Goal: Task Accomplishment & Management: Use online tool/utility

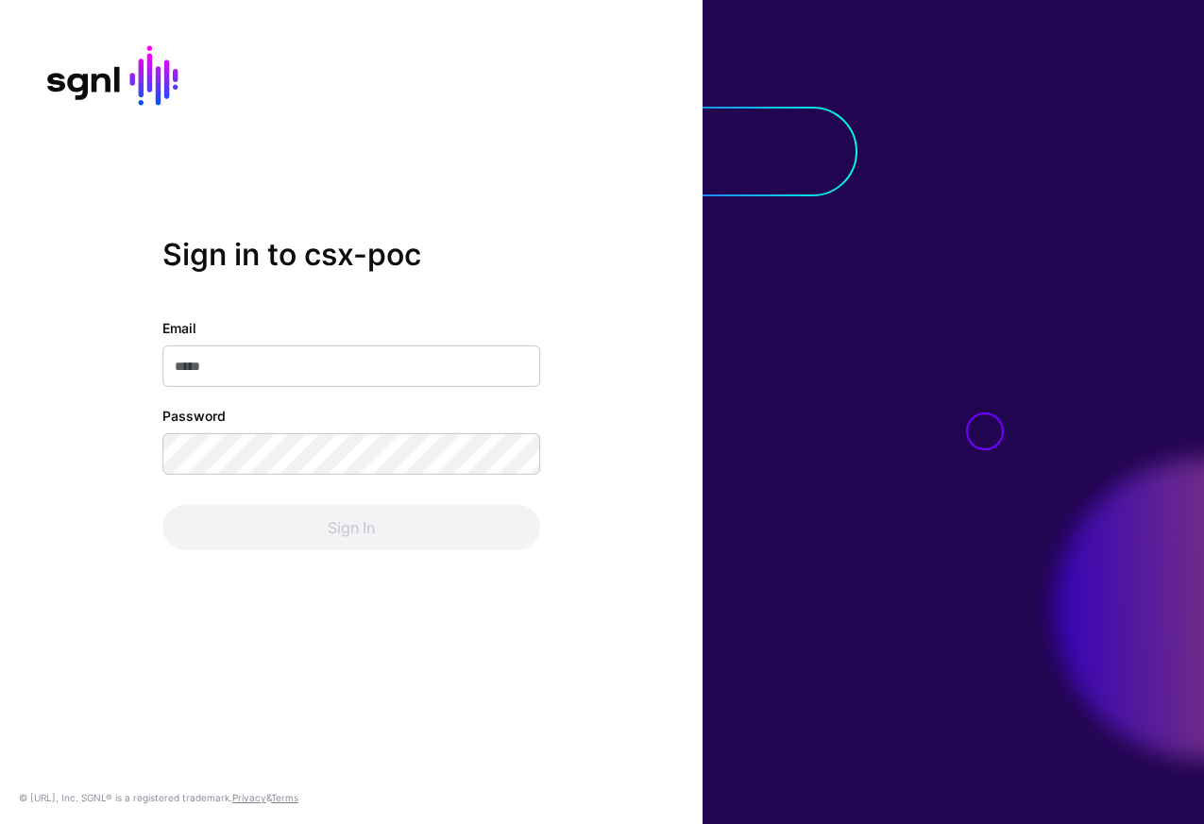
click at [0, 823] on com-1password-button at bounding box center [0, 824] width 0 height 0
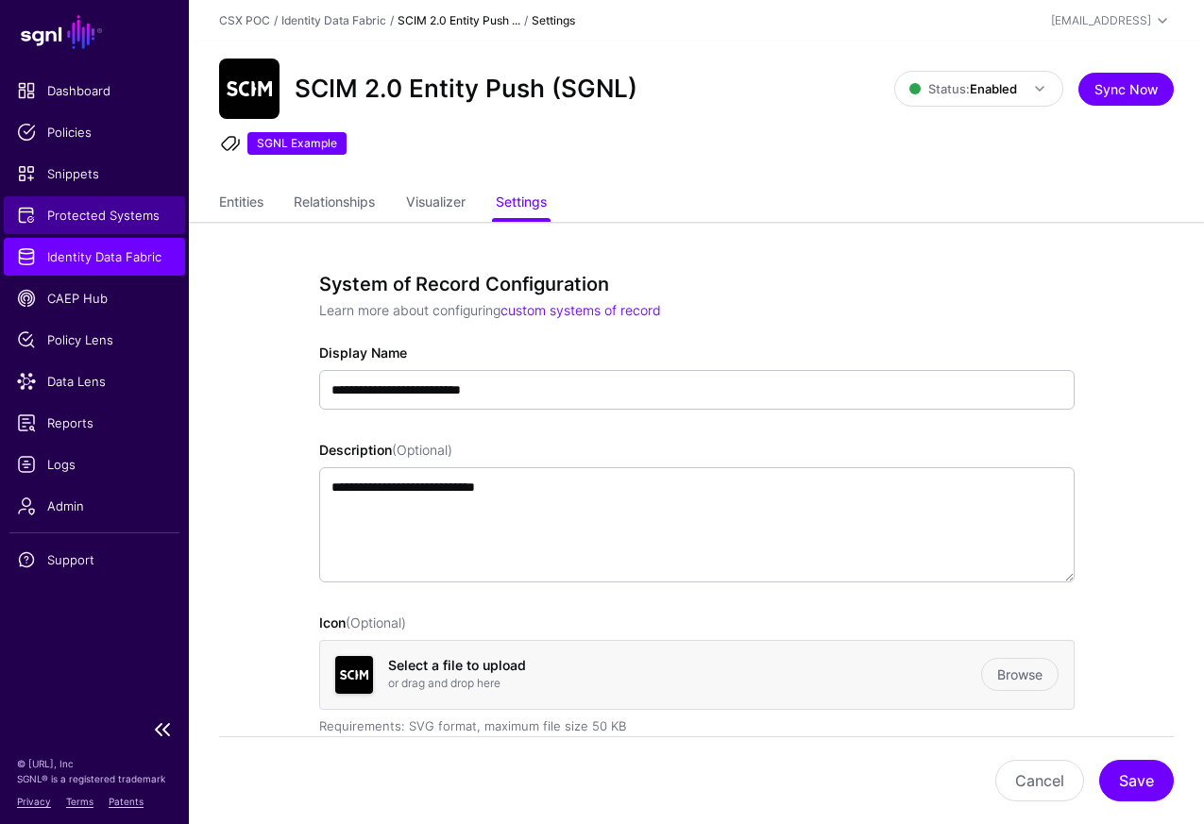
click at [123, 209] on span "Protected Systems" at bounding box center [94, 215] width 155 height 19
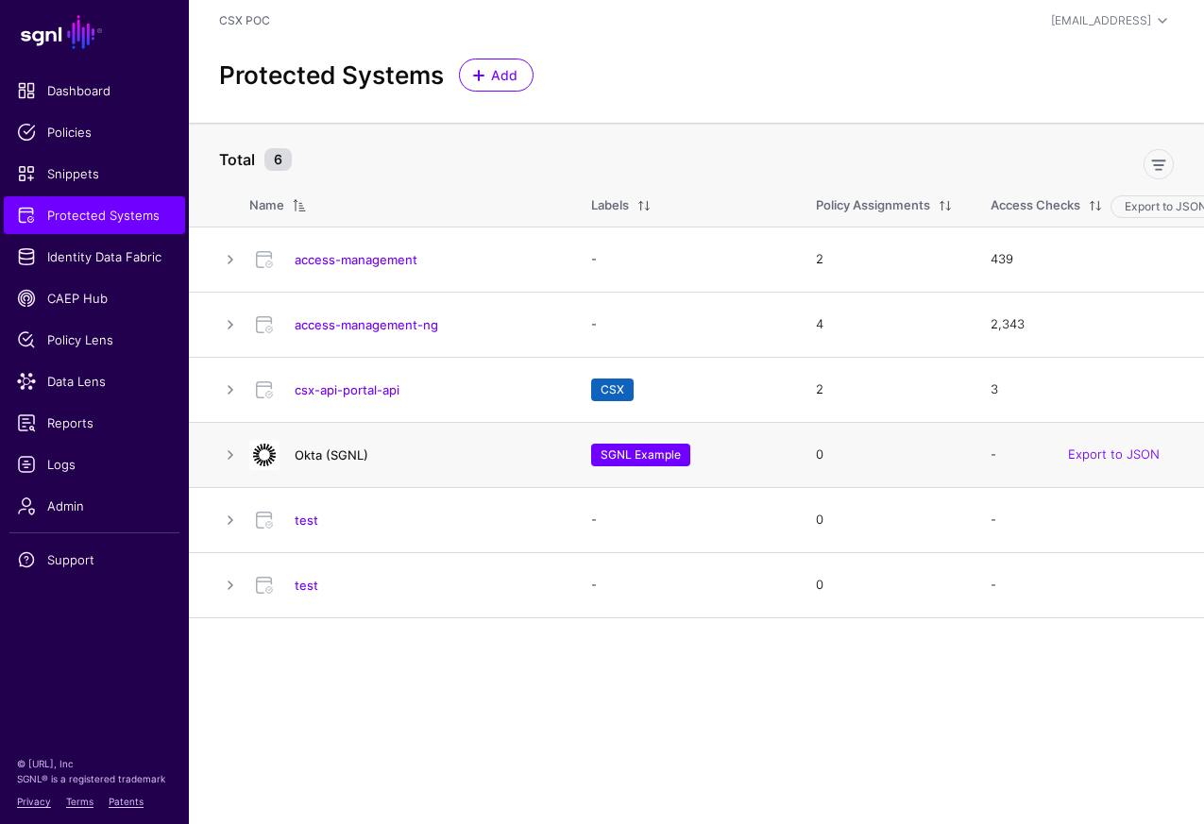
click at [354, 455] on link "Okta (SGNL)" at bounding box center [332, 455] width 74 height 15
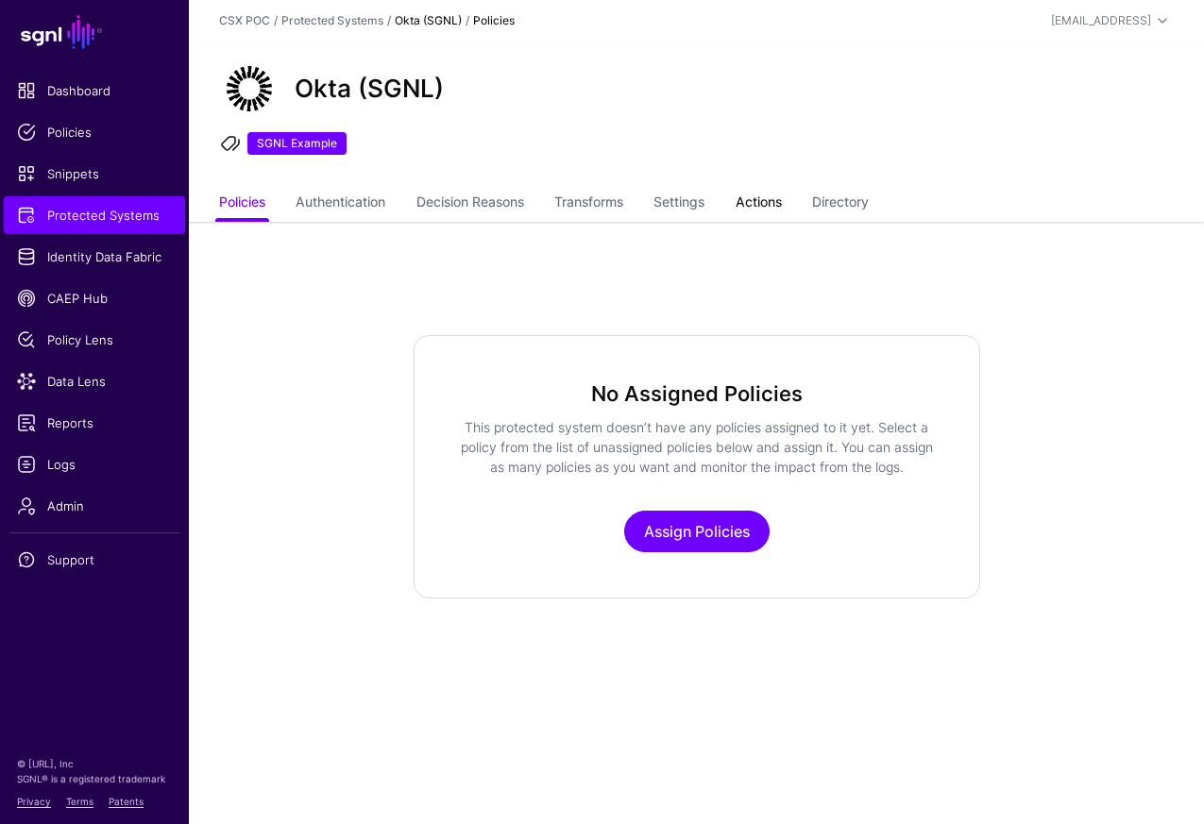
click at [782, 202] on link "Actions" at bounding box center [758, 204] width 46 height 36
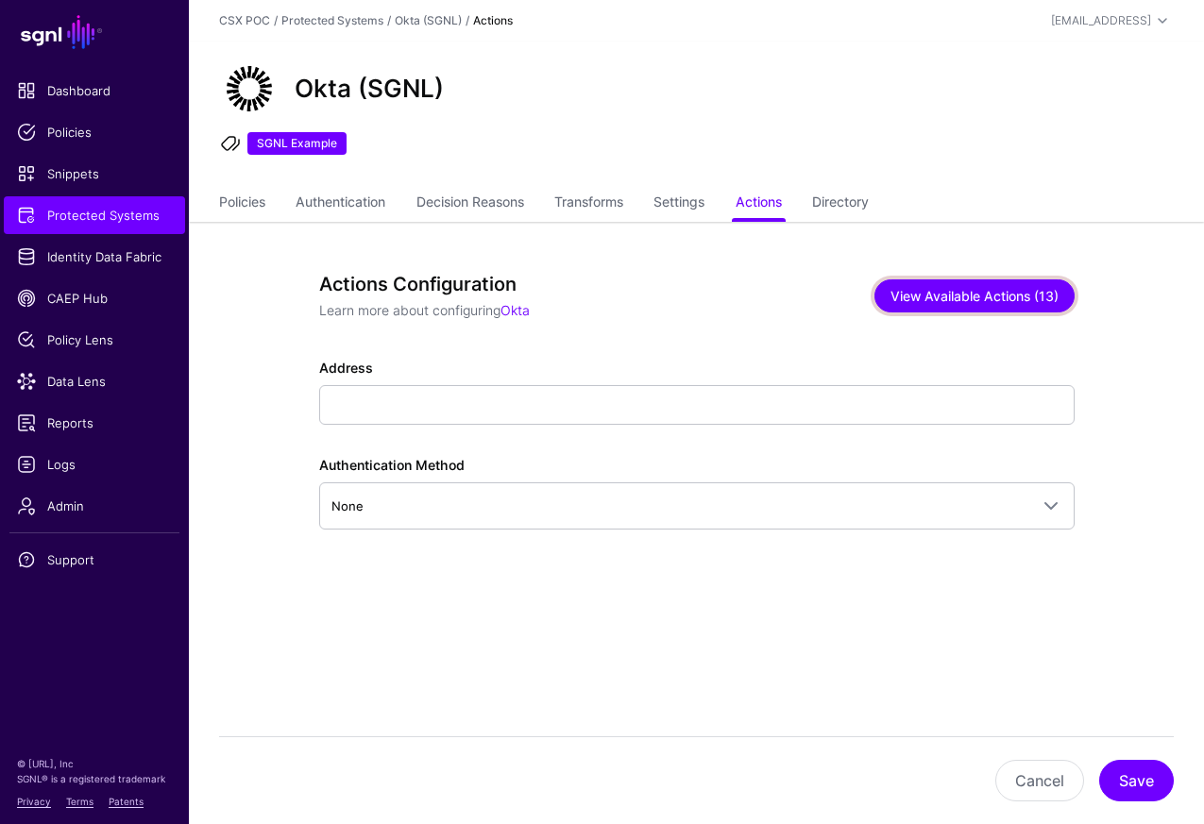
click at [1019, 300] on button "View Available Actions (13)" at bounding box center [974, 295] width 200 height 33
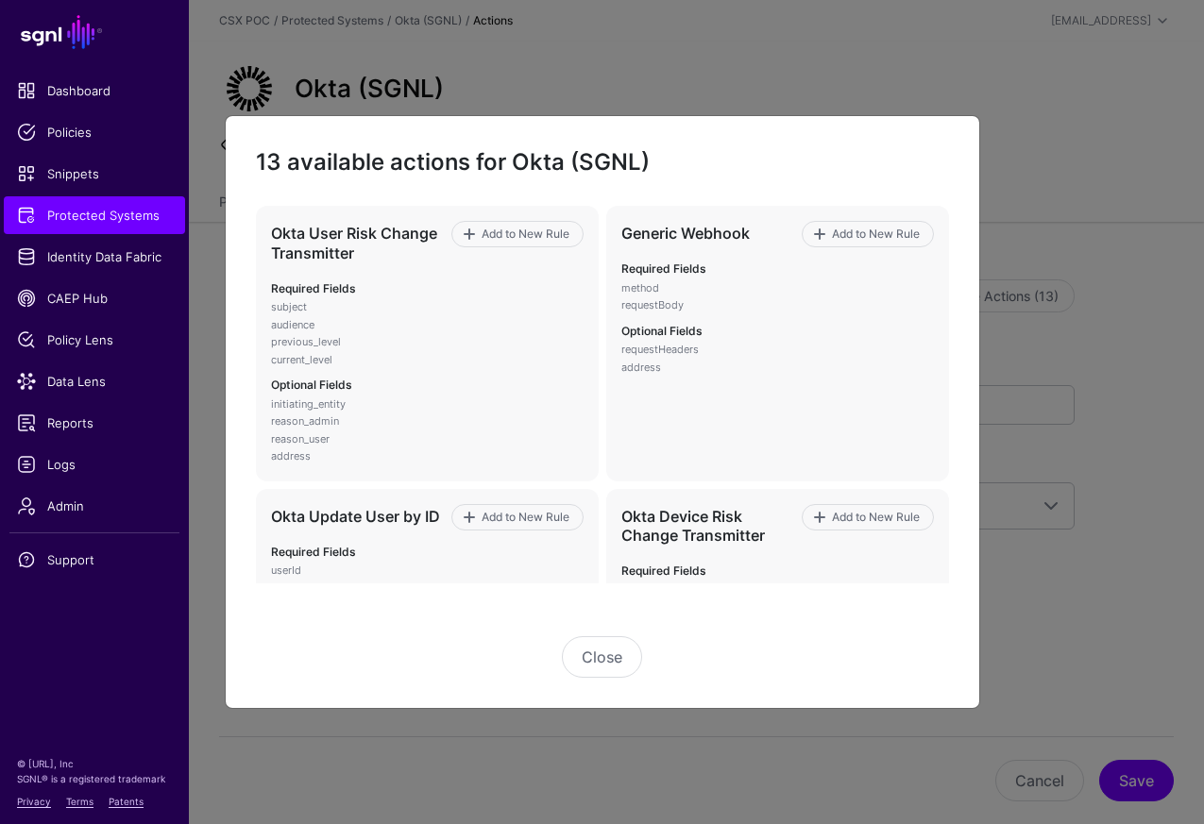
click at [616, 681] on div "13 available actions for Okta (SGNL) Okta User Risk Change Transmitter Add to N…" at bounding box center [602, 412] width 755 height 595
click at [616, 668] on button "Close" at bounding box center [602, 657] width 80 height 42
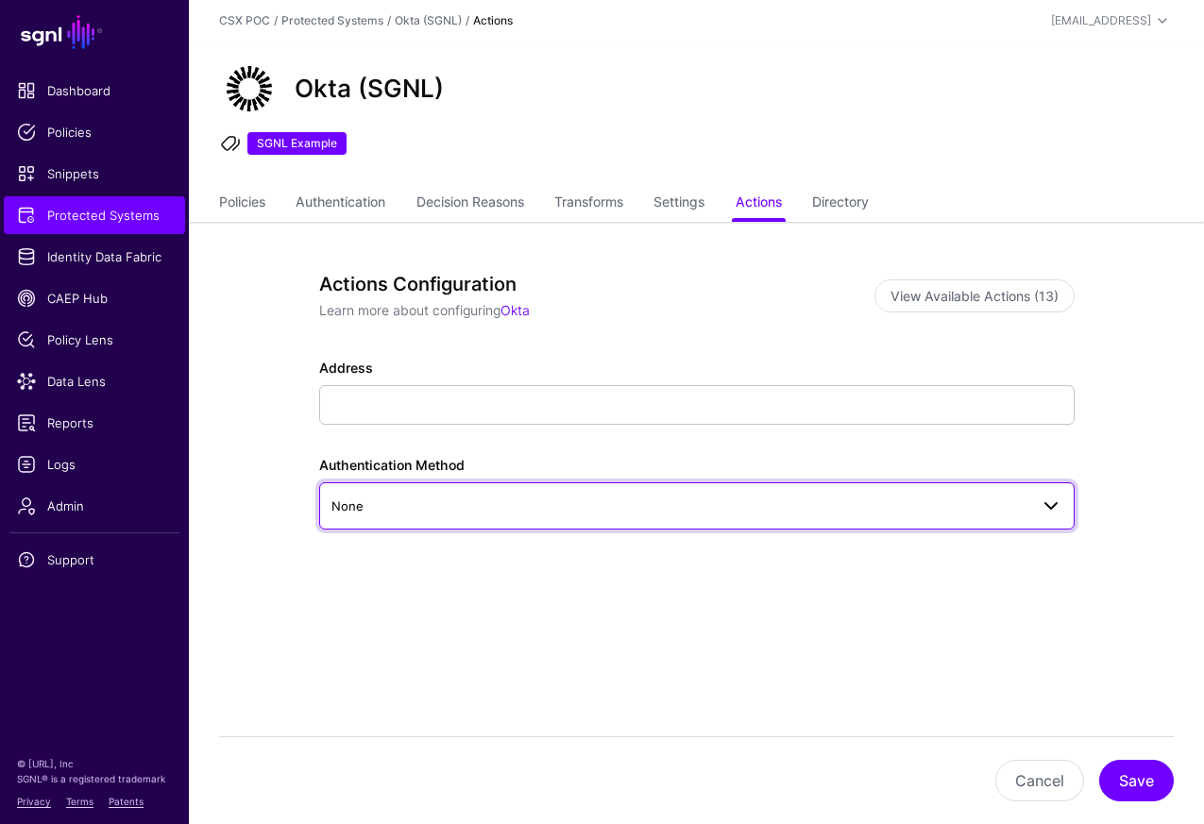
click at [1056, 521] on link "None" at bounding box center [696, 505] width 755 height 47
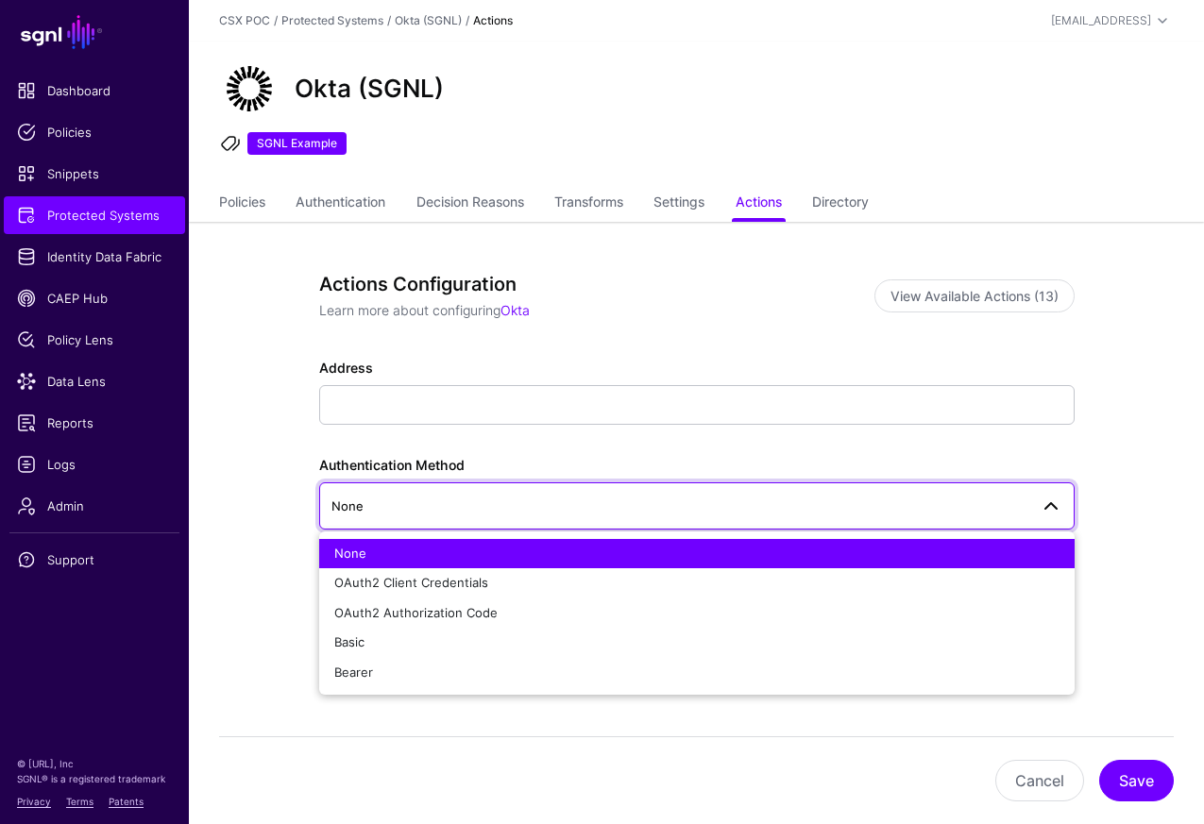
click at [1065, 468] on div "Authentication Method None None OAuth2 Client Credentials OAuth2 Authorization …" at bounding box center [696, 492] width 755 height 75
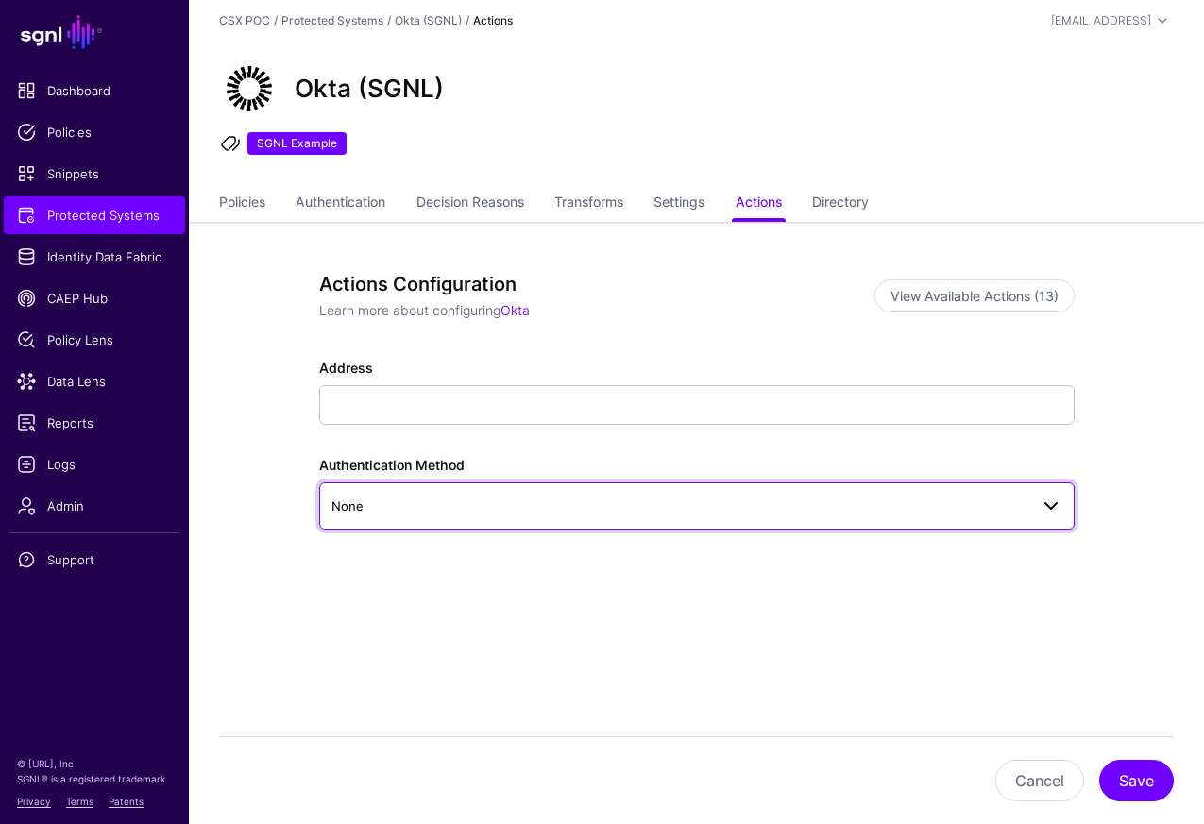
click at [1013, 511] on span "None" at bounding box center [679, 506] width 697 height 21
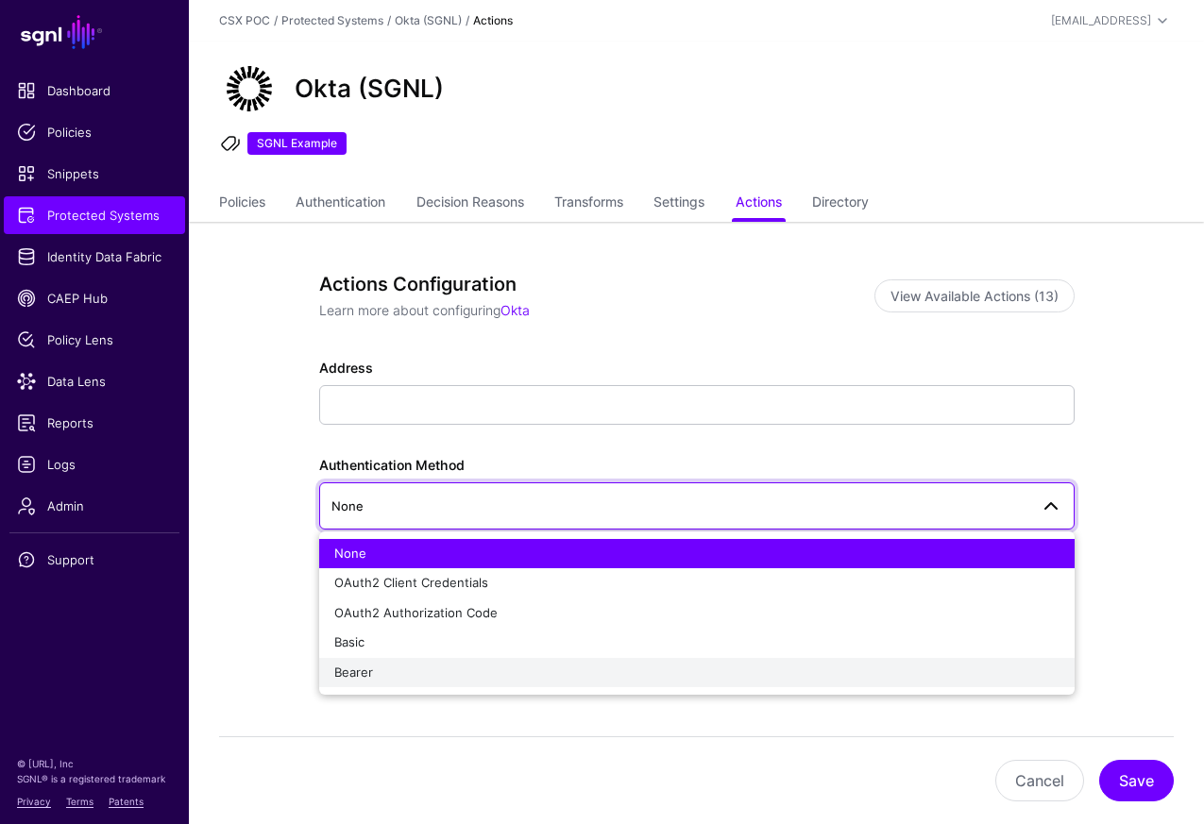
click at [875, 668] on div "Bearer" at bounding box center [696, 673] width 725 height 19
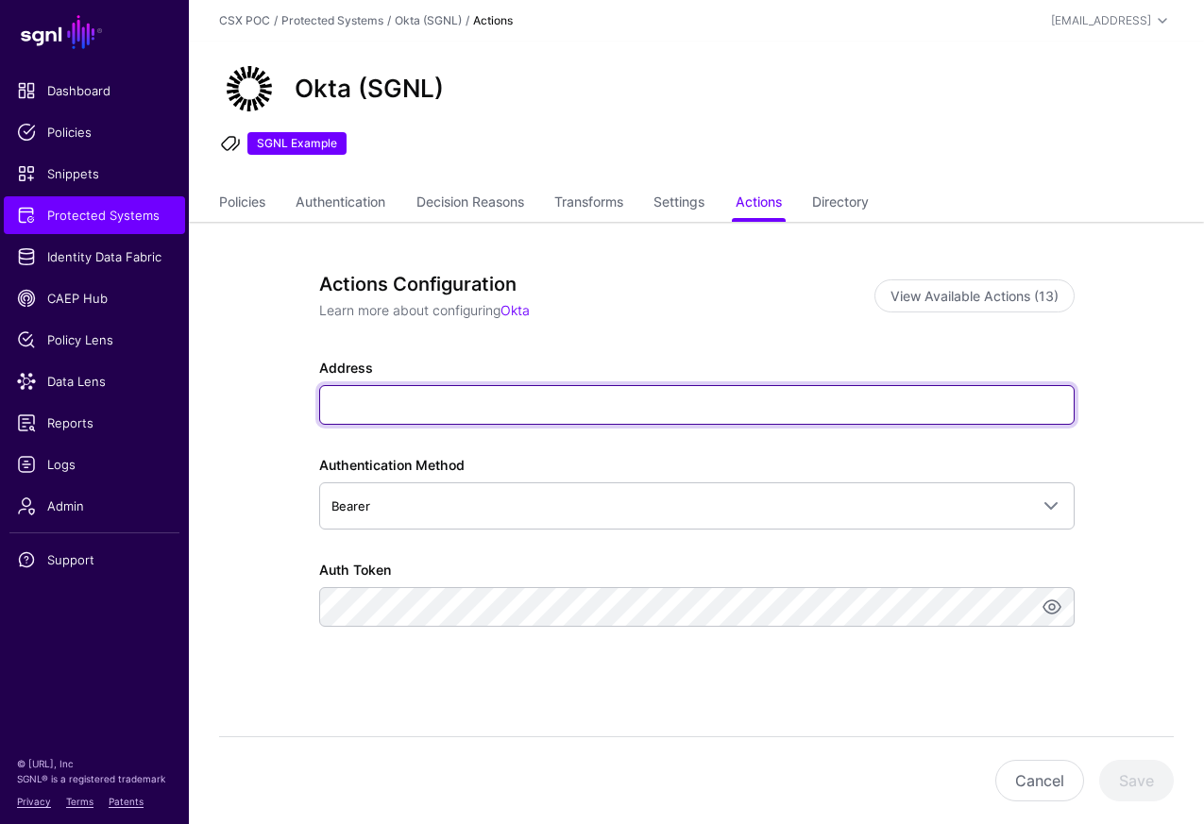
click at [416, 404] on input "Address" at bounding box center [696, 405] width 755 height 40
paste input "**********"
type input "**********"
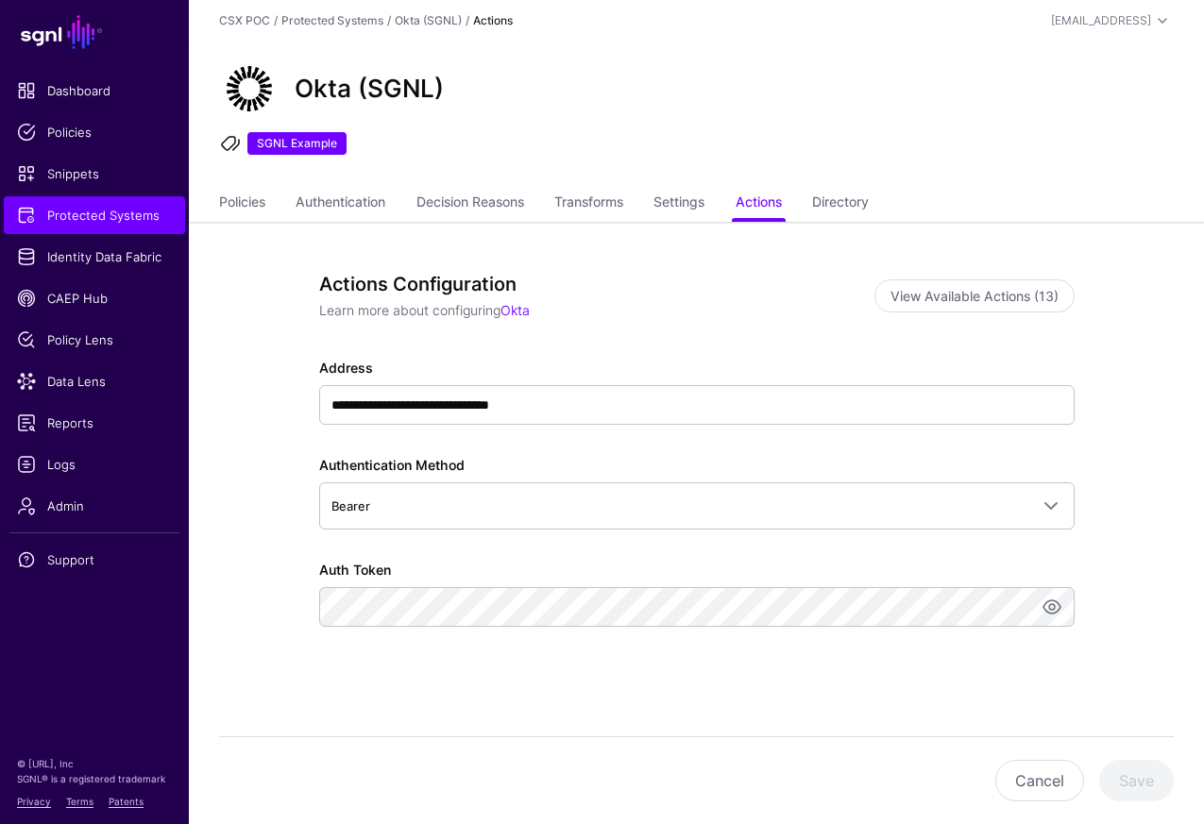
click at [593, 697] on div "**********" at bounding box center [696, 499] width 755 height 452
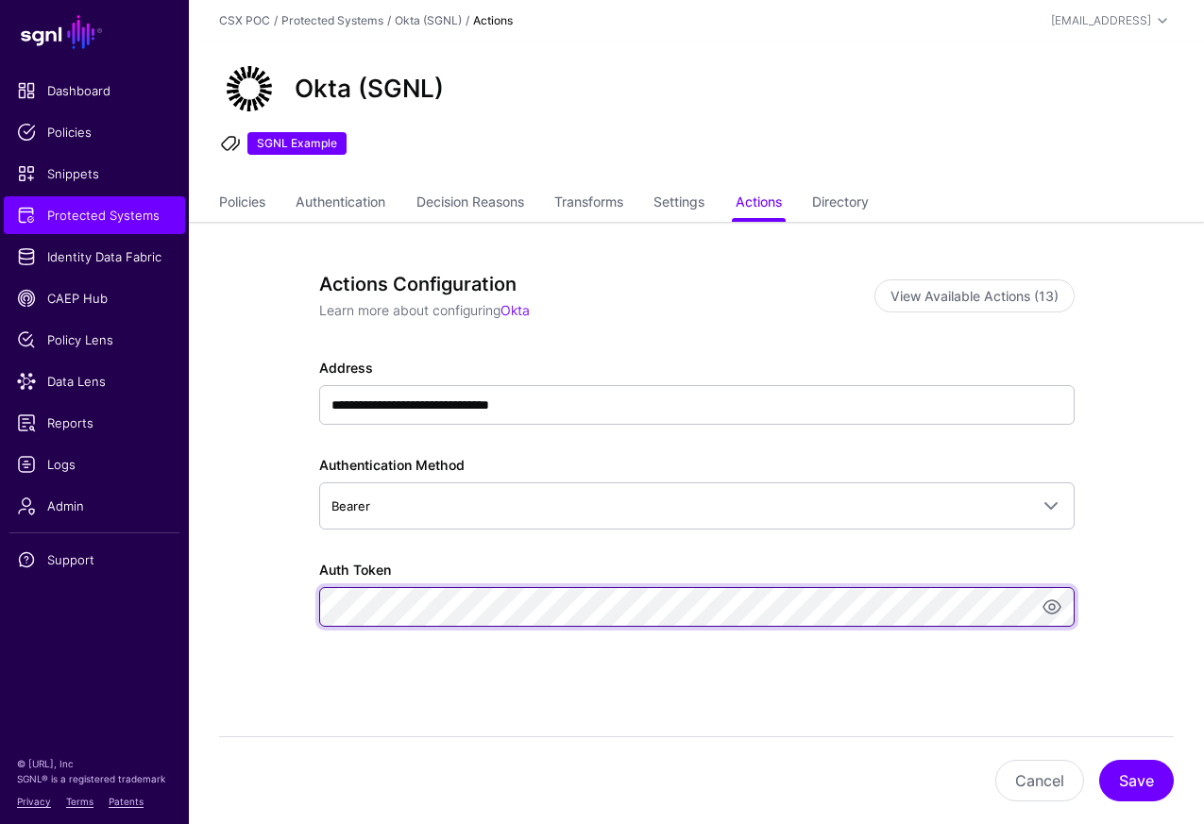
scroll to position [44, 0]
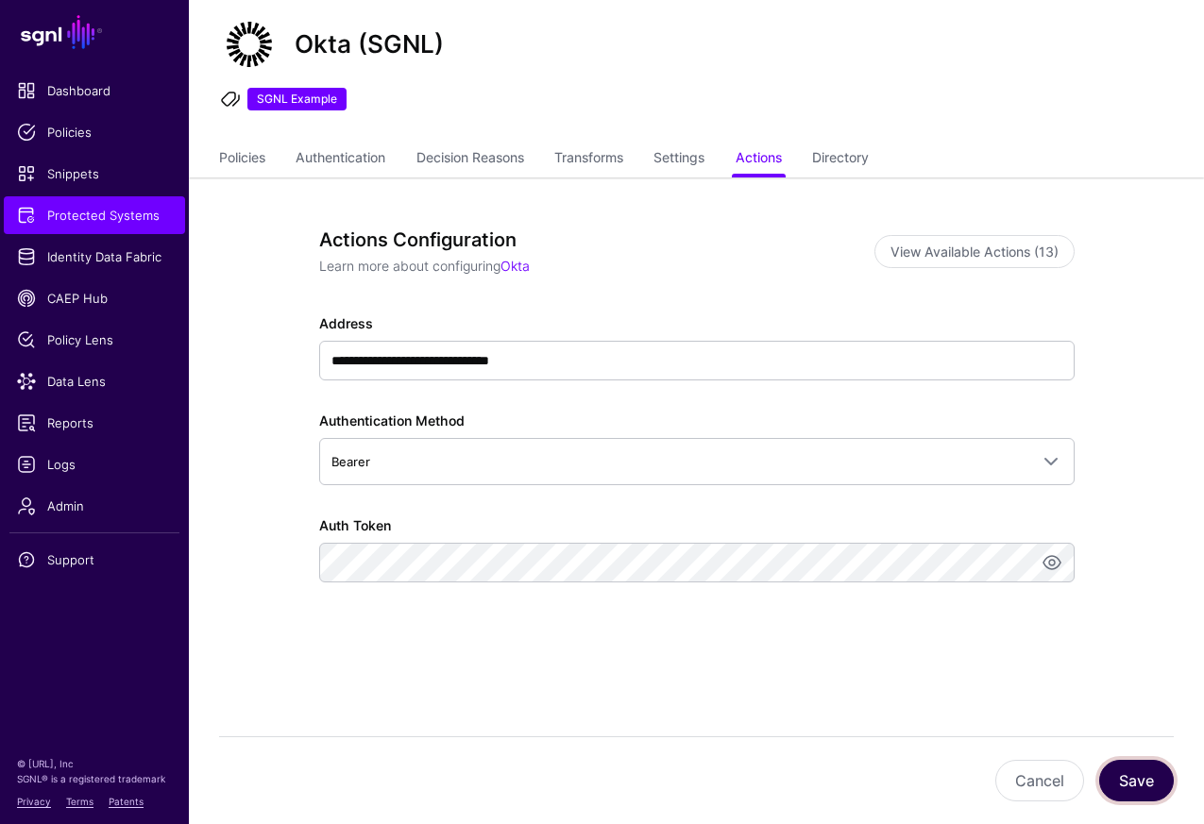
click at [1142, 778] on button "Save" at bounding box center [1136, 781] width 75 height 42
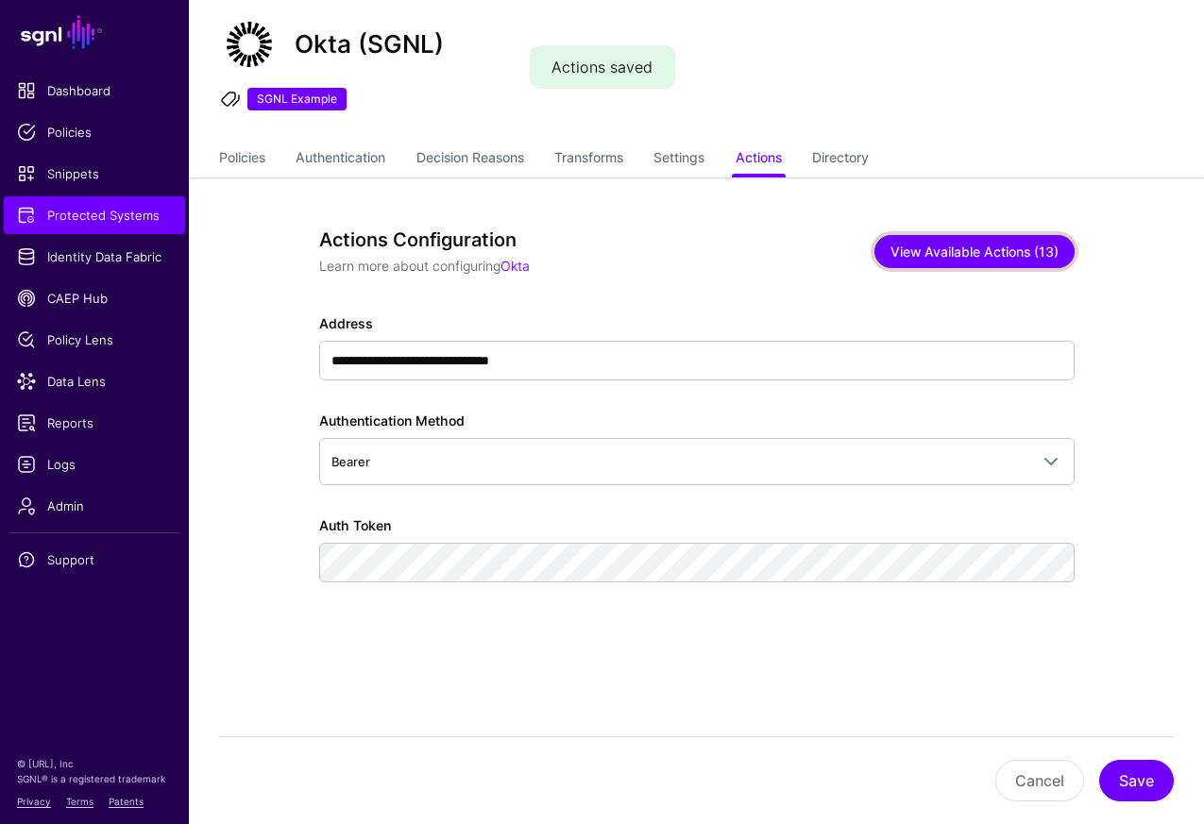
click at [993, 251] on button "View Available Actions (13)" at bounding box center [974, 251] width 200 height 33
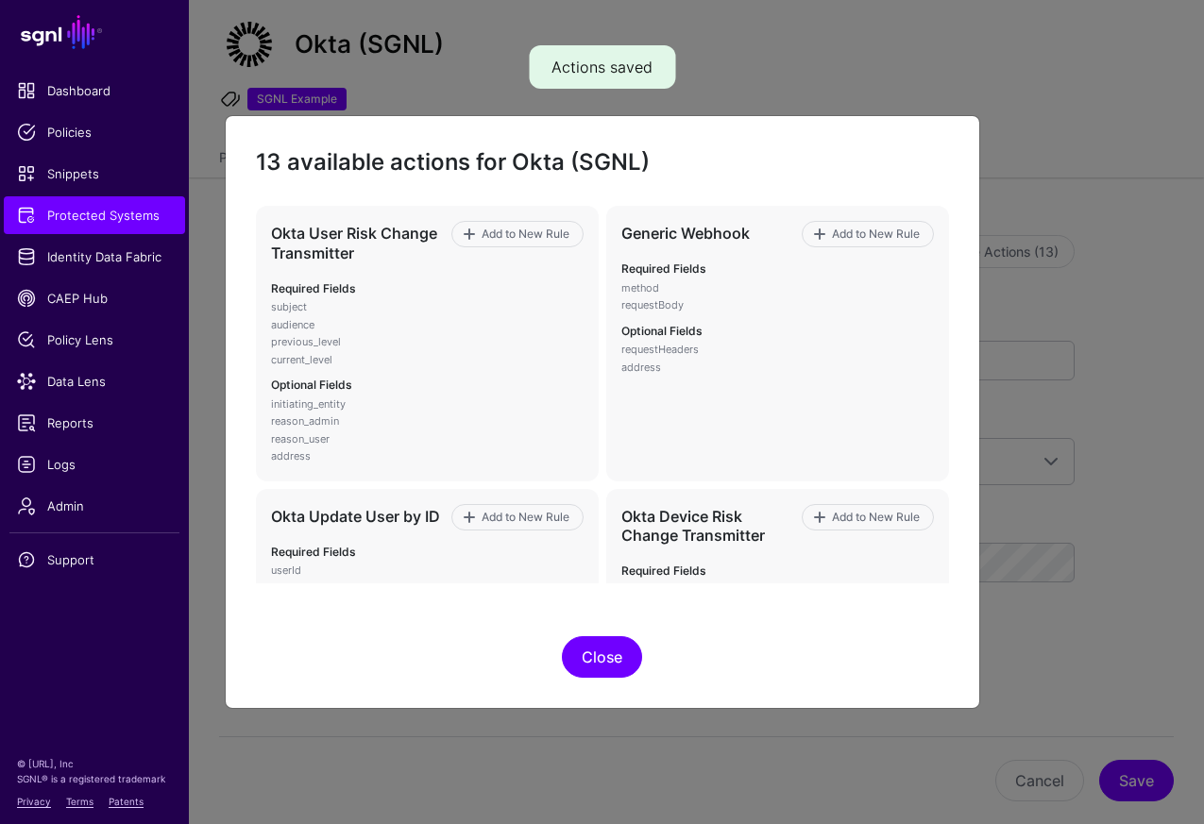
click at [619, 663] on button "Close" at bounding box center [602, 657] width 80 height 42
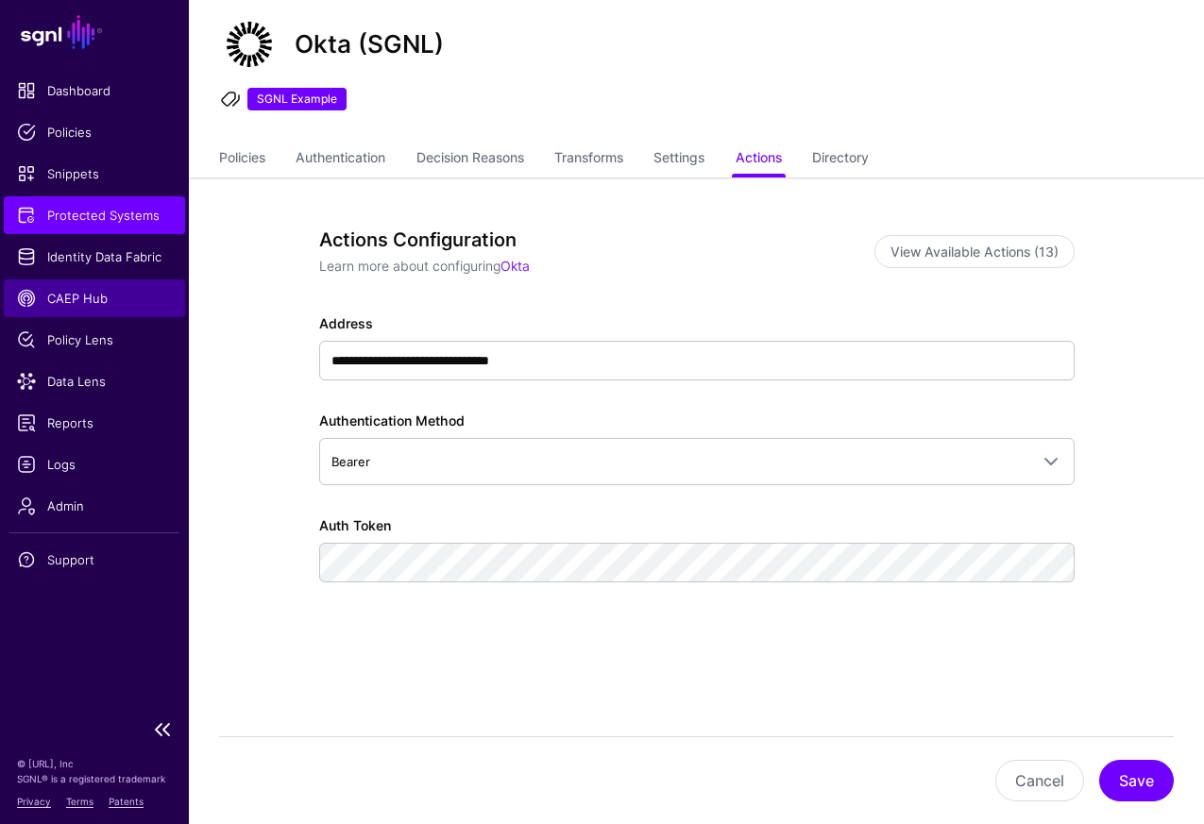
click at [106, 307] on span "CAEP Hub" at bounding box center [94, 298] width 155 height 19
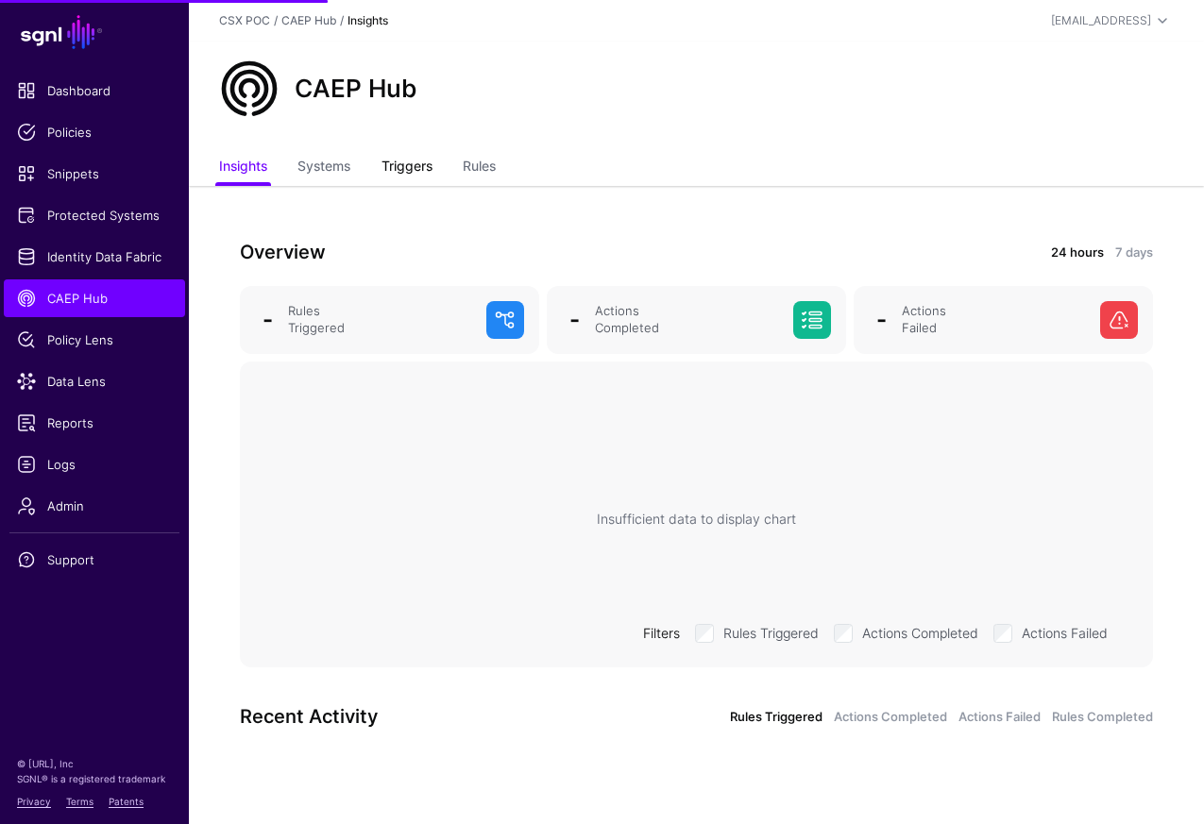
click at [402, 166] on link "Triggers" at bounding box center [406, 168] width 51 height 36
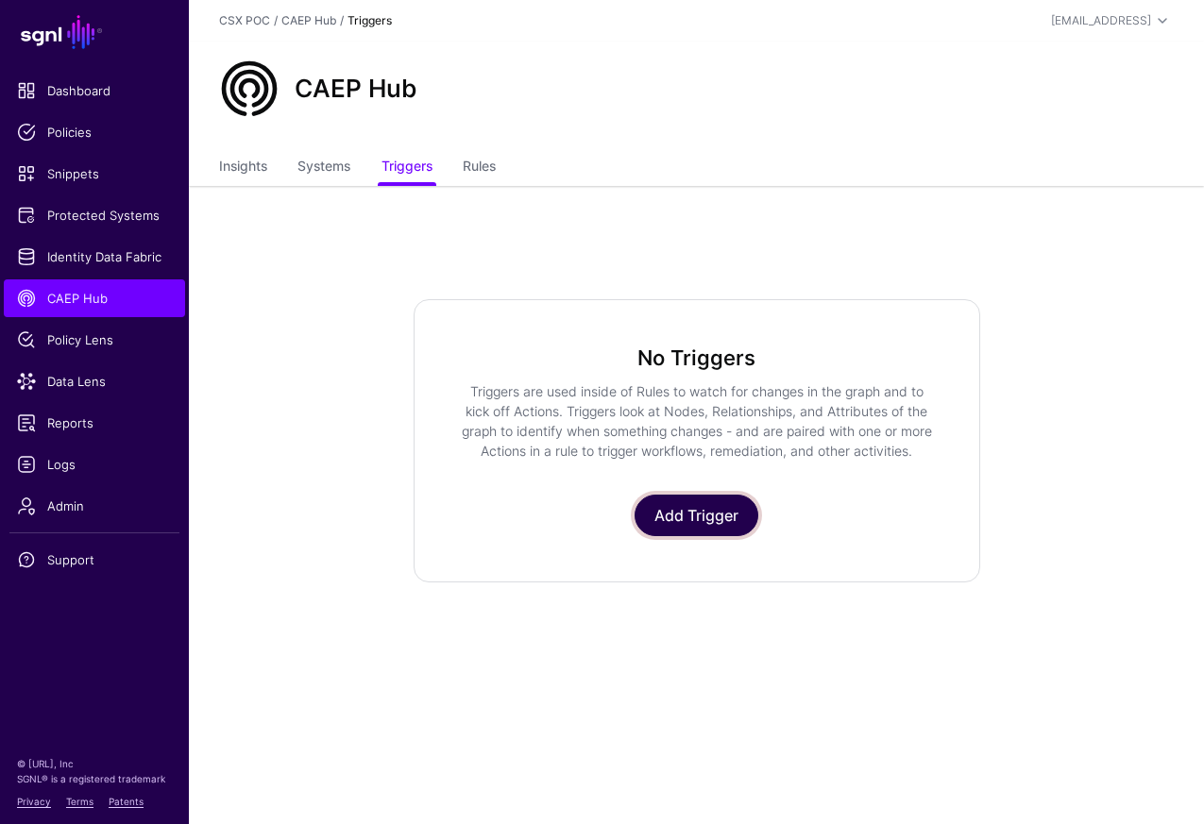
click at [721, 512] on link "Add Trigger" at bounding box center [696, 516] width 124 height 42
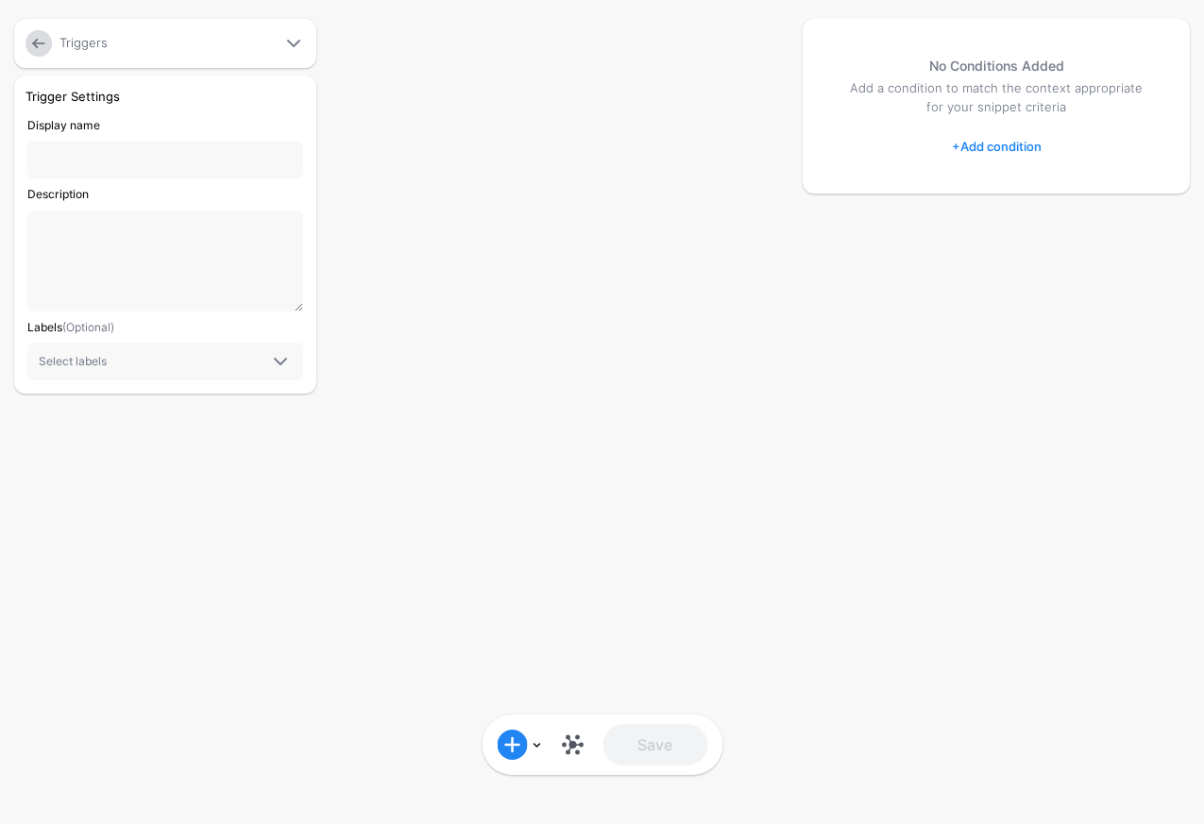
click at [294, 42] on span at bounding box center [293, 43] width 23 height 23
click at [536, 742] on link at bounding box center [519, 745] width 45 height 30
click at [631, 617] on div "Graph Condition" at bounding box center [607, 611] width 145 height 17
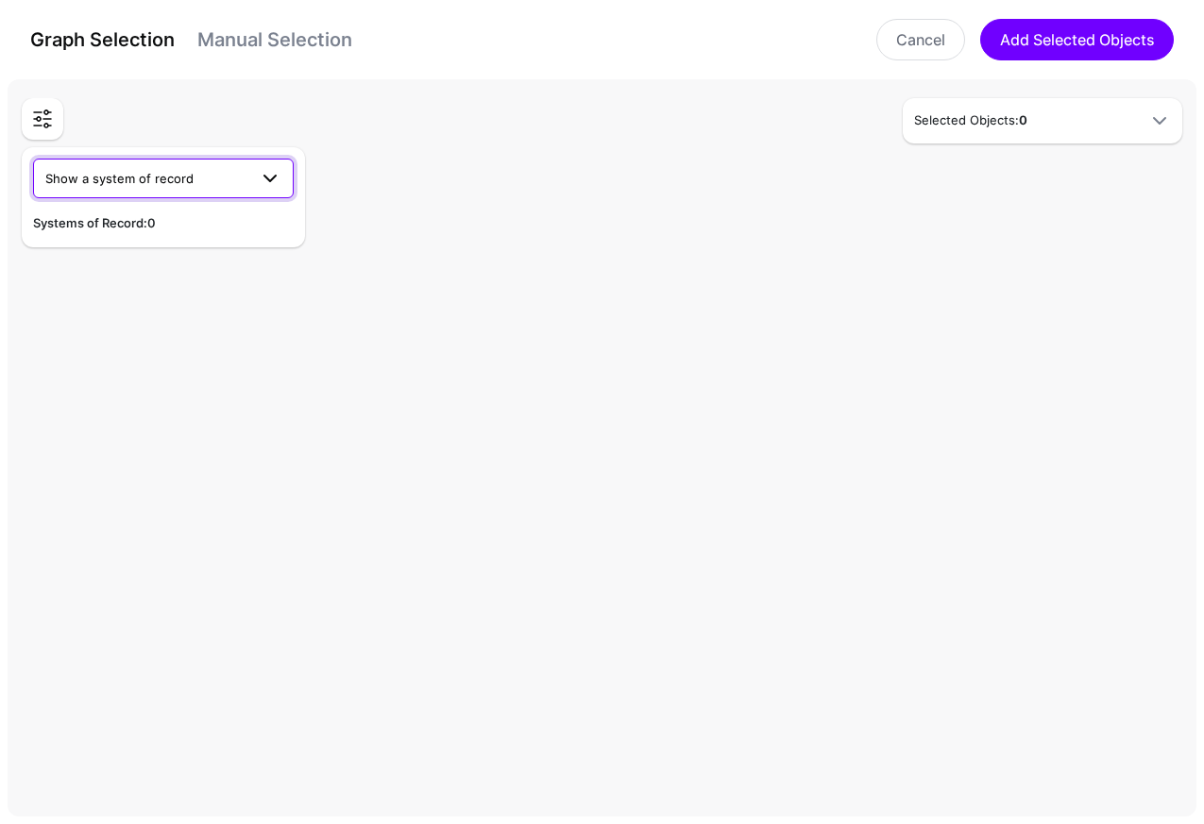
click at [274, 178] on span at bounding box center [270, 178] width 23 height 23
click at [245, 283] on div "Okta (SGNL Demo)" at bounding box center [163, 282] width 230 height 19
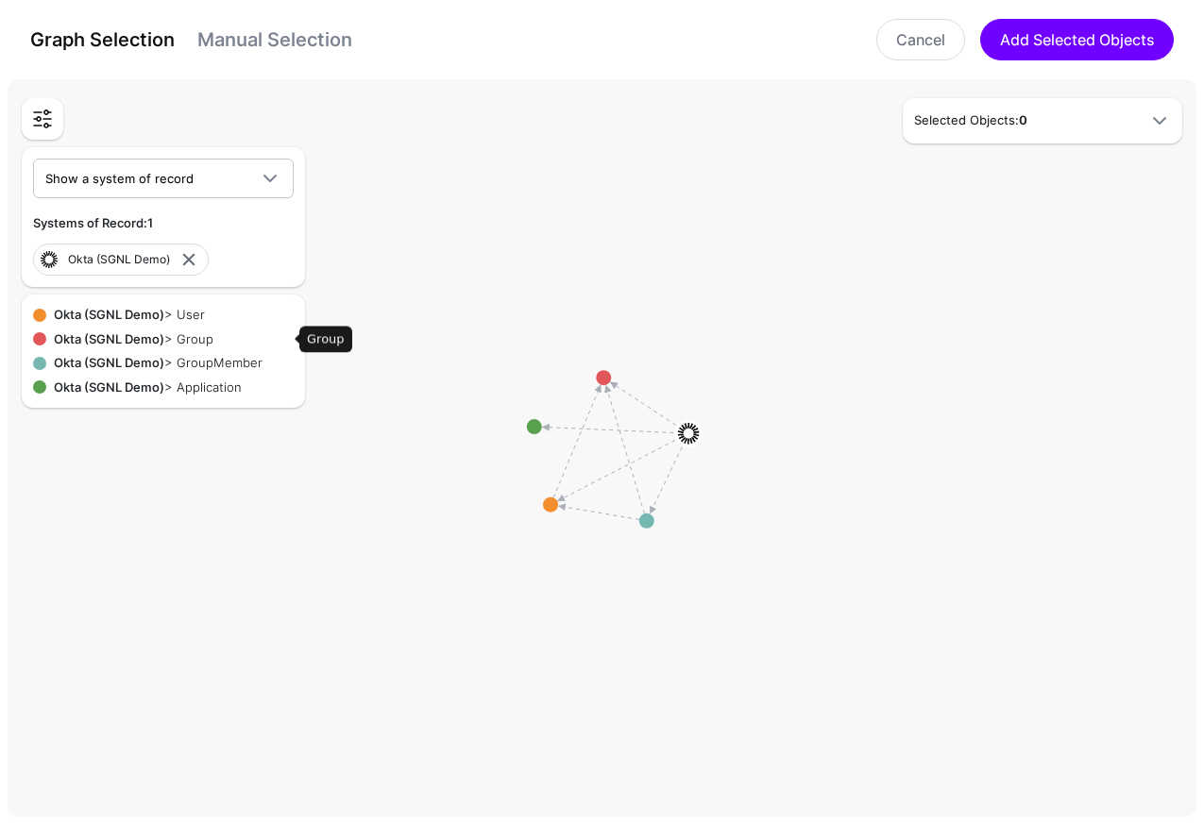
click at [119, 341] on strong "Okta (SGNL Demo)" at bounding box center [109, 338] width 110 height 15
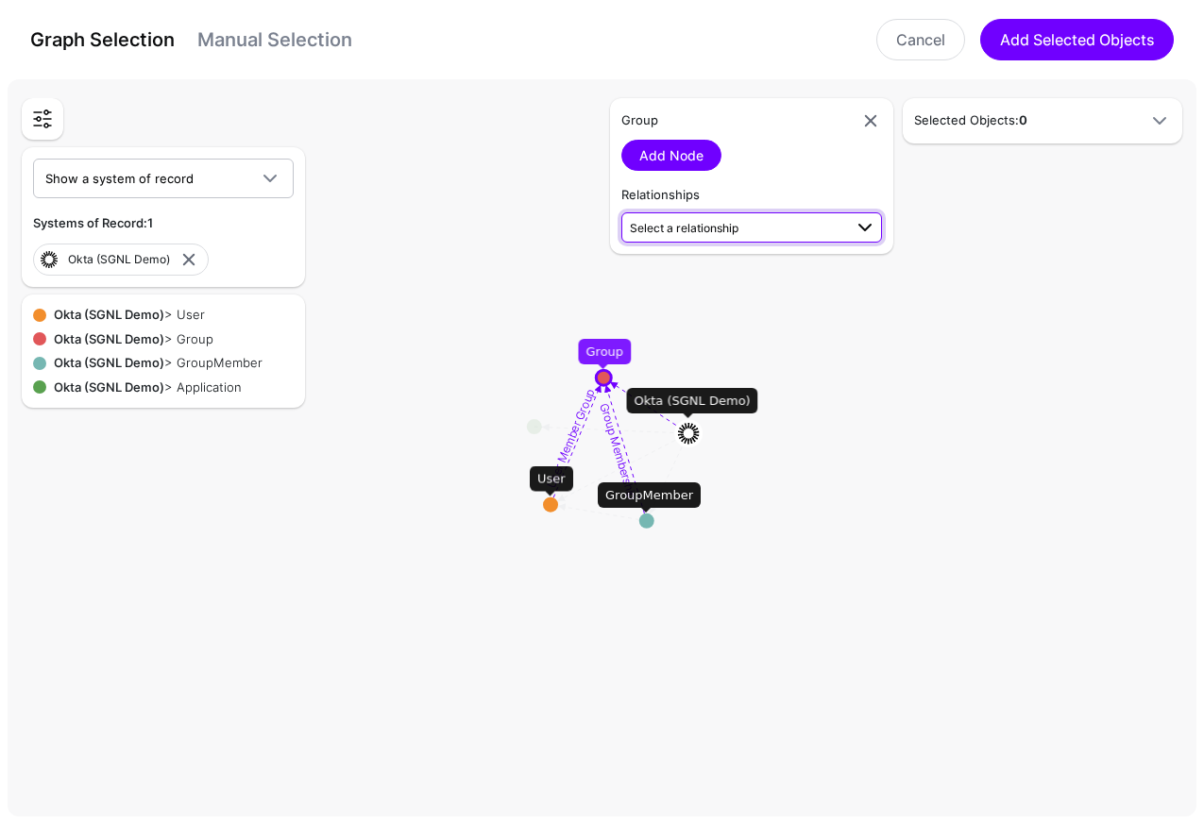
click at [856, 221] on span at bounding box center [865, 227] width 23 height 23
click at [857, 221] on span at bounding box center [865, 227] width 23 height 23
click at [863, 228] on span at bounding box center [865, 227] width 23 height 23
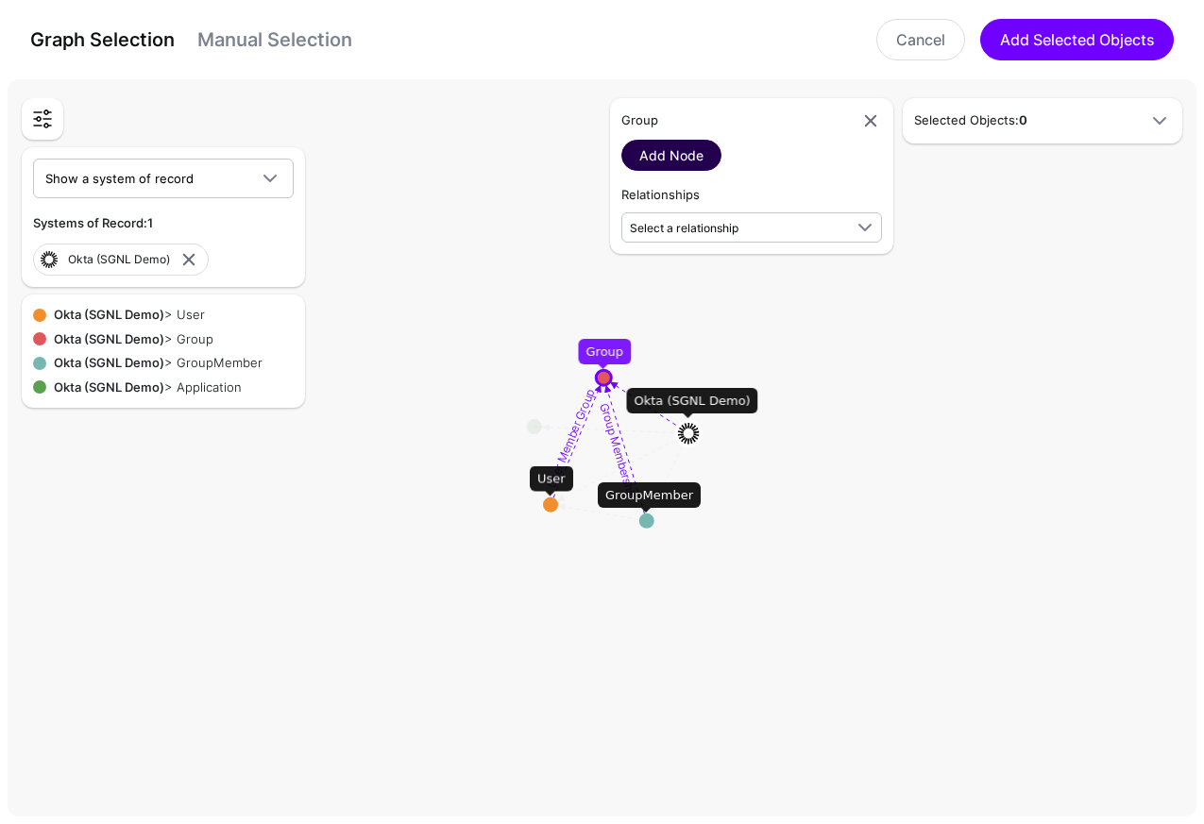
click at [687, 151] on link "Add Node" at bounding box center [671, 155] width 100 height 31
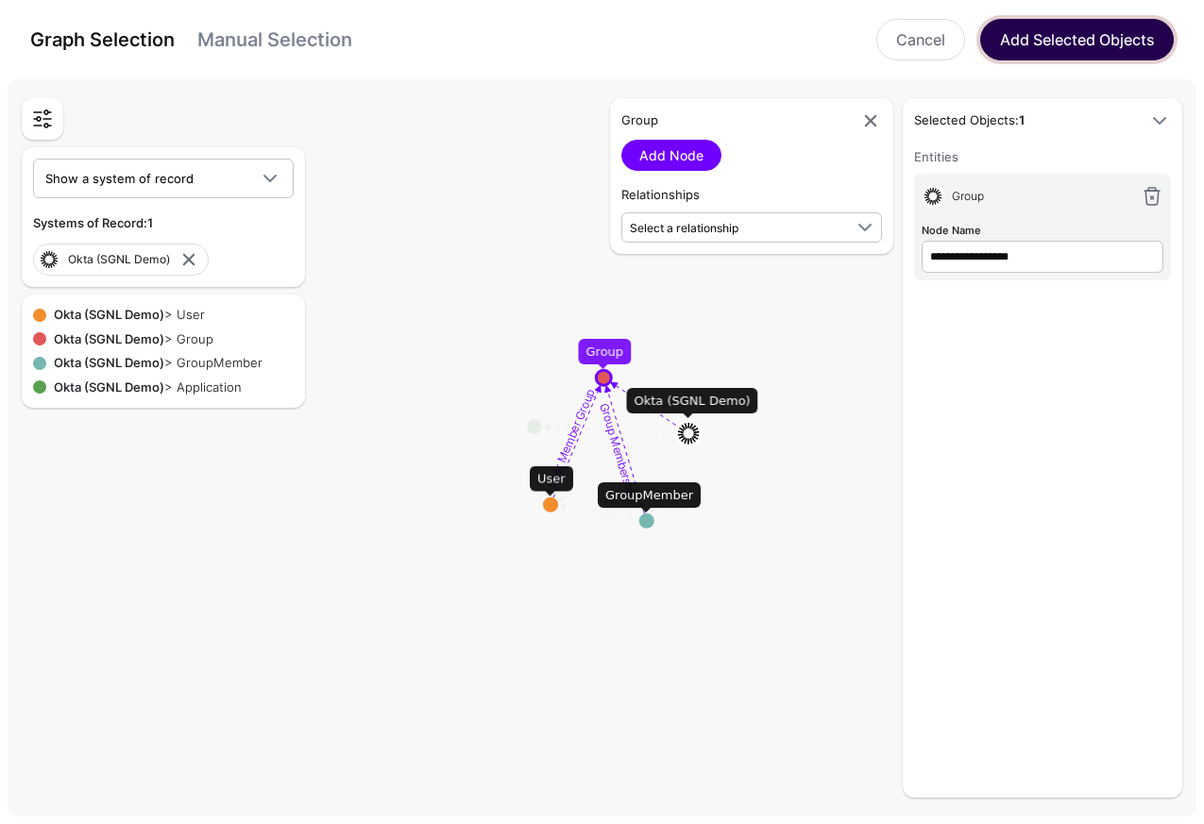
click at [1095, 39] on button "Add Selected Objects" at bounding box center [1077, 40] width 194 height 42
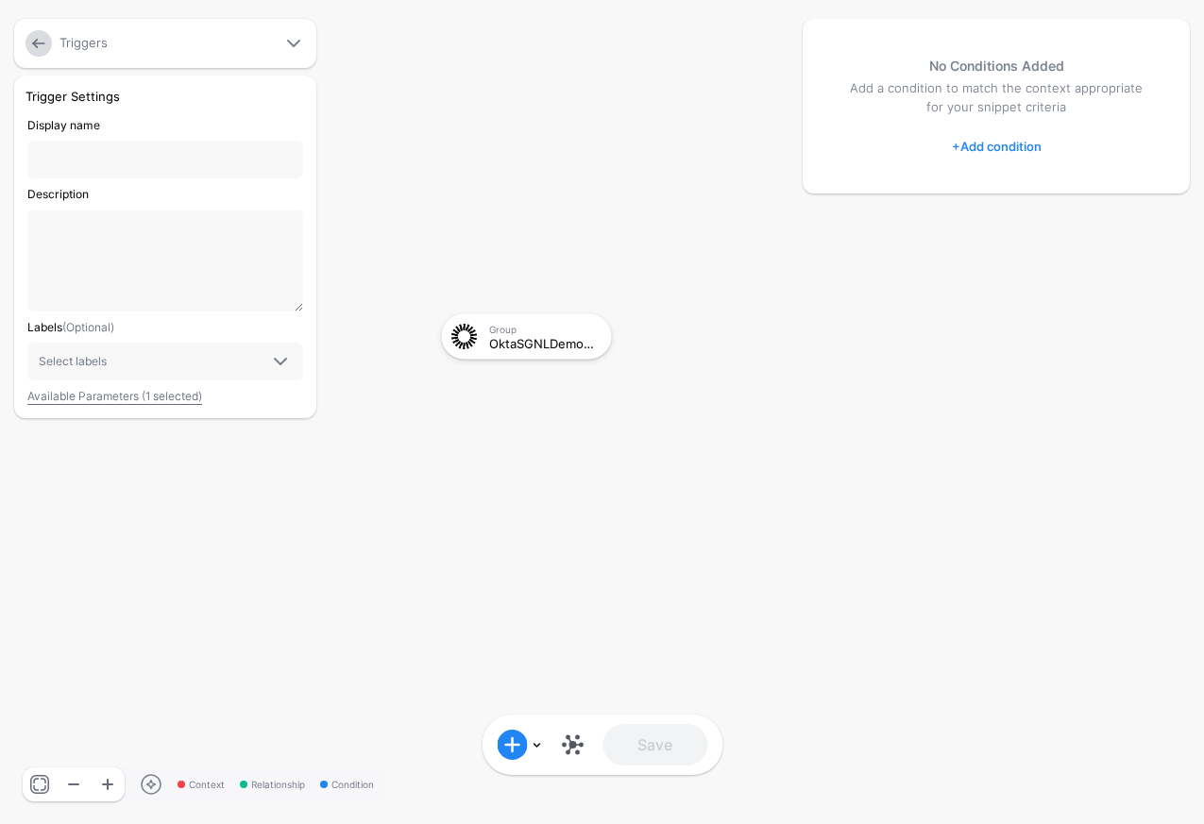
click at [1019, 135] on link "+ Add condition" at bounding box center [997, 146] width 90 height 30
click at [1125, 302] on span at bounding box center [1134, 299] width 23 height 23
click at [1135, 227] on span at bounding box center [1134, 223] width 23 height 23
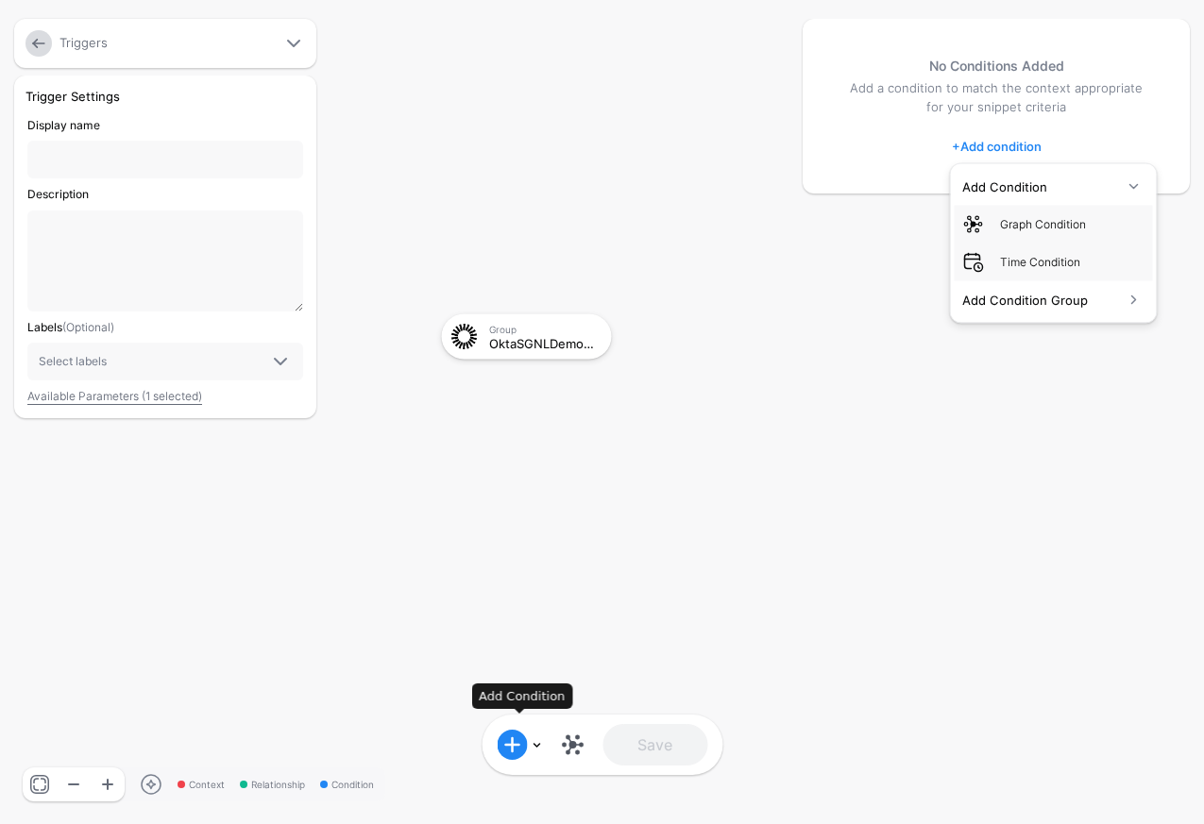
click at [534, 748] on link at bounding box center [519, 745] width 45 height 30
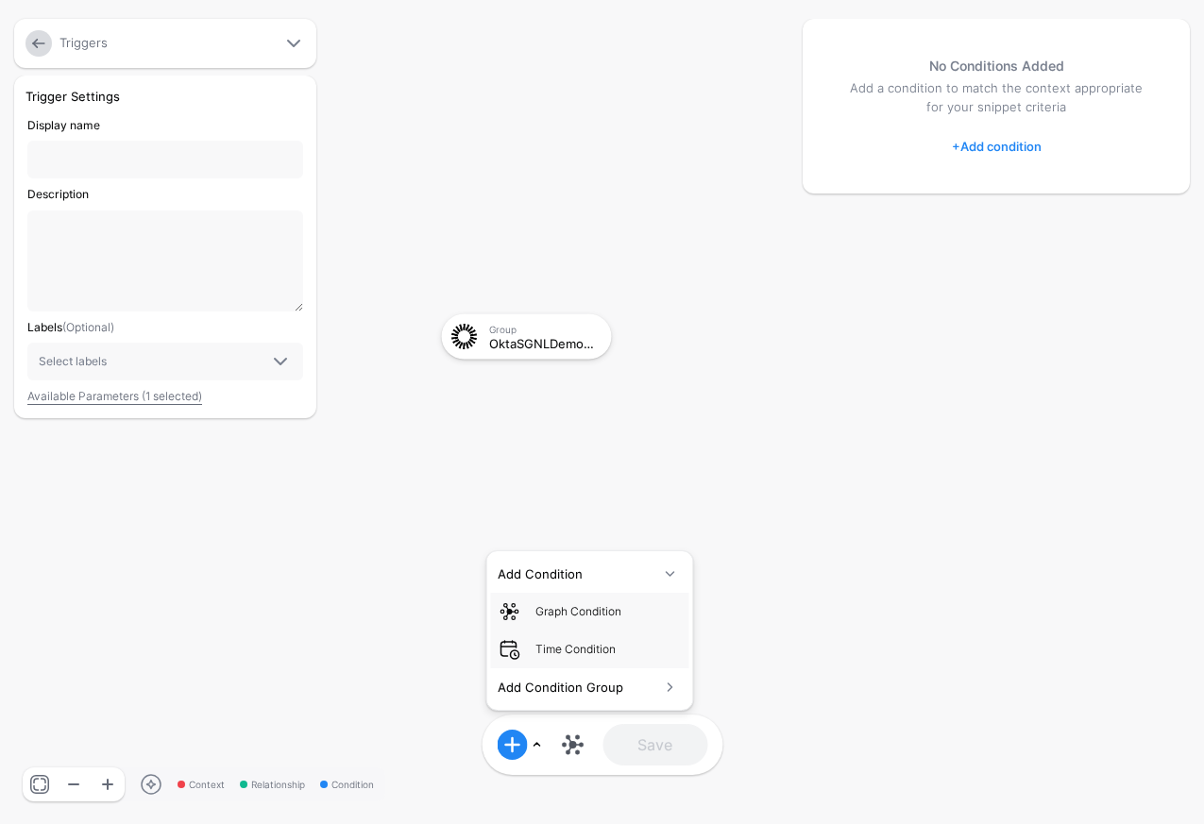
click at [535, 746] on link at bounding box center [519, 745] width 45 height 30
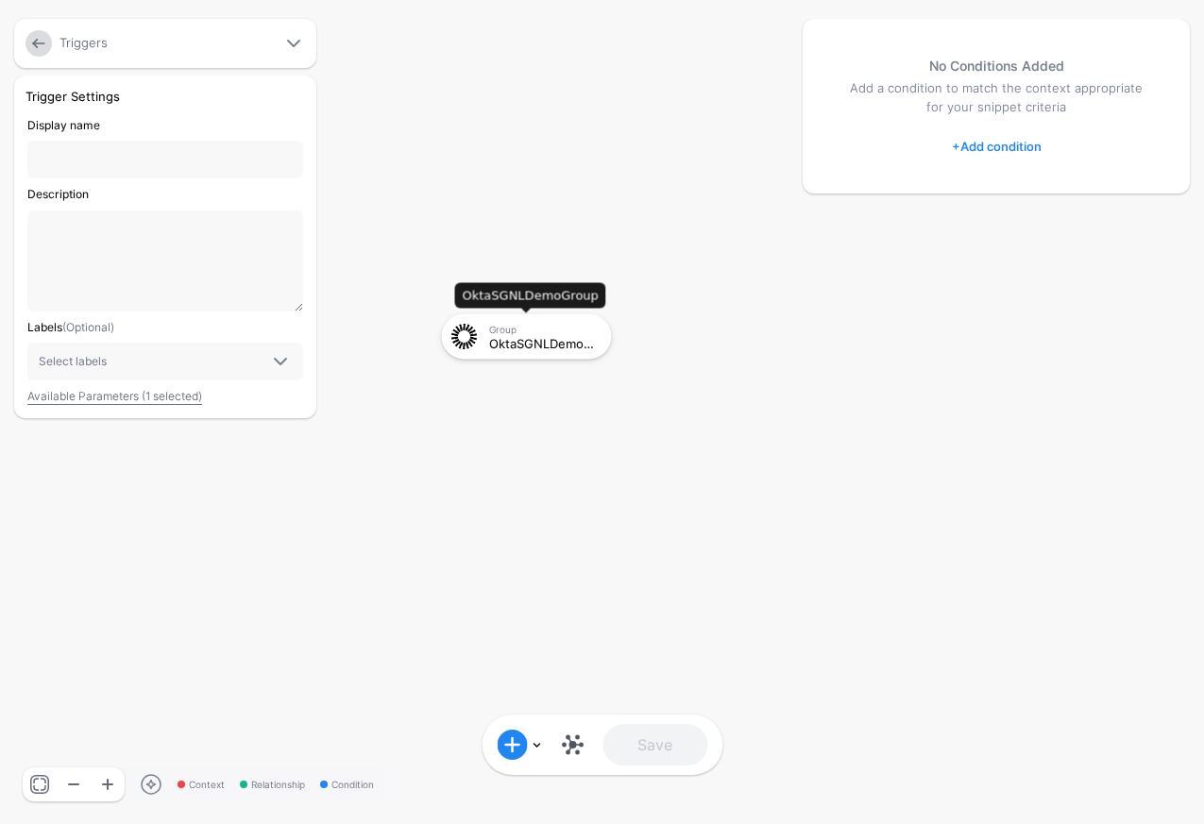
click at [564, 344] on div "OktaSGNLDemoGroup" at bounding box center [544, 342] width 110 height 13
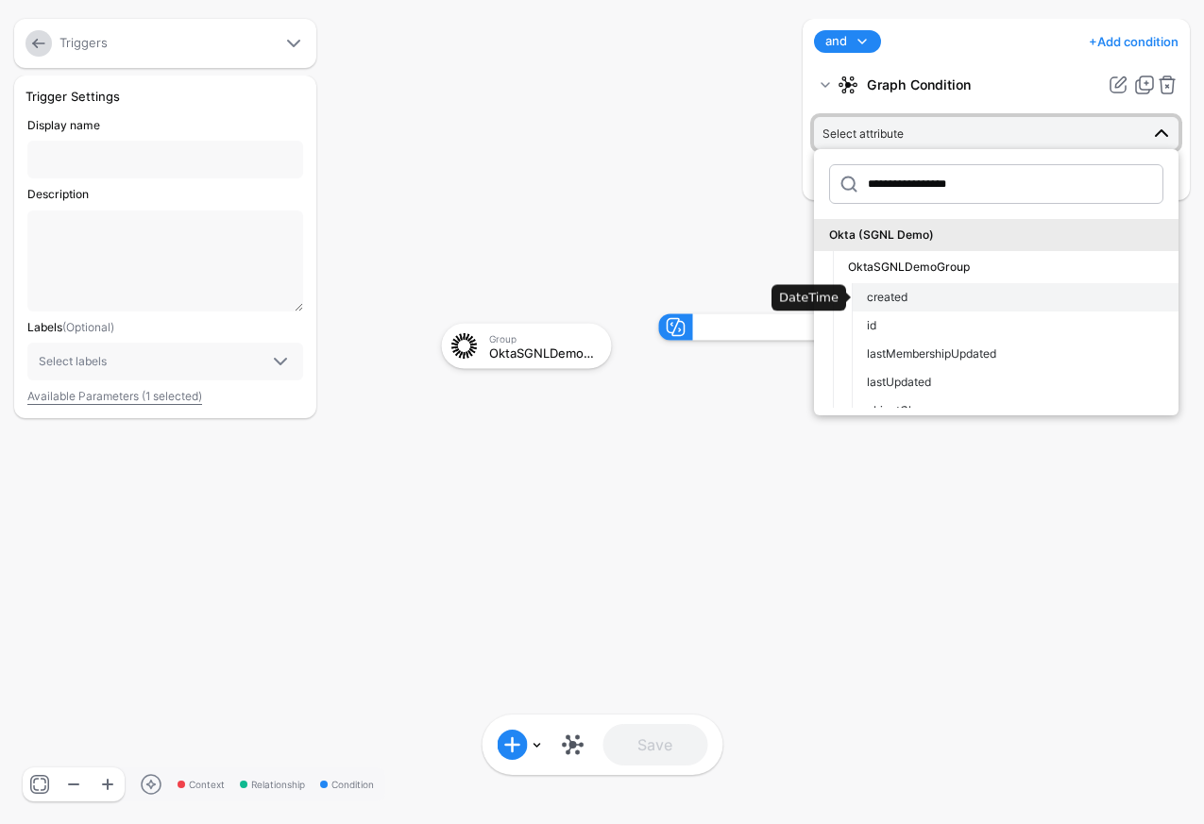
click at [990, 296] on div "created" at bounding box center [1015, 297] width 296 height 17
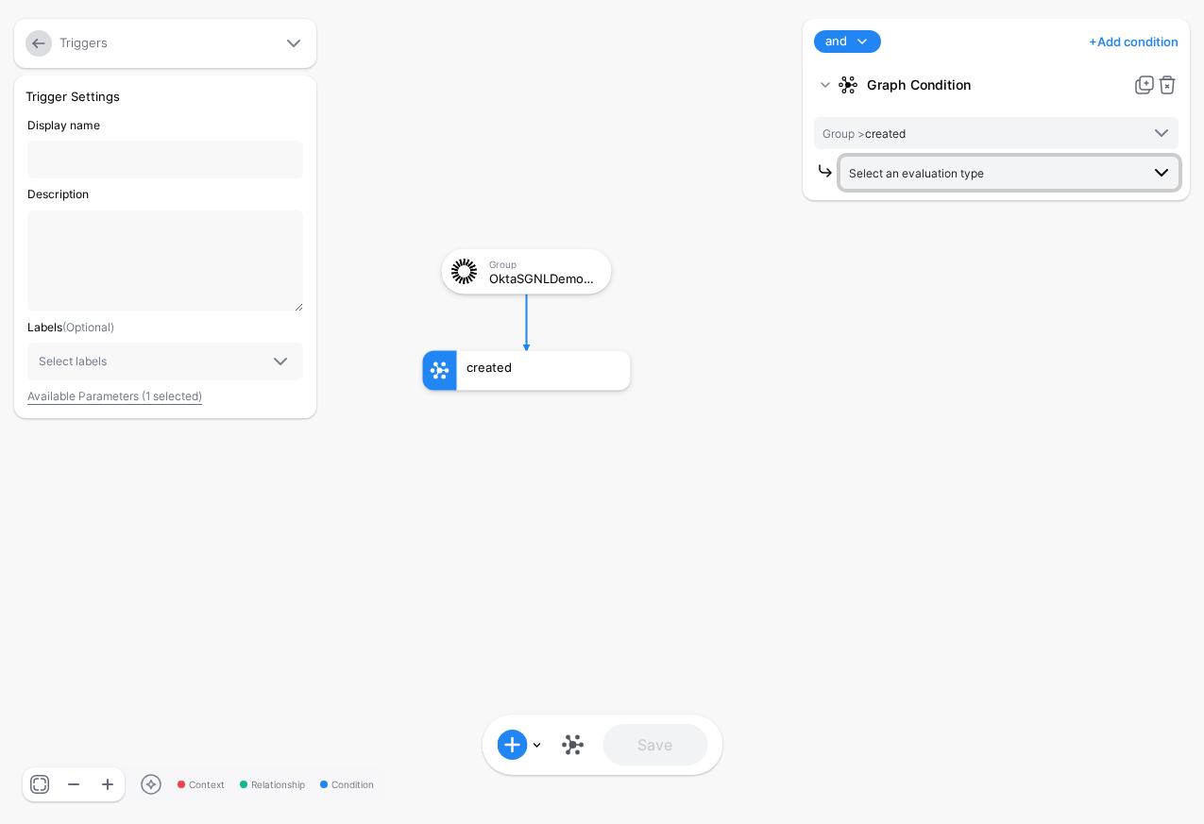
click at [1161, 172] on span at bounding box center [1161, 172] width 23 height 23
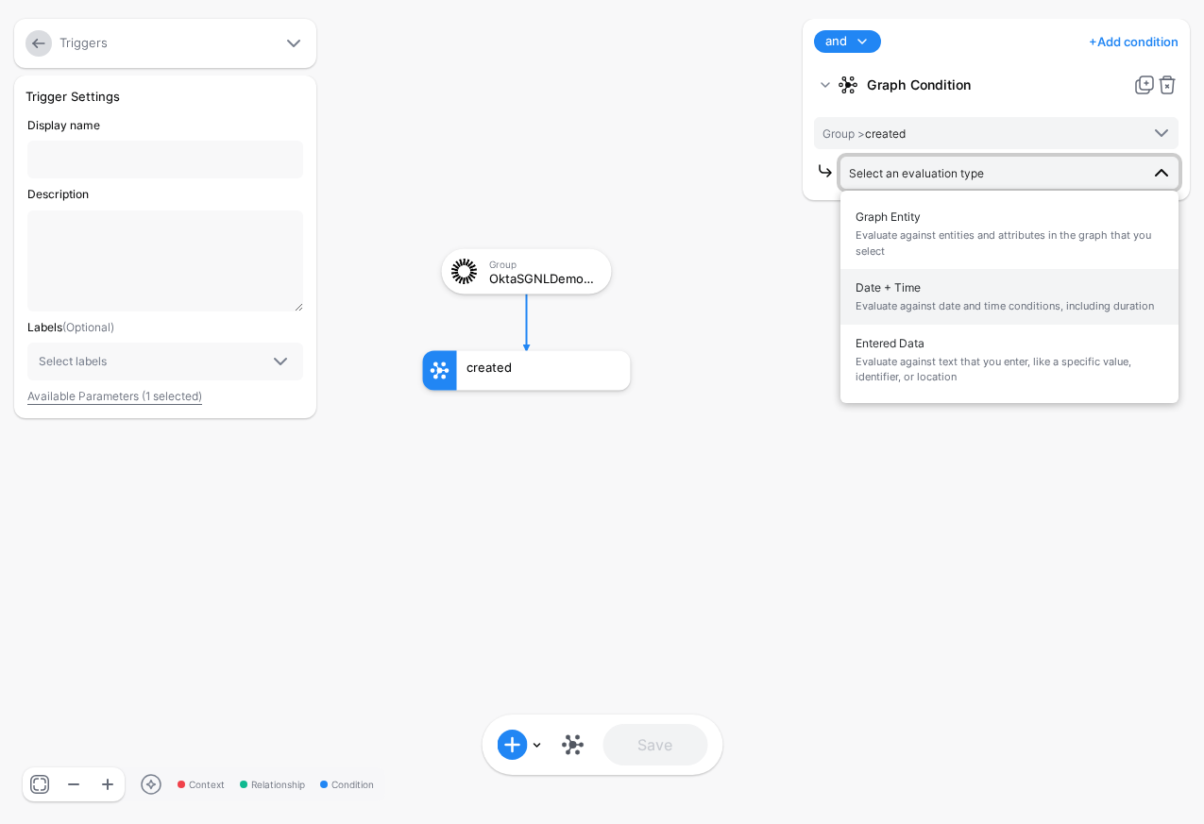
click at [1146, 298] on span "Evaluate against date and time conditions, including duration" at bounding box center [1009, 306] width 308 height 16
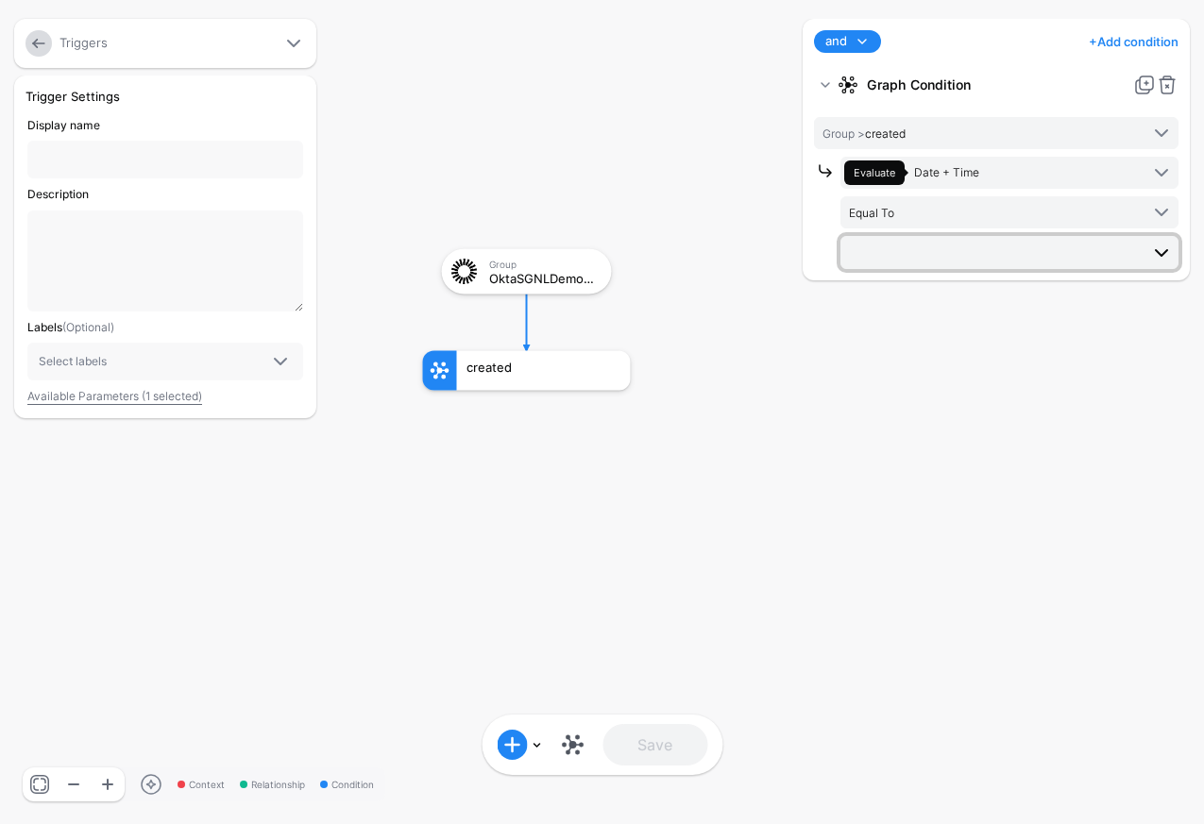
click at [1172, 253] on span at bounding box center [1161, 253] width 23 height 23
click at [1174, 245] on link at bounding box center [1009, 252] width 338 height 32
click at [1158, 215] on span at bounding box center [1161, 212] width 23 height 23
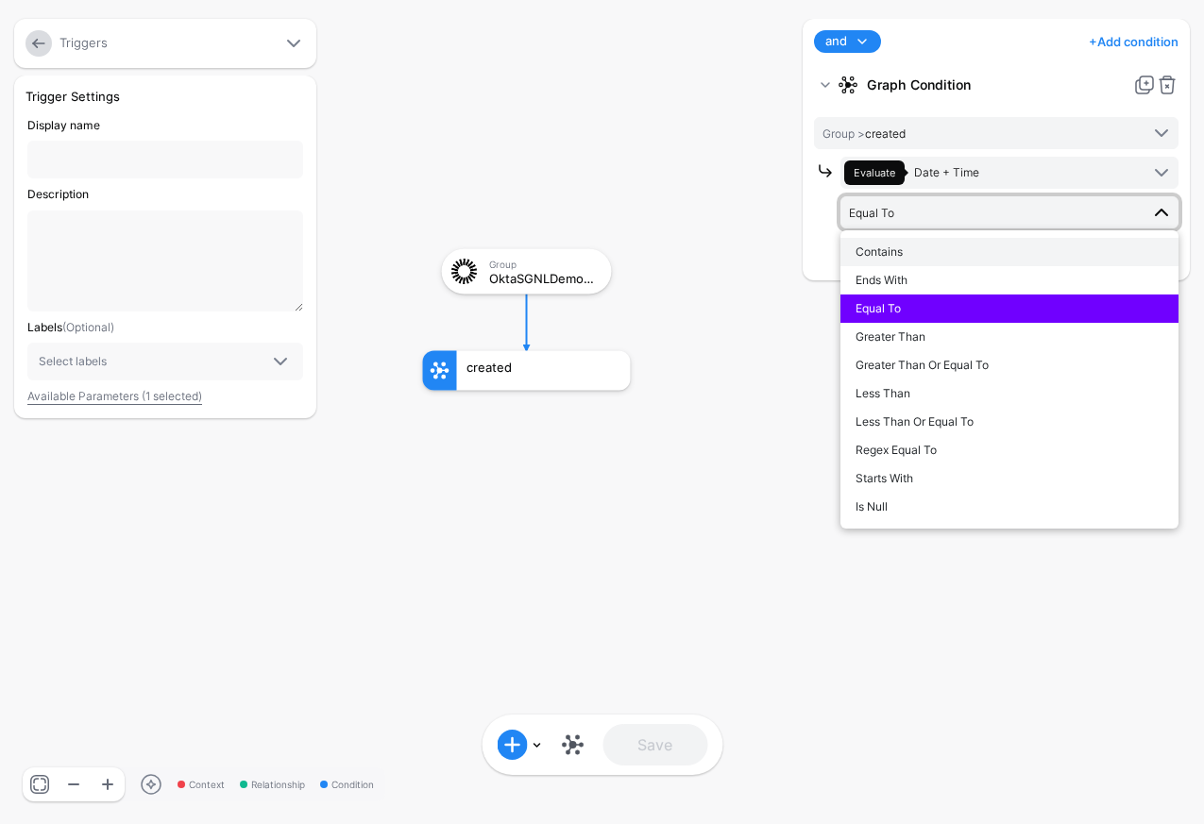
click at [1049, 248] on div "Contains" at bounding box center [1009, 252] width 308 height 17
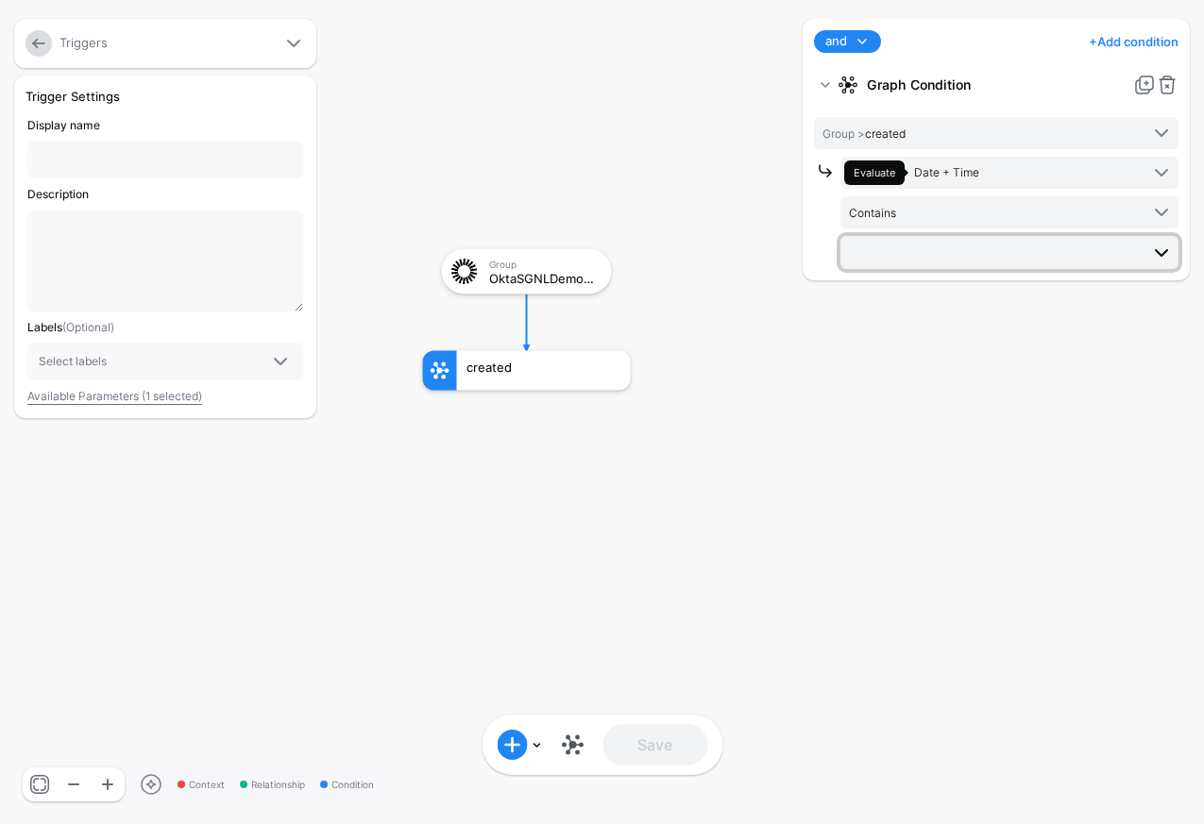
click at [1078, 245] on span at bounding box center [1011, 252] width 324 height 23
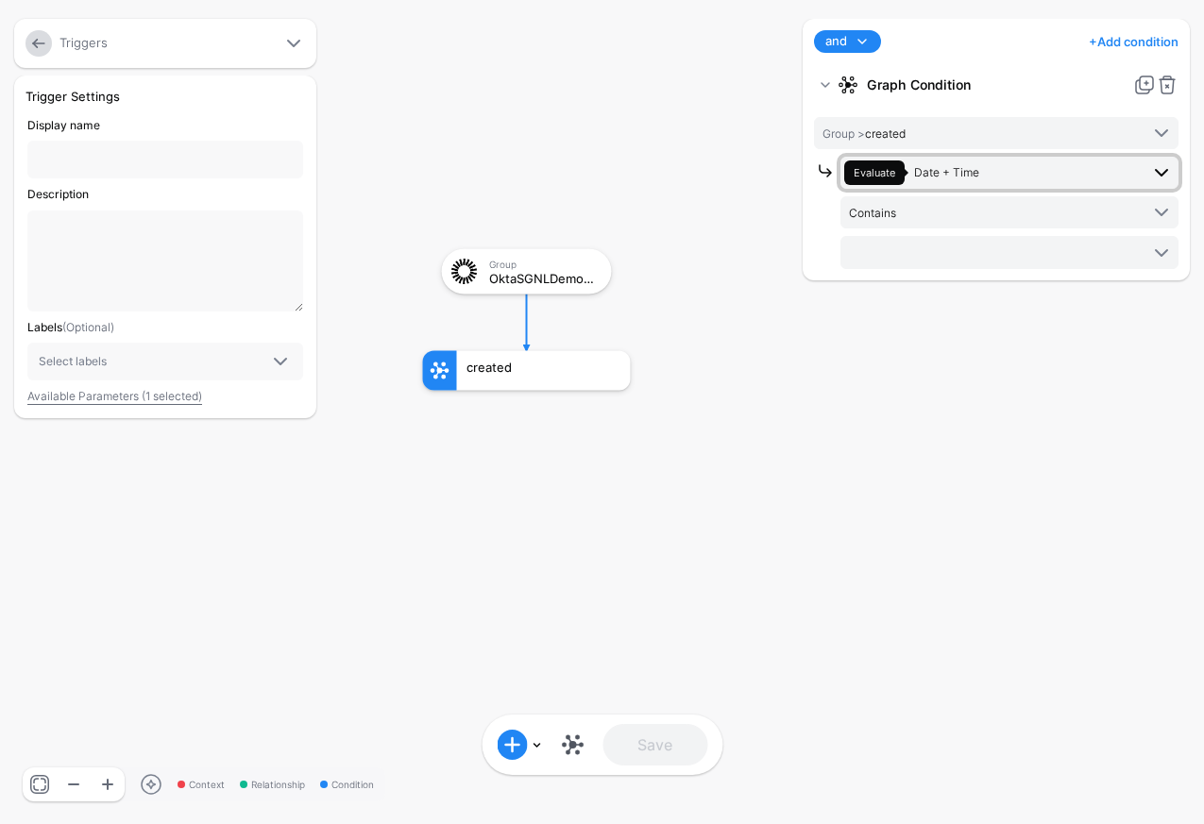
click at [1162, 163] on span at bounding box center [1161, 172] width 23 height 23
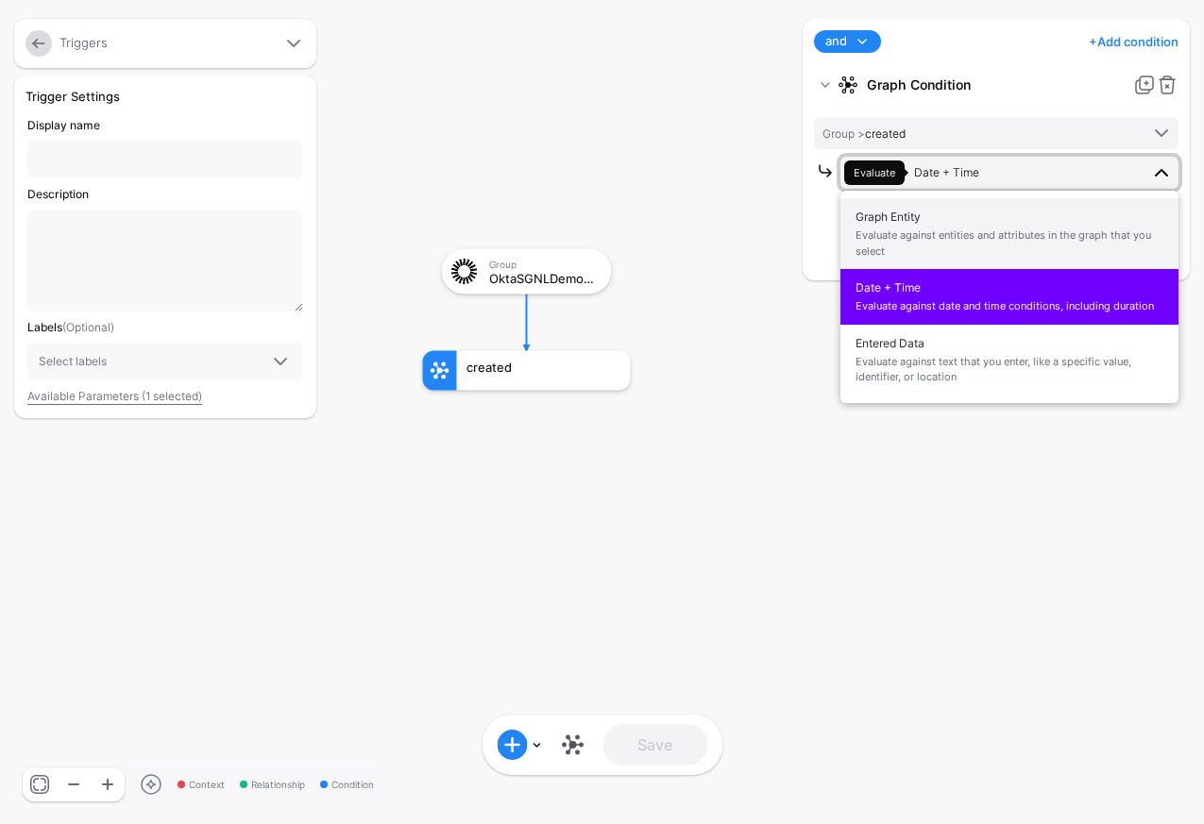
click at [1093, 255] on span "Evaluate against entities and attributes in the graph that you select" at bounding box center [1009, 243] width 308 height 31
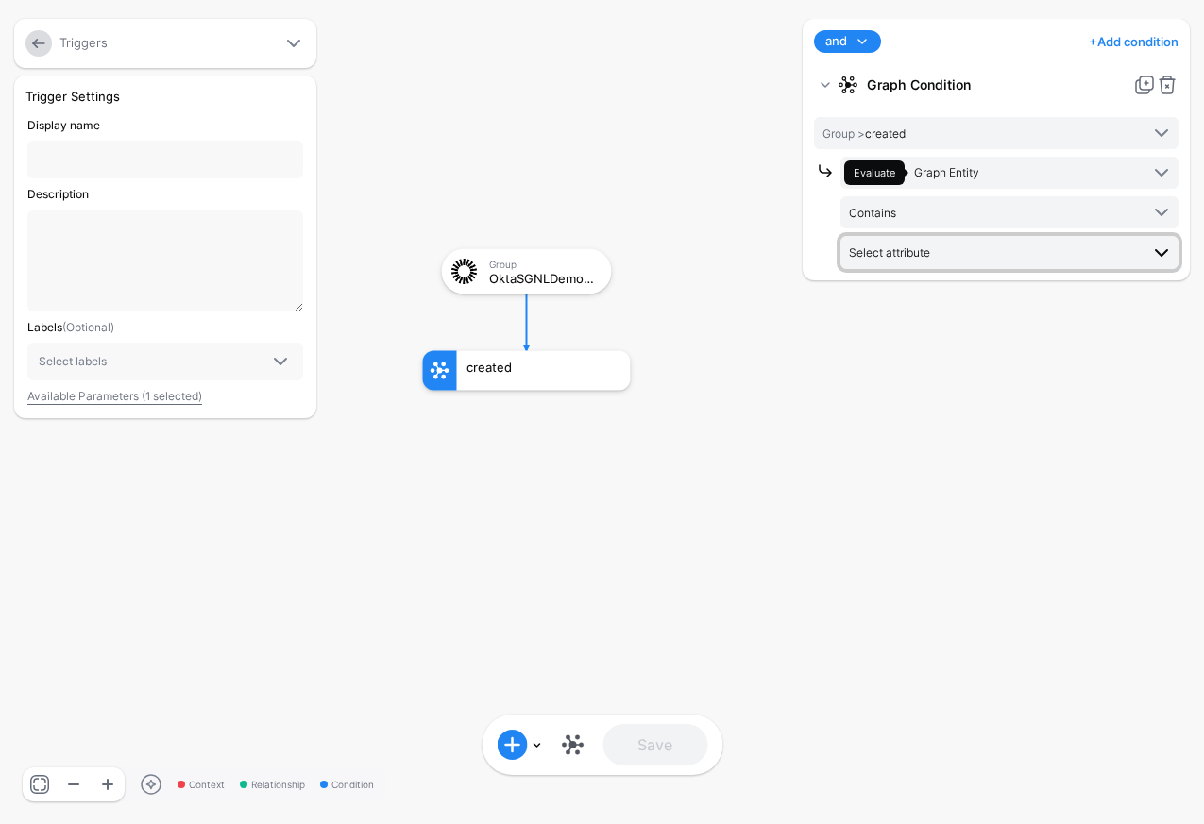
click at [1163, 245] on span at bounding box center [1161, 253] width 23 height 23
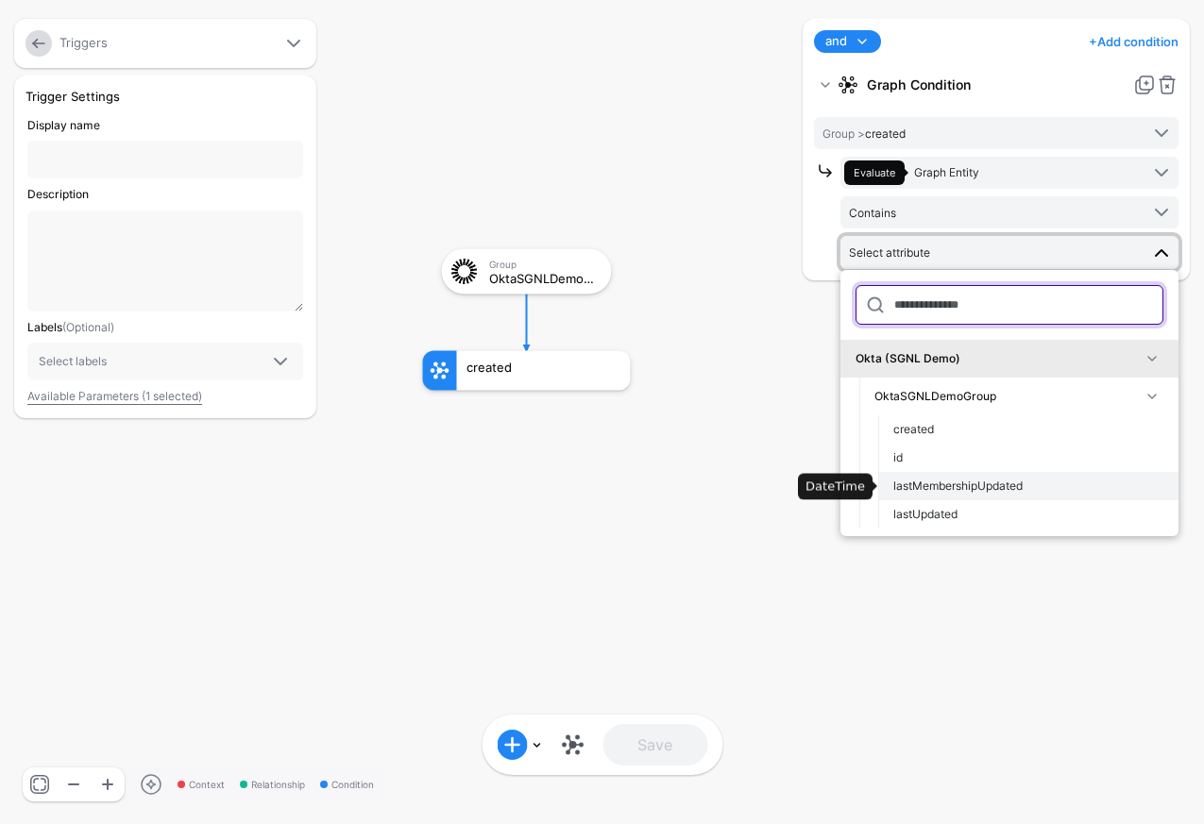
scroll to position [113, 0]
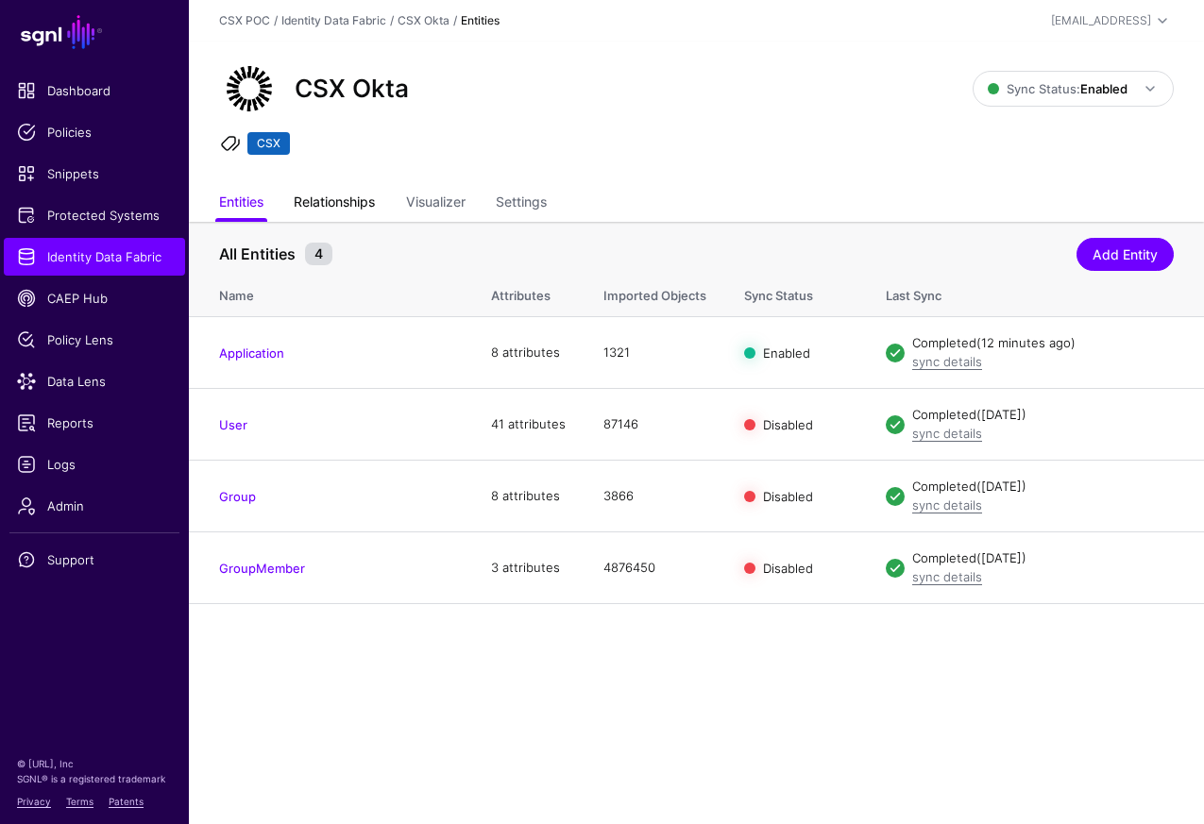
click at [347, 199] on link "Relationships" at bounding box center [334, 204] width 81 height 36
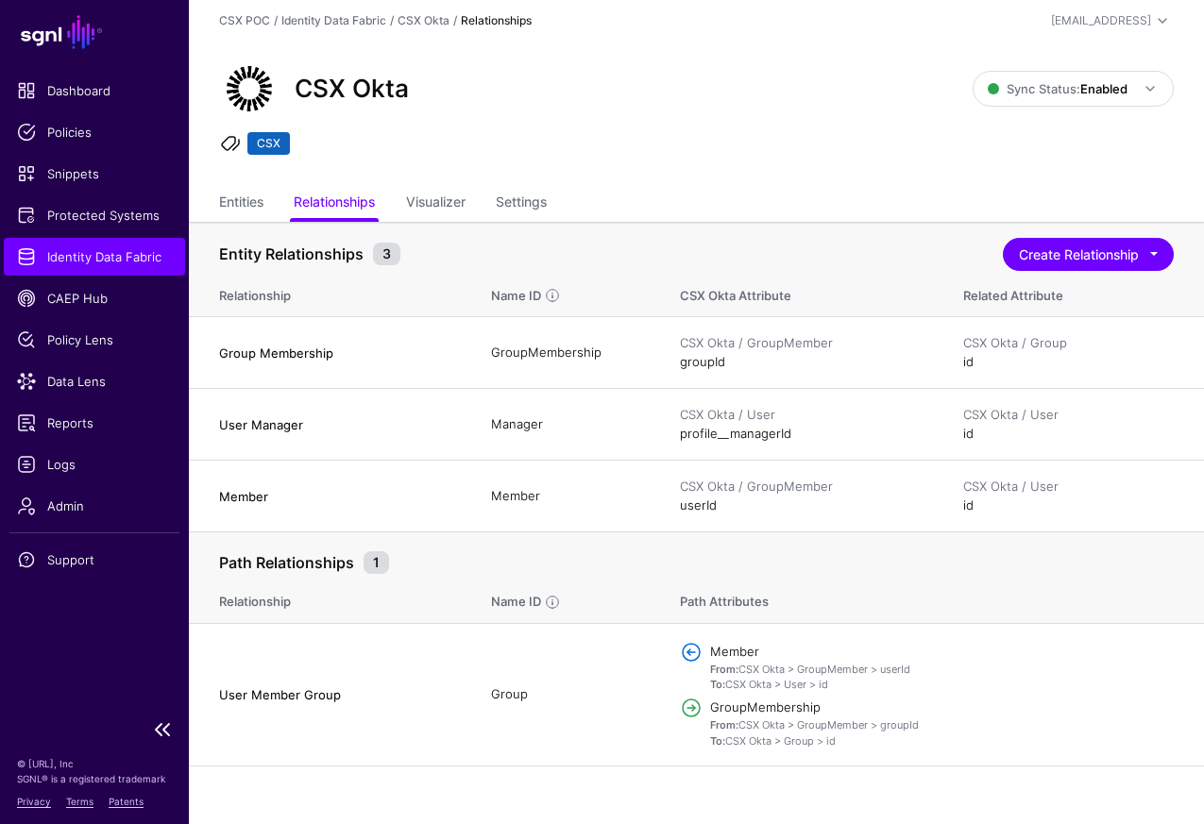
click at [123, 262] on span "Identity Data Fabric" at bounding box center [94, 256] width 155 height 19
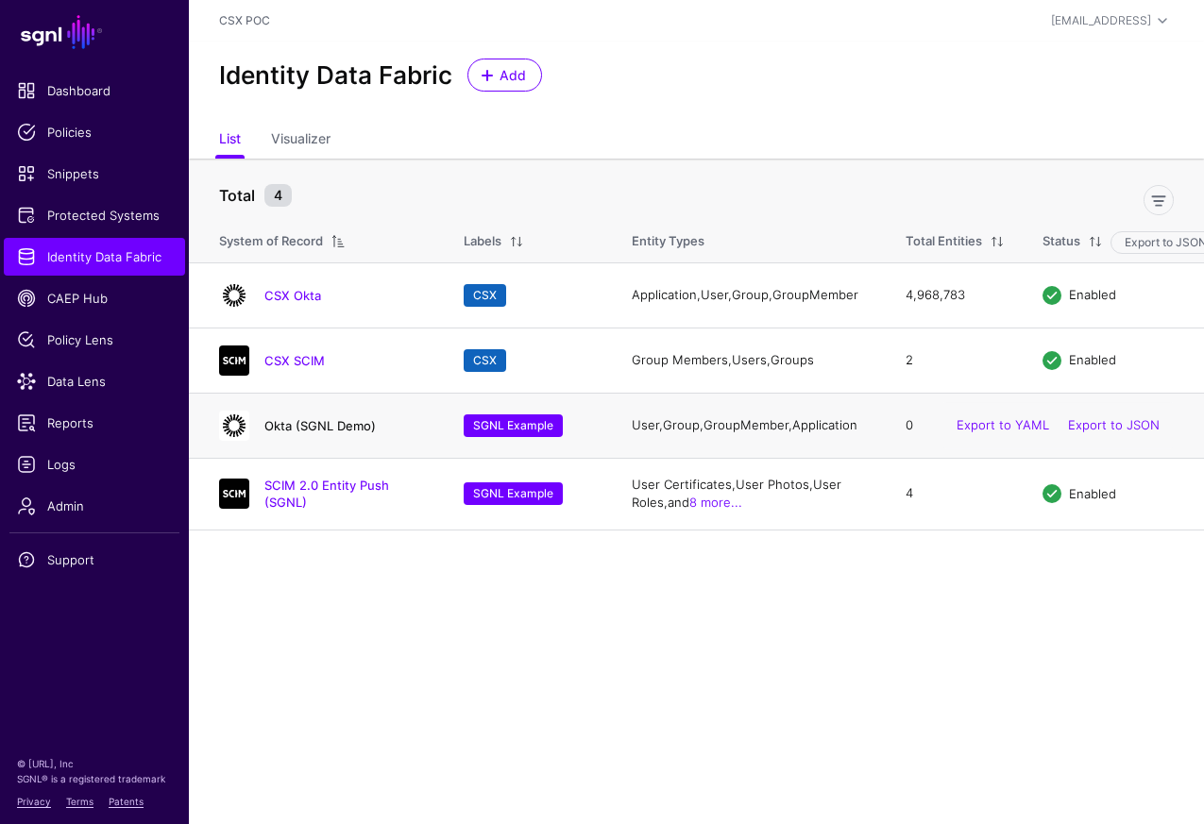
click at [348, 433] on link "Okta (SGNL Demo)" at bounding box center [319, 425] width 111 height 15
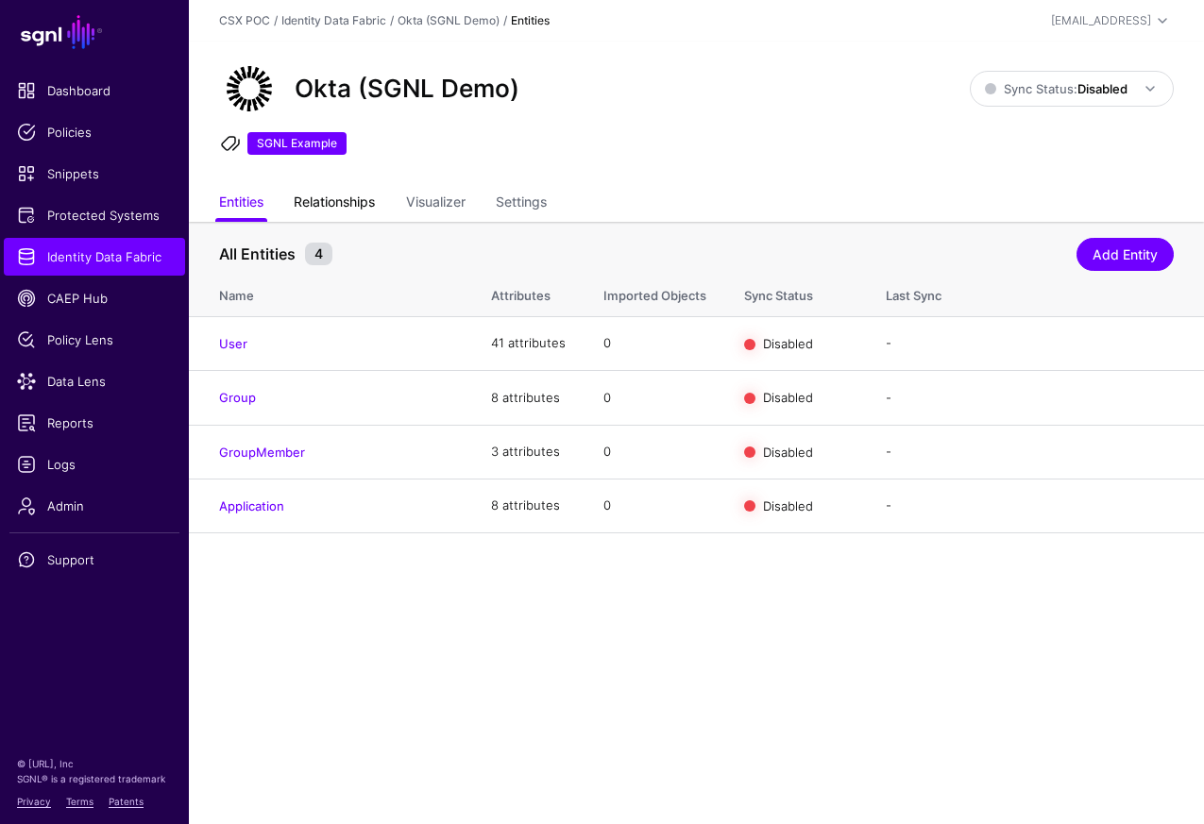
click at [358, 201] on link "Relationships" at bounding box center [334, 204] width 81 height 36
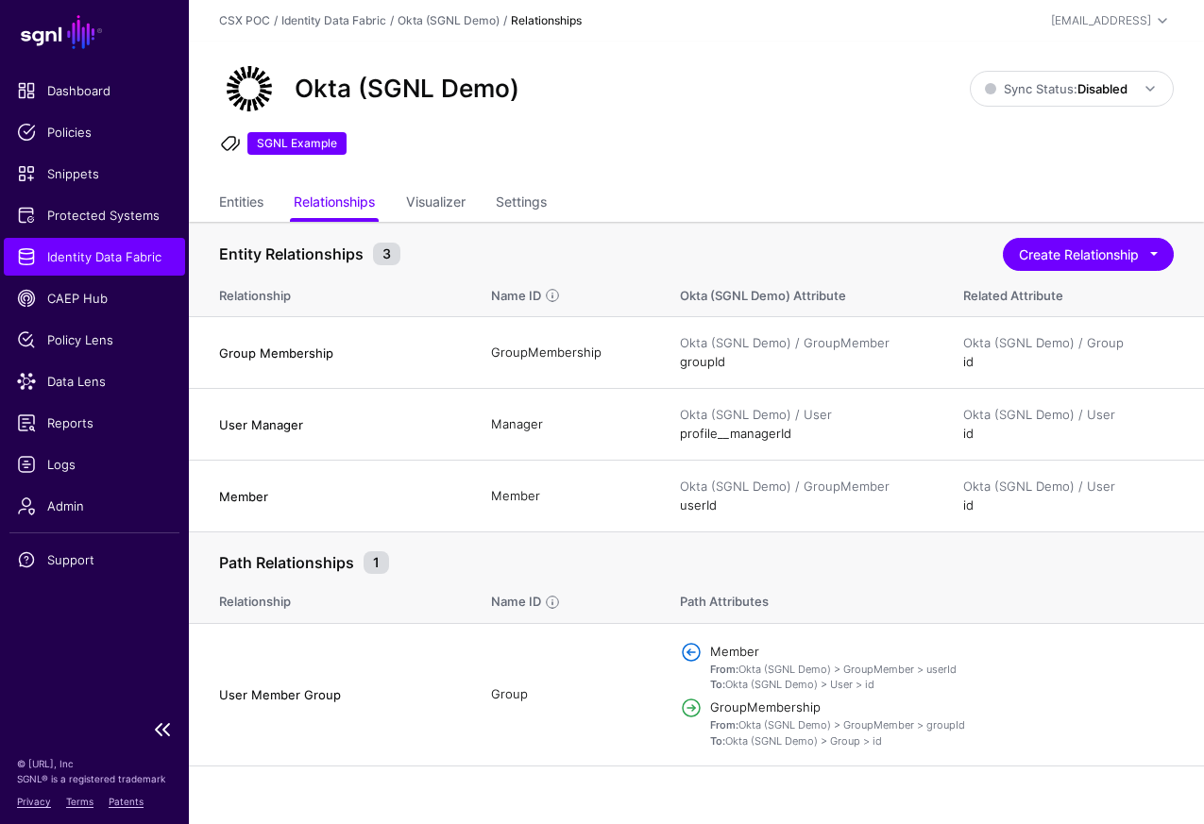
click at [144, 261] on span "Identity Data Fabric" at bounding box center [94, 256] width 155 height 19
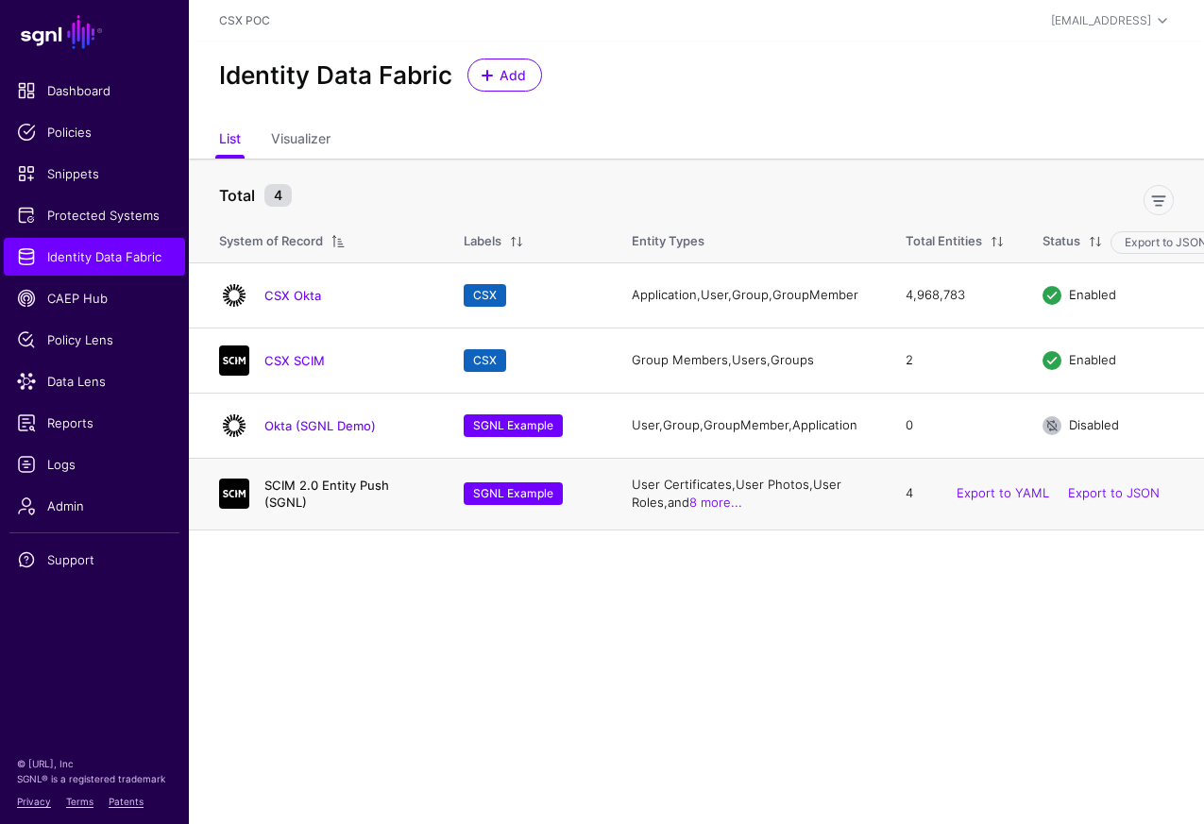
click at [353, 510] on link "SCIM 2.0 Entity Push (SGNL)" at bounding box center [326, 494] width 125 height 32
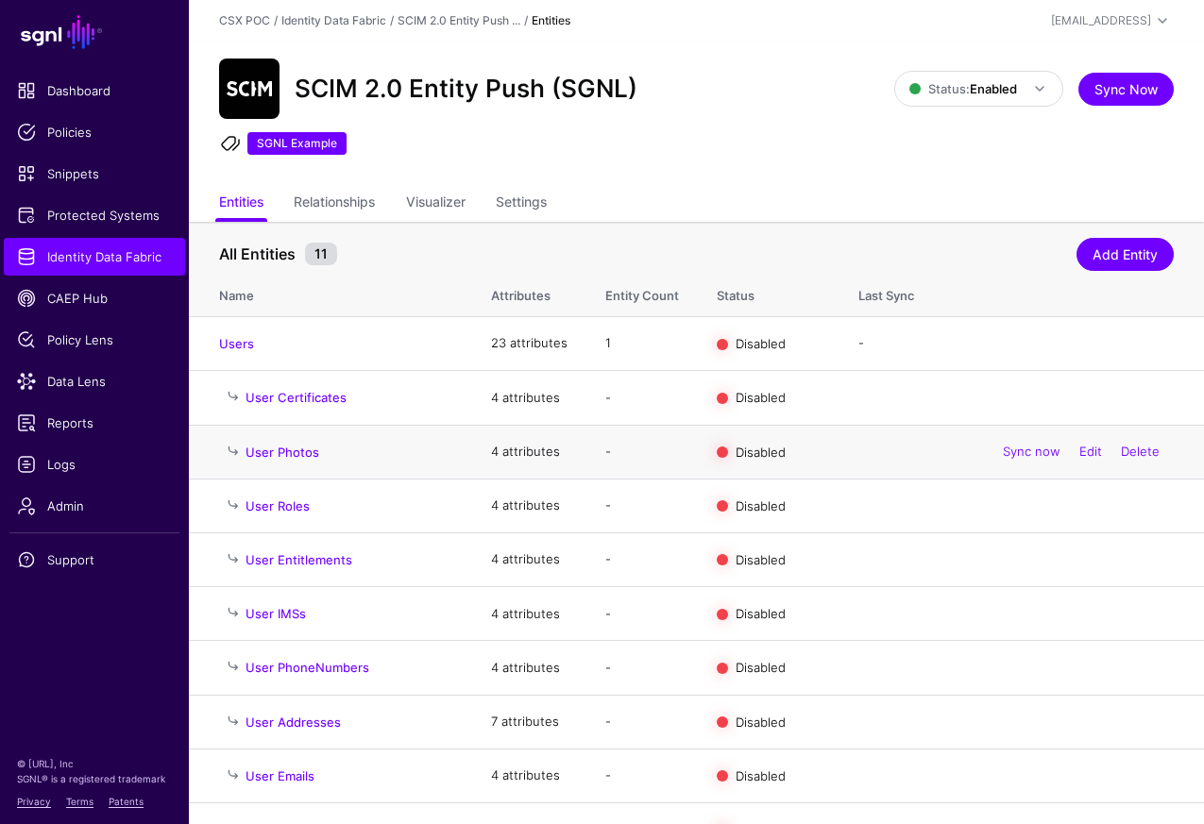
scroll to position [93, 0]
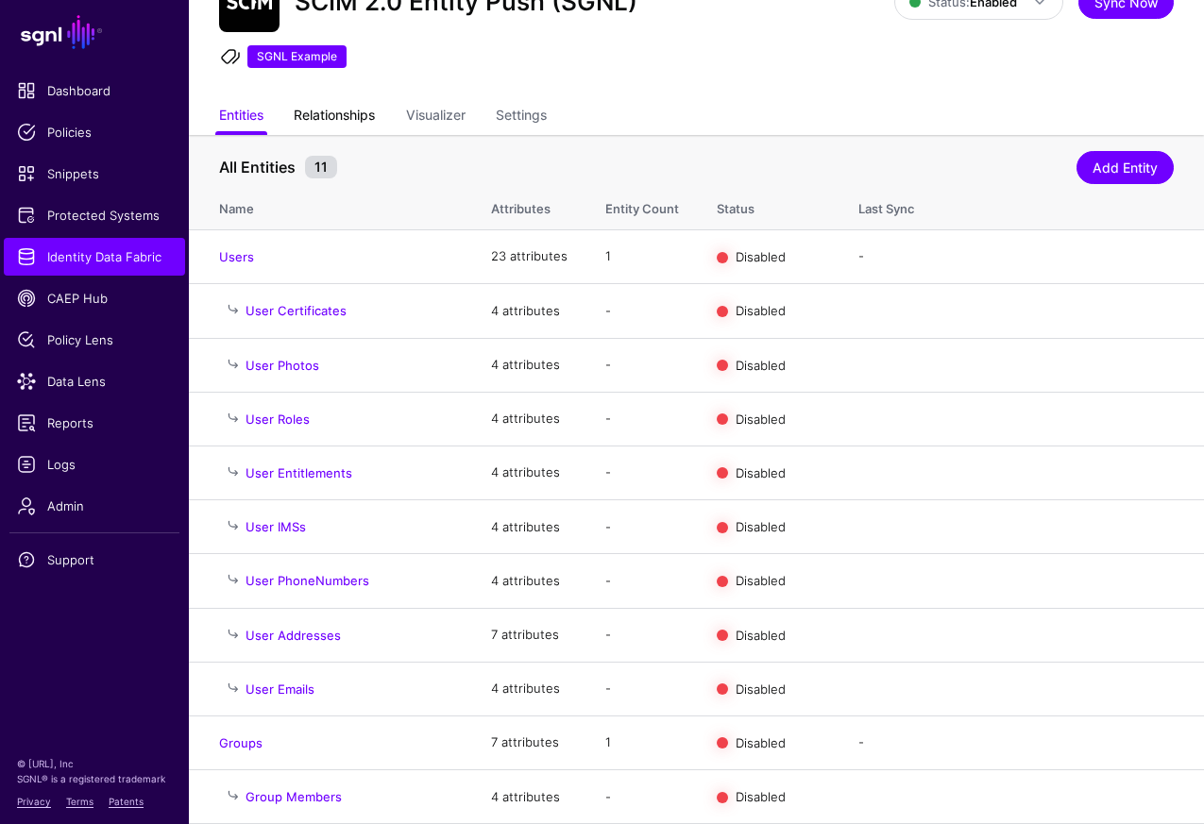
click at [364, 110] on link "Relationships" at bounding box center [334, 117] width 81 height 36
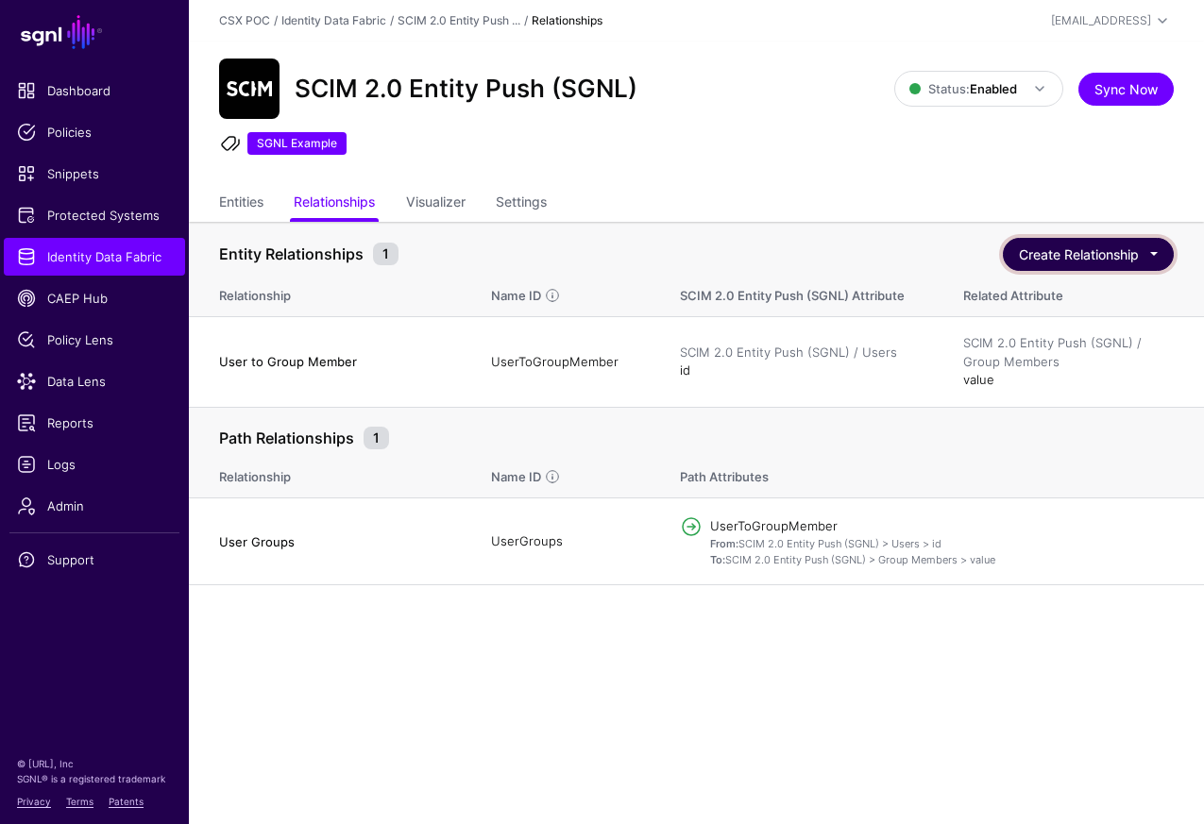
click at [1107, 259] on button "Create Relationship" at bounding box center [1088, 254] width 171 height 33
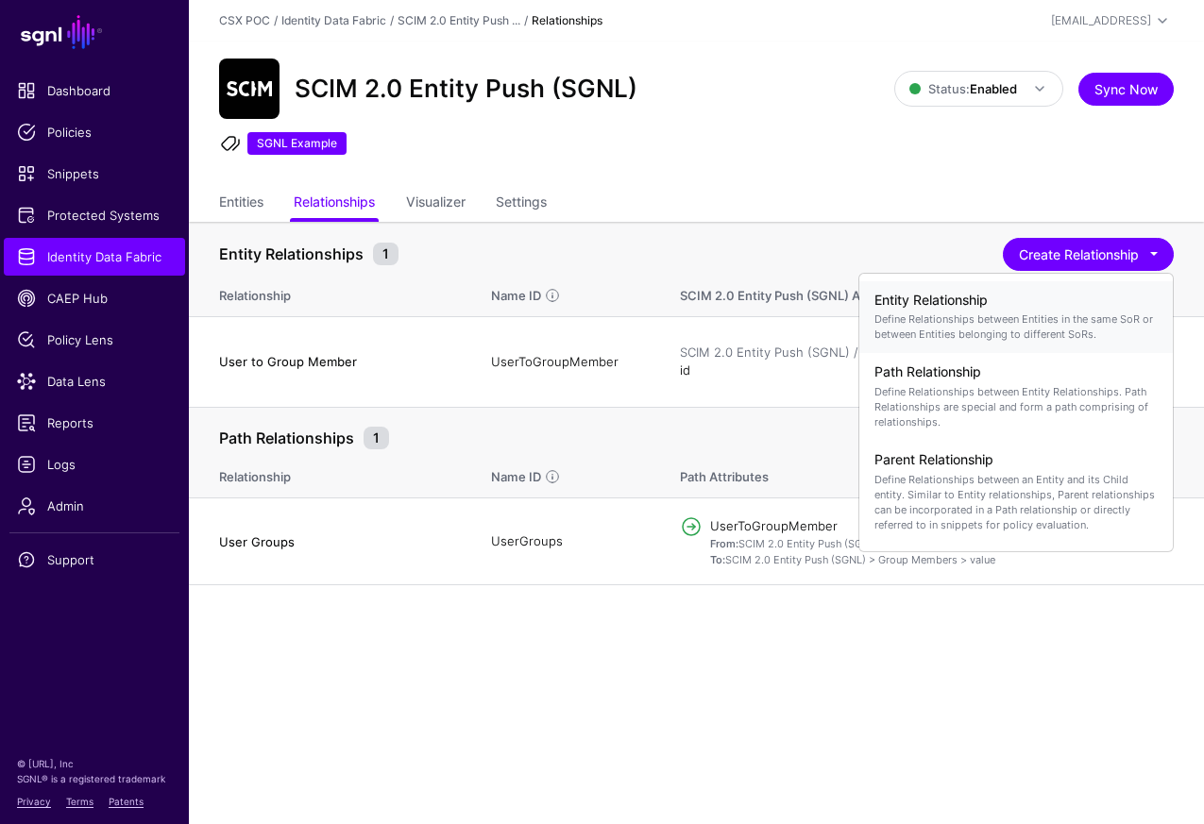
click at [1061, 322] on p "Define Relationships between Entities in the same SoR or between Entities belon…" at bounding box center [1015, 327] width 283 height 30
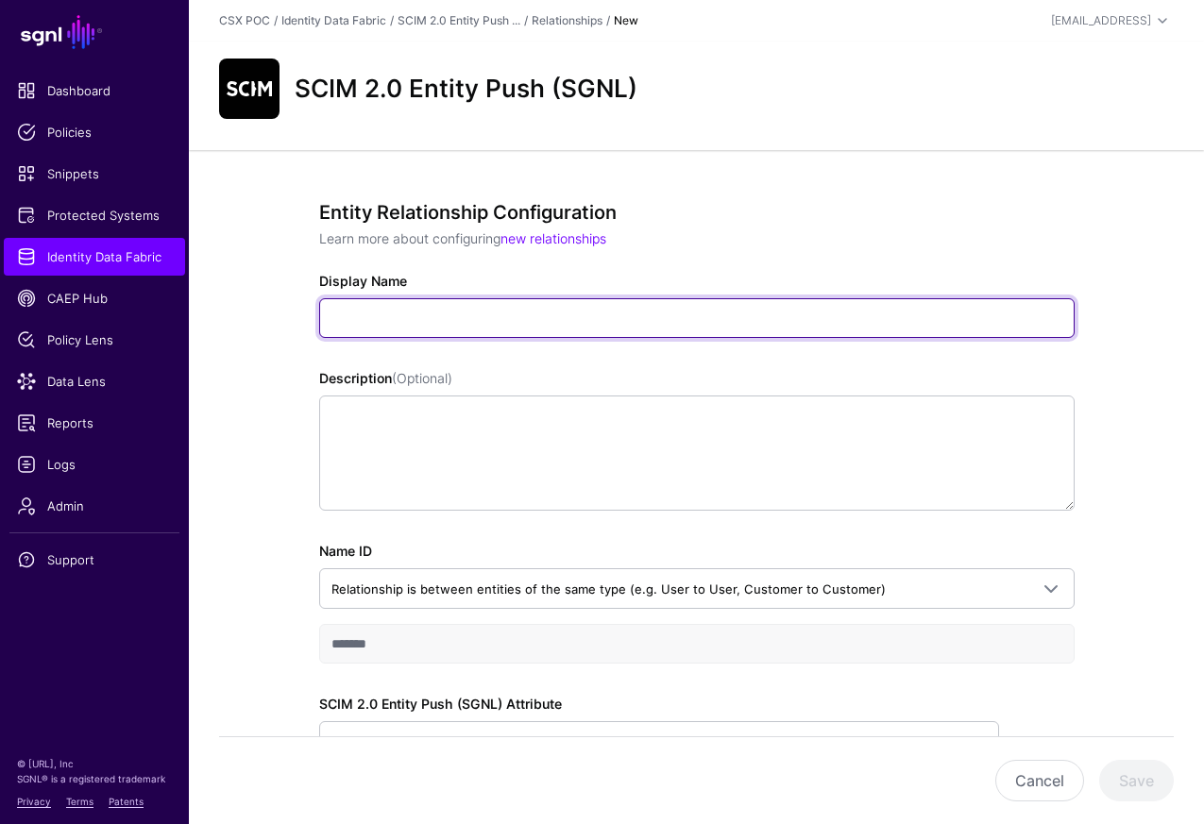
click at [968, 306] on input "Display Name" at bounding box center [696, 318] width 755 height 40
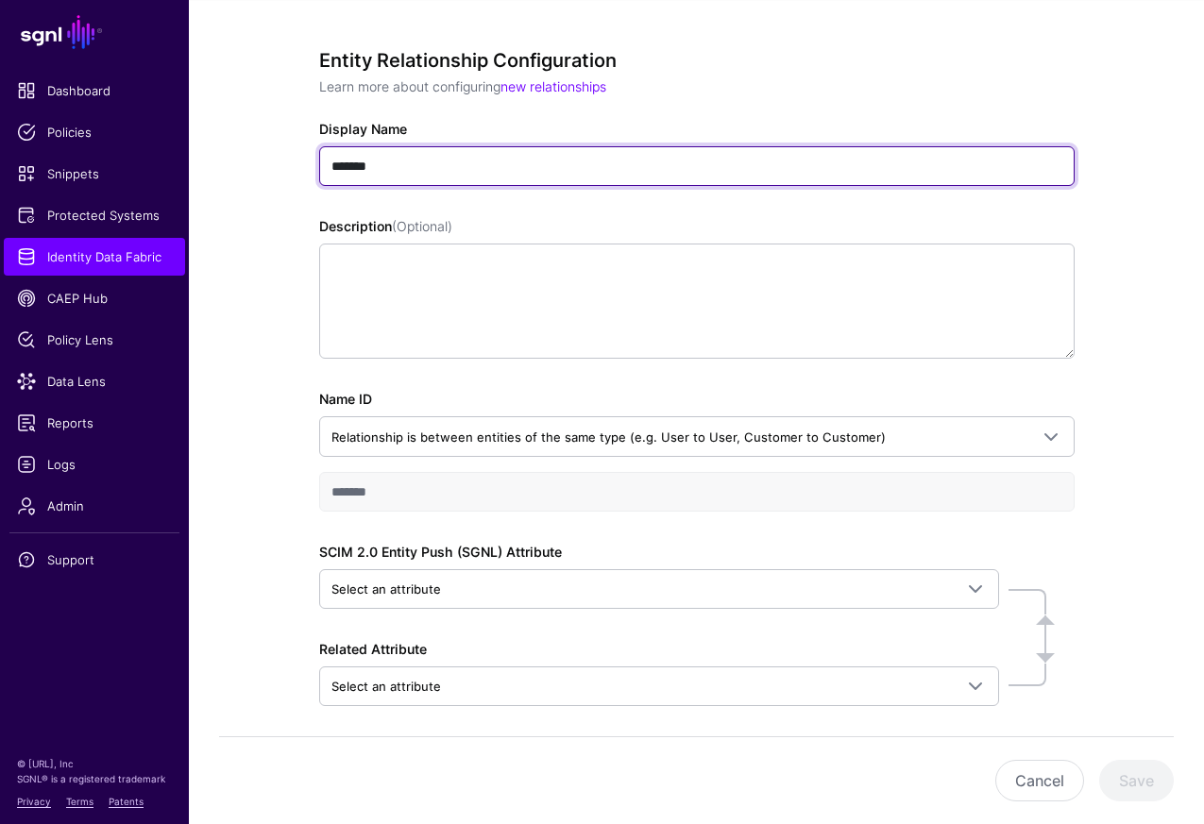
scroll to position [198, 0]
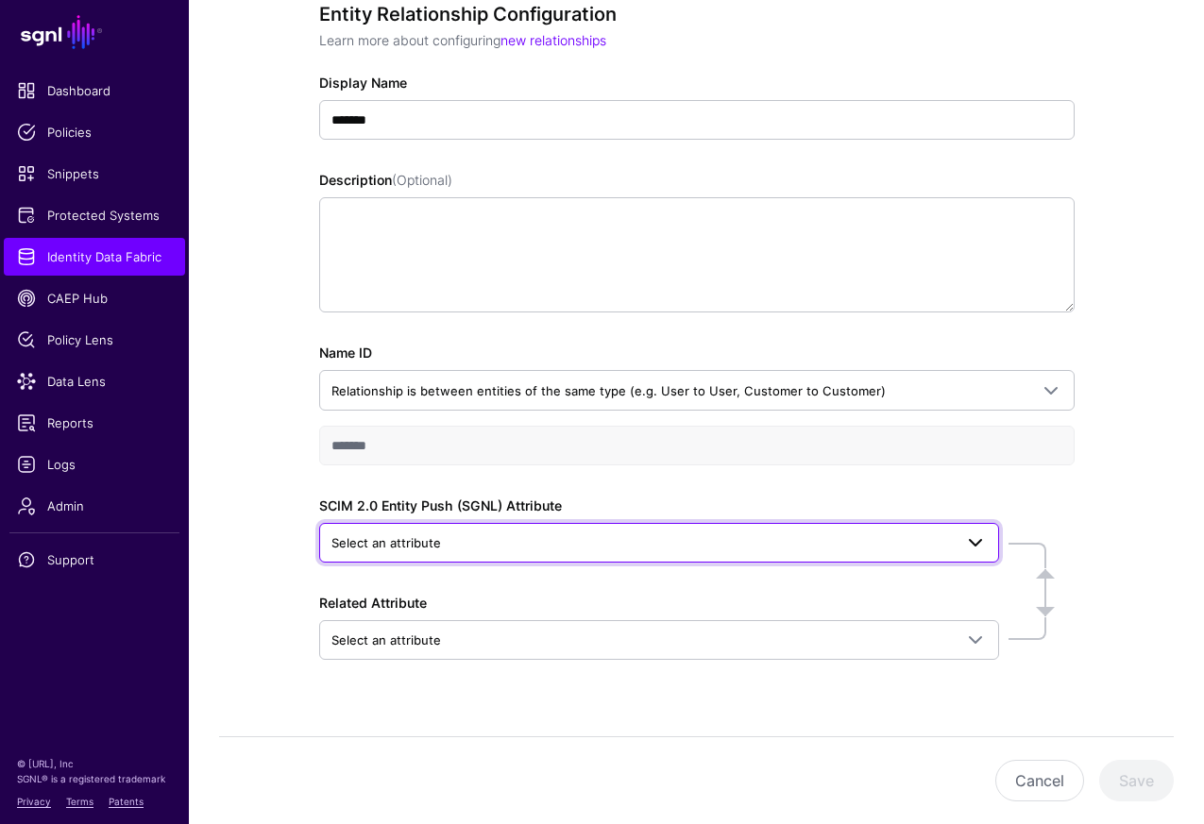
click at [942, 549] on span "Select an attribute" at bounding box center [641, 543] width 621 height 21
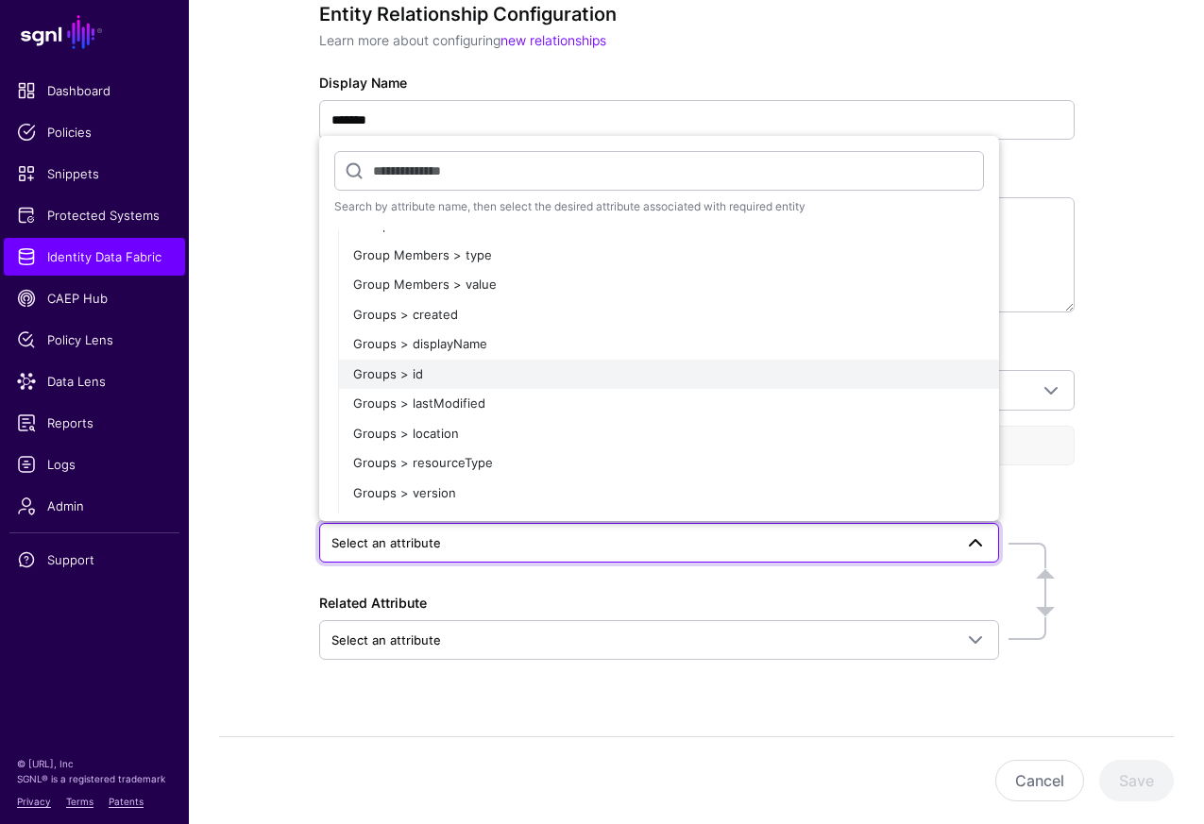
scroll to position [93, 0]
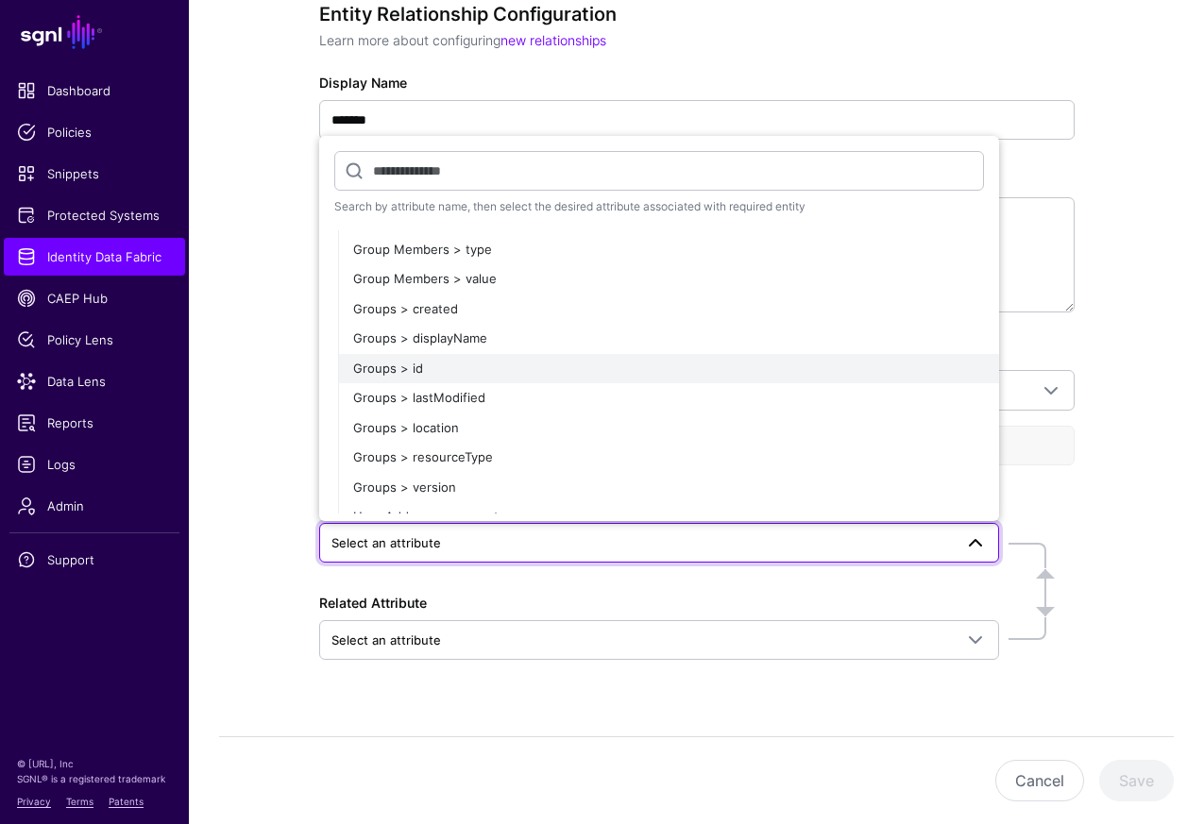
click at [807, 370] on div "Groups > id" at bounding box center [668, 369] width 631 height 19
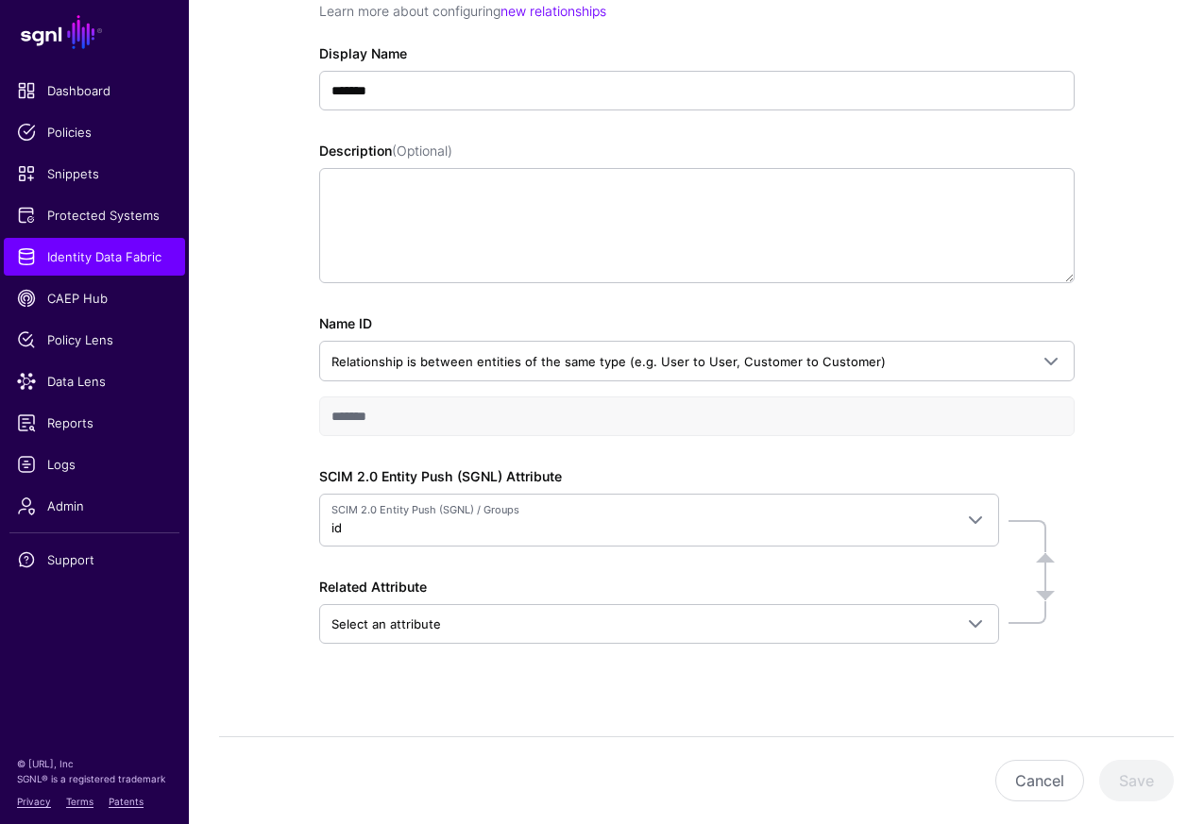
scroll to position [243, 0]
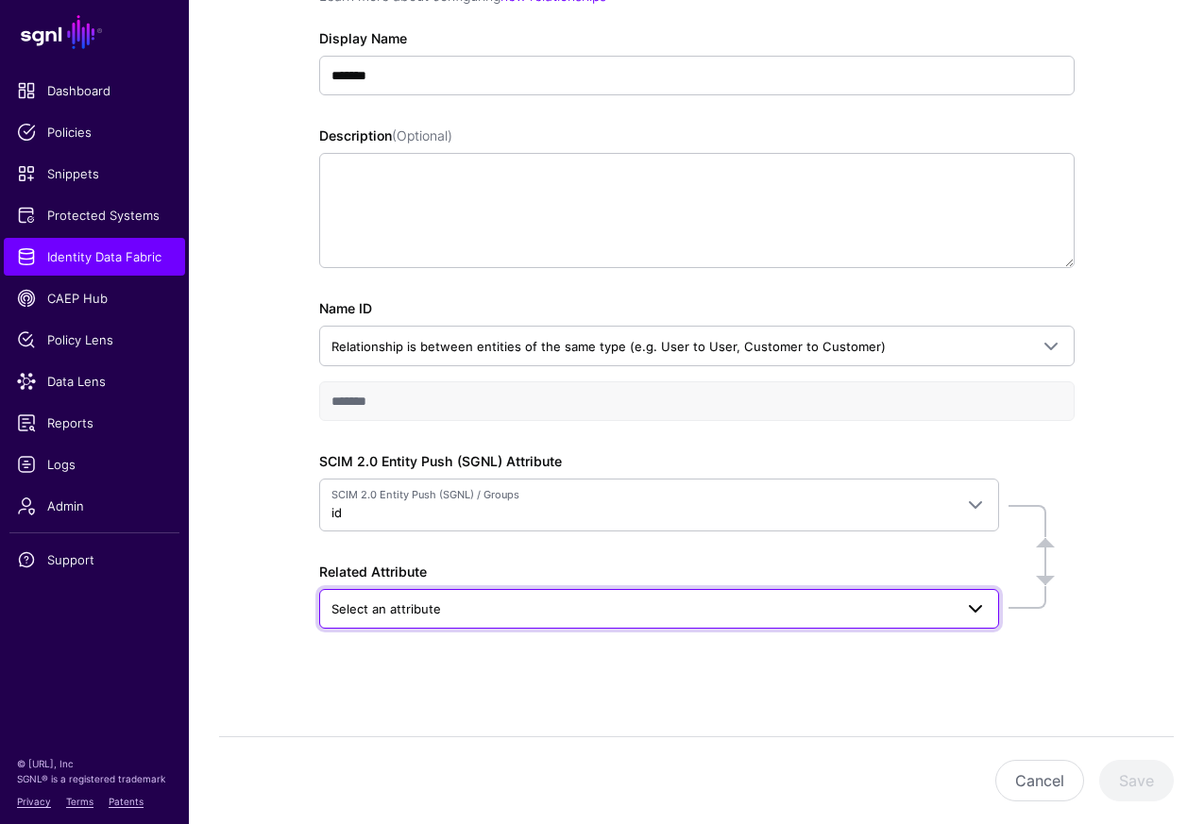
click at [984, 613] on span at bounding box center [975, 609] width 23 height 23
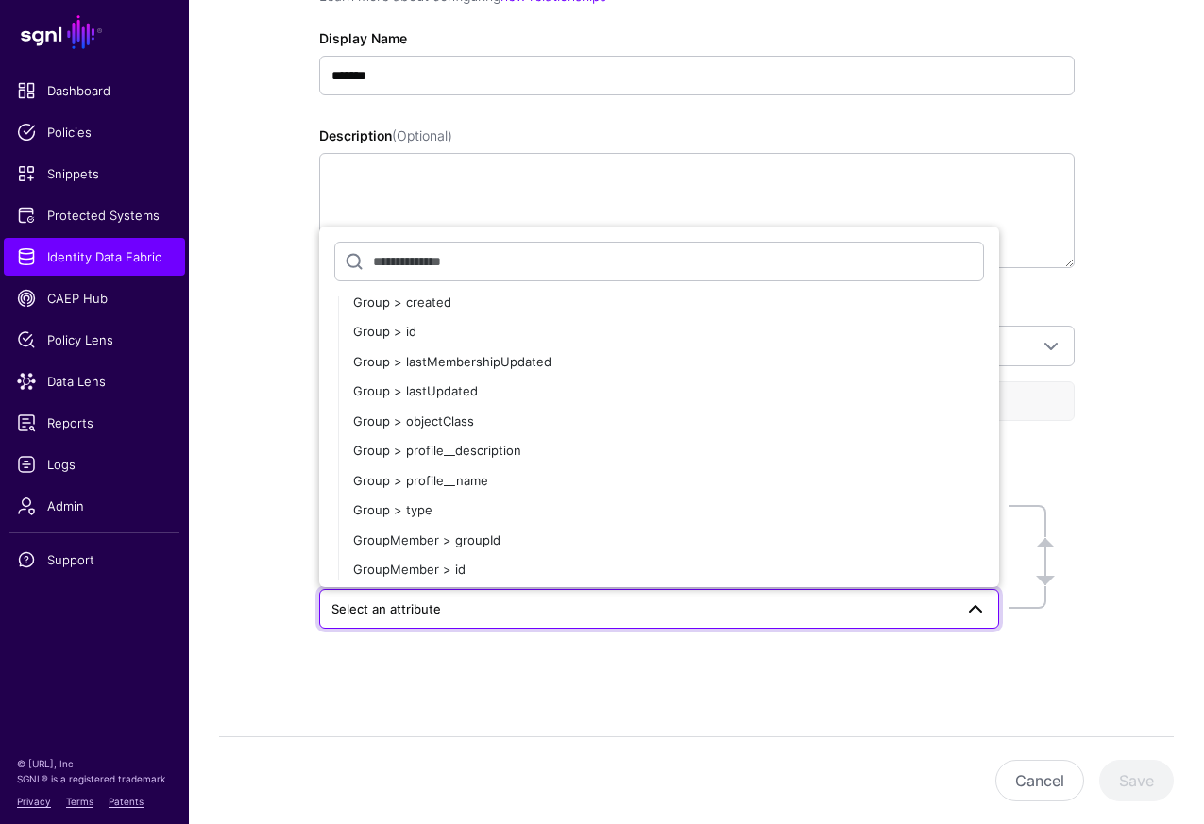
scroll to position [262, 0]
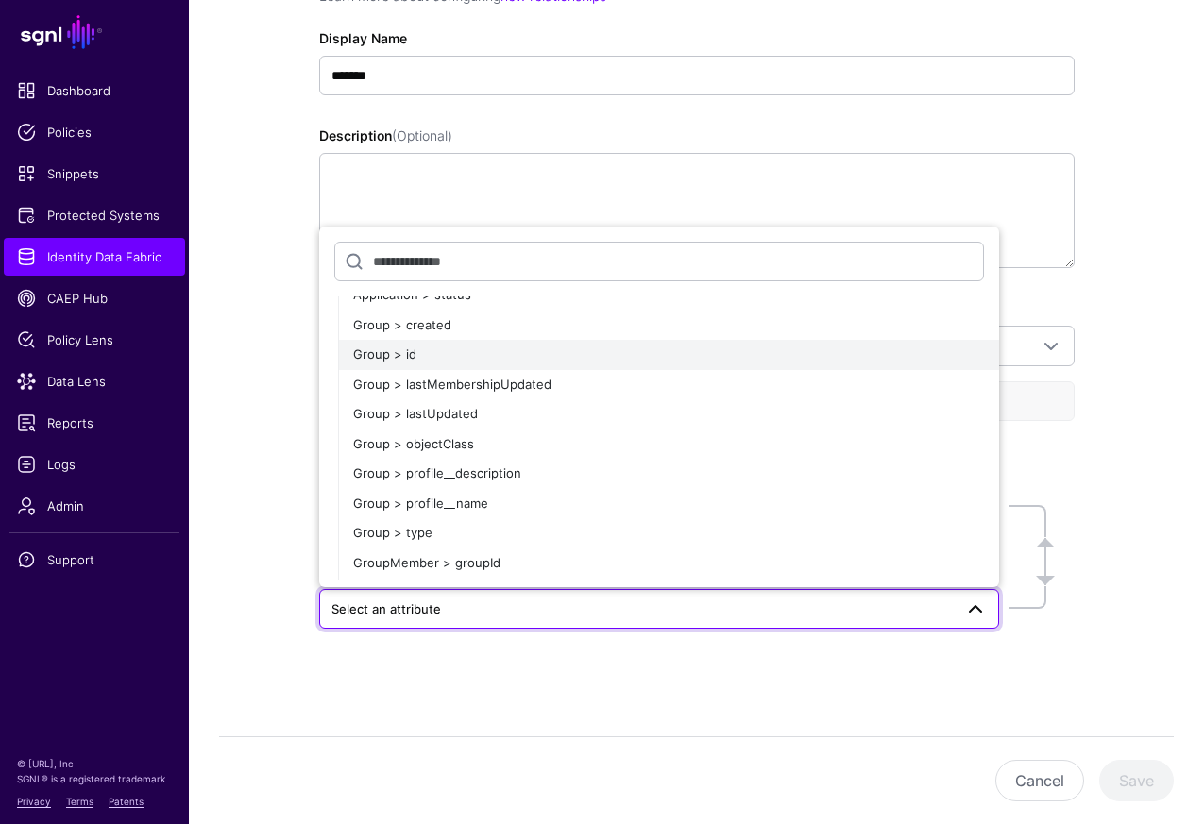
click at [826, 362] on div "Group > id" at bounding box center [668, 355] width 631 height 19
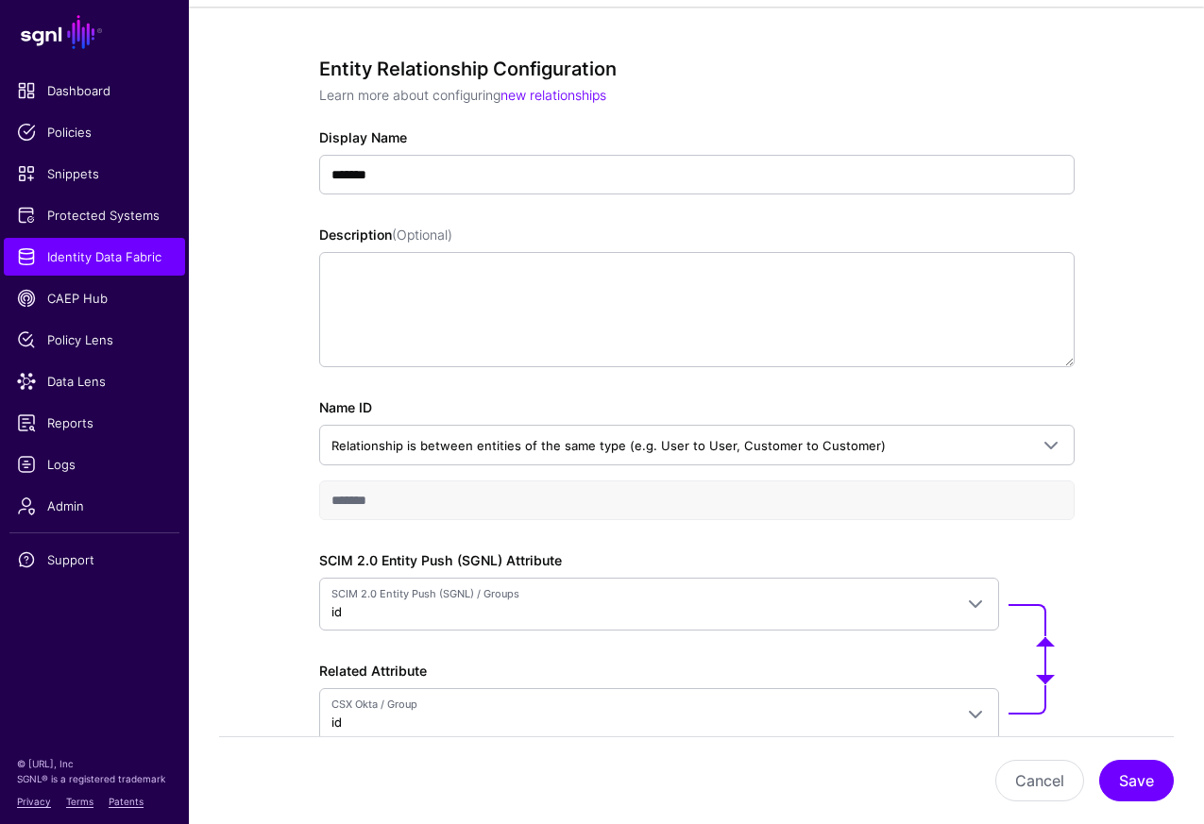
scroll to position [55, 0]
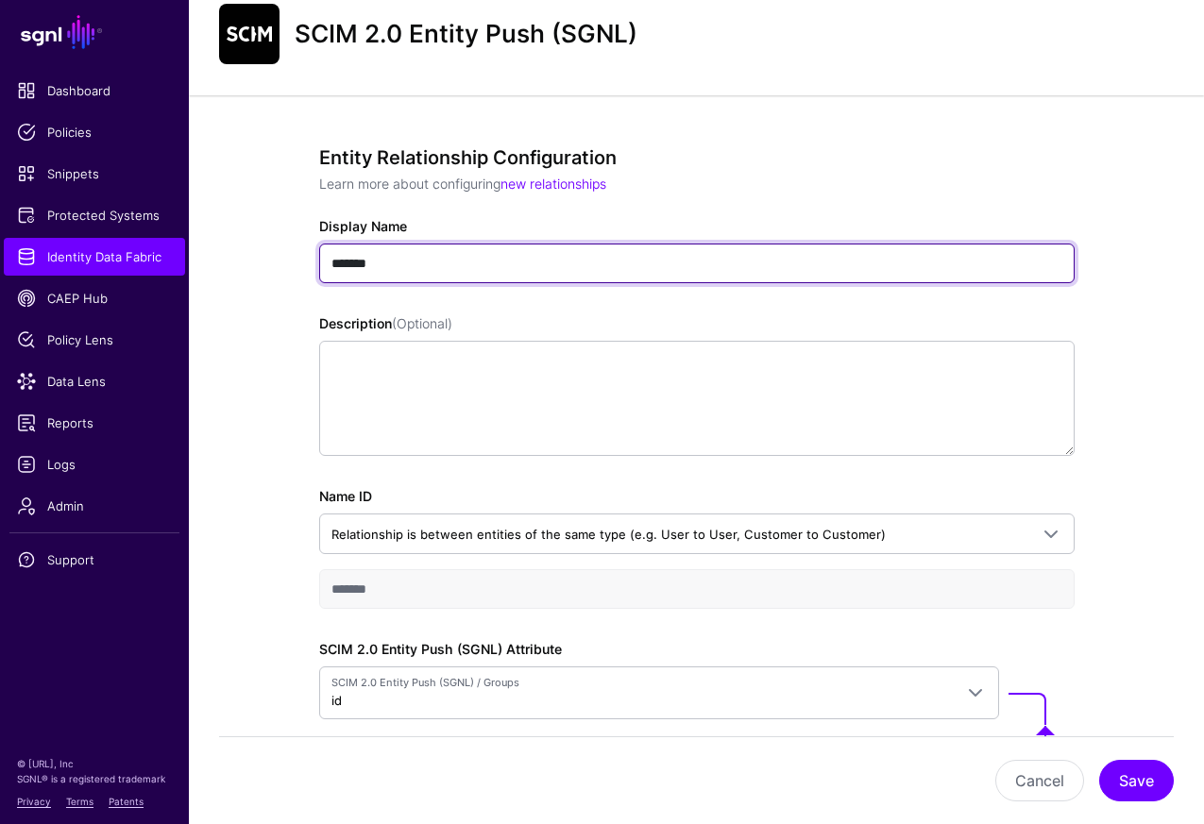
drag, startPoint x: 410, startPoint y: 259, endPoint x: 321, endPoint y: 253, distance: 88.9
click at [320, 258] on input "*******" at bounding box center [696, 264] width 755 height 40
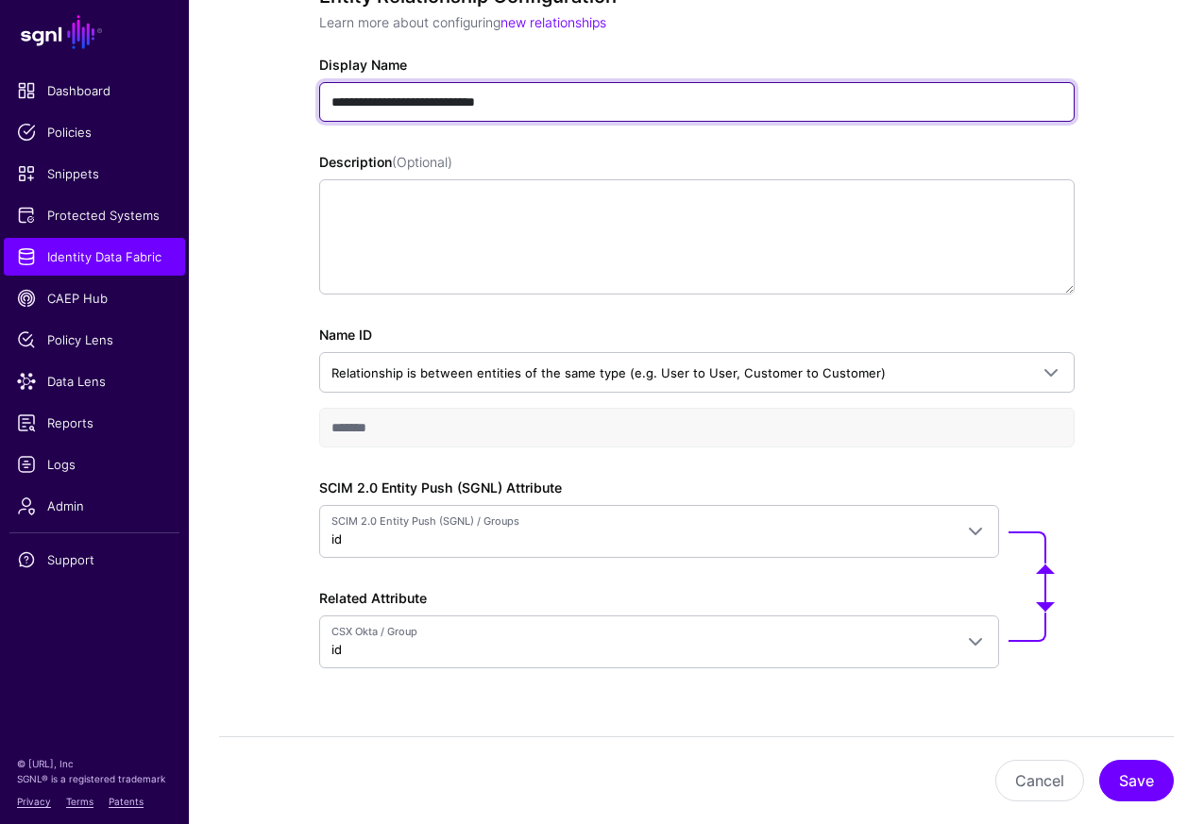
scroll to position [255, 0]
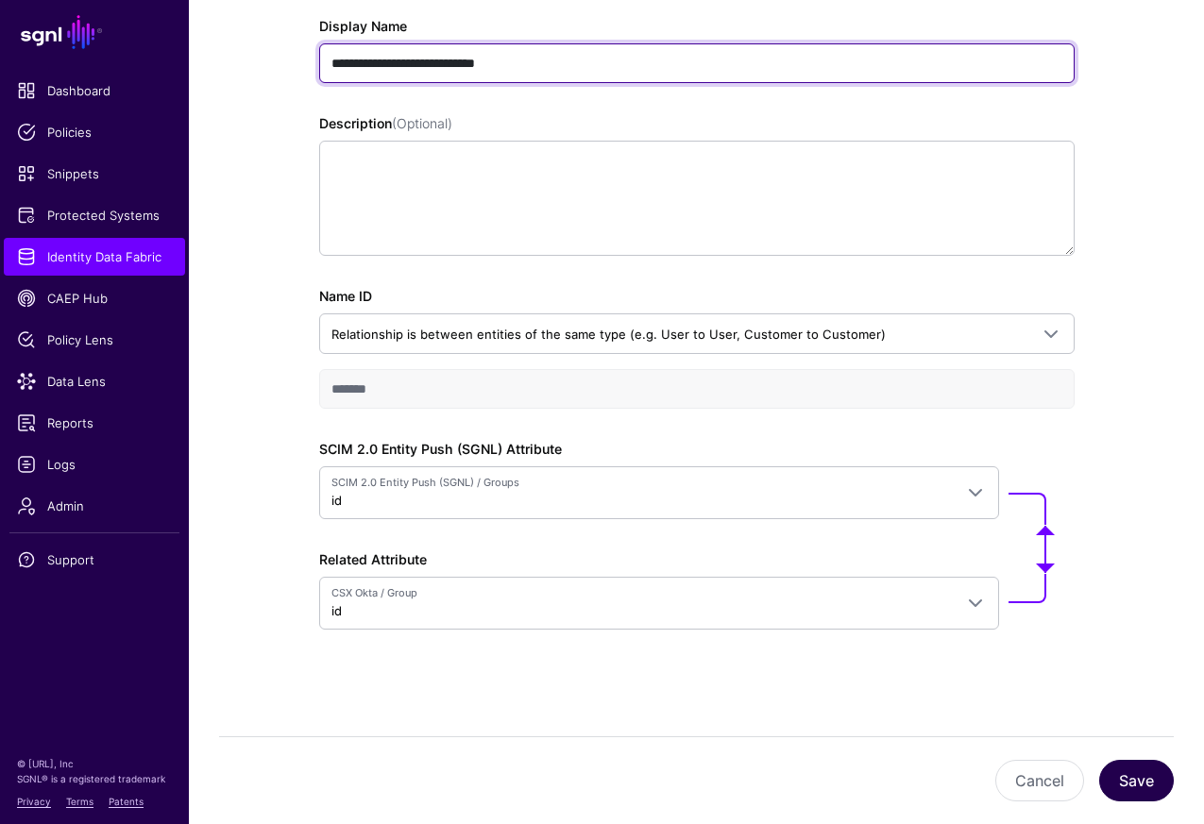
type input "**********"
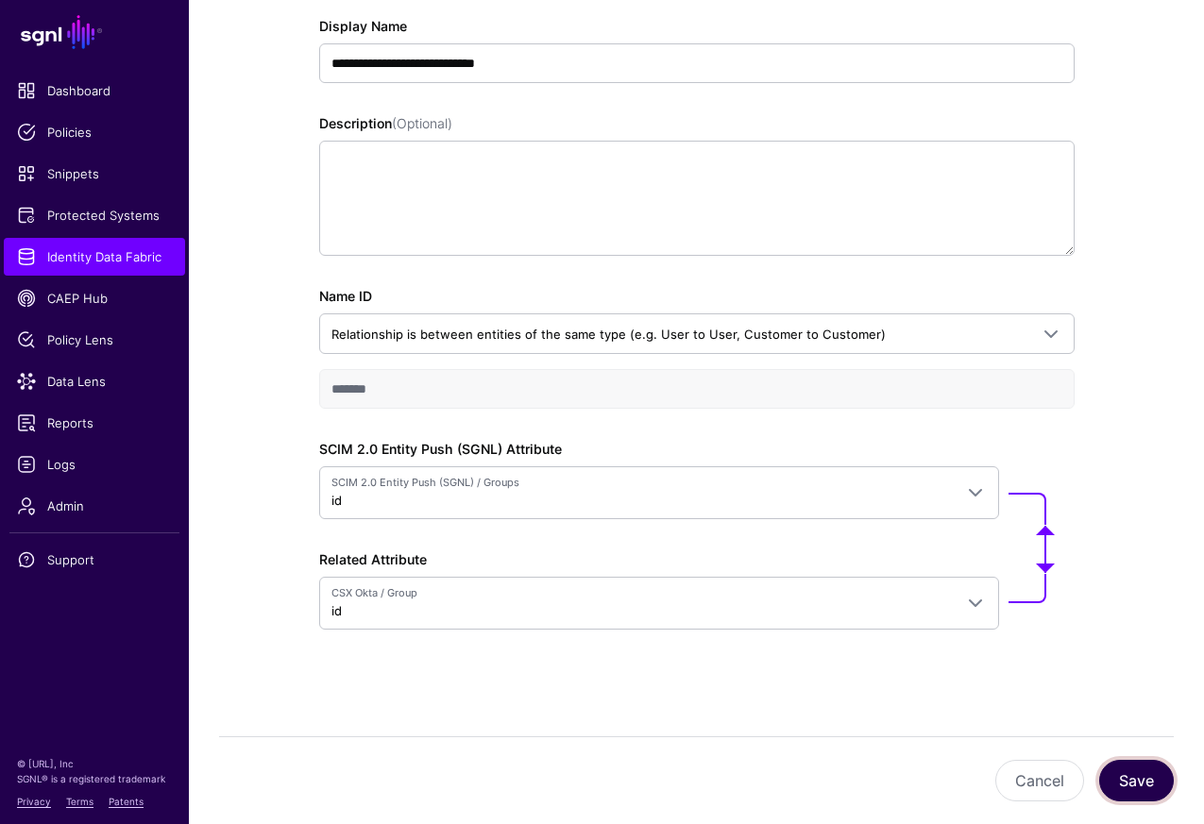
click at [1144, 786] on button "Save" at bounding box center [1136, 781] width 75 height 42
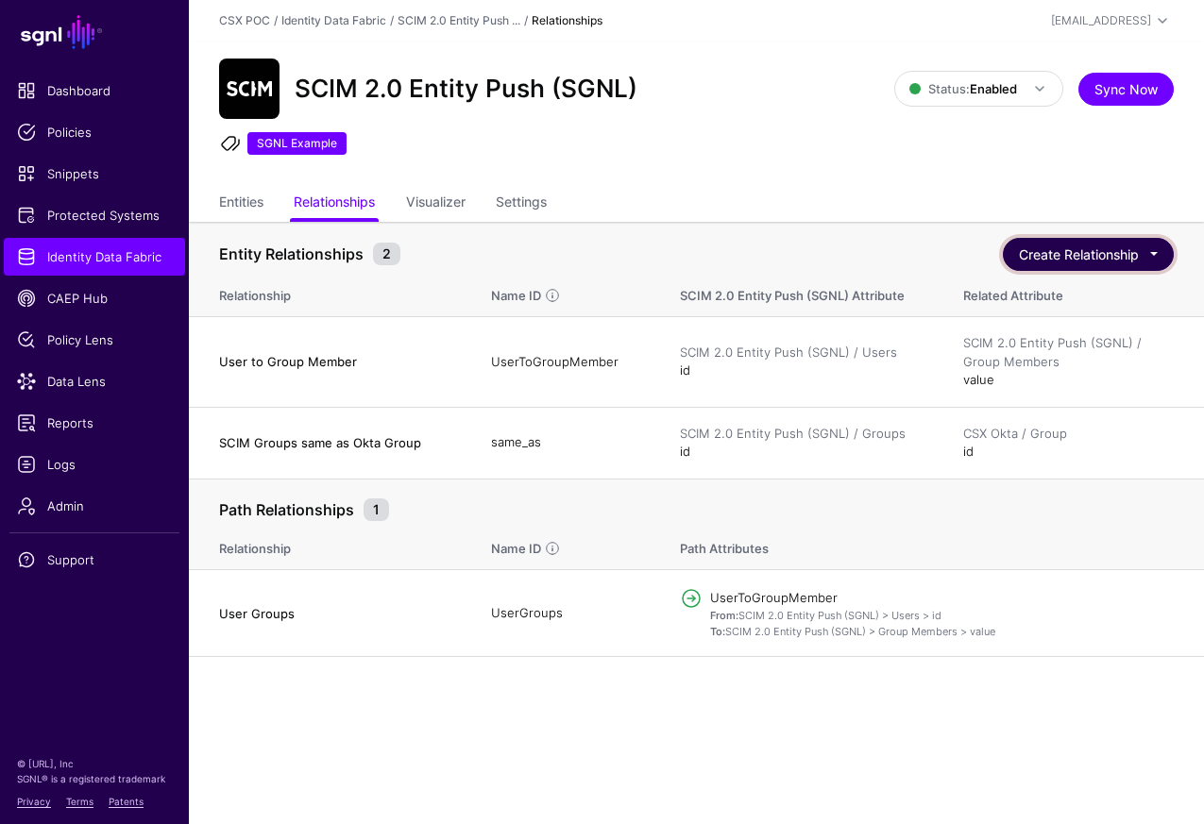
click at [1141, 240] on button "Create Relationship" at bounding box center [1088, 254] width 171 height 33
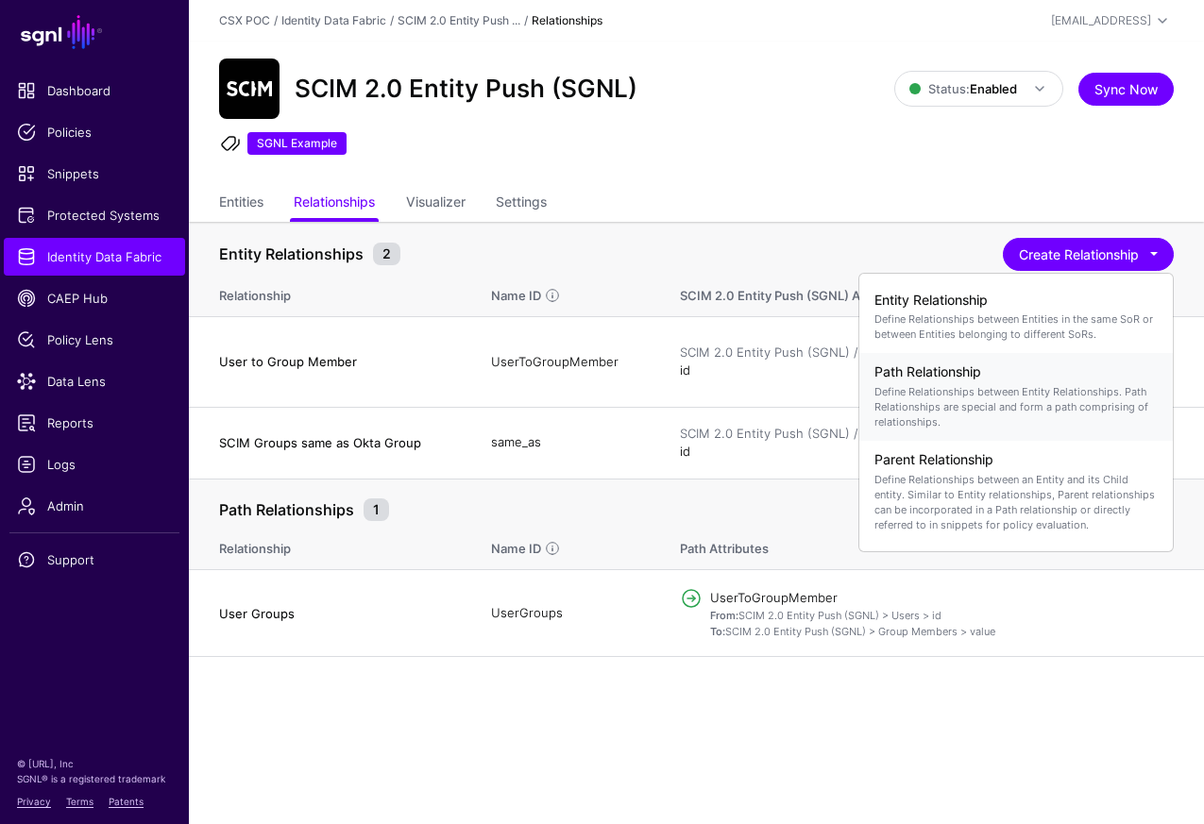
click at [1067, 387] on p "Define Relationships between Entity Relationships. Path Relationships are speci…" at bounding box center [1015, 406] width 283 height 45
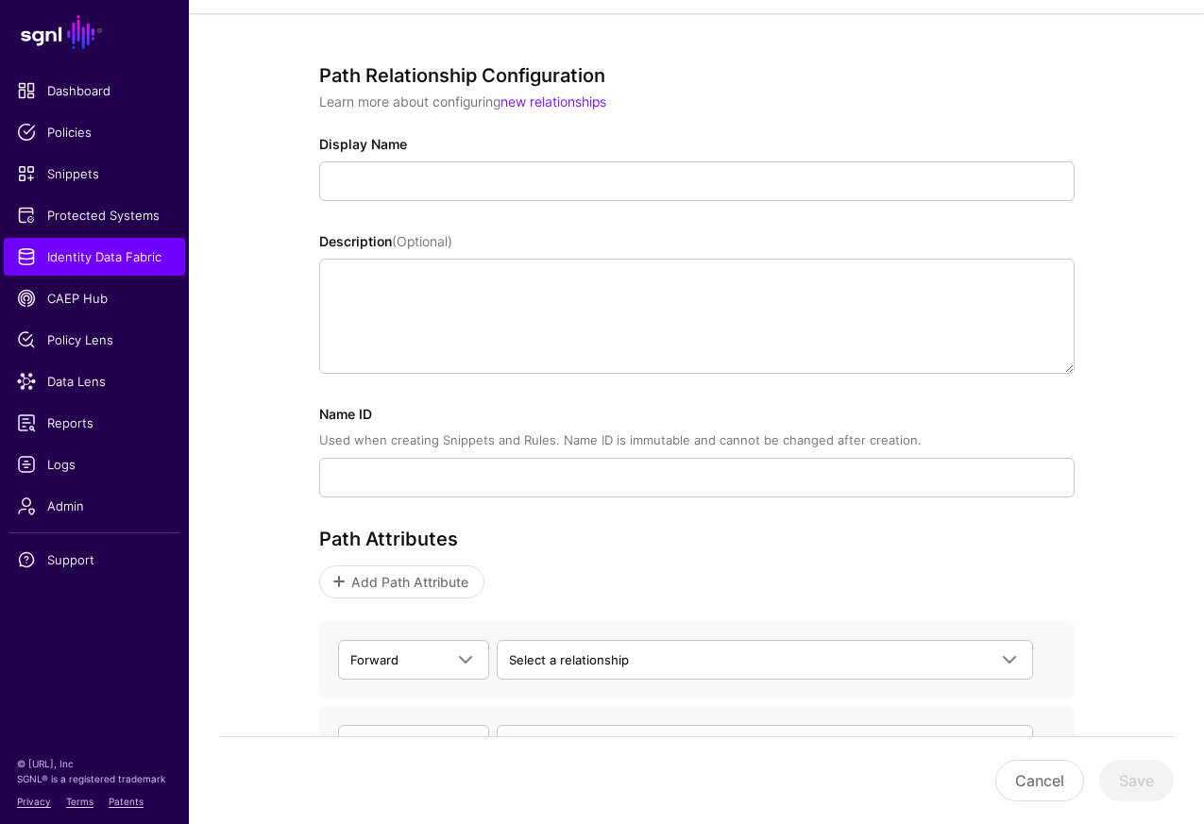
scroll to position [293, 0]
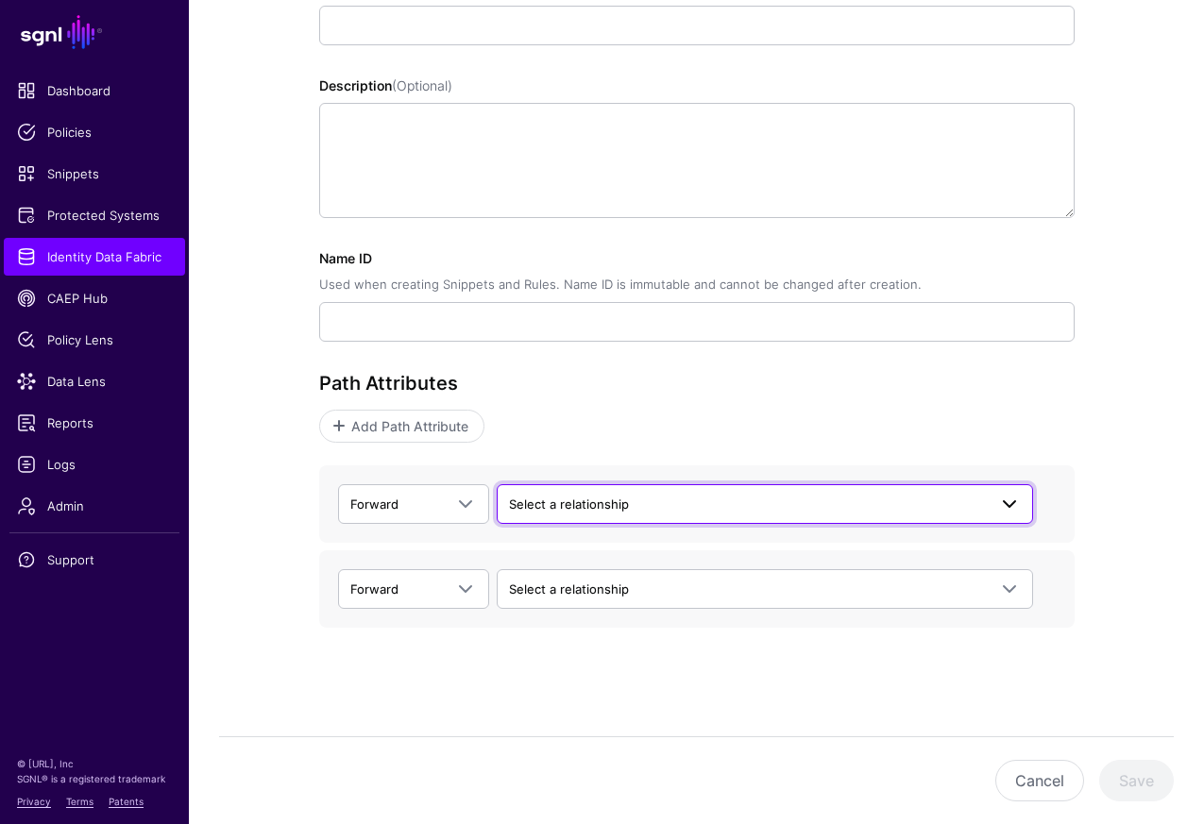
click at [842, 509] on span "Select a relationship" at bounding box center [748, 504] width 478 height 21
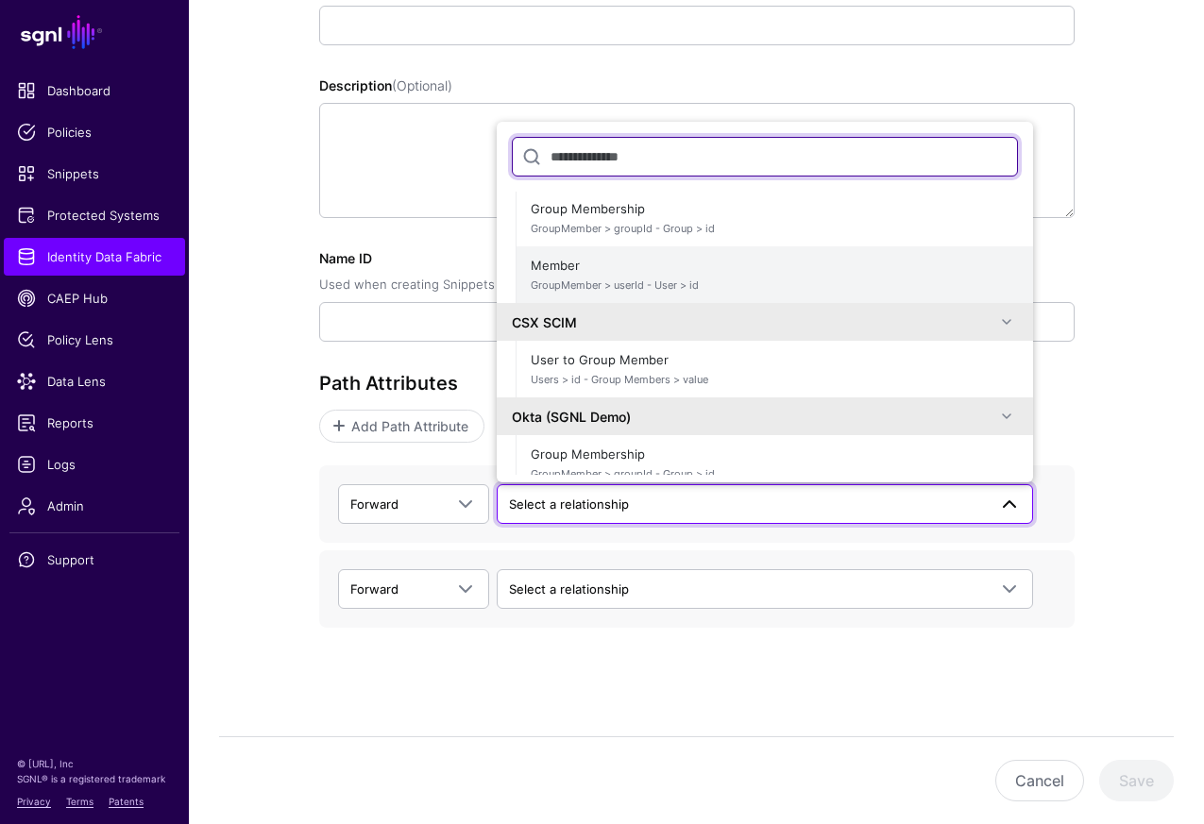
scroll to position [90, 0]
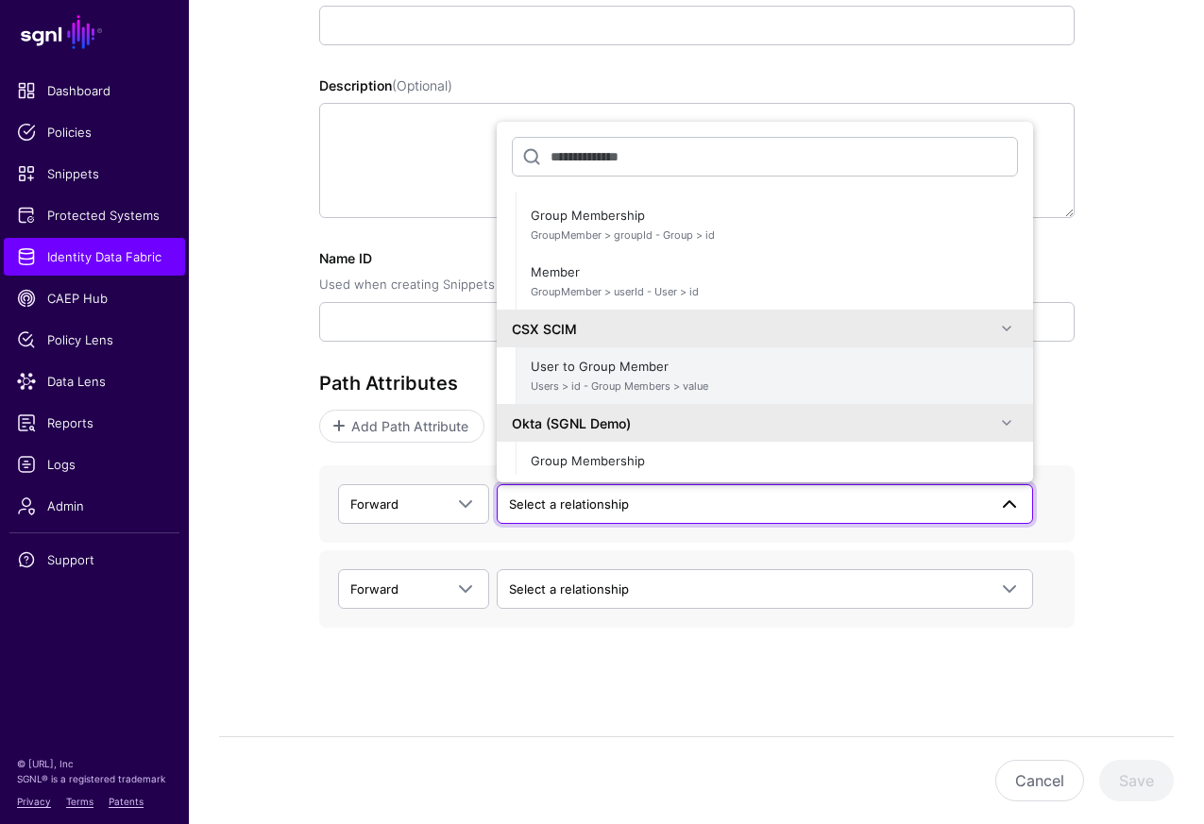
click at [868, 364] on span "User to Group Member Users > id - Group Members > value" at bounding box center [774, 375] width 487 height 45
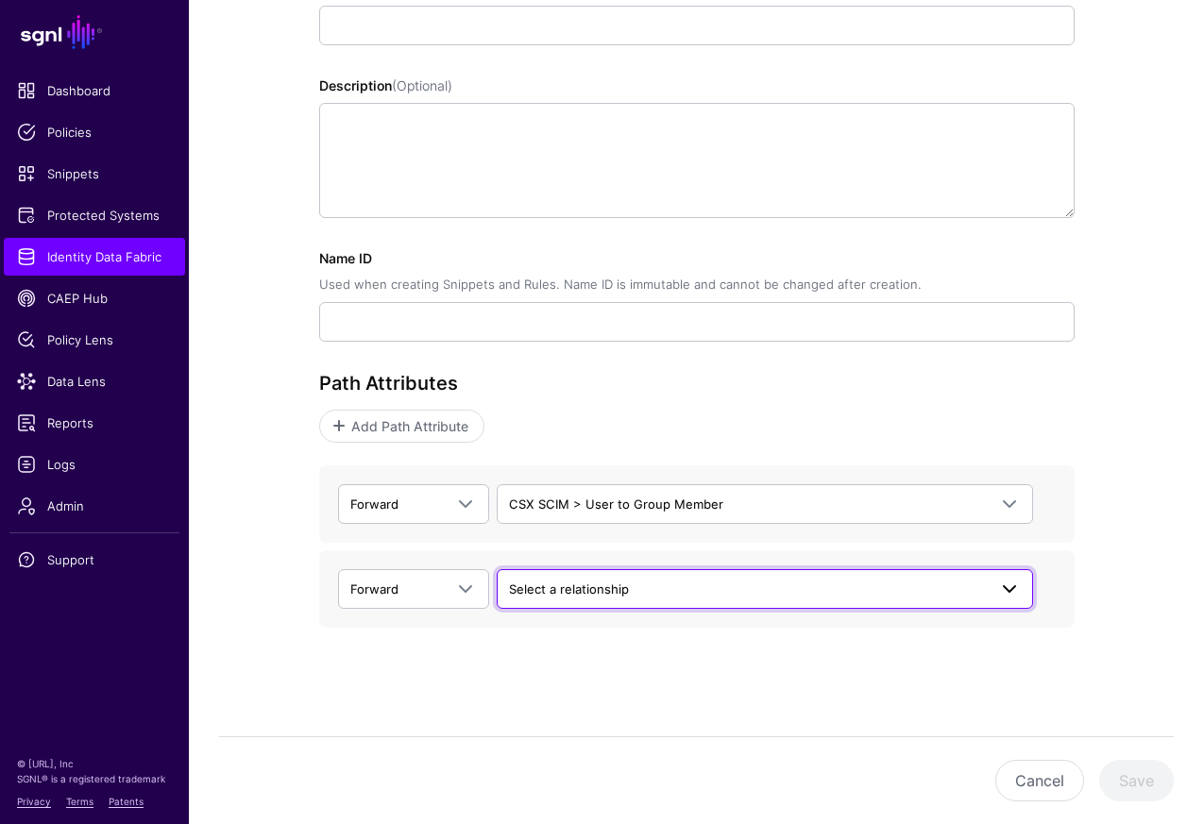
click at [862, 581] on span "Select a relationship" at bounding box center [748, 589] width 478 height 21
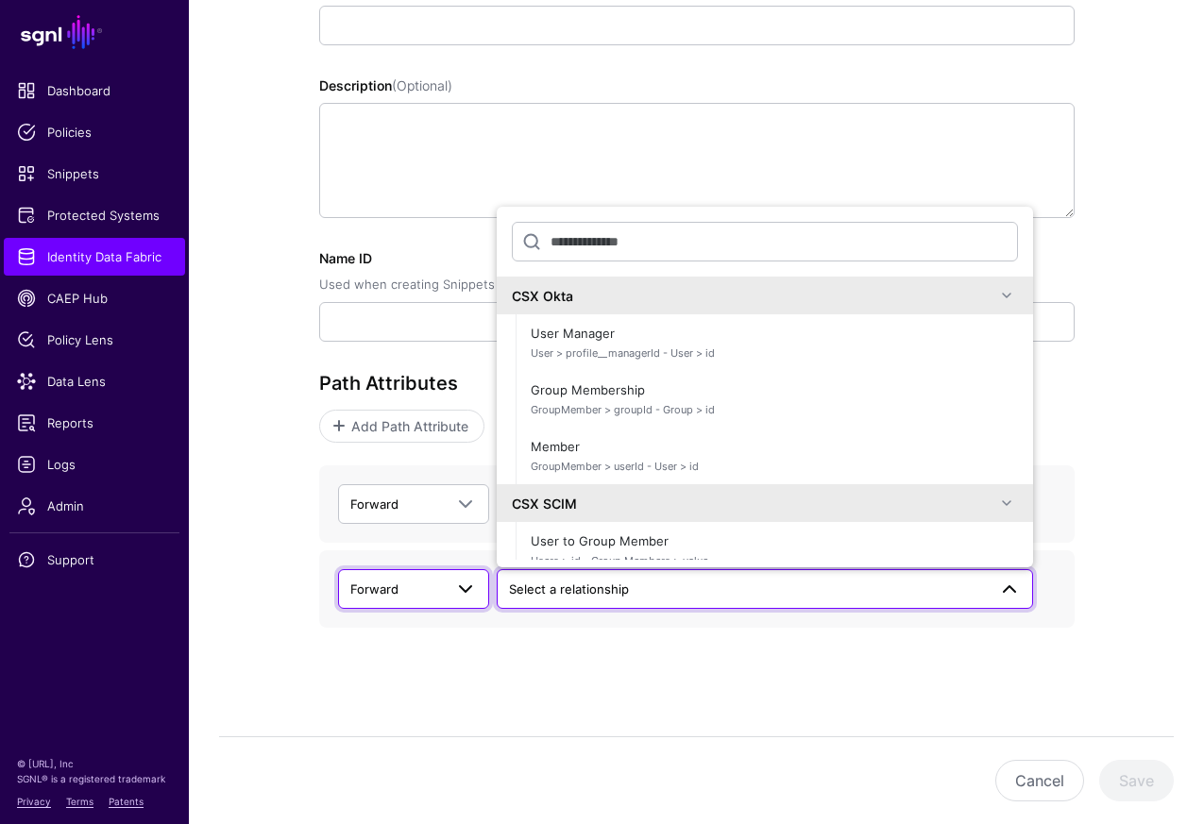
click at [470, 574] on link "Forward" at bounding box center [413, 589] width 151 height 40
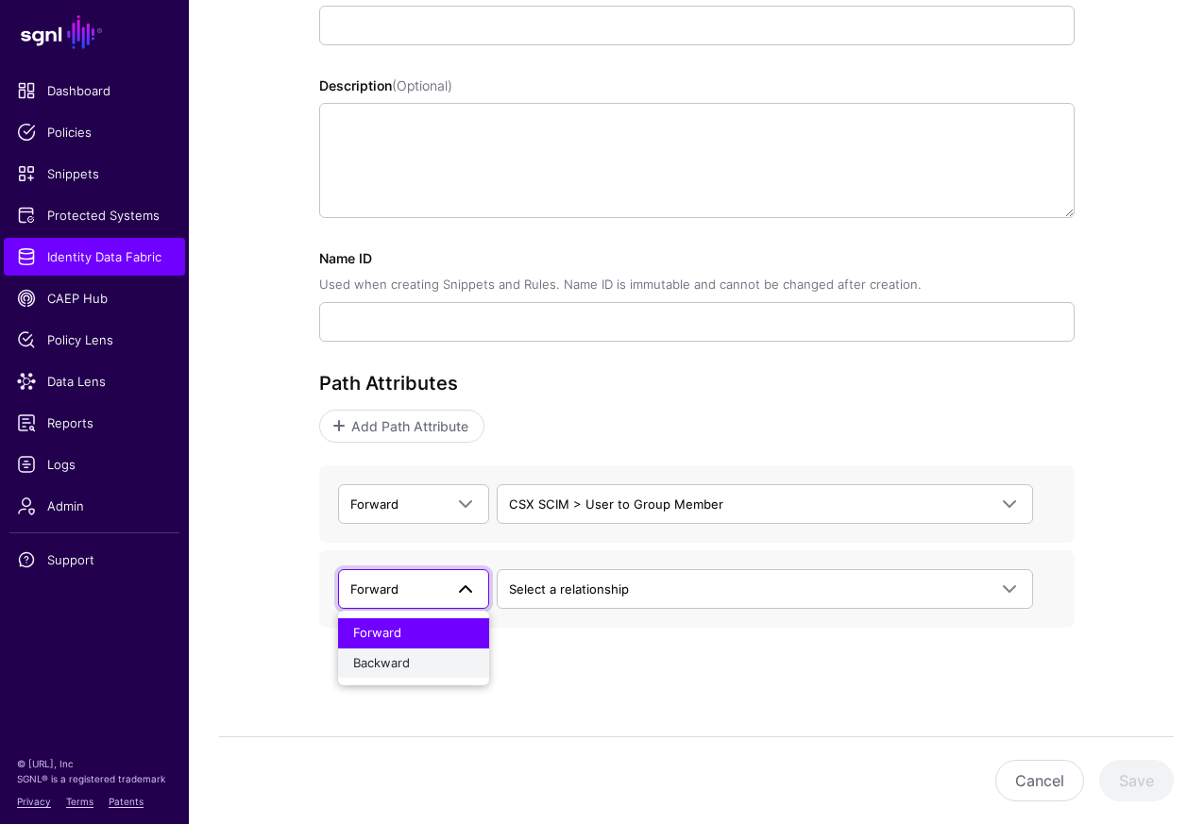
click at [447, 665] on div "Backward" at bounding box center [413, 663] width 121 height 19
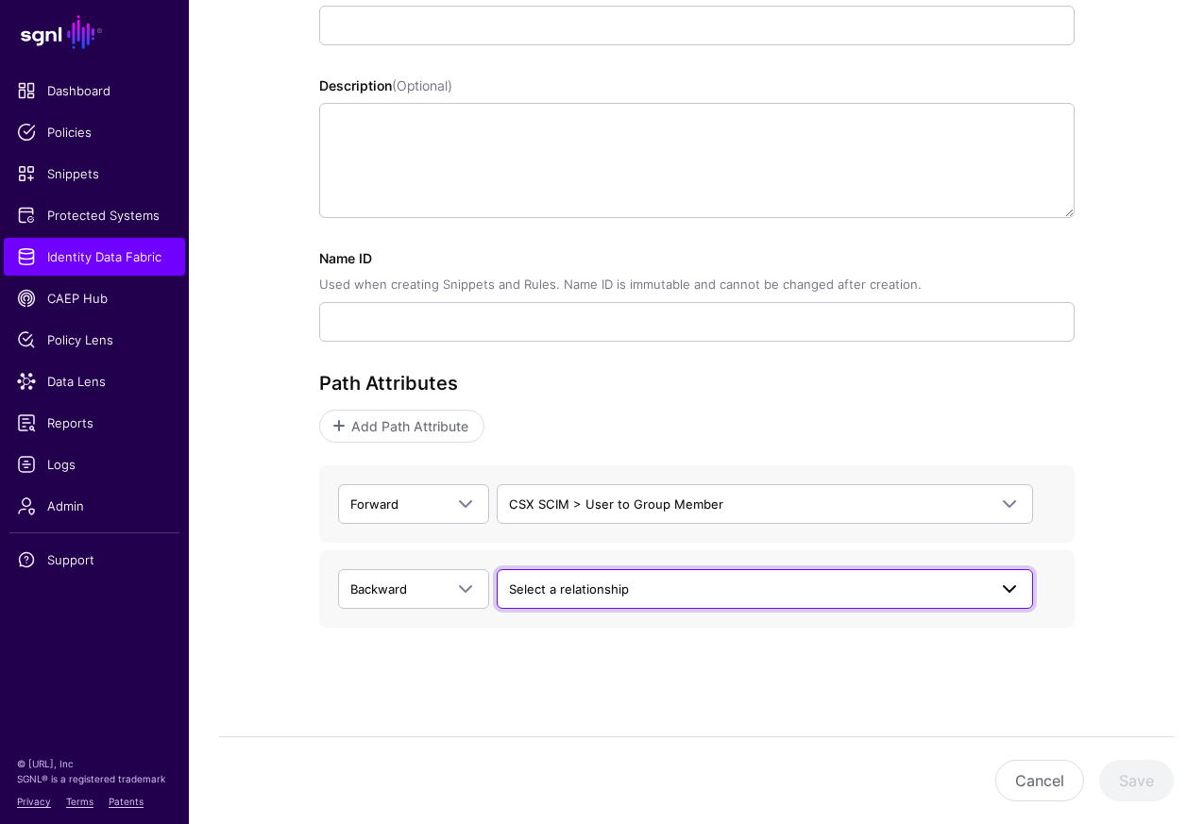
click at [615, 594] on span "Select a relationship" at bounding box center [569, 589] width 120 height 15
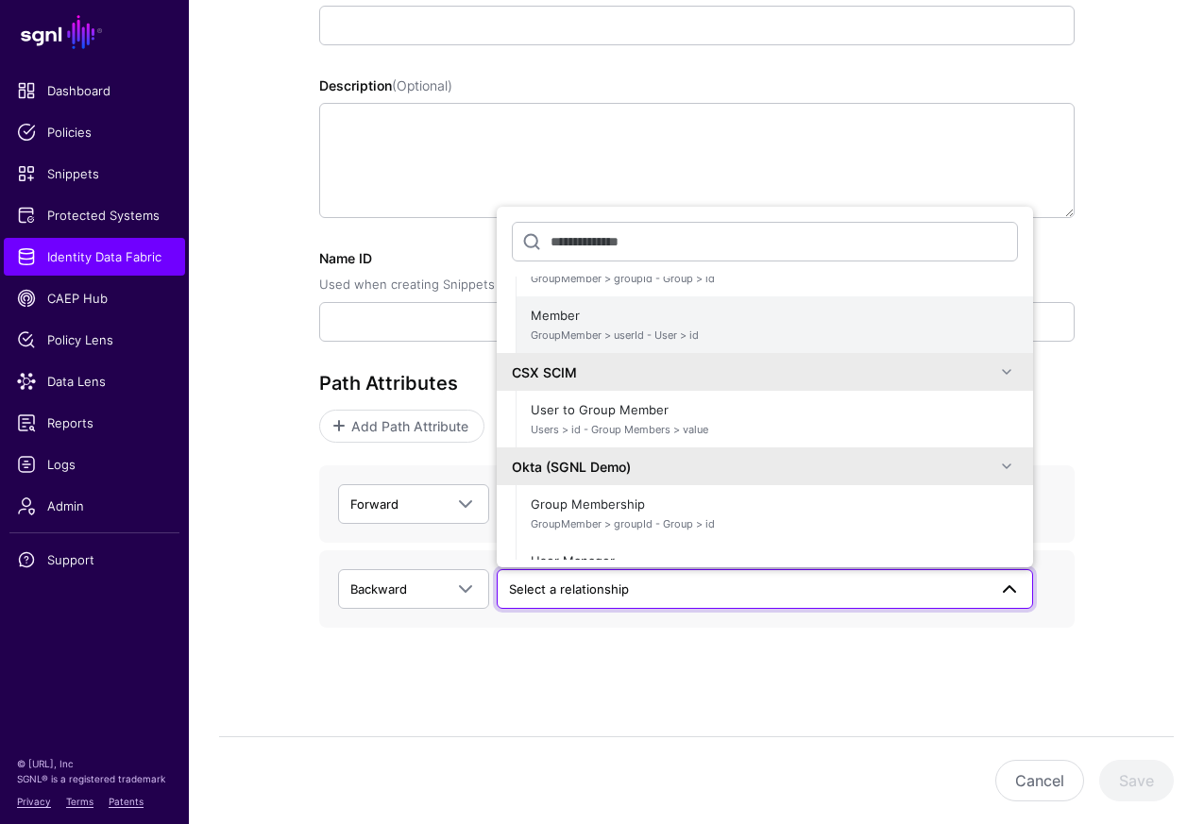
scroll to position [134, 0]
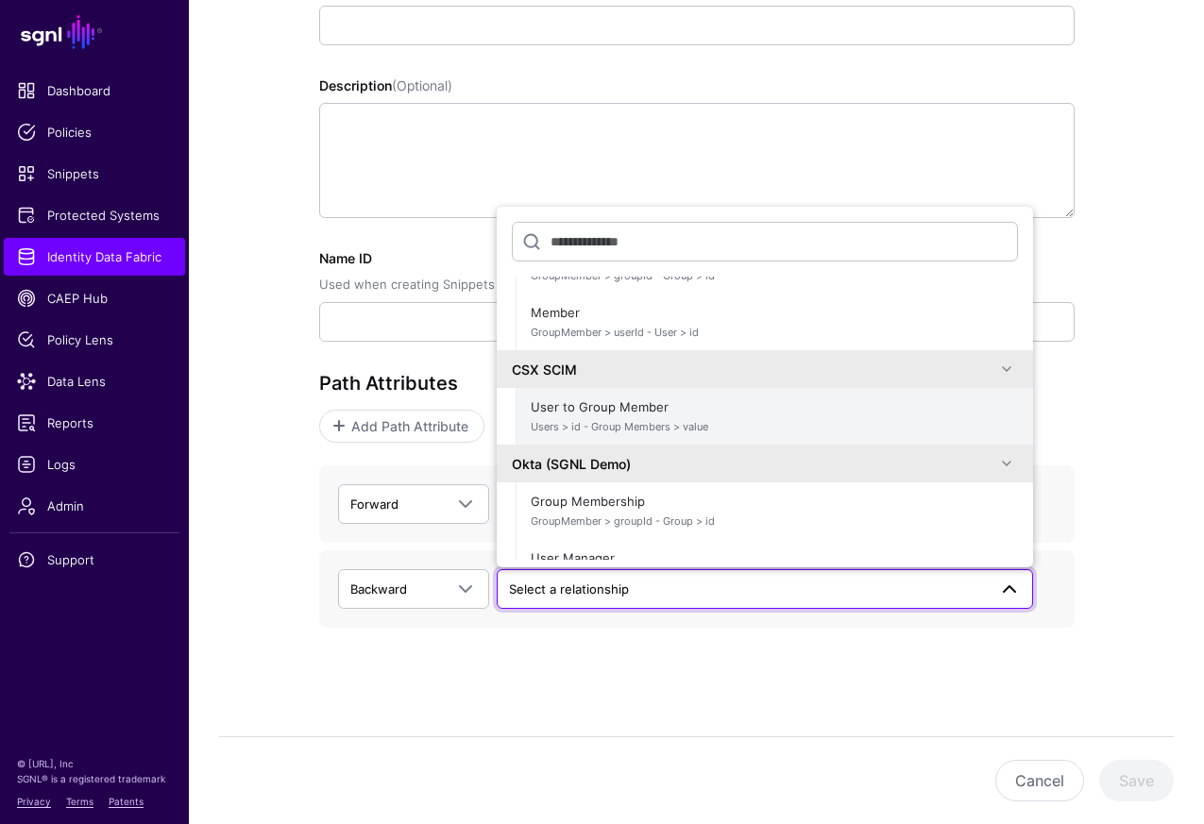
click at [768, 428] on span "Users > id - Group Members > value" at bounding box center [774, 427] width 487 height 16
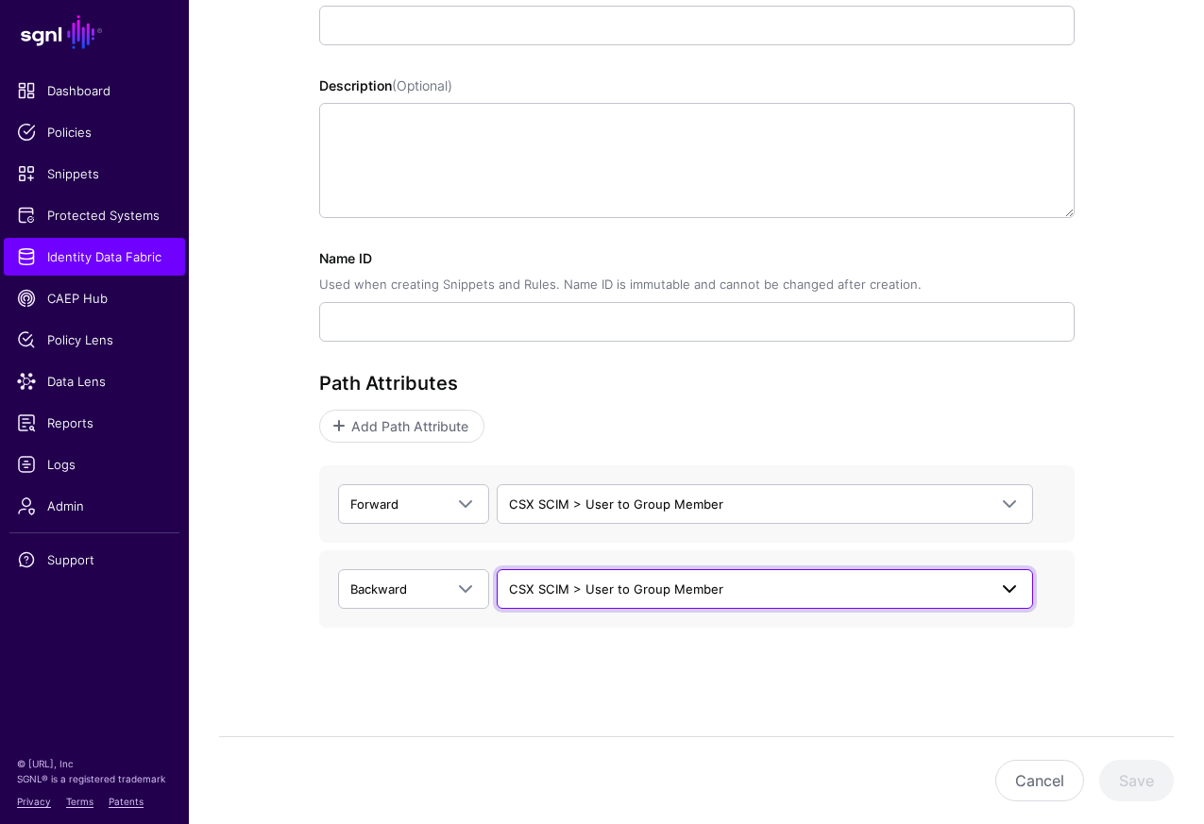
click at [848, 600] on link "CSX SCIM > User to Group Member" at bounding box center [765, 589] width 536 height 40
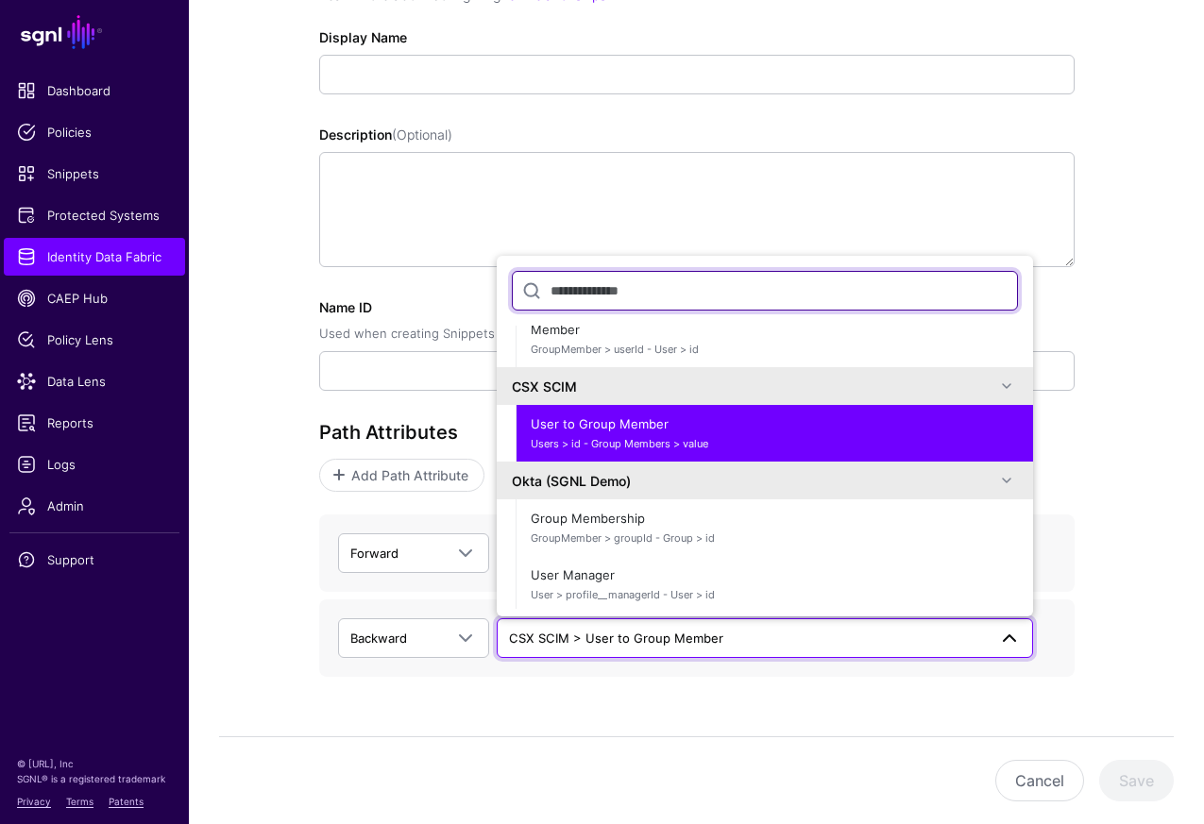
scroll to position [0, 0]
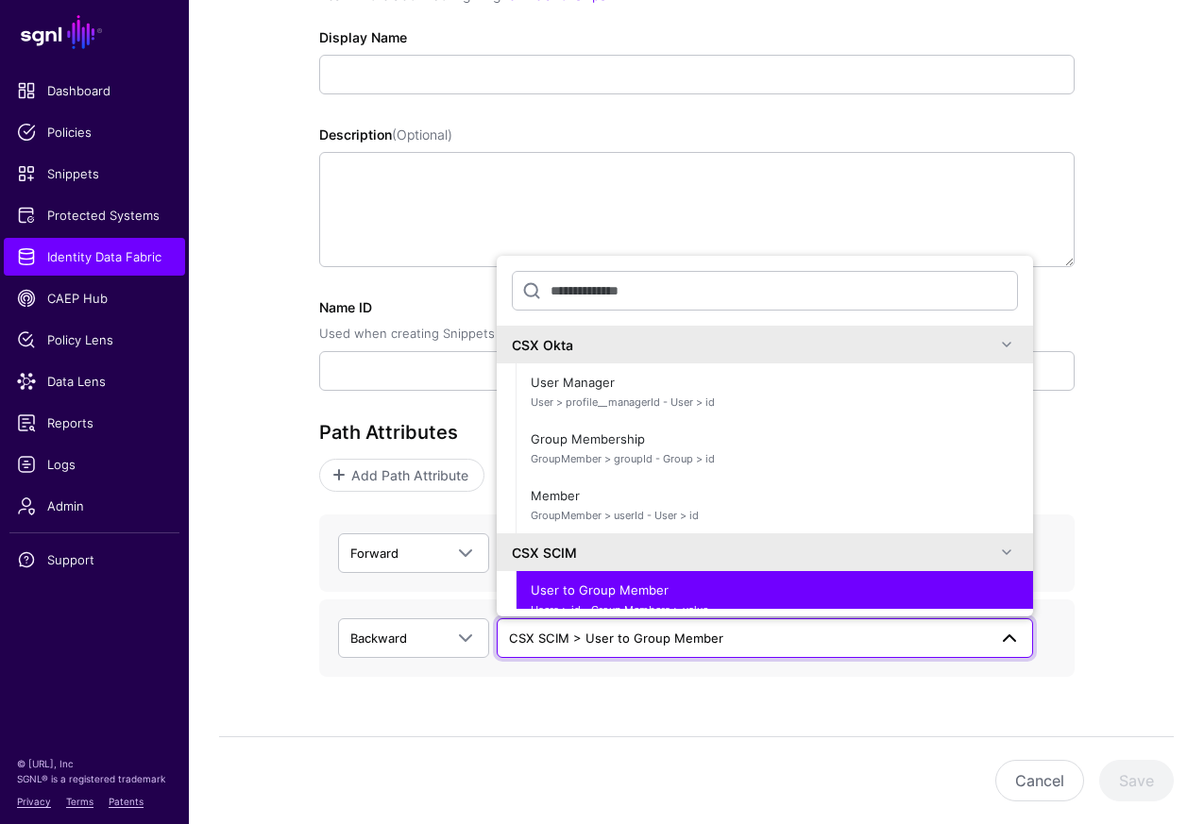
click at [478, 426] on h3 "Path Attributes" at bounding box center [696, 432] width 755 height 23
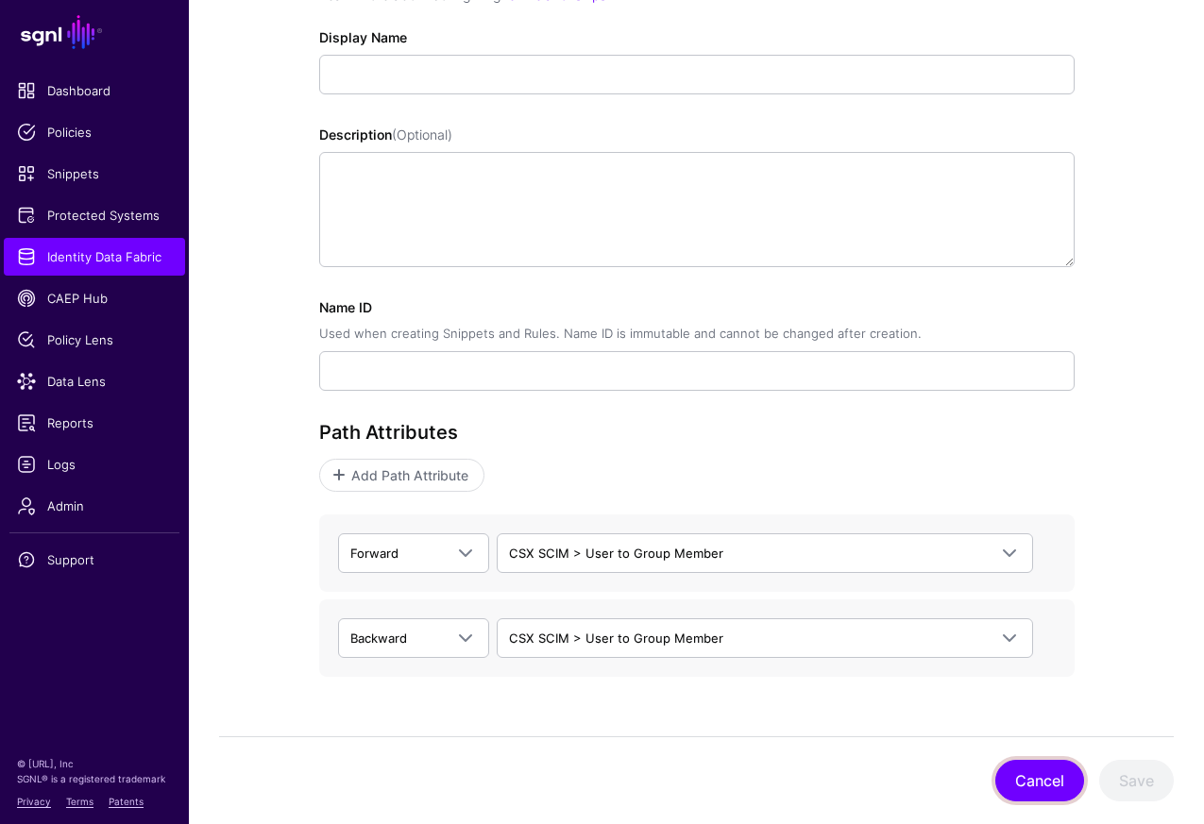
click at [1052, 792] on button "Cancel" at bounding box center [1039, 781] width 89 height 42
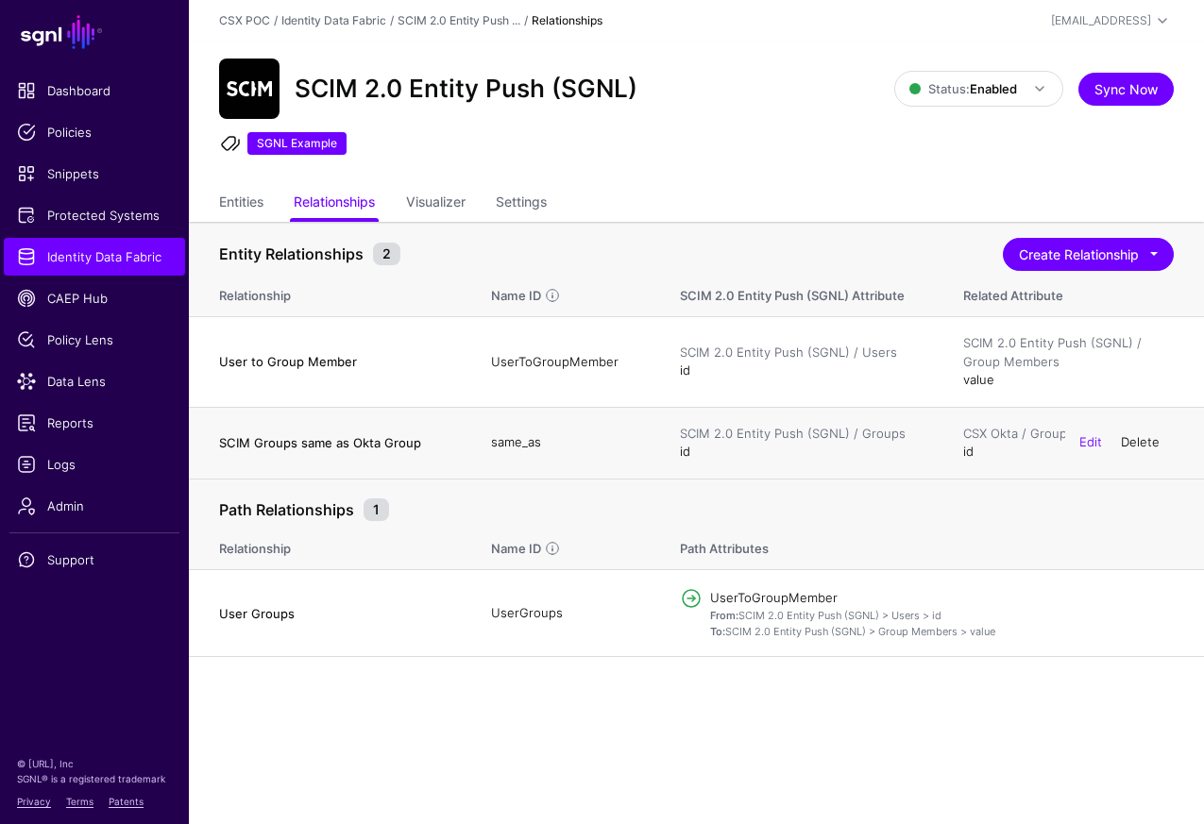
click at [1135, 443] on link "Delete" at bounding box center [1140, 441] width 39 height 15
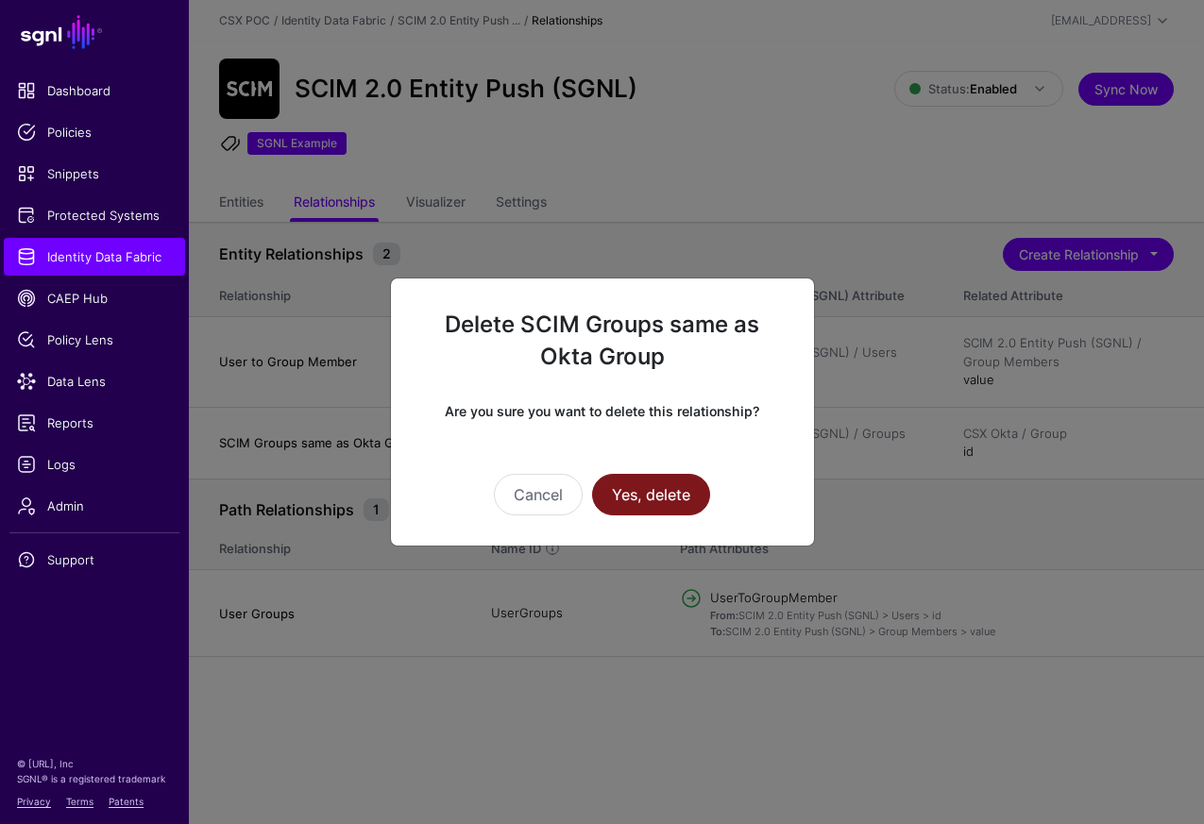
click at [692, 498] on button "Yes, delete" at bounding box center [651, 495] width 118 height 42
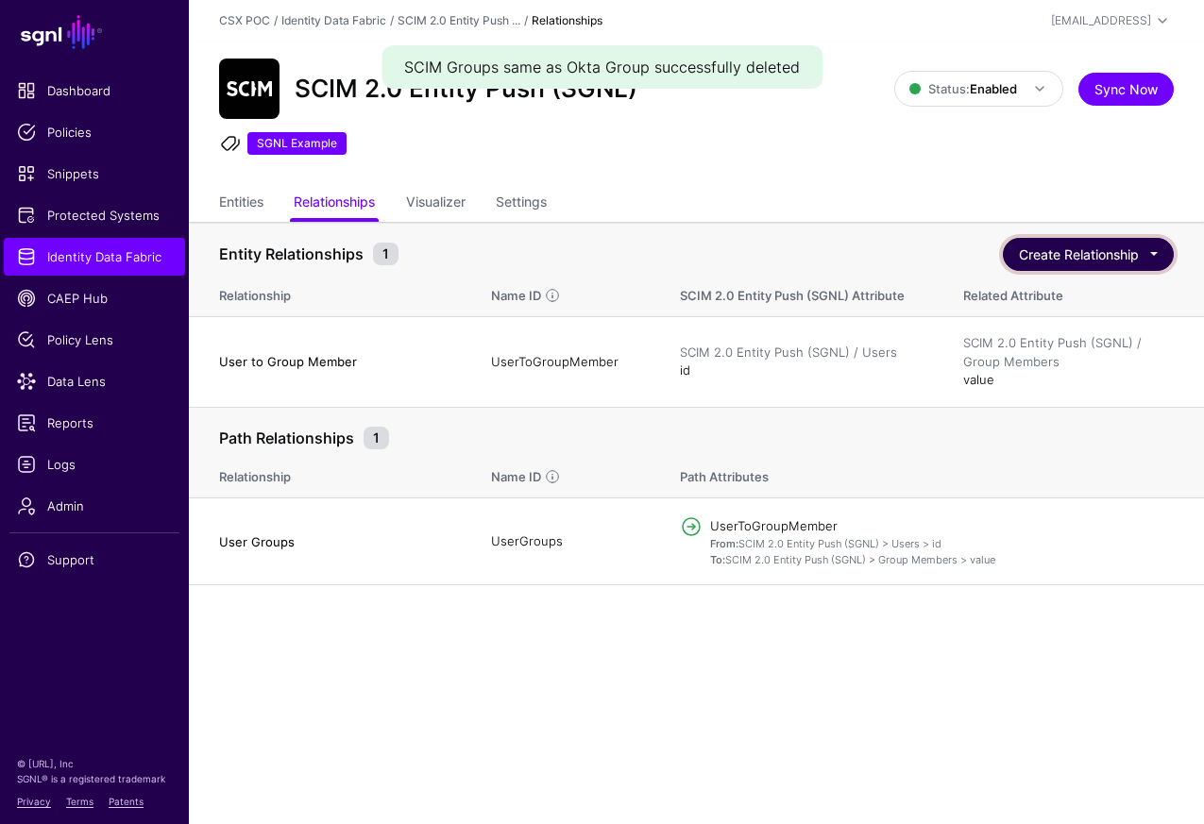
click at [1072, 256] on button "Create Relationship" at bounding box center [1088, 254] width 171 height 33
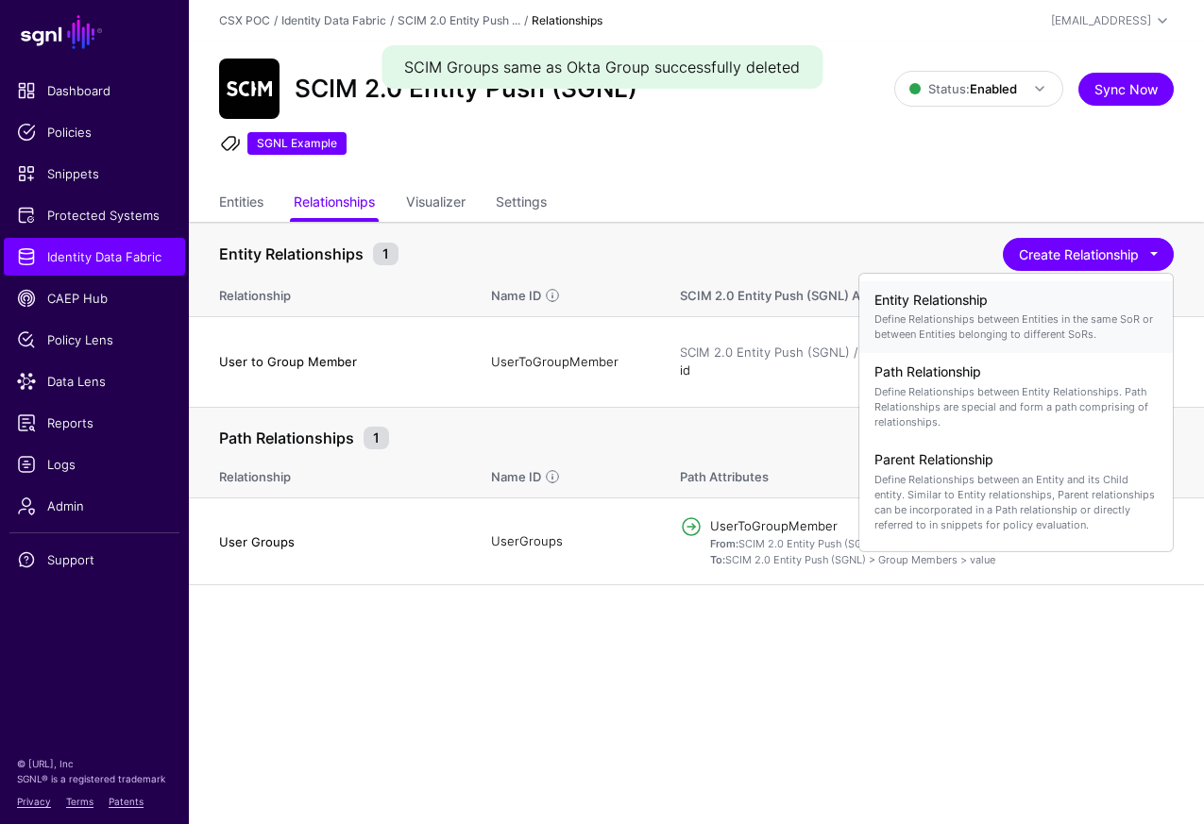
click at [1031, 318] on p "Define Relationships between Entities in the same SoR or between Entities belon…" at bounding box center [1015, 327] width 283 height 30
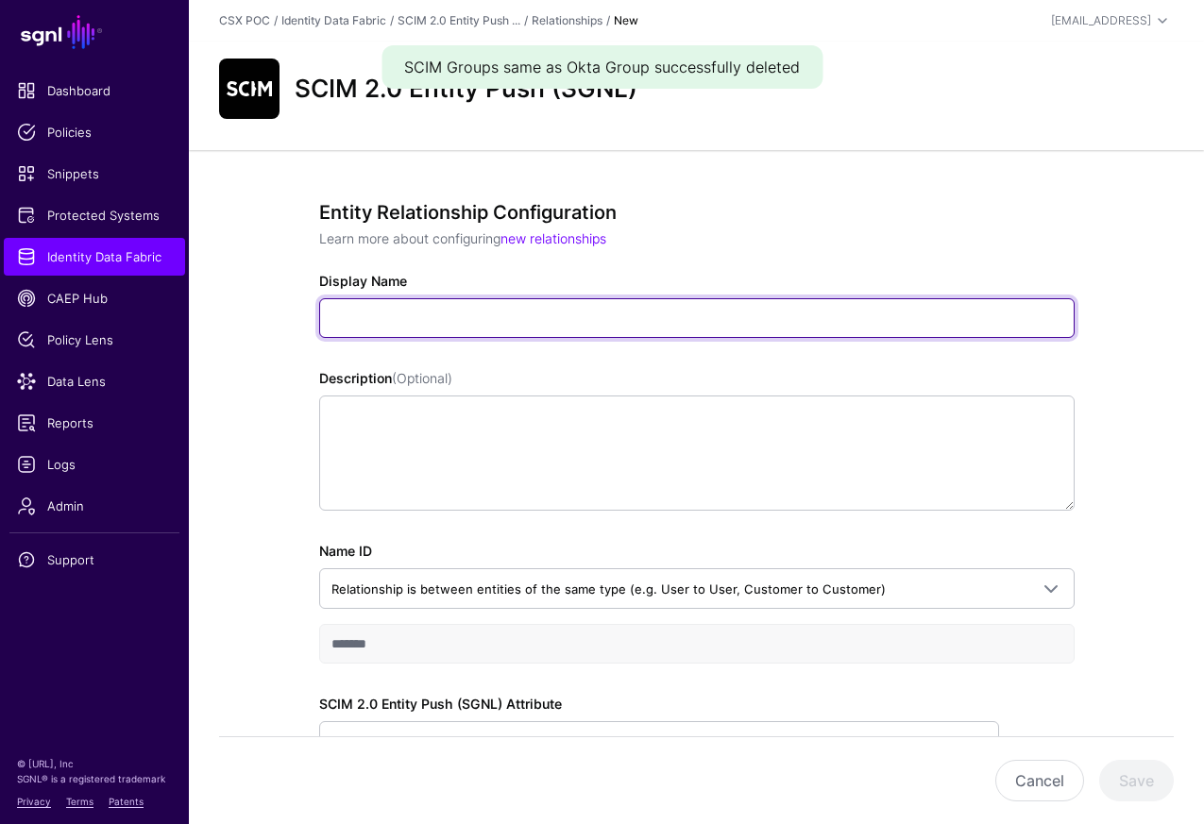
click at [737, 326] on input "Display Name" at bounding box center [696, 318] width 755 height 40
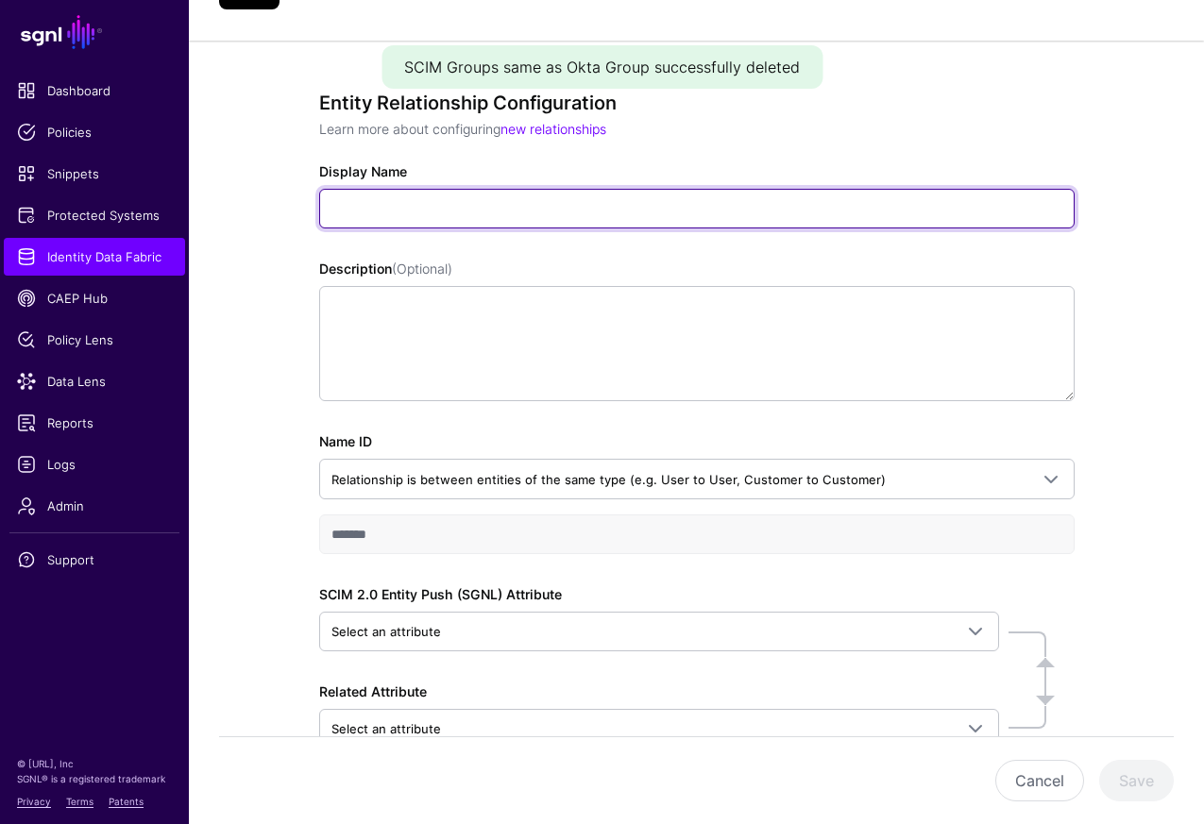
scroll to position [229, 0]
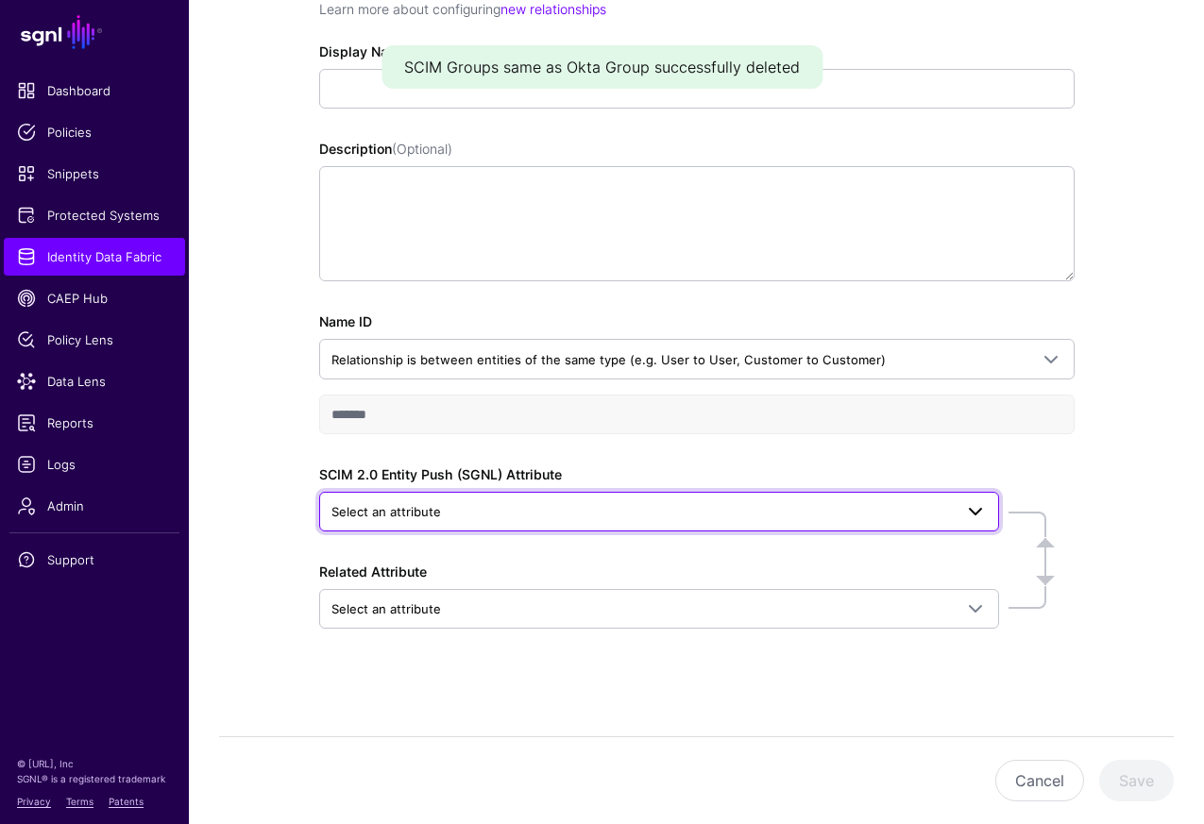
click at [847, 504] on span "Select an attribute" at bounding box center [641, 511] width 621 height 21
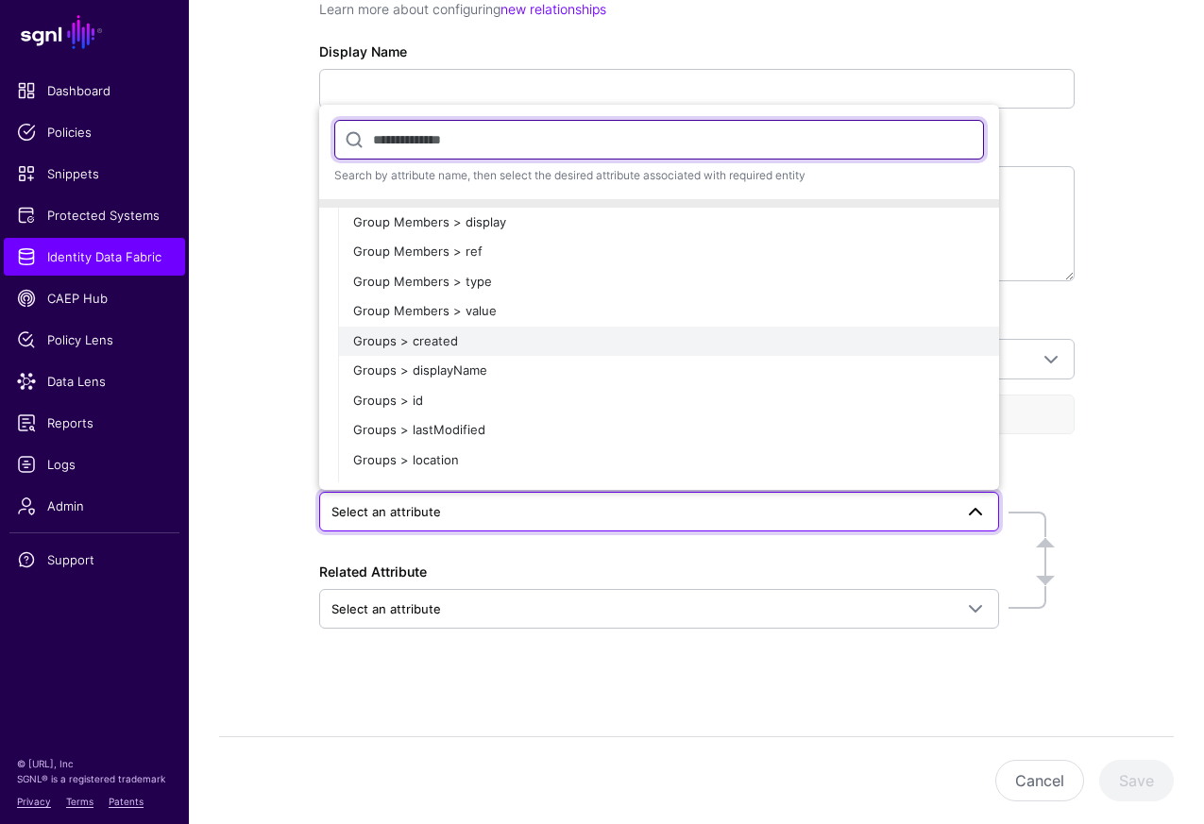
scroll to position [36, 0]
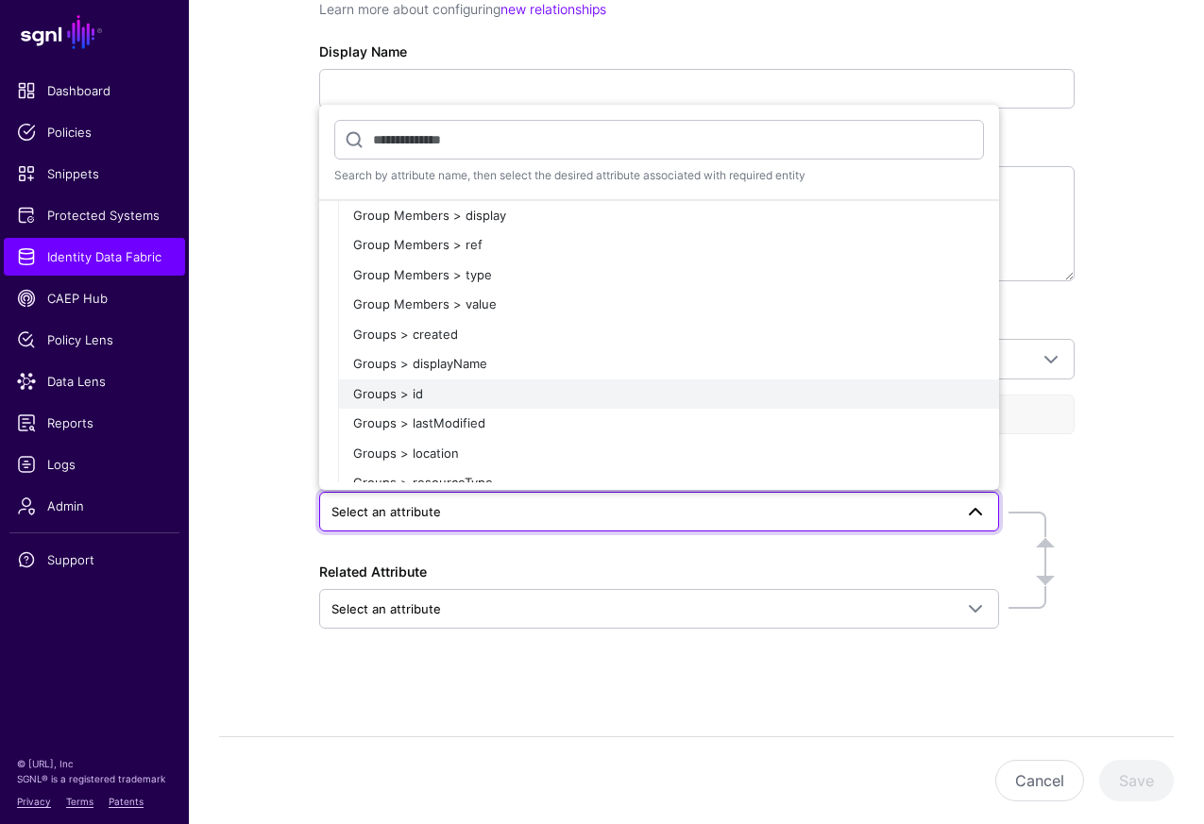
click at [789, 392] on div "Groups > id" at bounding box center [668, 394] width 631 height 19
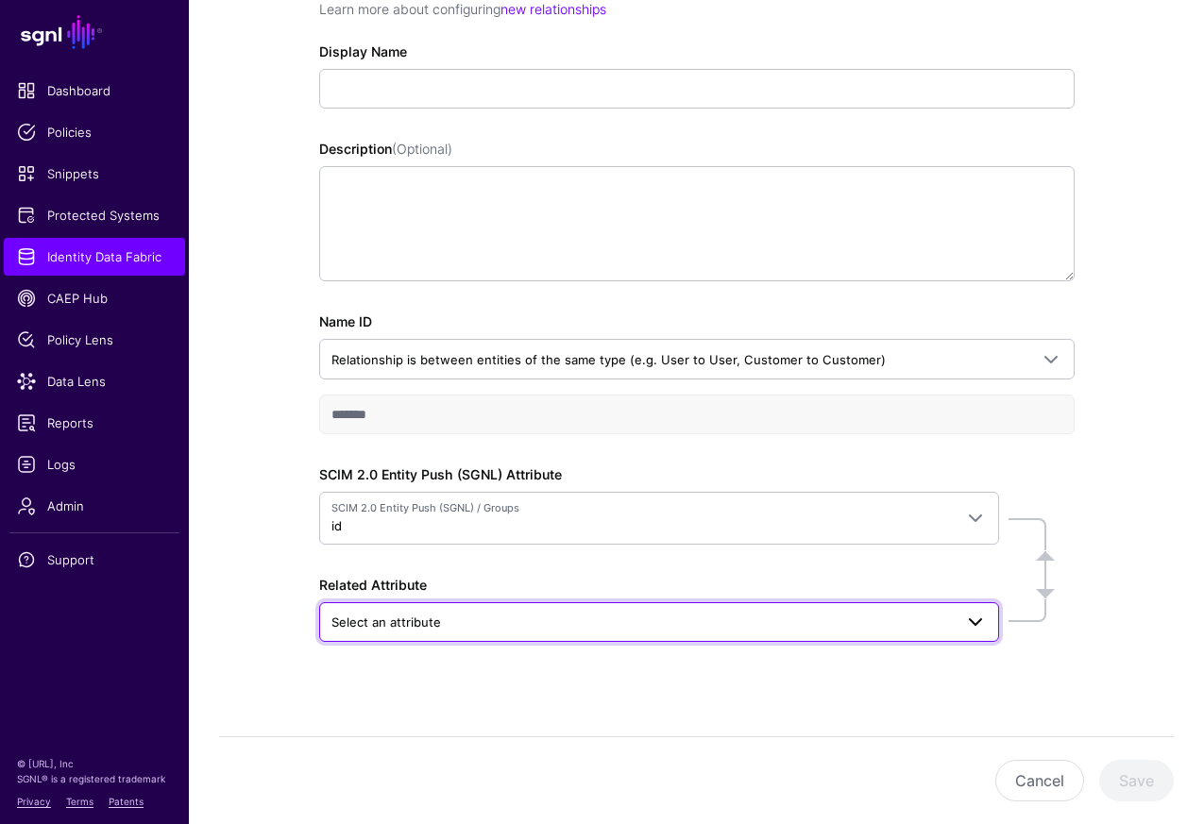
click at [957, 620] on span at bounding box center [970, 622] width 34 height 23
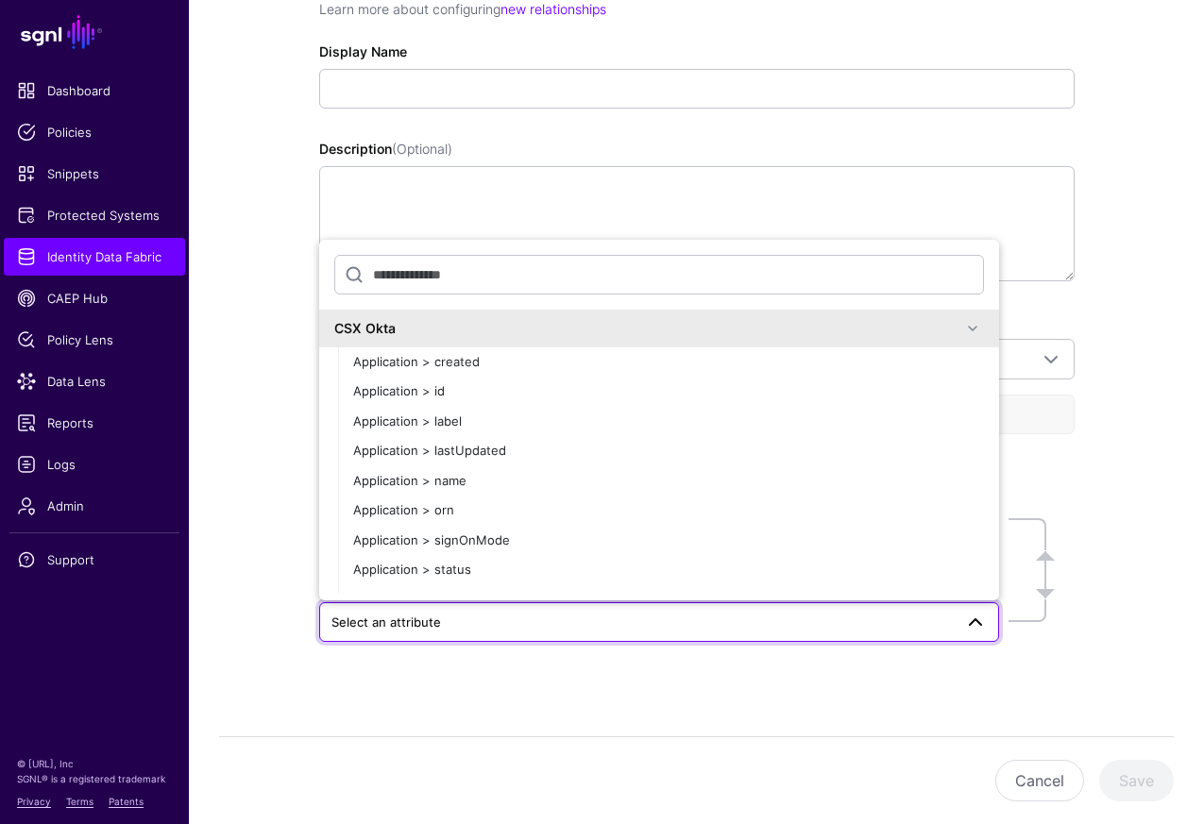
click at [972, 324] on span at bounding box center [972, 328] width 23 height 23
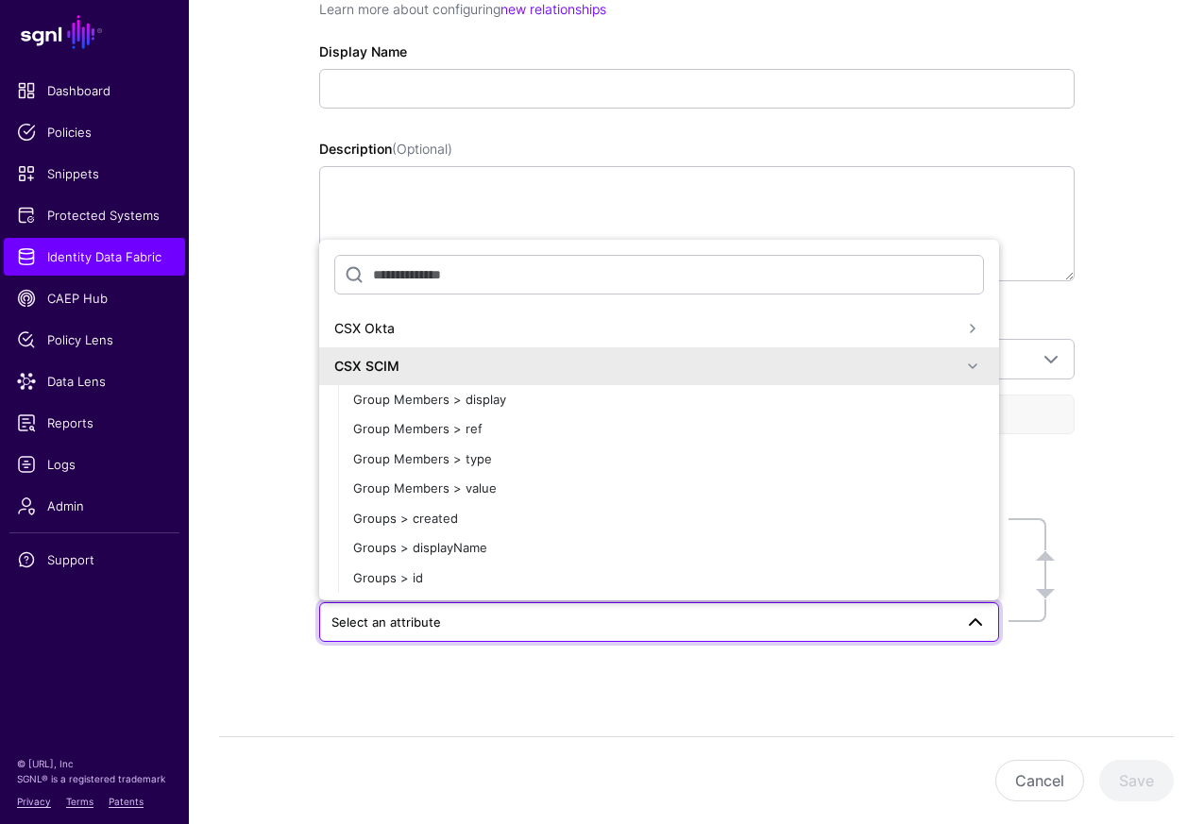
click at [968, 366] on span at bounding box center [972, 366] width 23 height 23
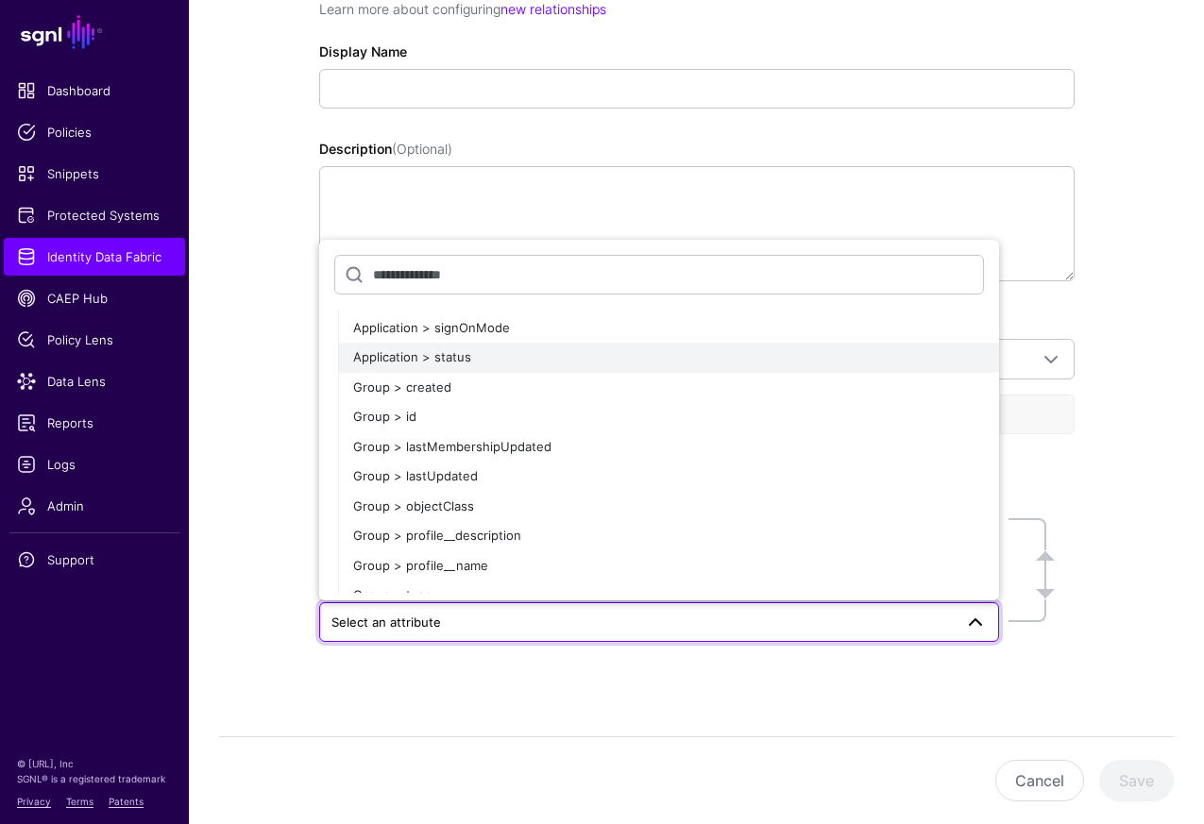
scroll to position [296, 0]
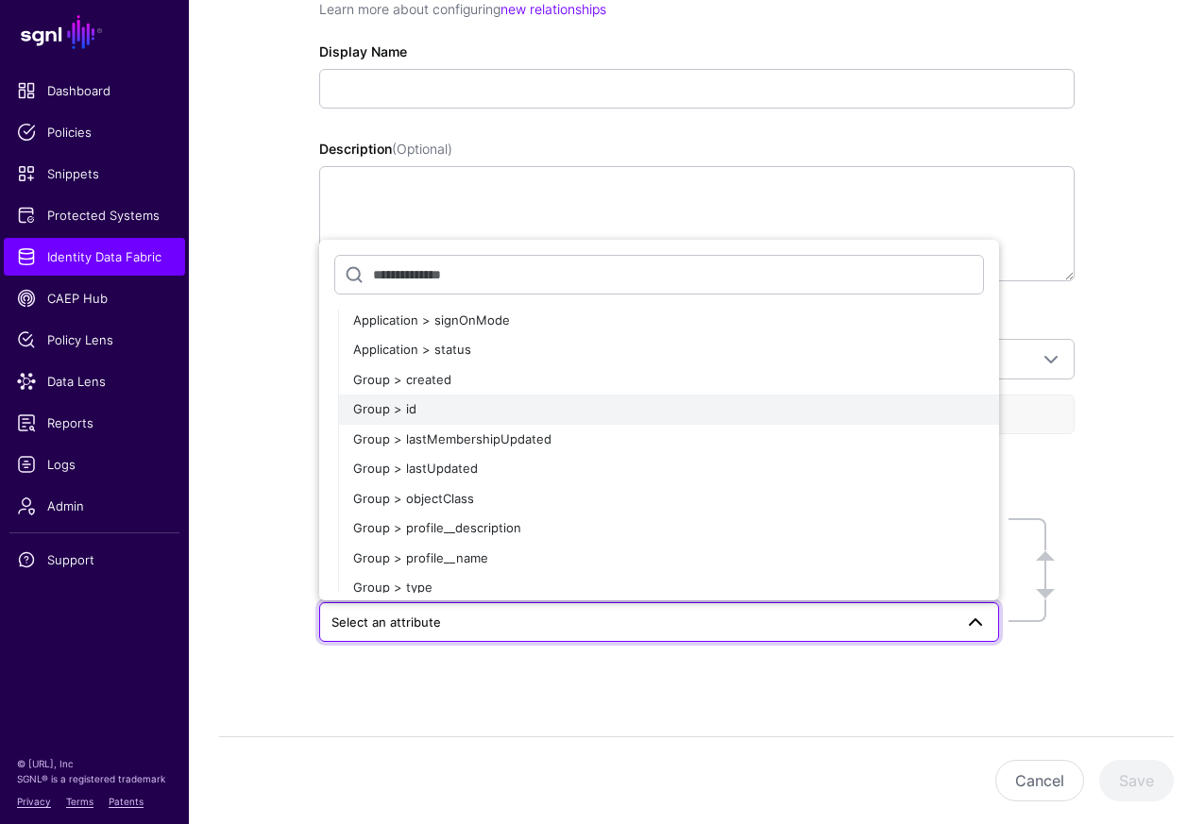
click at [828, 414] on div "Group > id" at bounding box center [668, 409] width 631 height 19
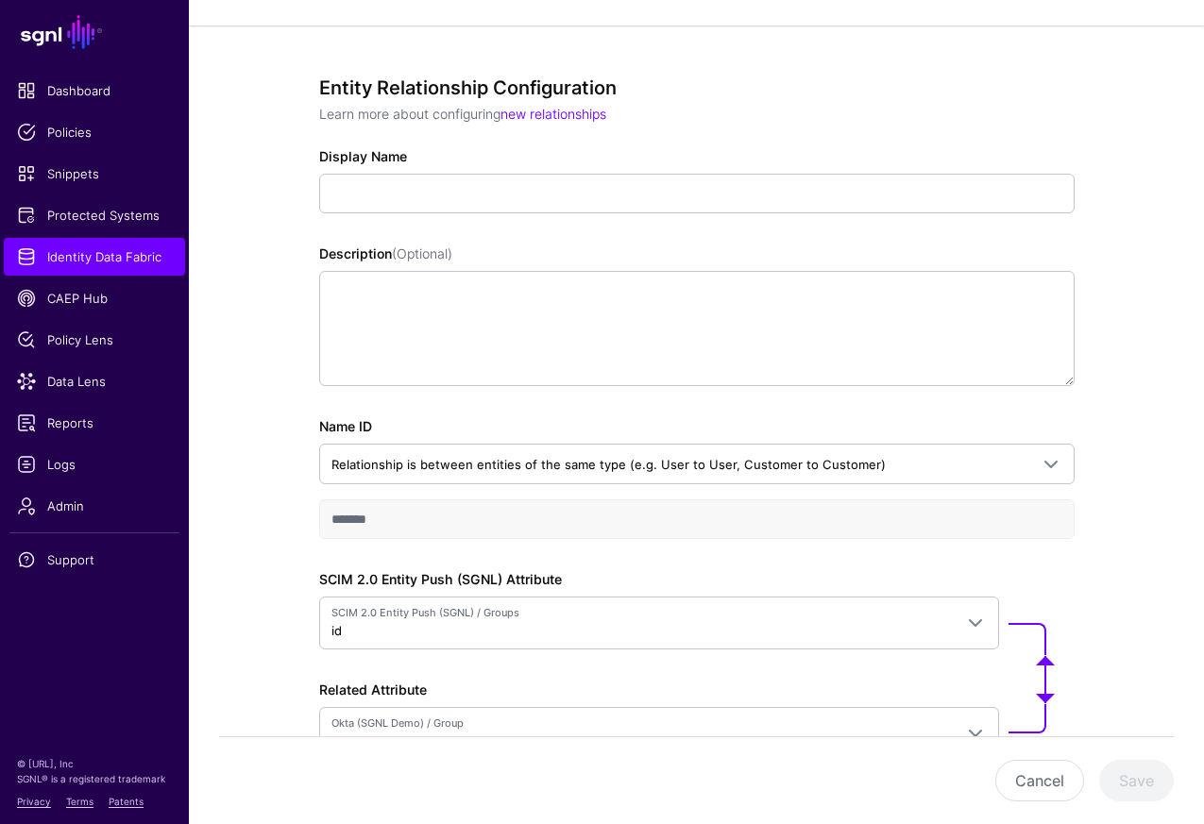
scroll to position [0, 0]
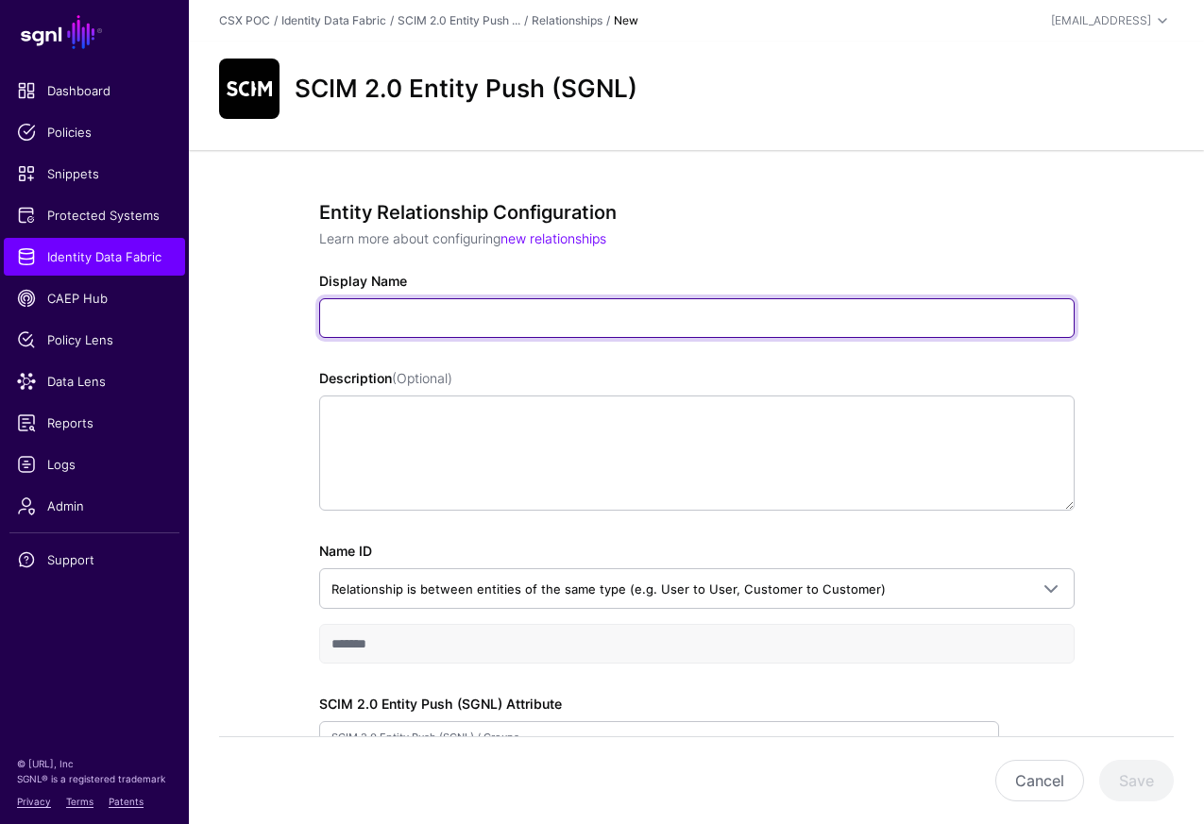
click at [732, 320] on input "Display Name" at bounding box center [696, 318] width 755 height 40
type input "*"
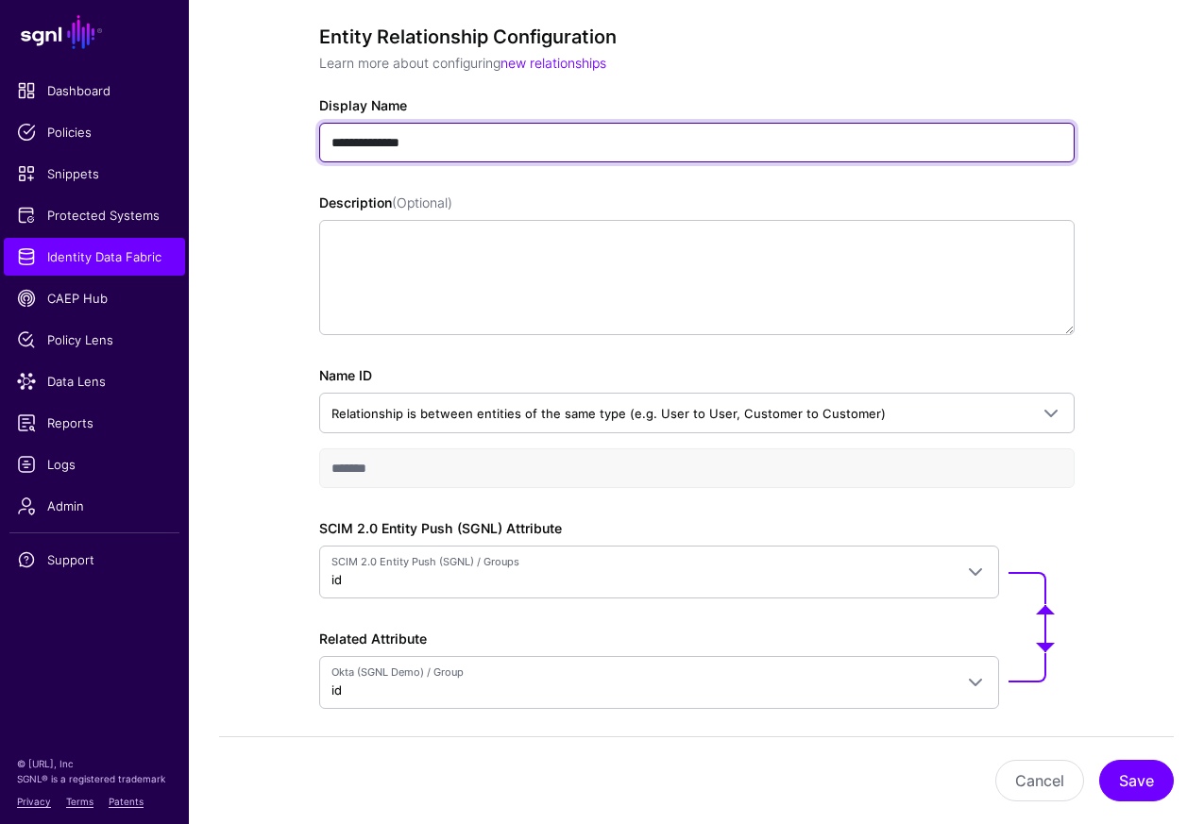
scroll to position [255, 0]
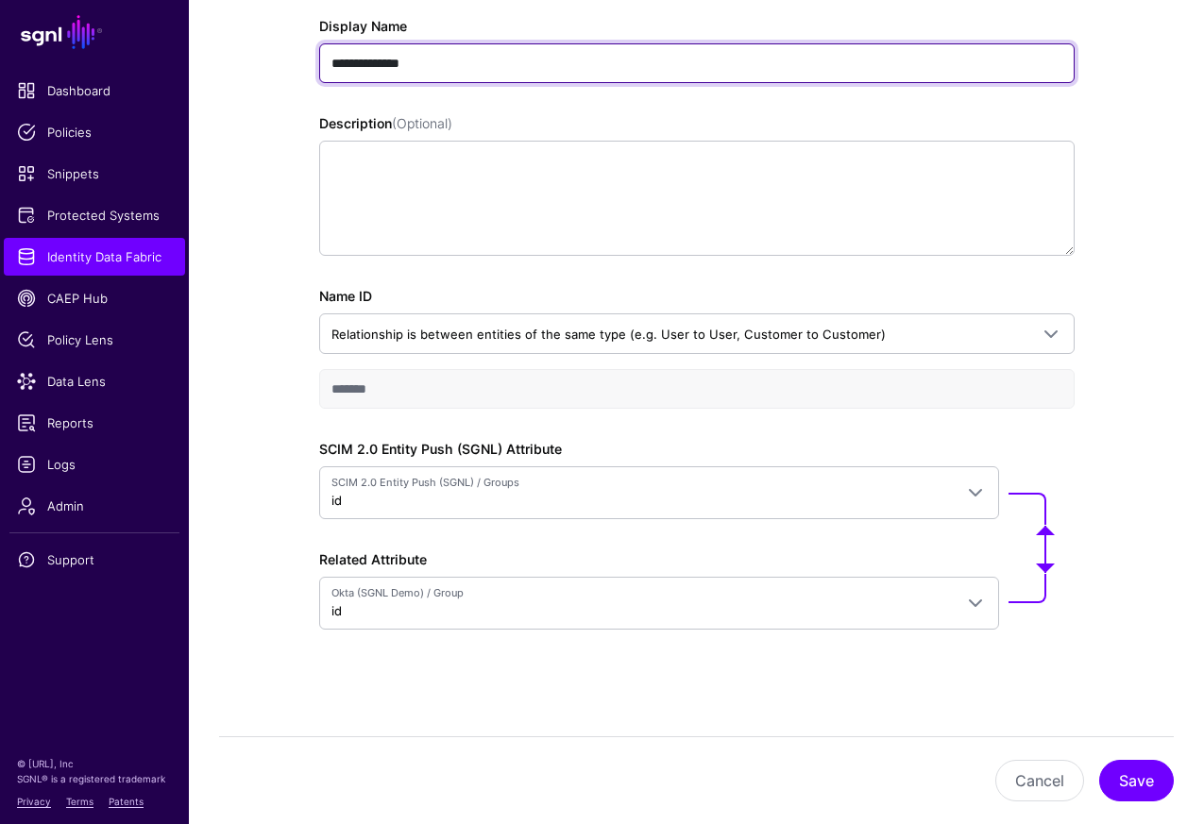
click at [368, 67] on input "**********" at bounding box center [696, 63] width 755 height 40
click at [431, 67] on input "**********" at bounding box center [696, 63] width 755 height 40
type input "**********"
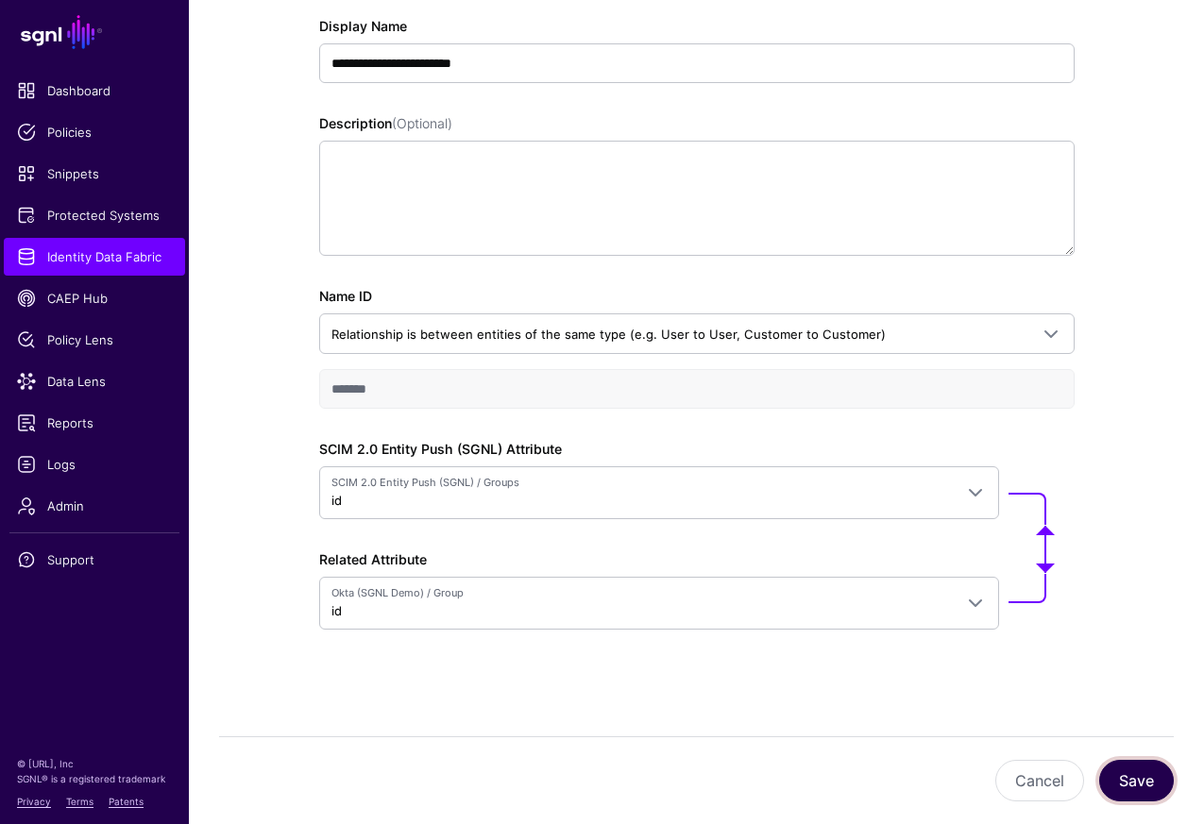
click at [1127, 779] on button "Save" at bounding box center [1136, 781] width 75 height 42
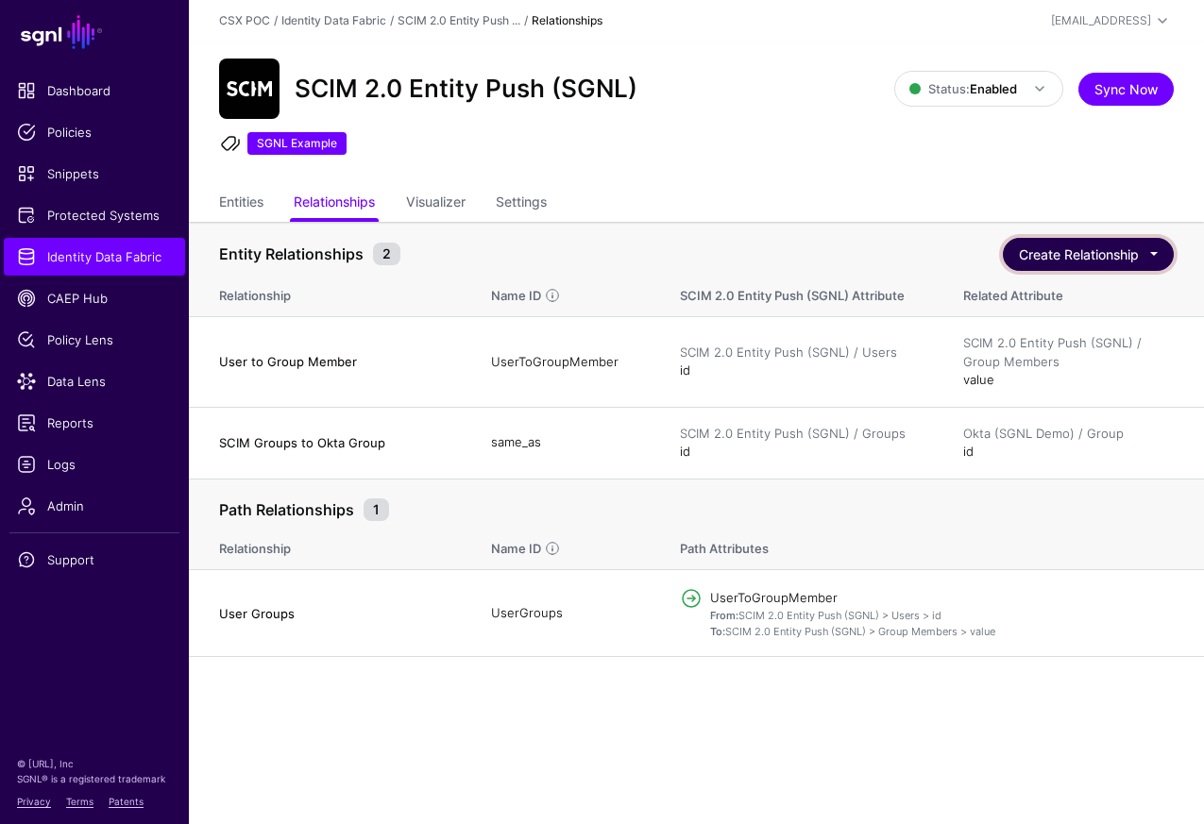
click at [1148, 257] on button "Create Relationship" at bounding box center [1088, 254] width 171 height 33
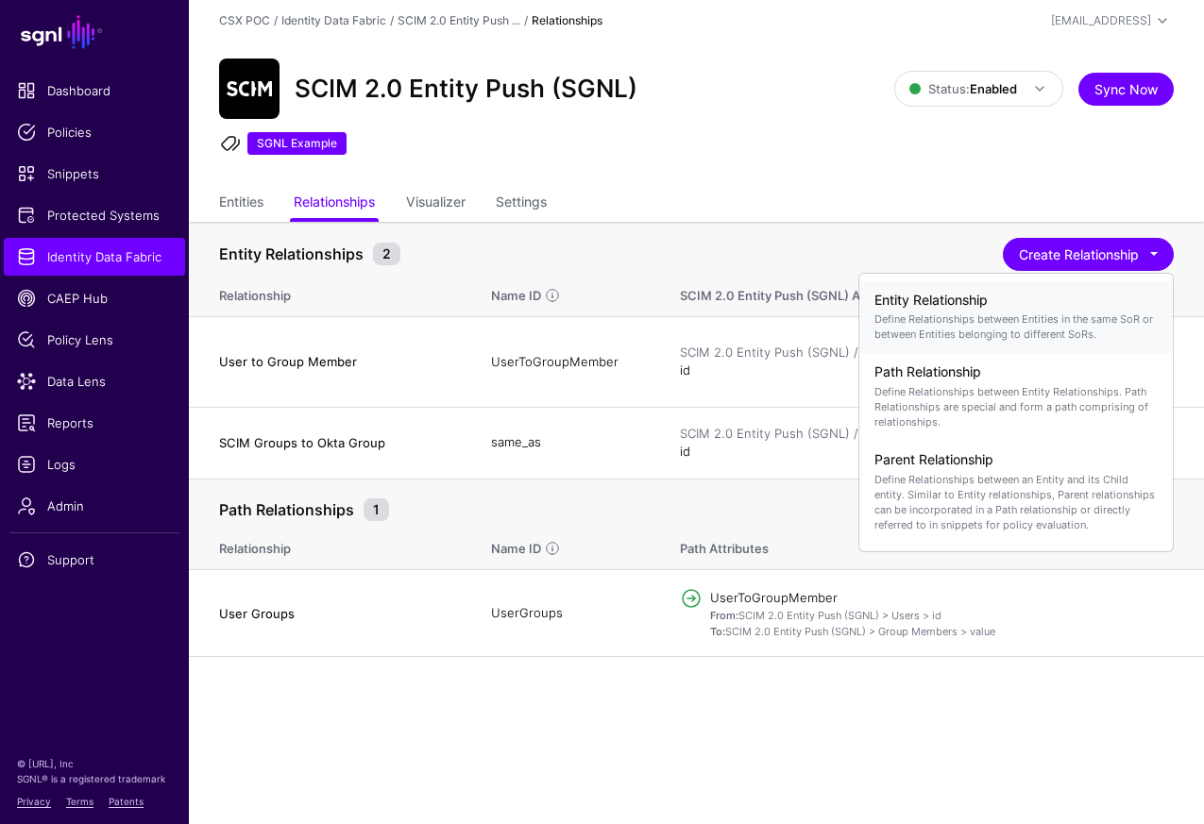
click at [1085, 322] on p "Define Relationships between Entities in the same SoR or between Entities belon…" at bounding box center [1015, 327] width 283 height 30
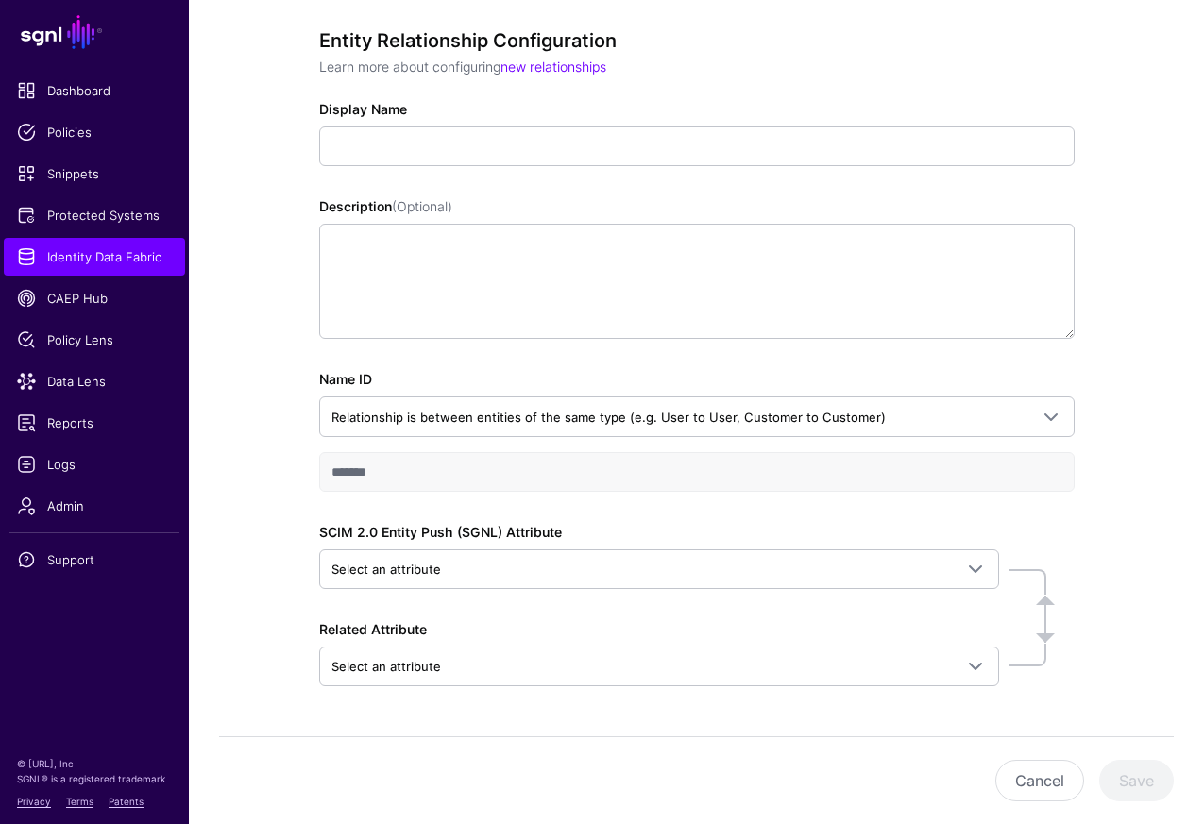
scroll to position [229, 0]
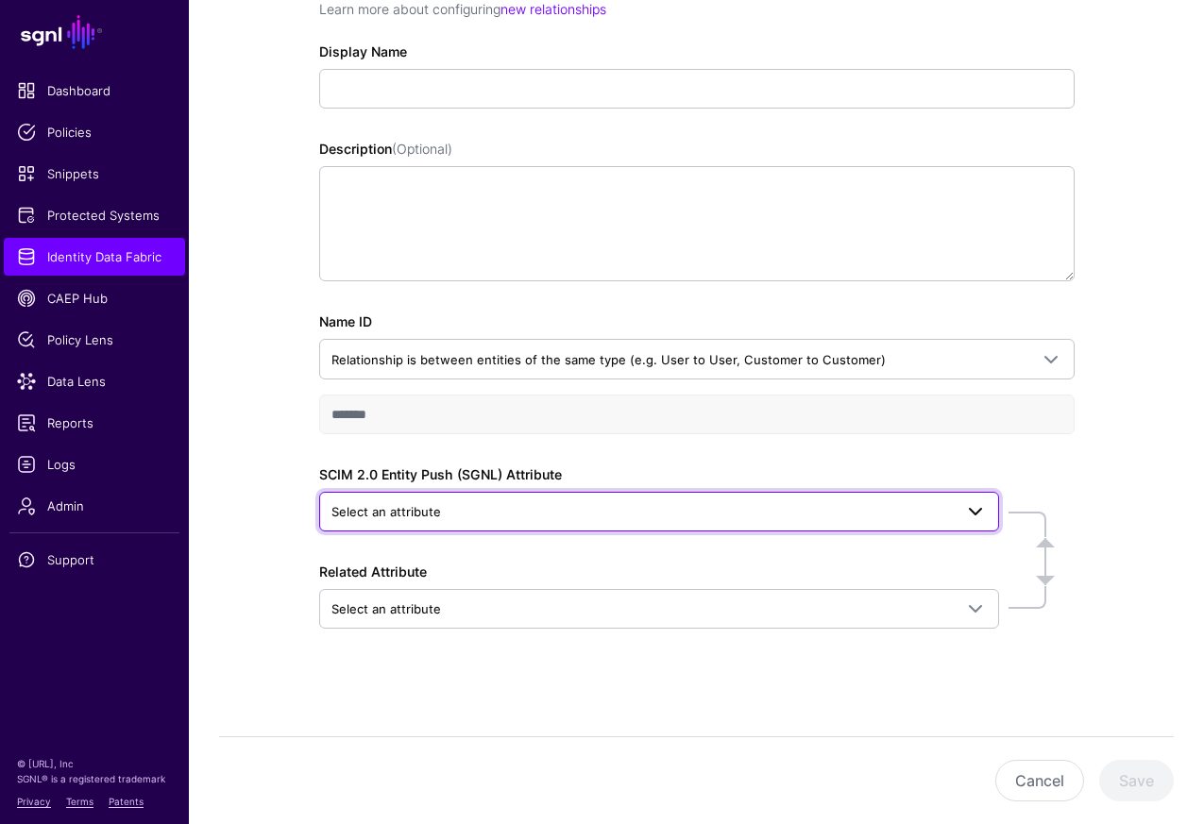
click at [839, 506] on span "Select an attribute" at bounding box center [641, 511] width 621 height 21
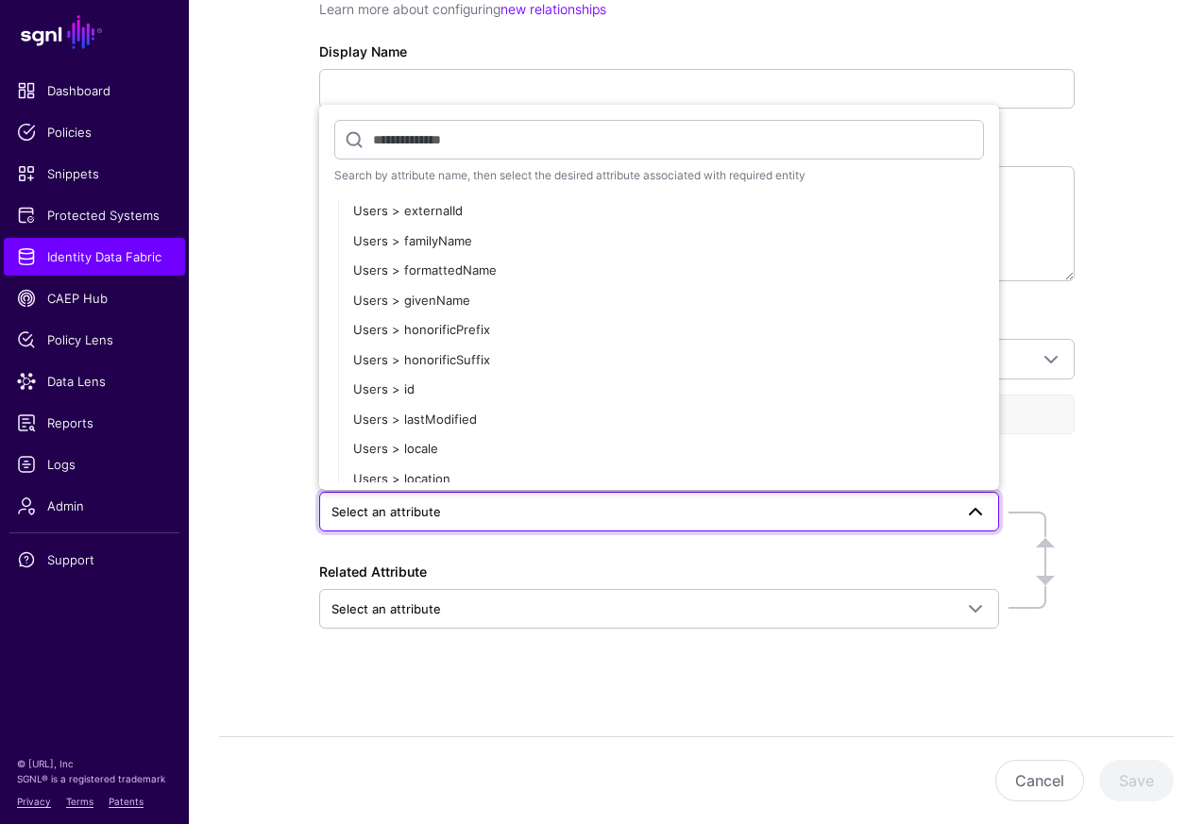
scroll to position [1530, 0]
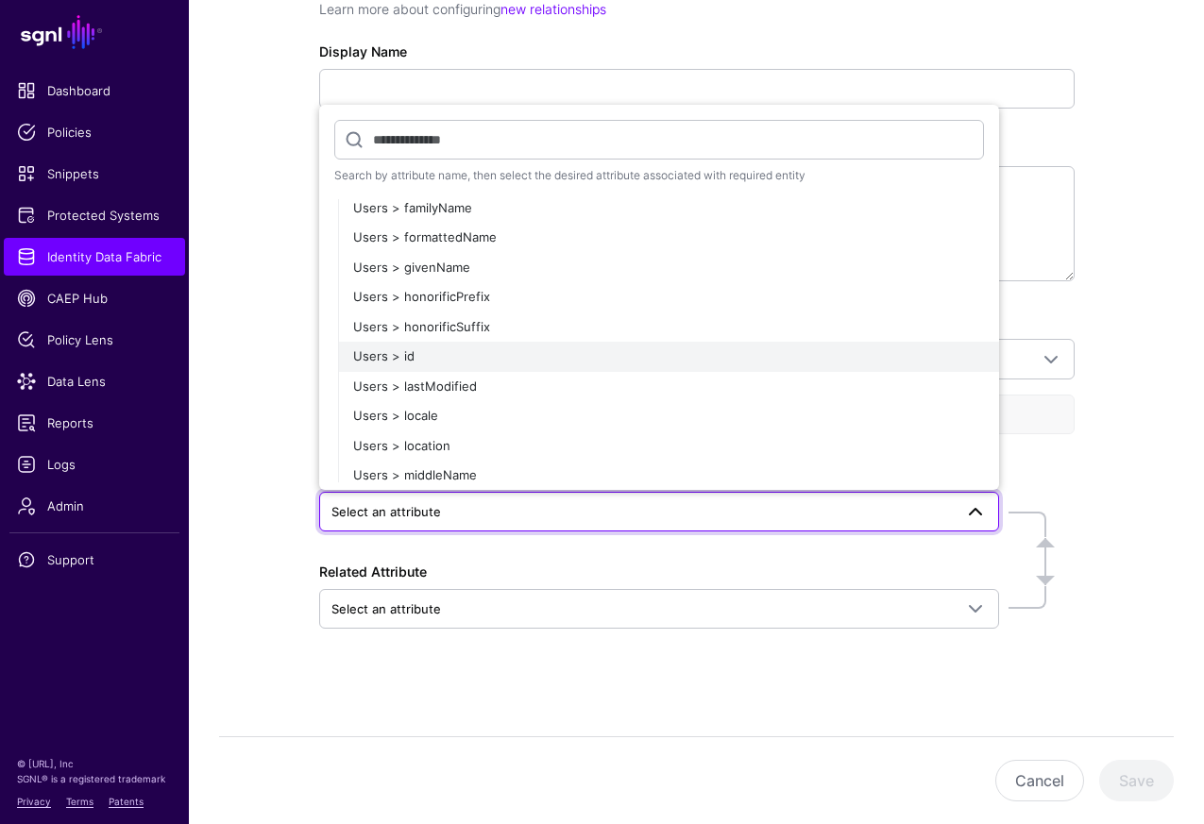
click at [639, 360] on div "Users > id" at bounding box center [668, 356] width 631 height 19
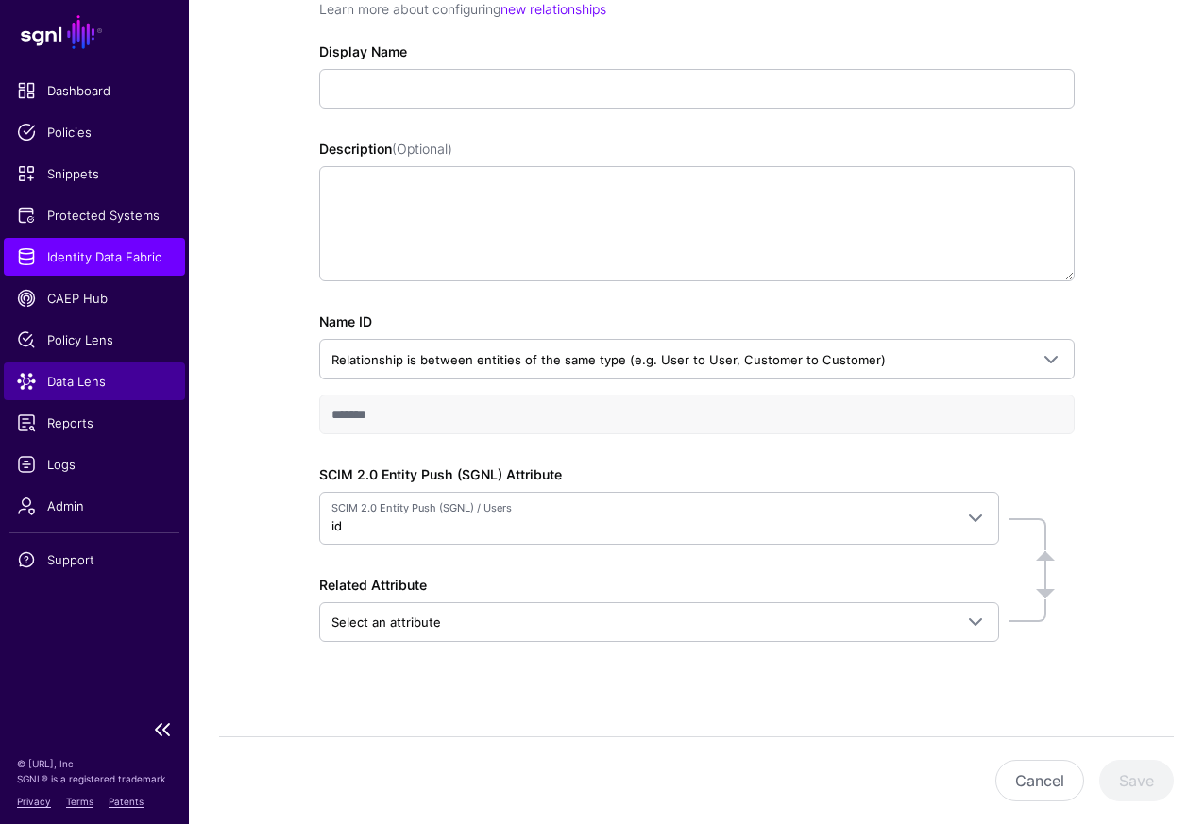
click at [103, 374] on span "Data Lens" at bounding box center [94, 381] width 155 height 19
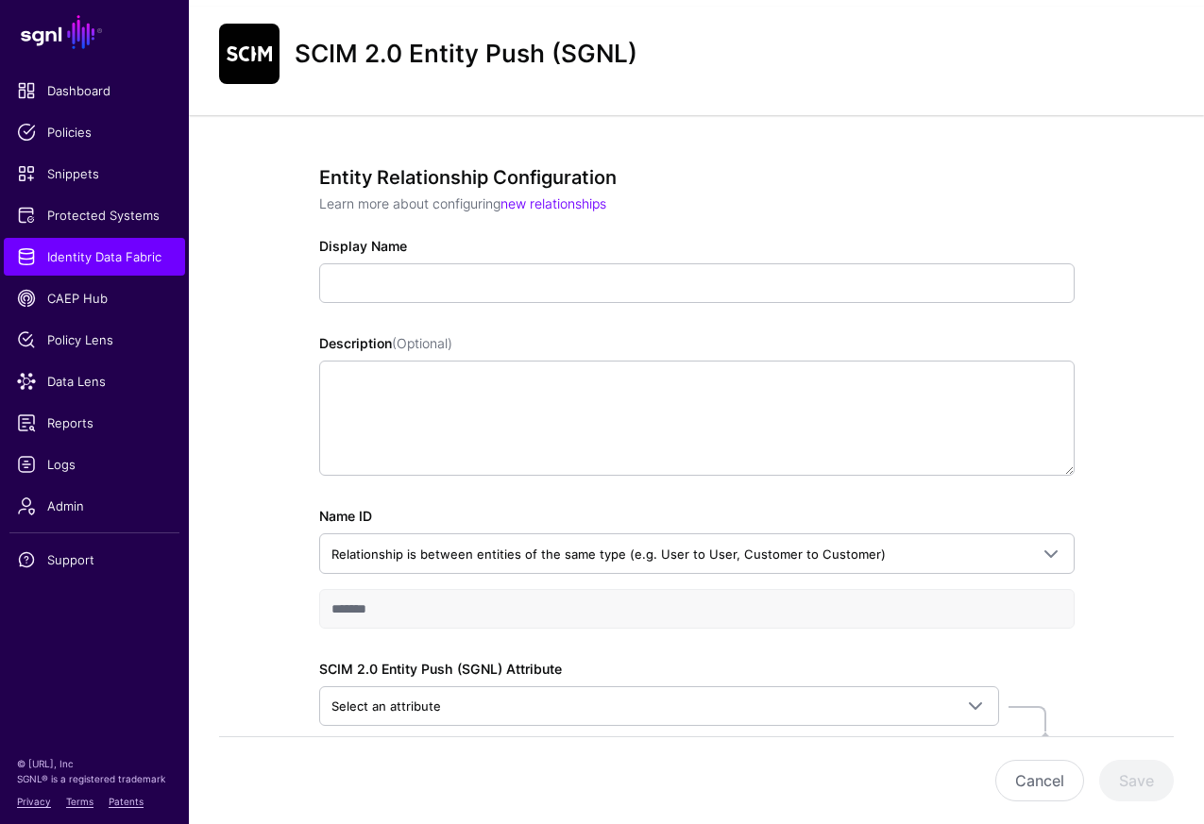
scroll to position [229, 0]
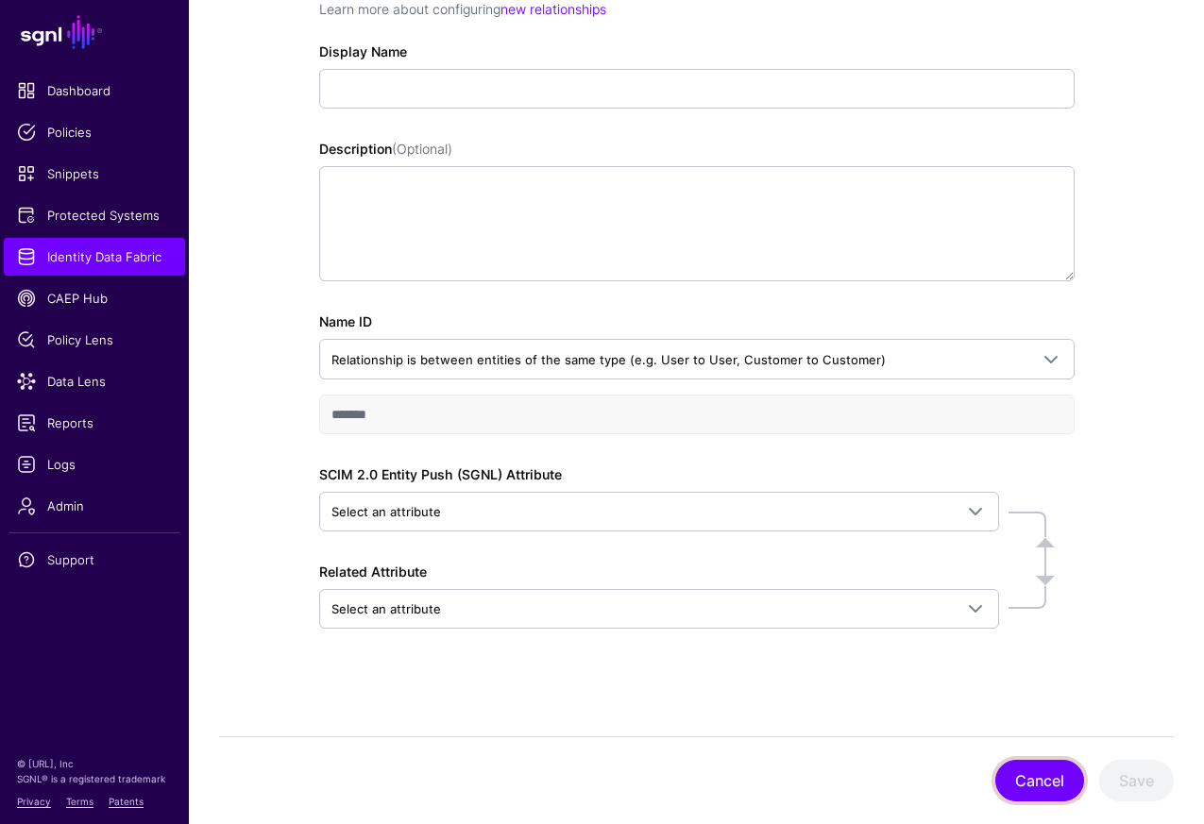
click at [1054, 769] on button "Cancel" at bounding box center [1039, 781] width 89 height 42
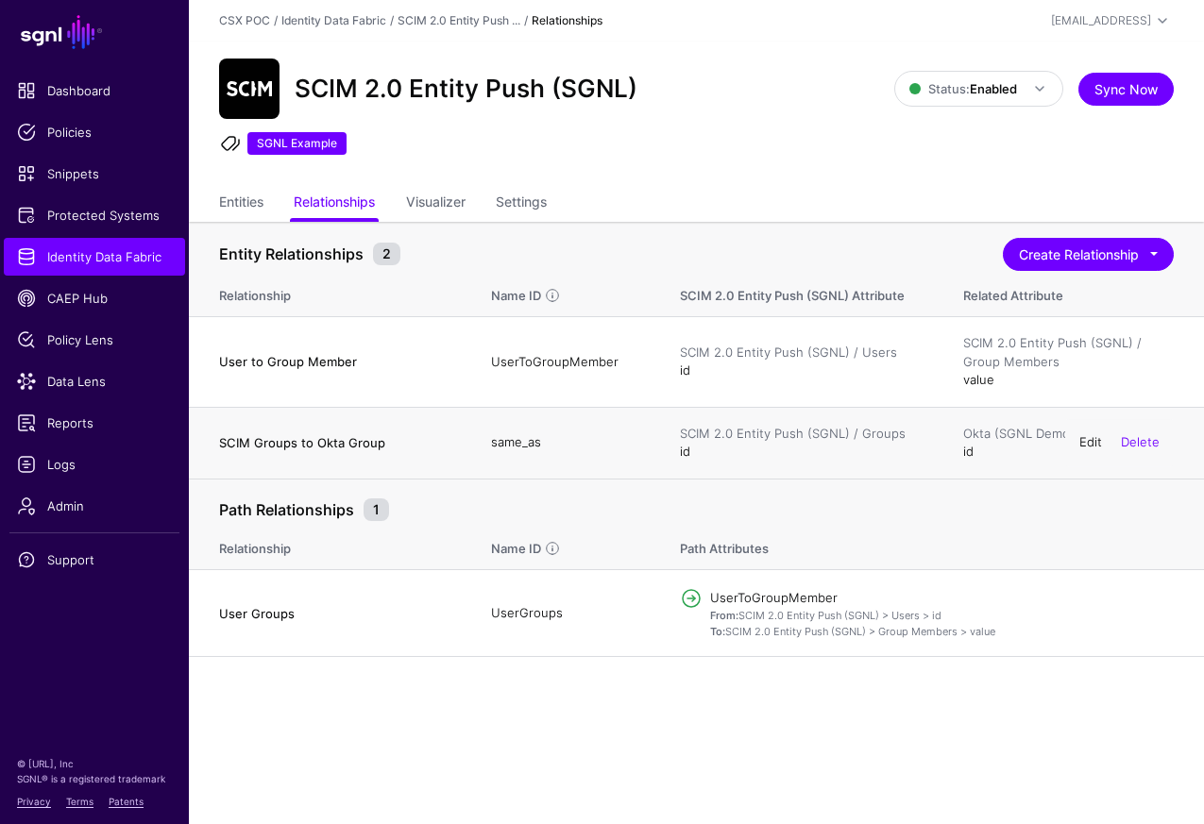
click at [1087, 446] on link "Edit" at bounding box center [1090, 441] width 23 height 15
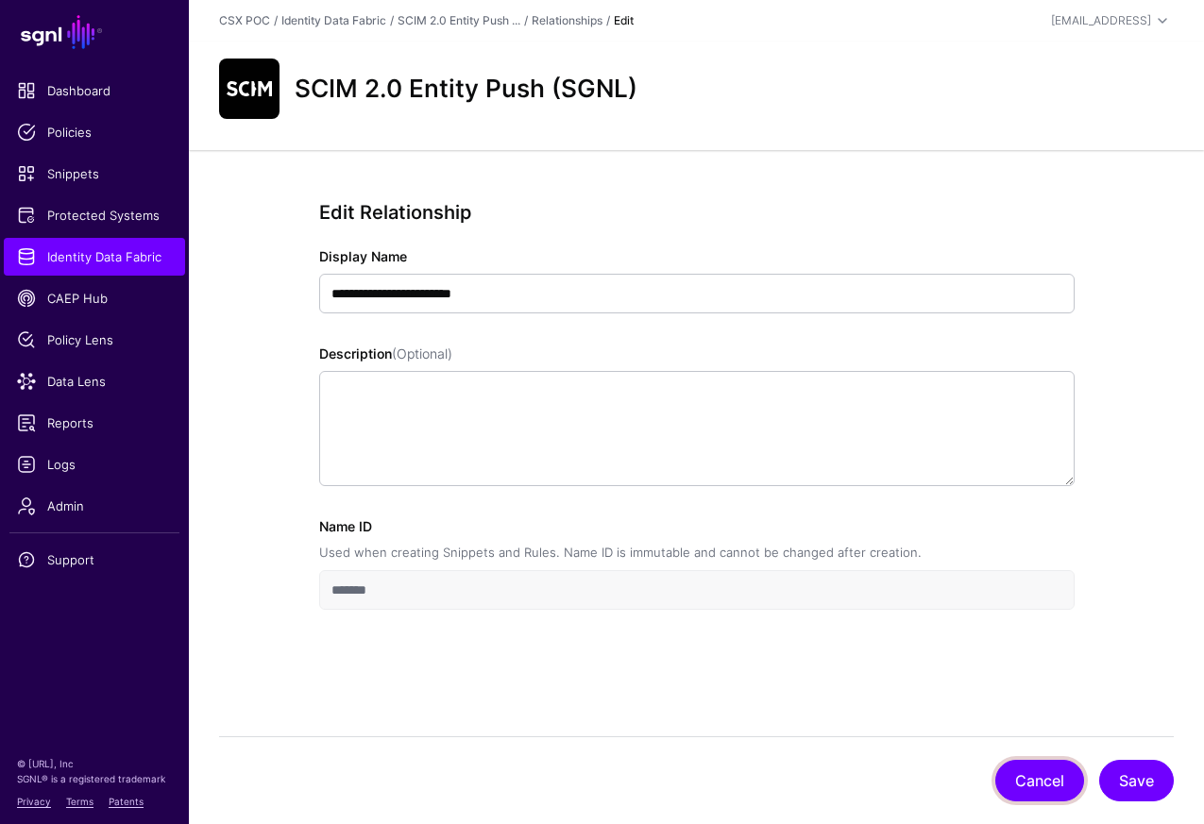
click at [1036, 773] on button "Cancel" at bounding box center [1039, 781] width 89 height 42
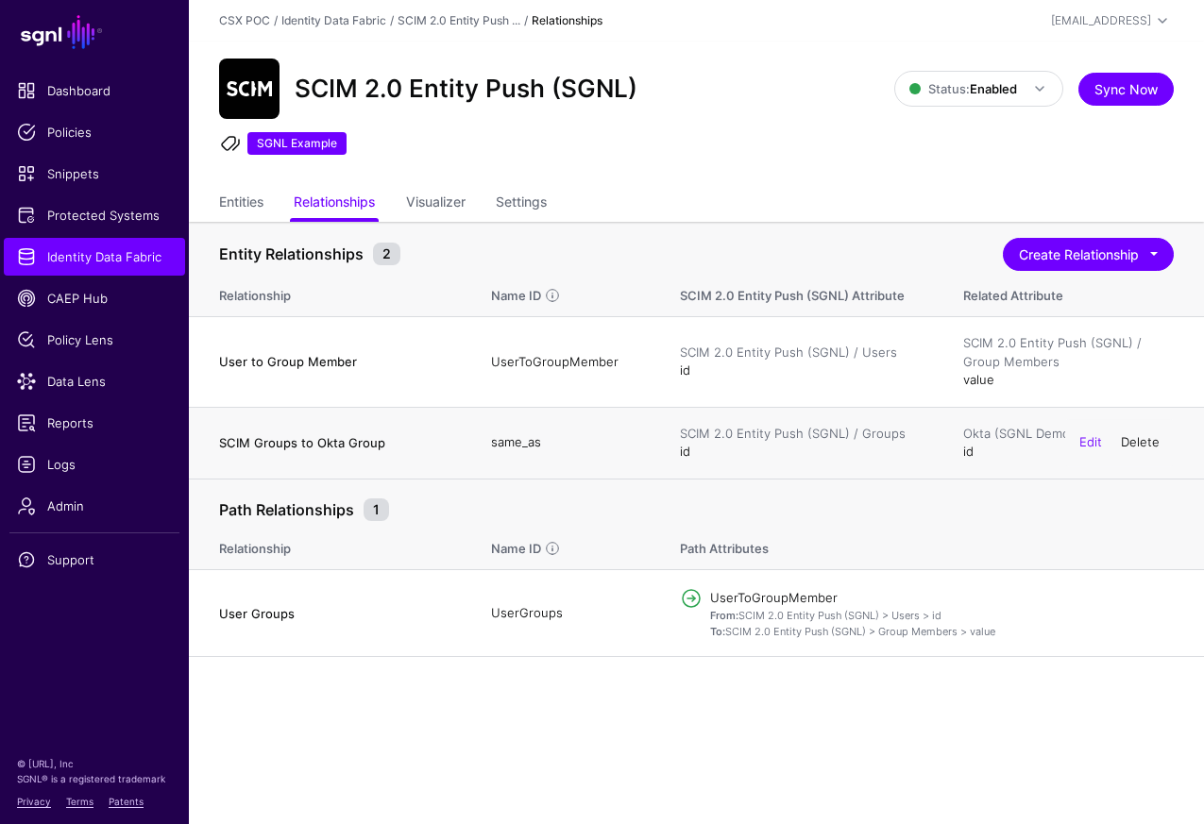
click at [1145, 445] on link "Delete" at bounding box center [1140, 441] width 39 height 15
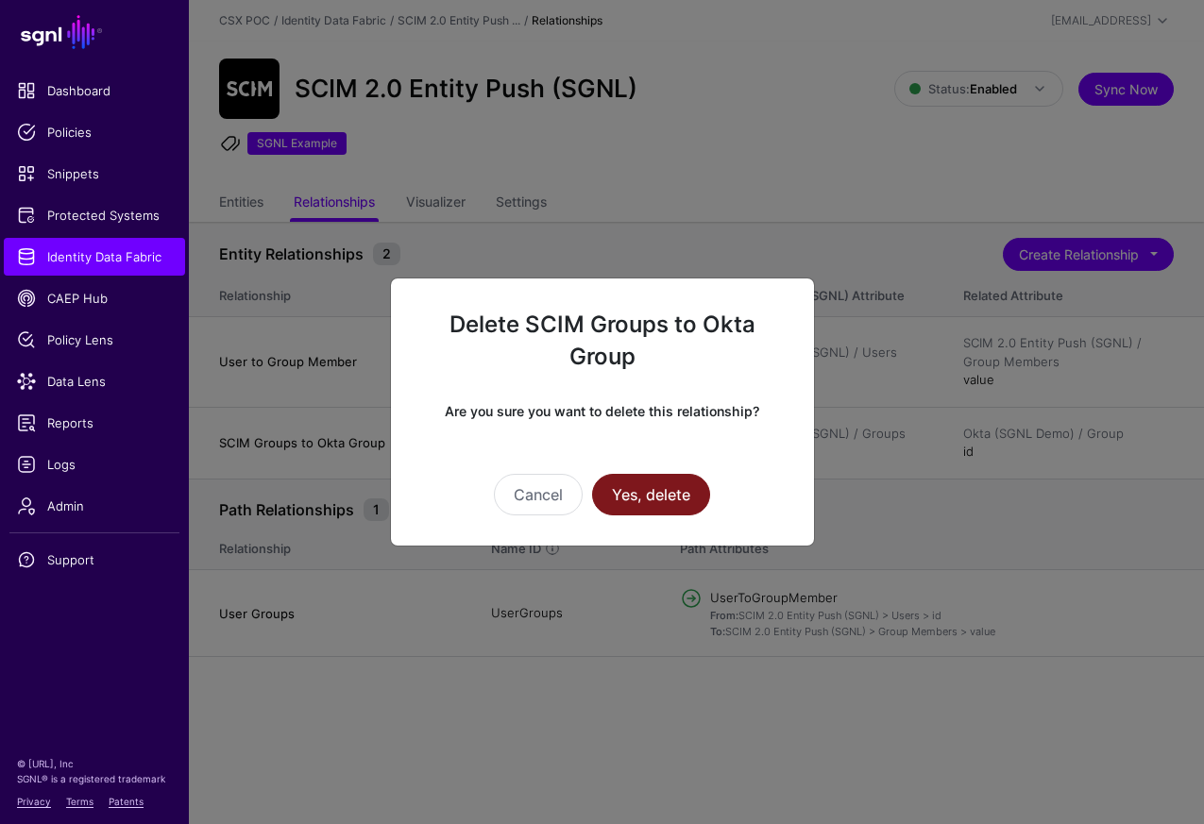
click at [629, 501] on button "Yes, delete" at bounding box center [651, 495] width 118 height 42
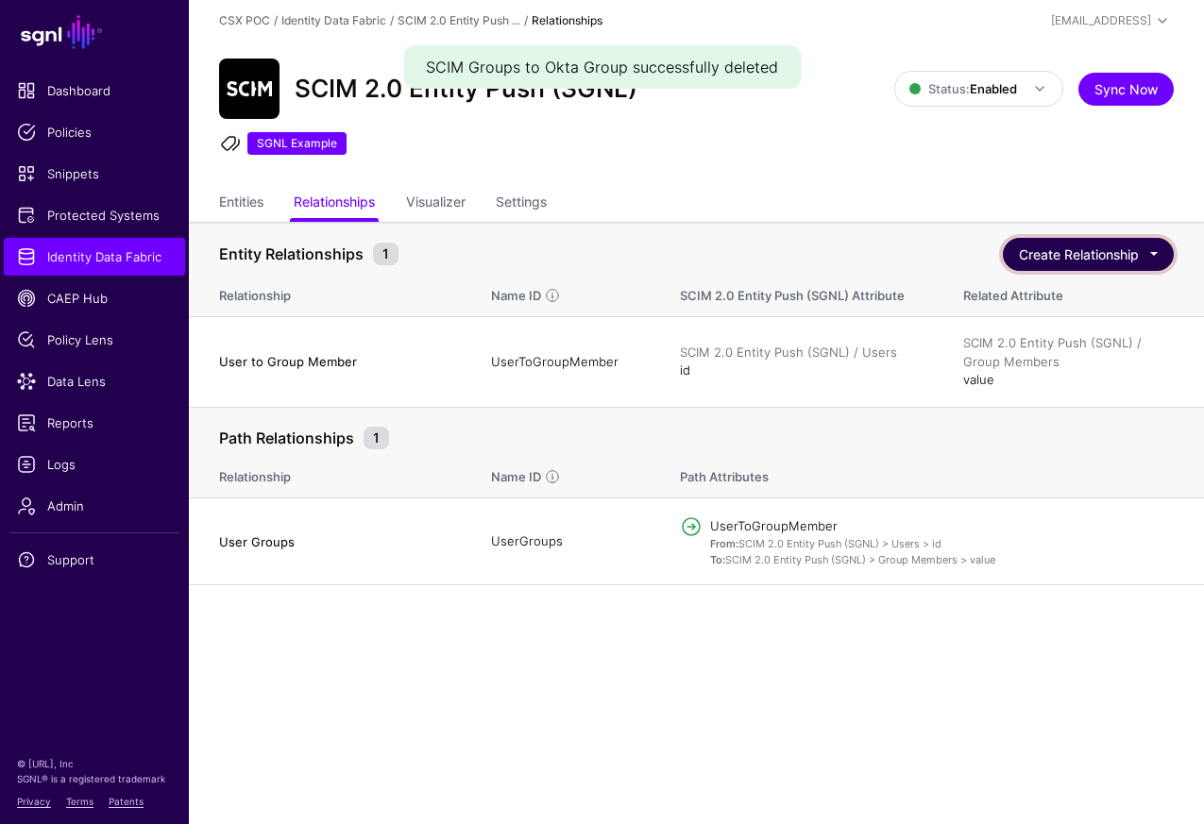
click at [1107, 259] on button "Create Relationship" at bounding box center [1088, 254] width 171 height 33
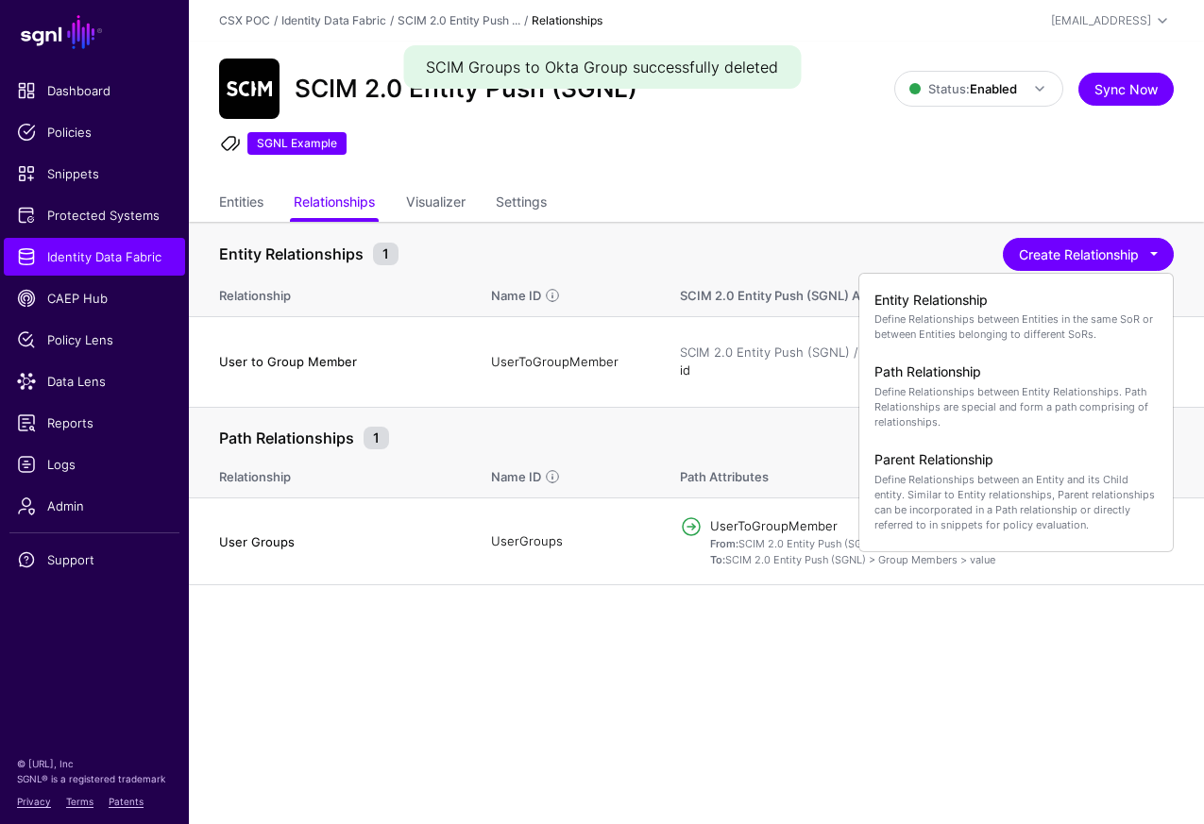
click at [965, 212] on ul "Entities Relationships Visualizer Settings" at bounding box center [696, 204] width 955 height 36
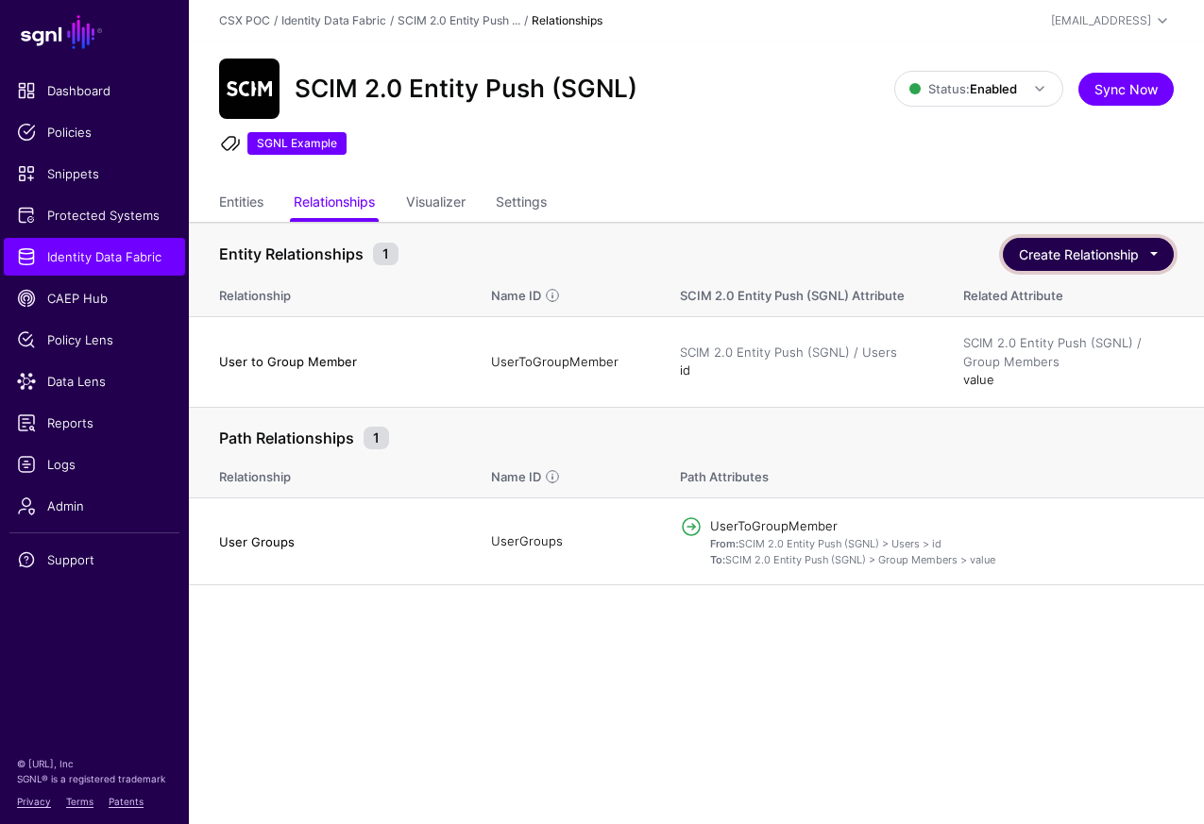
click at [1110, 253] on button "Create Relationship" at bounding box center [1088, 254] width 171 height 33
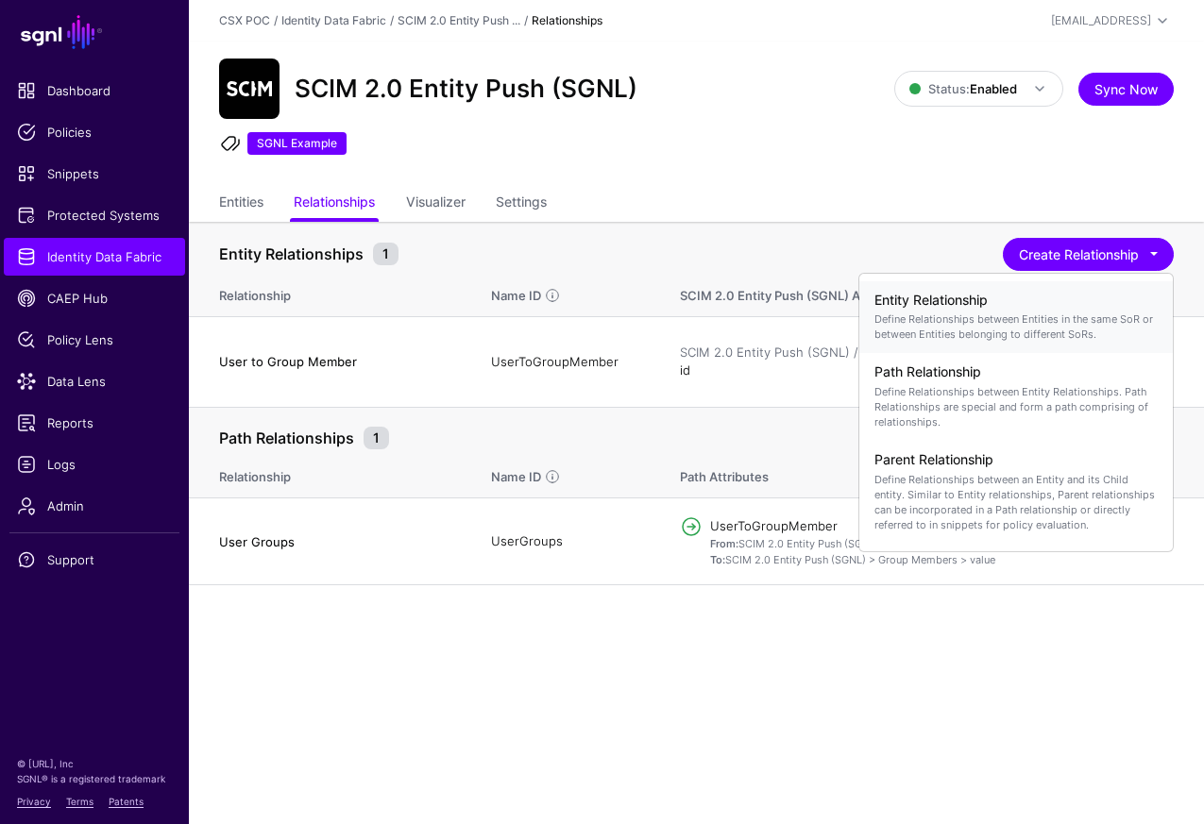
click at [1044, 316] on p "Define Relationships between Entities in the same SoR or between Entities belon…" at bounding box center [1015, 327] width 283 height 30
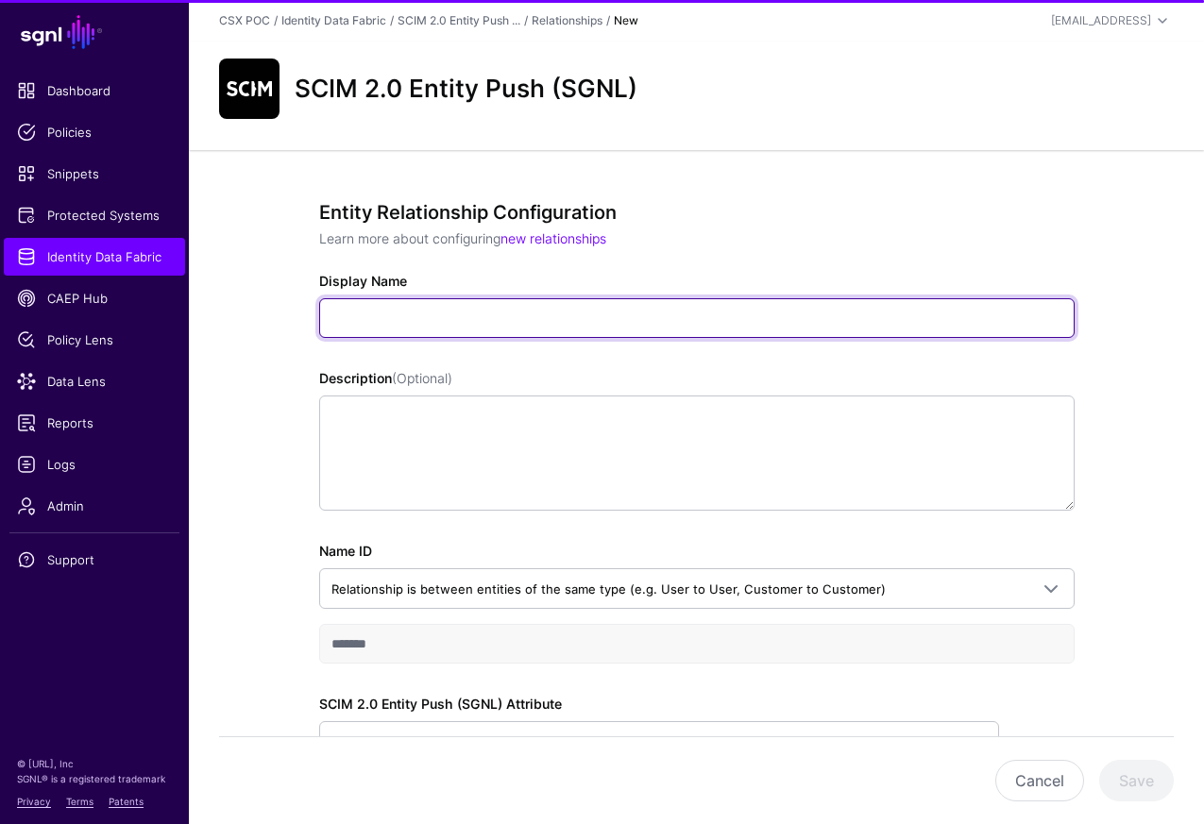
click at [1038, 316] on input "Display Name" at bounding box center [696, 318] width 755 height 40
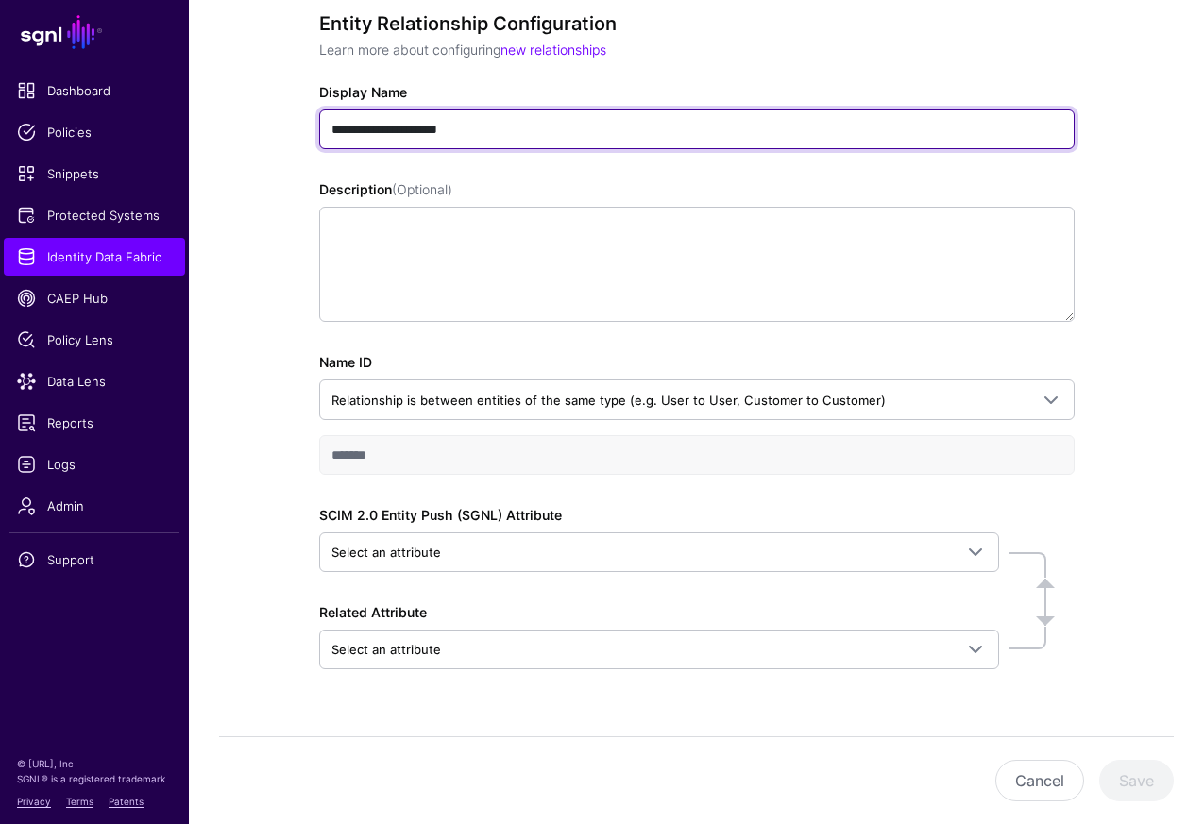
scroll to position [229, 0]
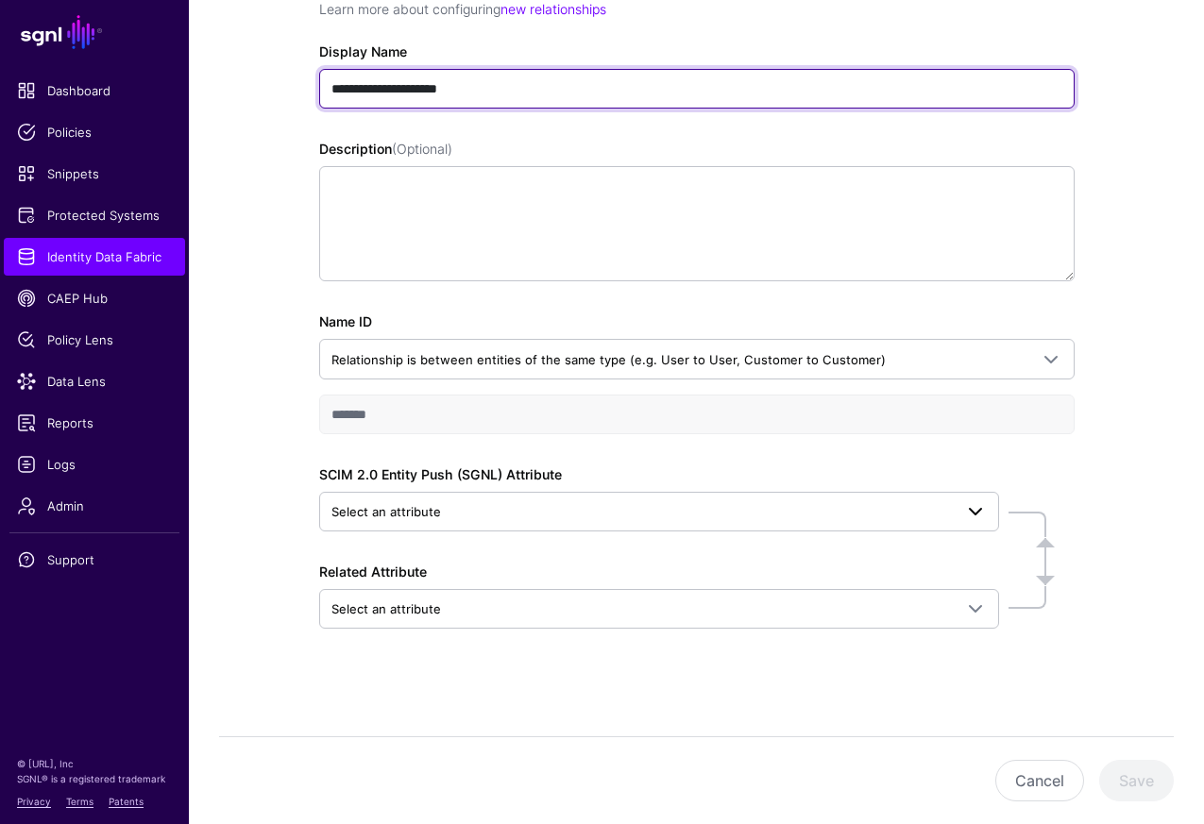
type input "**********"
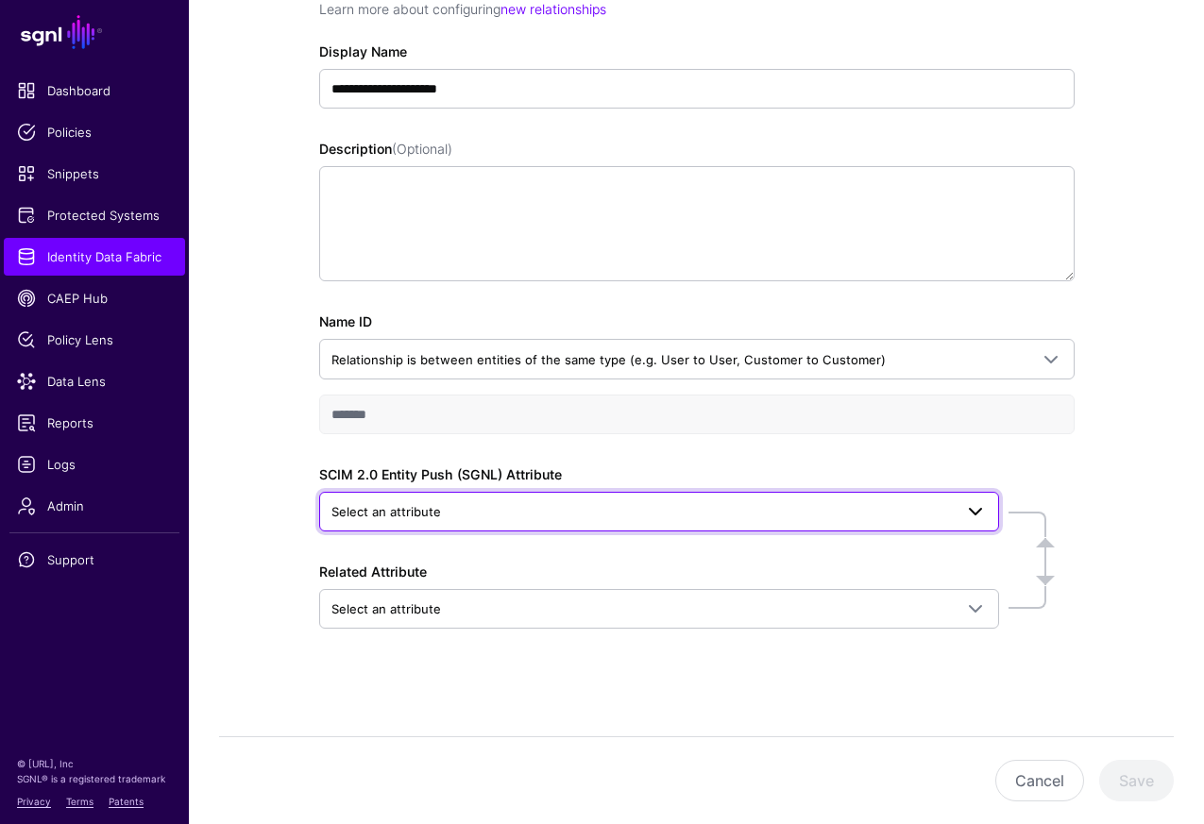
click at [967, 511] on span at bounding box center [975, 511] width 23 height 23
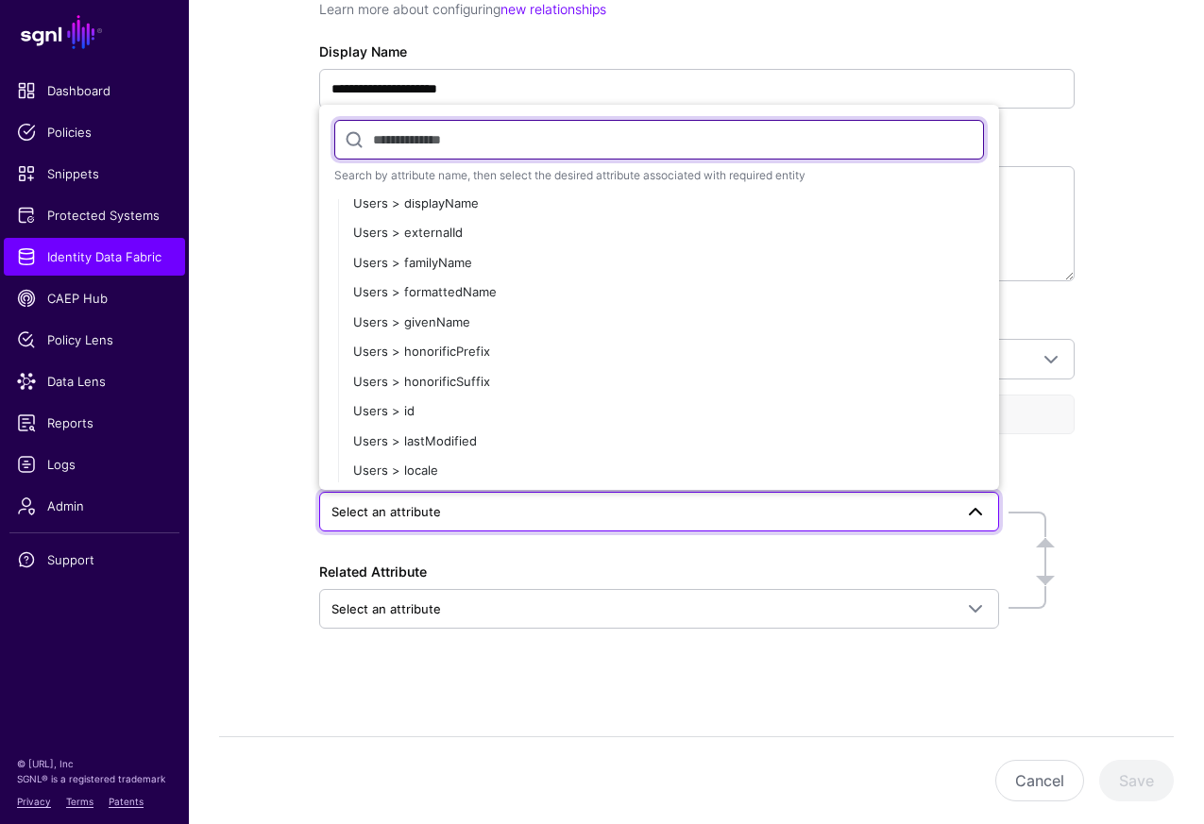
scroll to position [1461, 0]
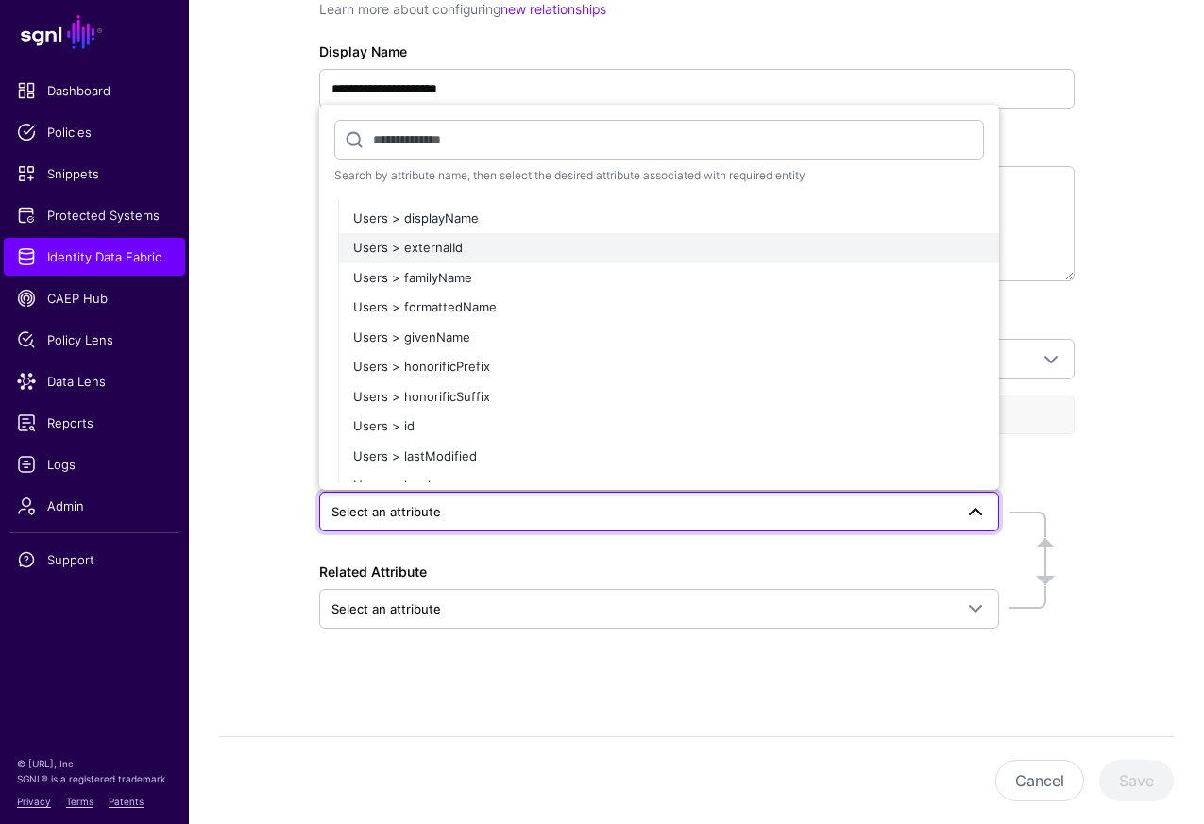
click at [753, 240] on div "Users > externalId" at bounding box center [668, 248] width 631 height 19
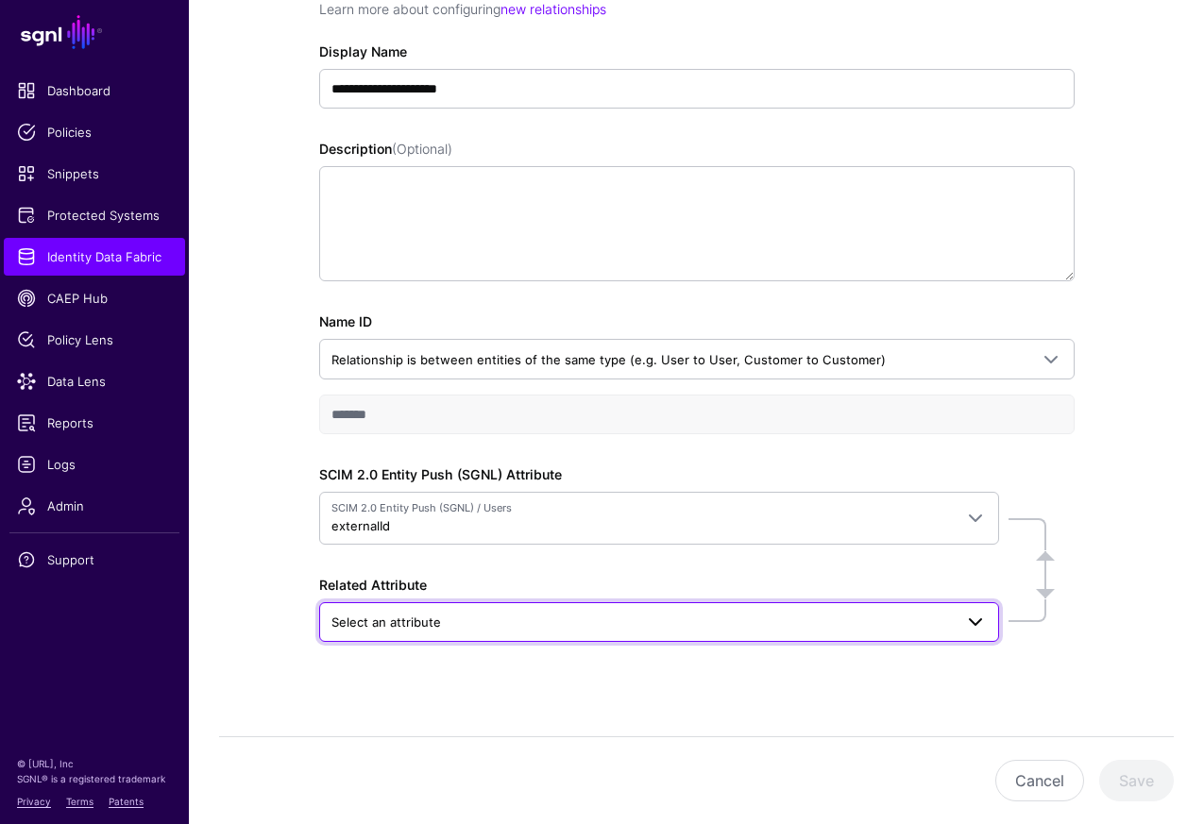
click at [988, 624] on link "Select an attribute" at bounding box center [659, 622] width 680 height 40
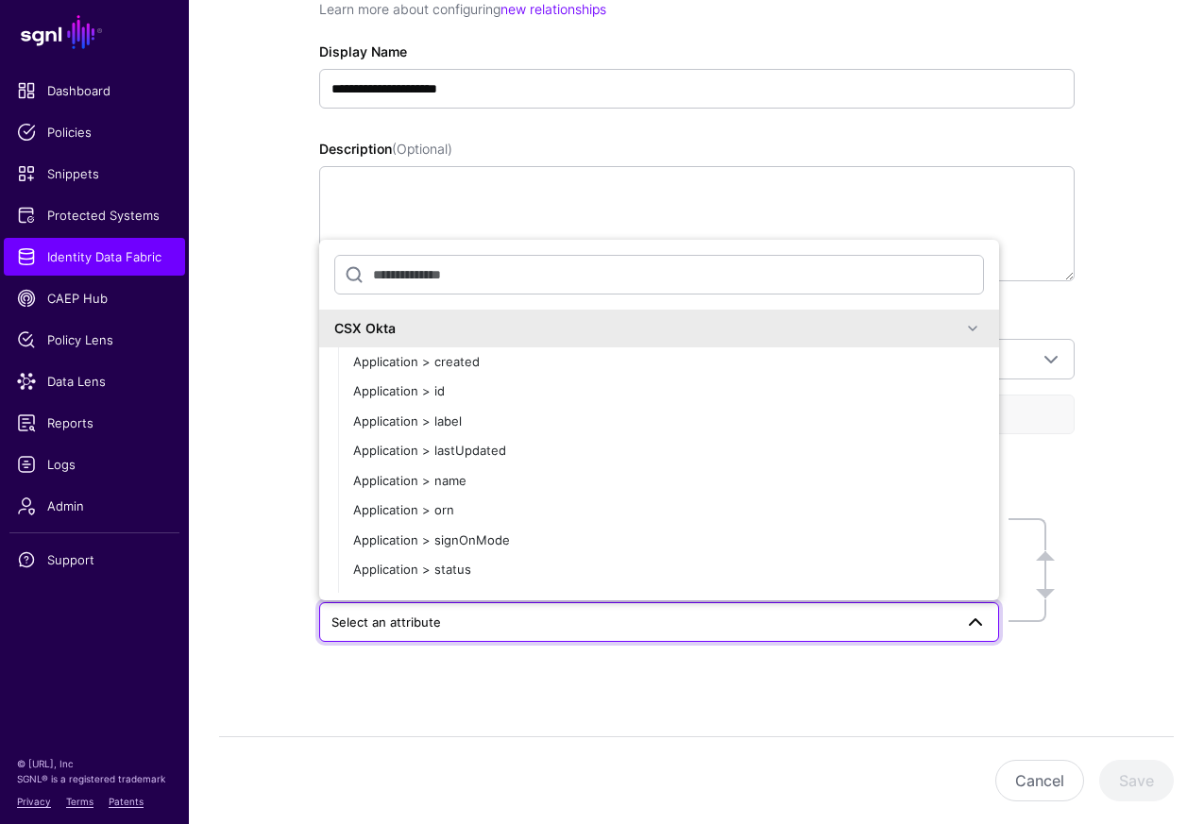
click at [975, 324] on span at bounding box center [972, 328] width 23 height 23
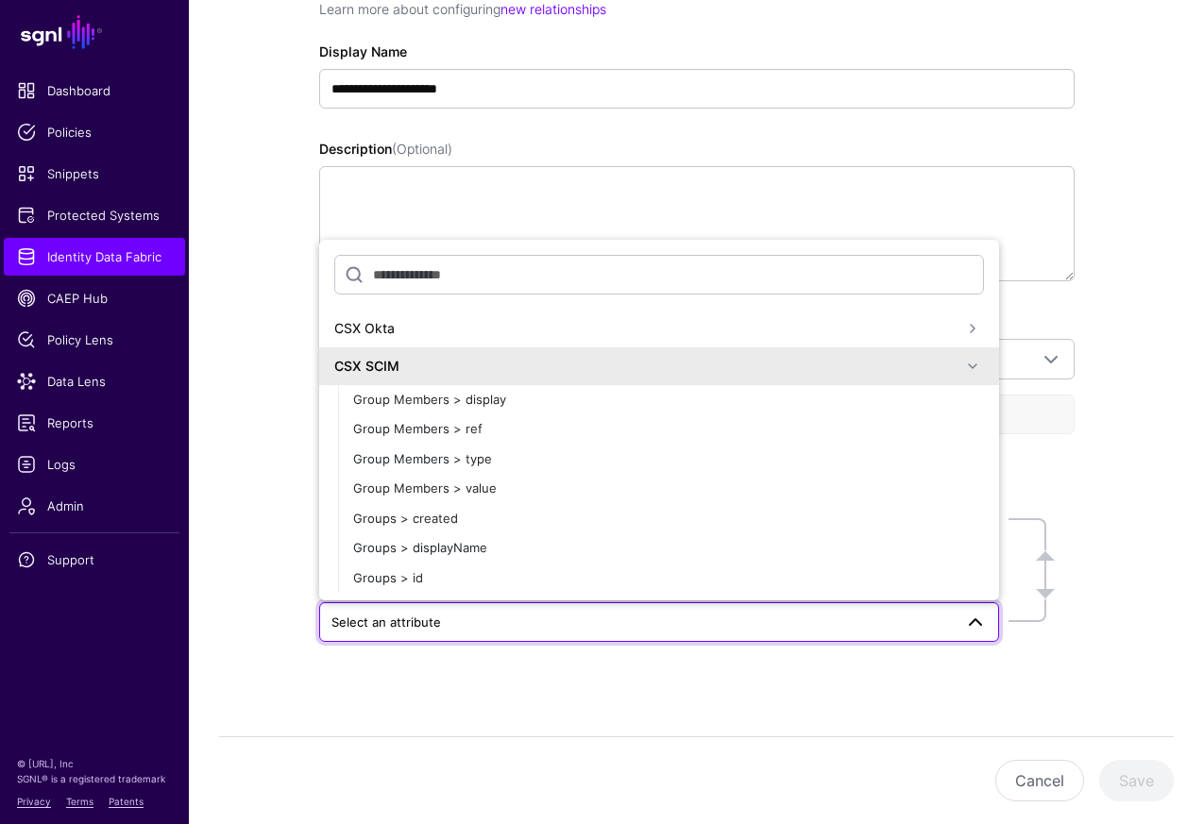
click at [968, 362] on span at bounding box center [972, 366] width 23 height 23
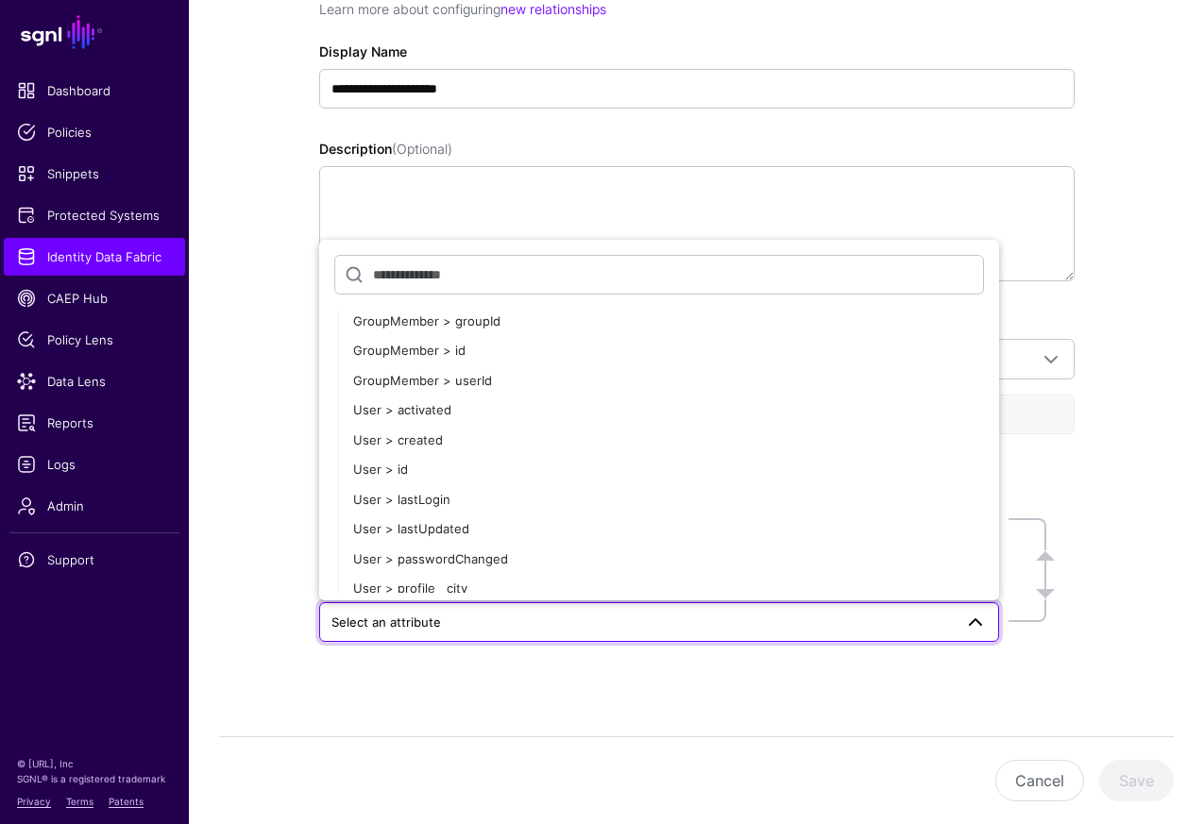
scroll to position [617, 0]
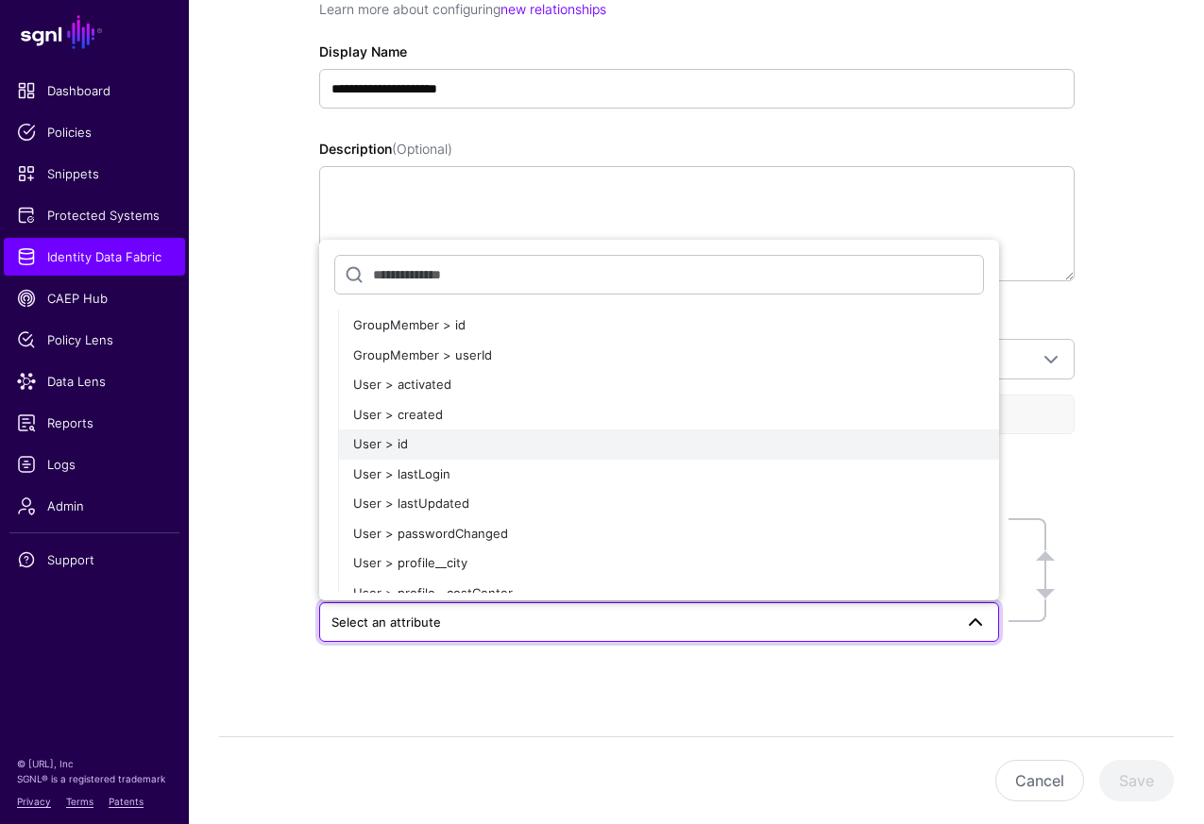
click at [823, 442] on div "User > id" at bounding box center [668, 444] width 631 height 19
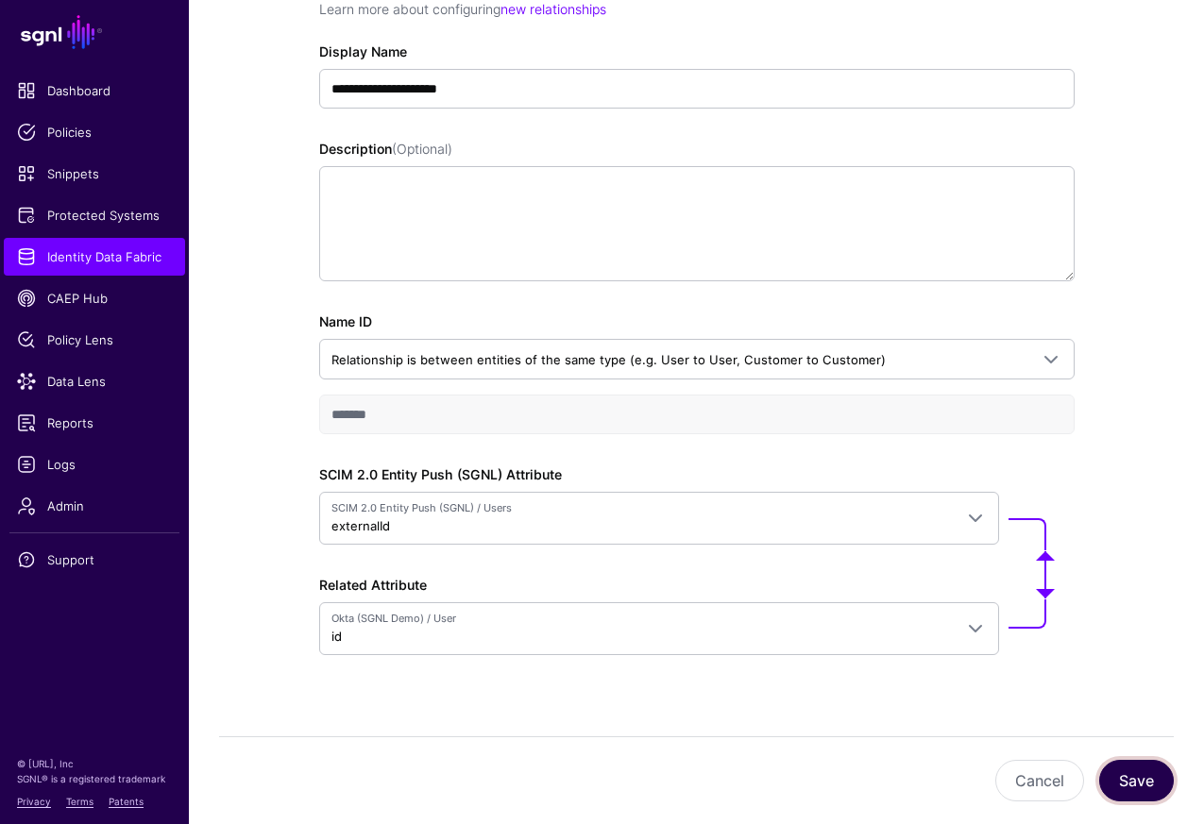
click at [1141, 781] on button "Save" at bounding box center [1136, 781] width 75 height 42
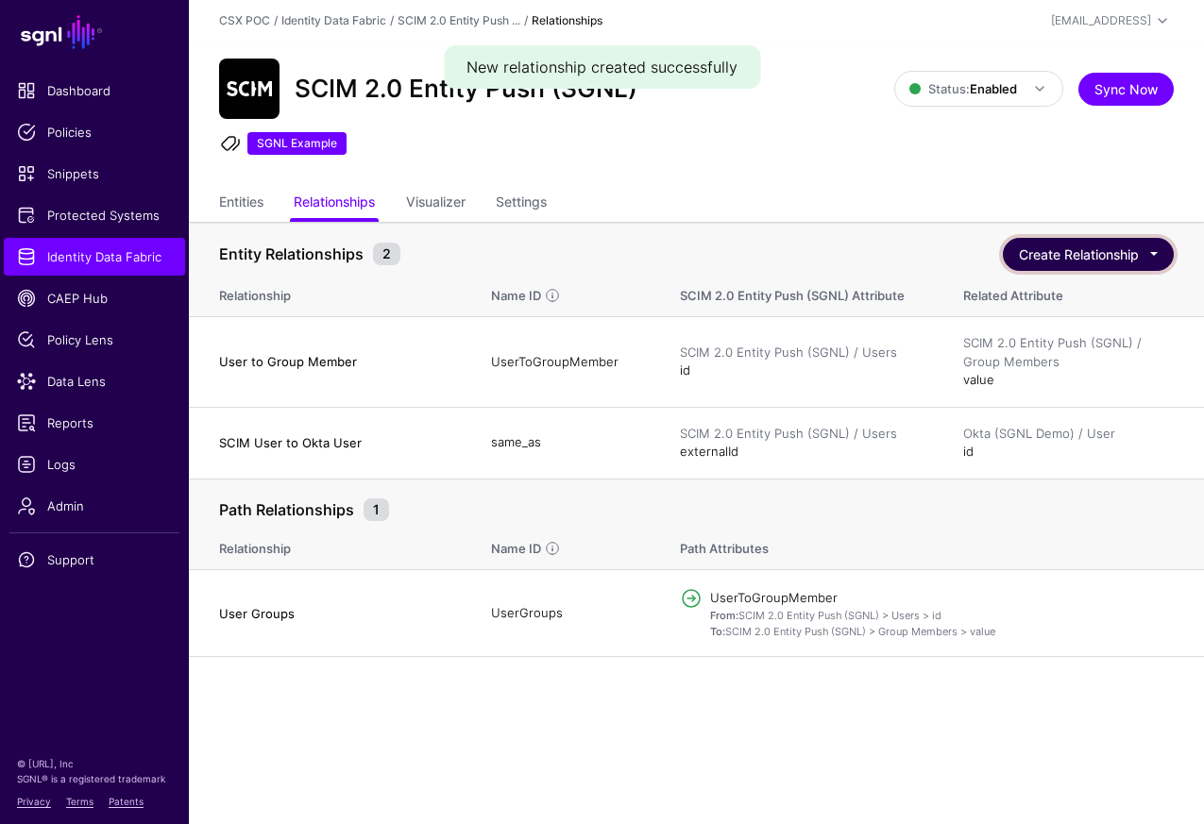
click at [1143, 255] on button "Create Relationship" at bounding box center [1088, 254] width 171 height 33
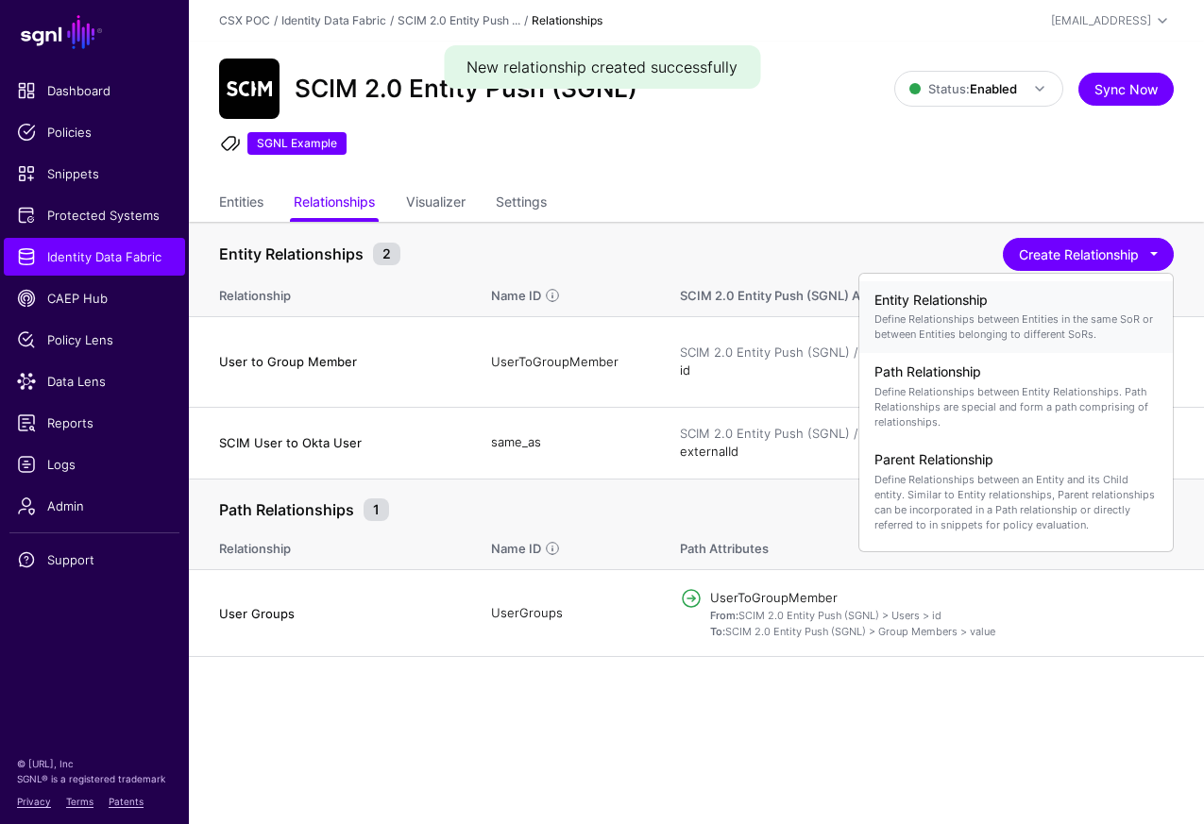
click at [1057, 323] on p "Define Relationships between Entities in the same SoR or between Entities belon…" at bounding box center [1015, 327] width 283 height 30
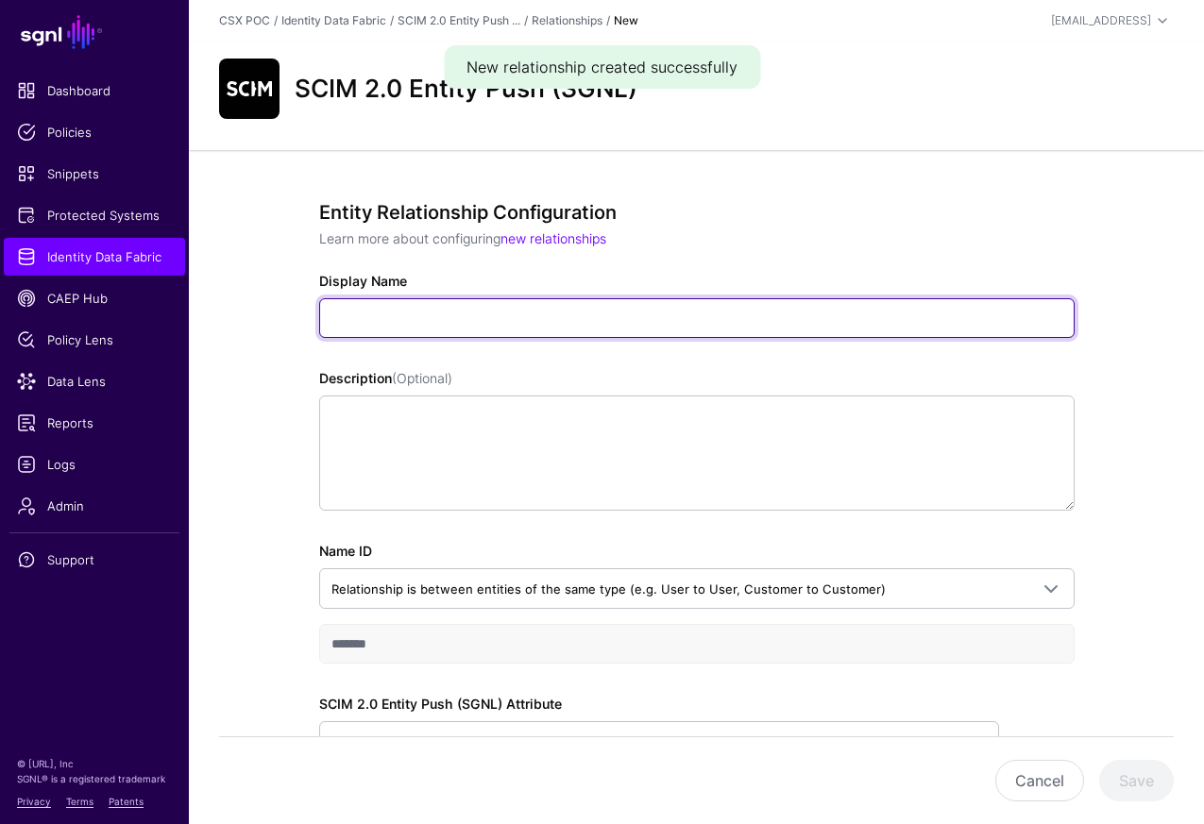
click at [820, 325] on input "Display Name" at bounding box center [696, 318] width 755 height 40
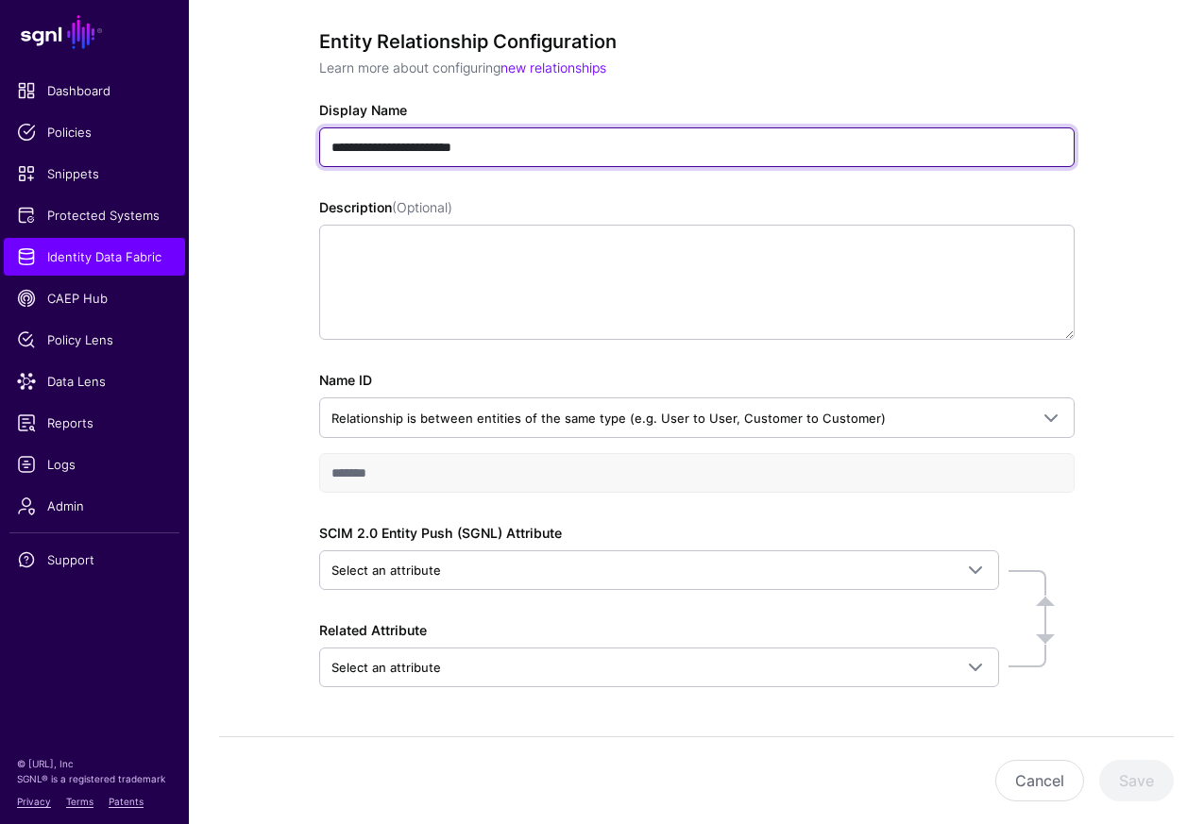
scroll to position [229, 0]
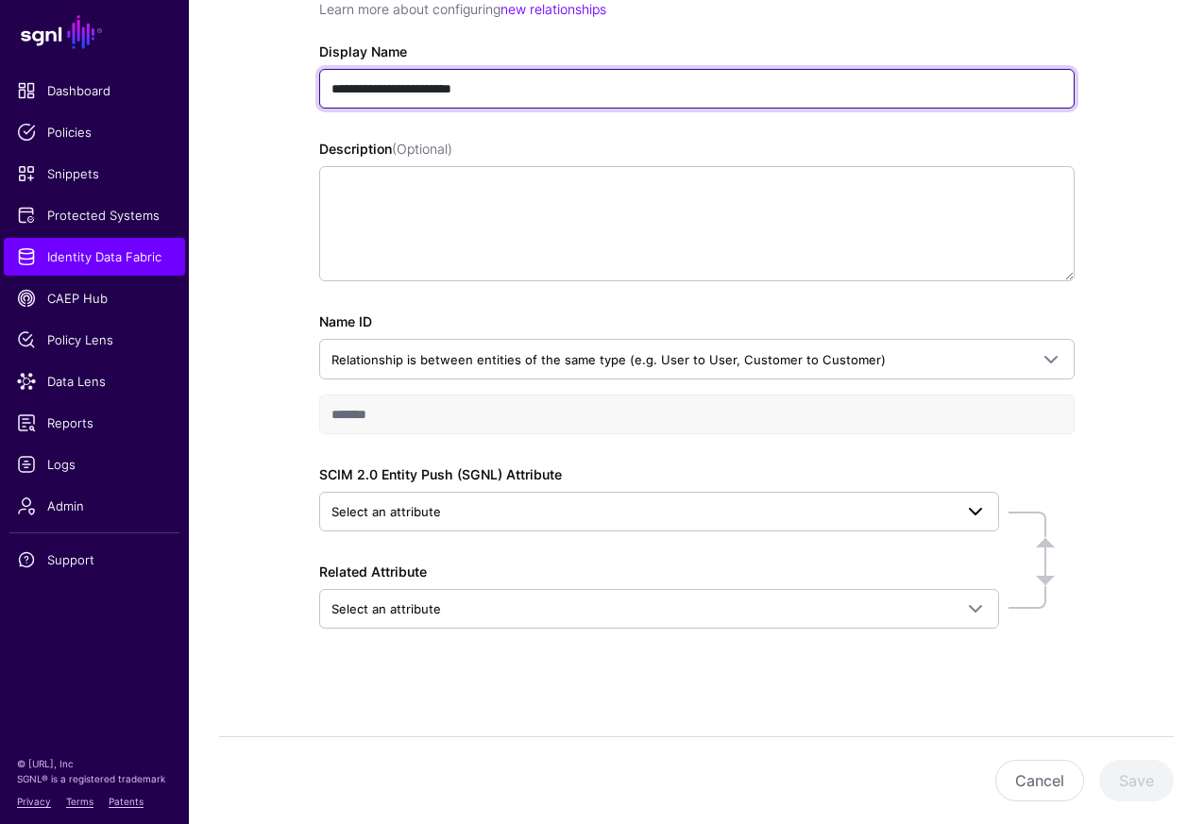
type input "**********"
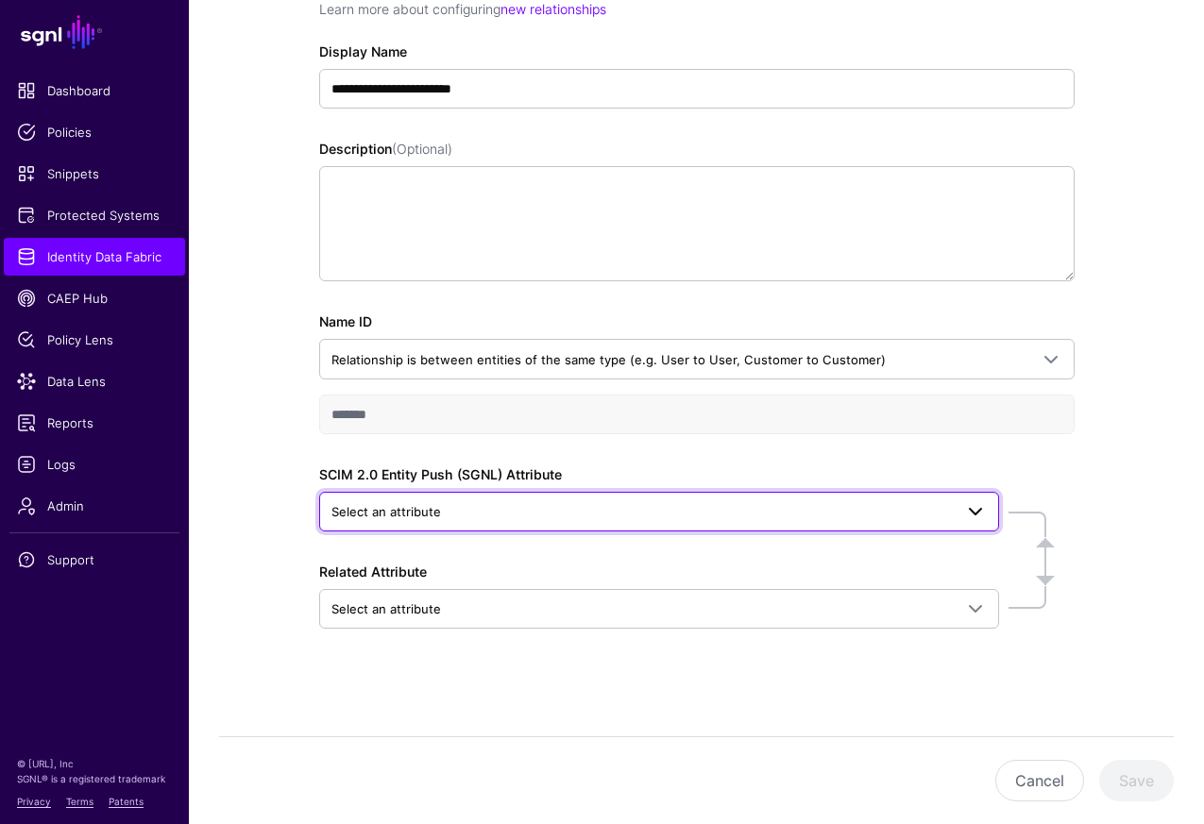
click at [480, 509] on span "Select an attribute" at bounding box center [641, 511] width 621 height 21
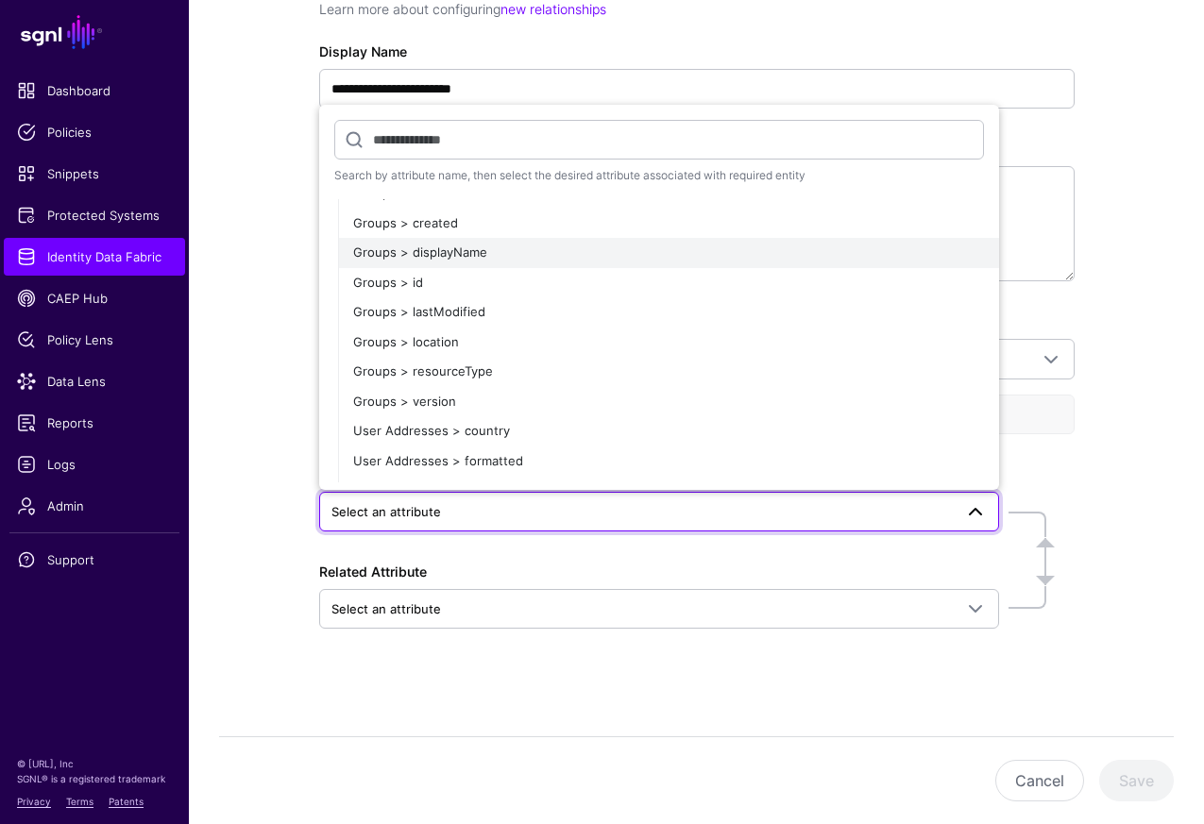
scroll to position [166, 0]
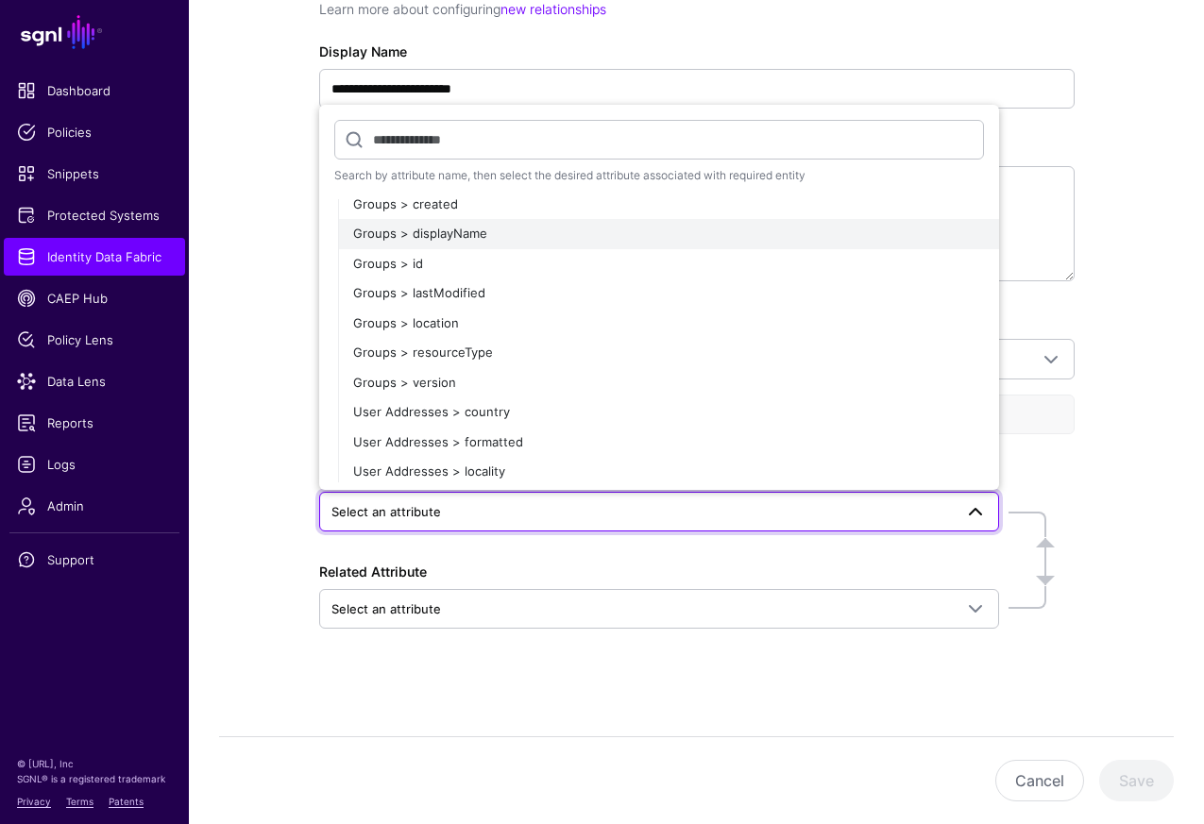
click at [485, 234] on div "Groups > displayName" at bounding box center [668, 234] width 631 height 19
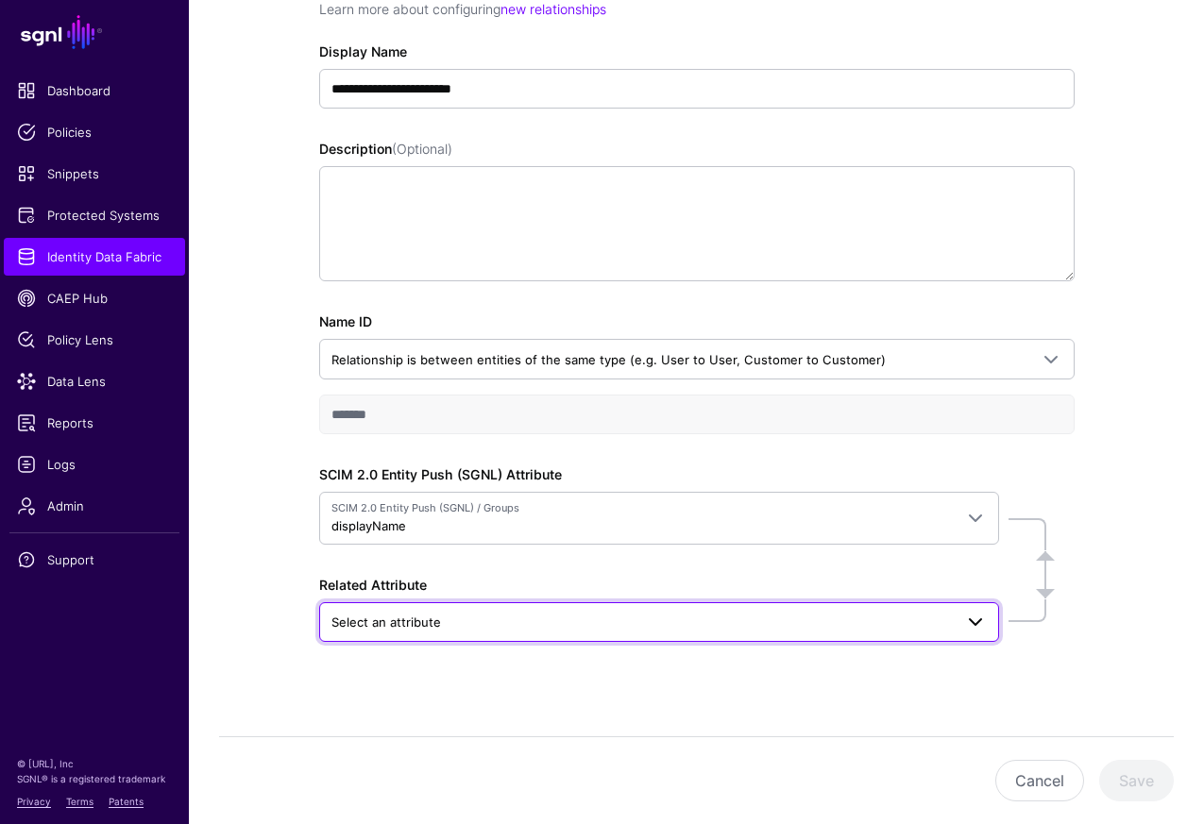
click at [583, 615] on span "Select an attribute" at bounding box center [641, 622] width 621 height 21
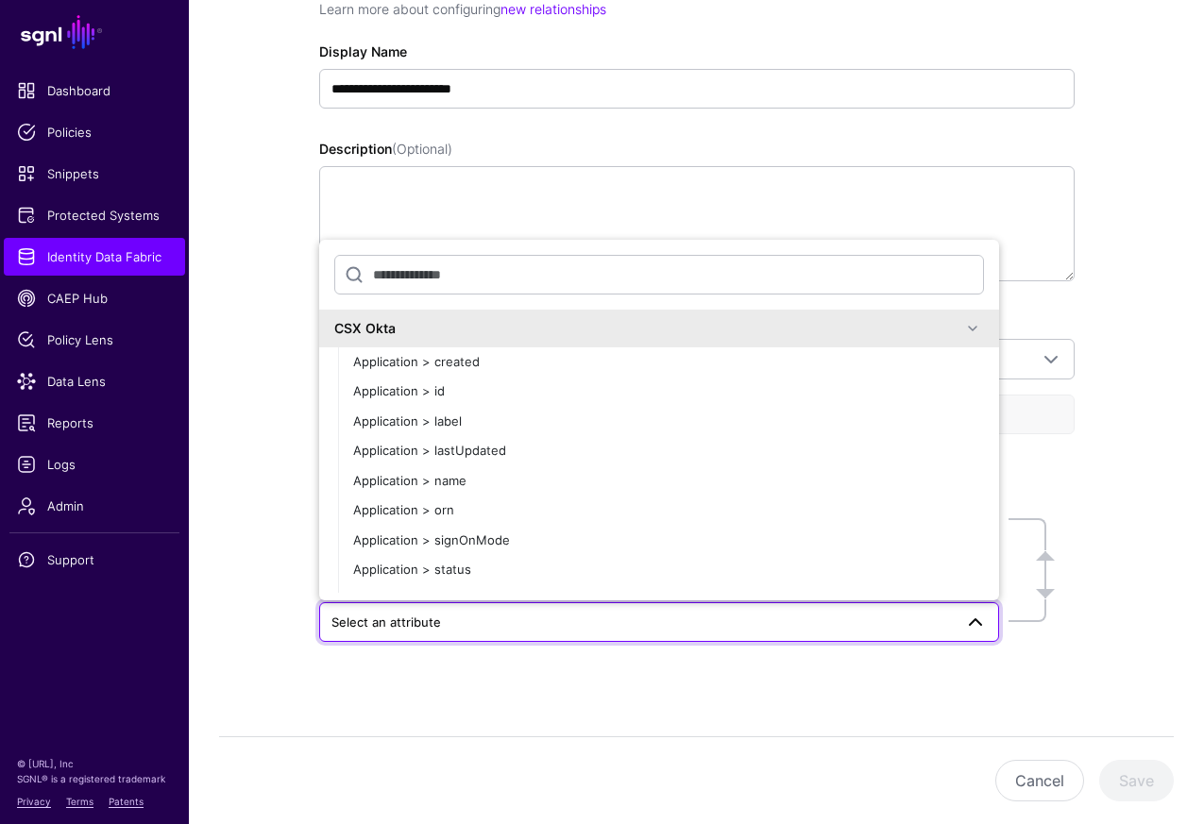
click at [969, 321] on span at bounding box center [972, 328] width 23 height 23
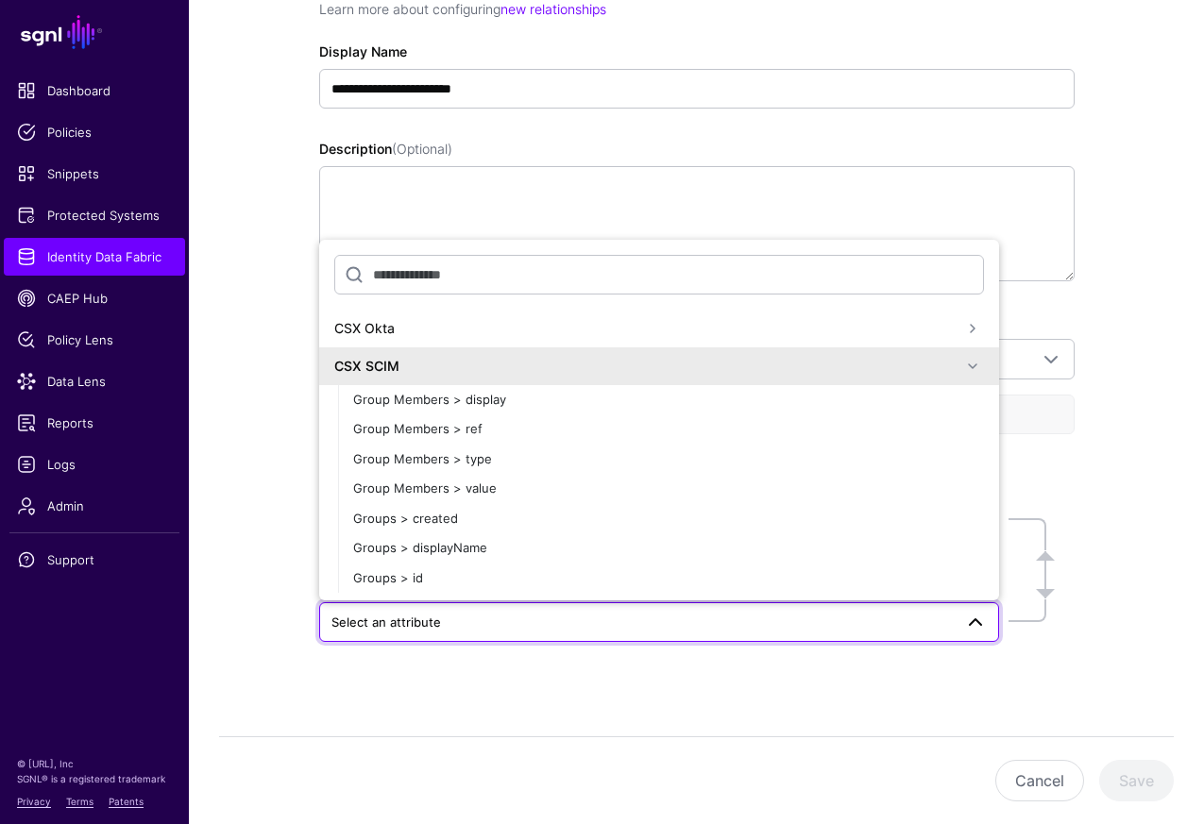
click at [968, 351] on div "CSX SCIM" at bounding box center [659, 366] width 680 height 38
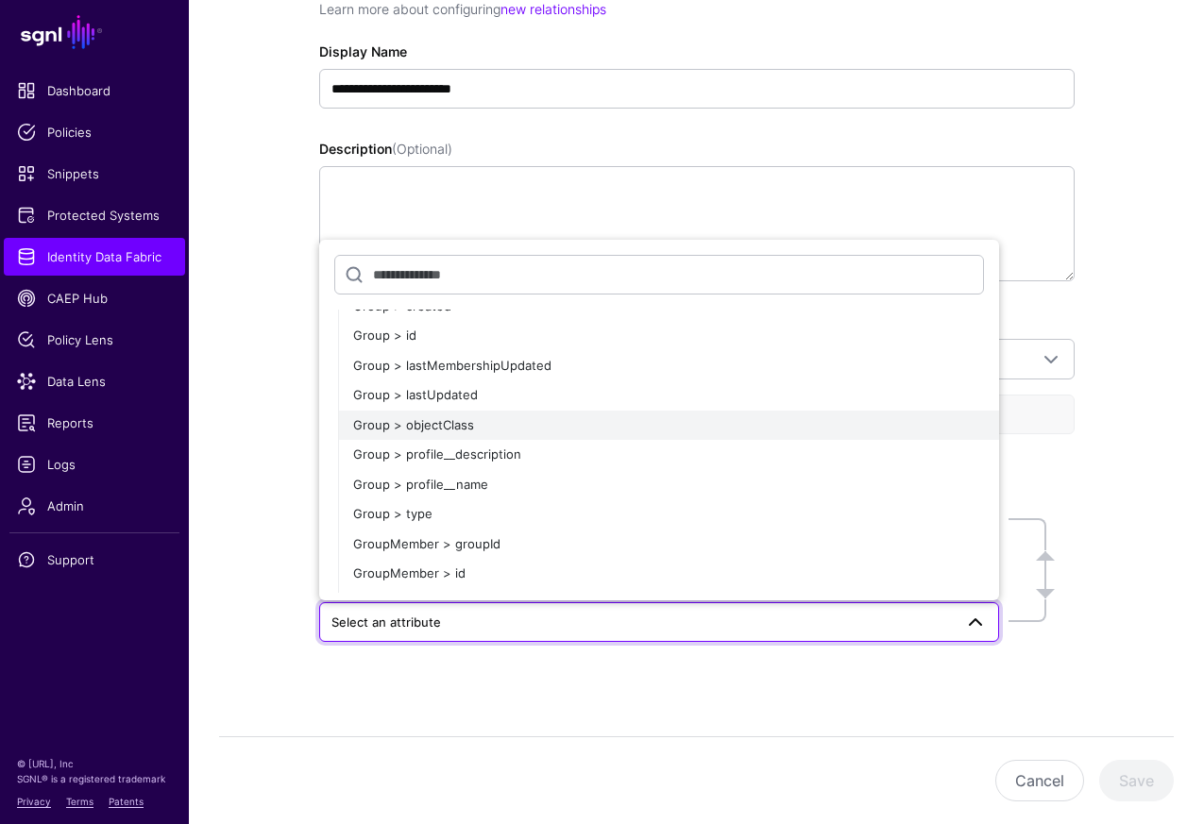
scroll to position [376, 0]
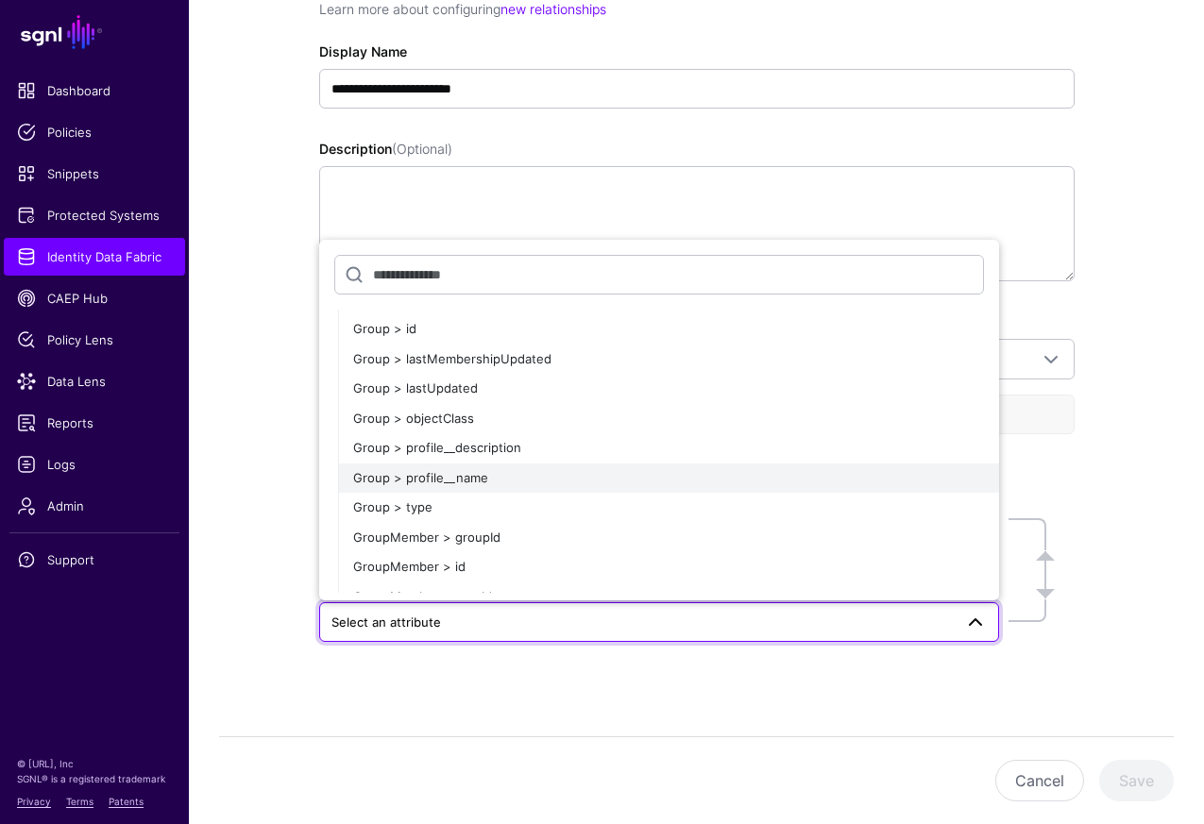
click at [717, 480] on div "Group > profile__name" at bounding box center [668, 478] width 631 height 19
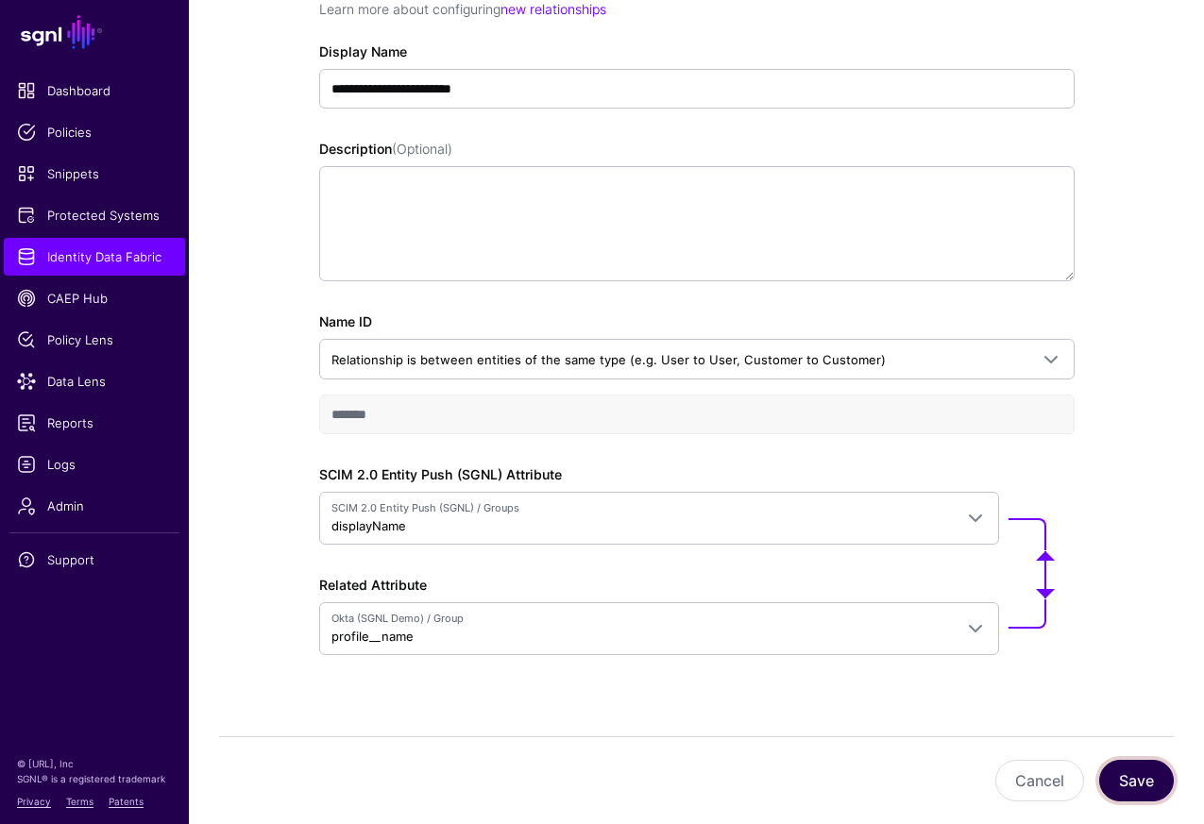
click at [1143, 782] on button "Save" at bounding box center [1136, 781] width 75 height 42
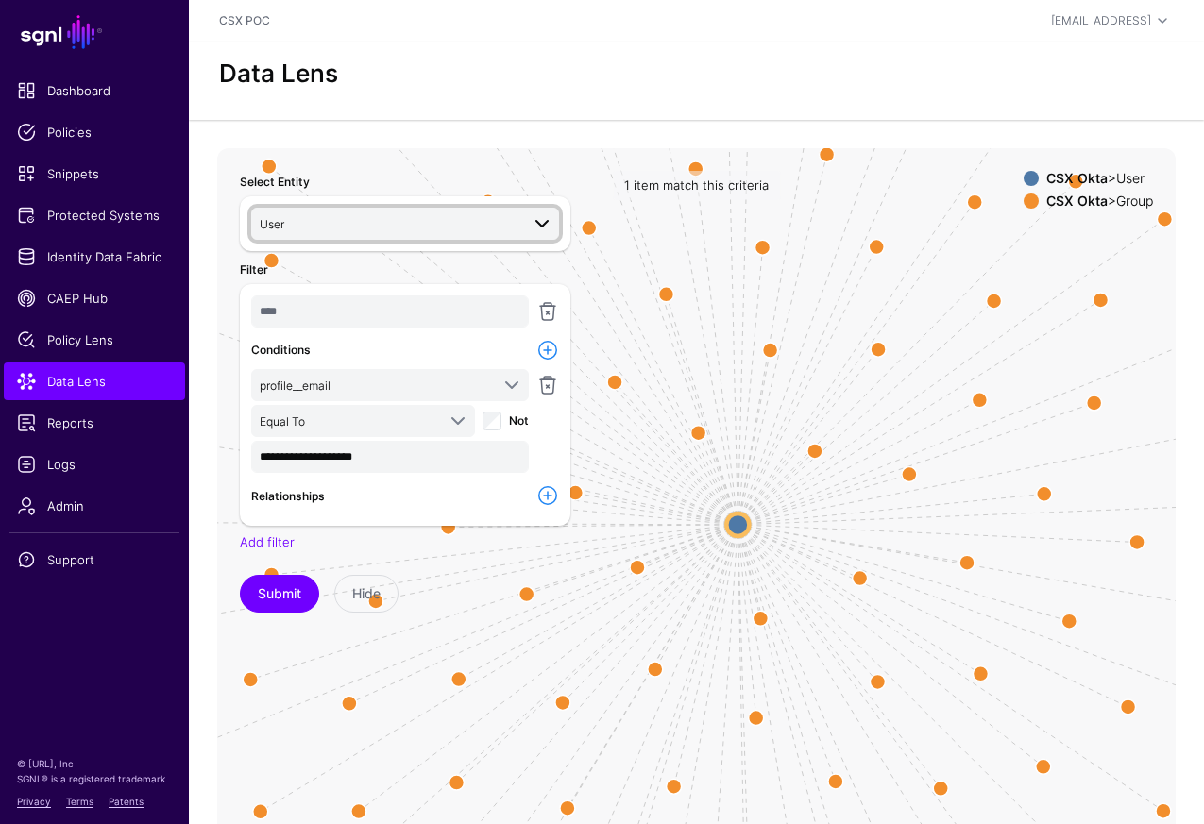
click at [544, 228] on span at bounding box center [542, 223] width 23 height 23
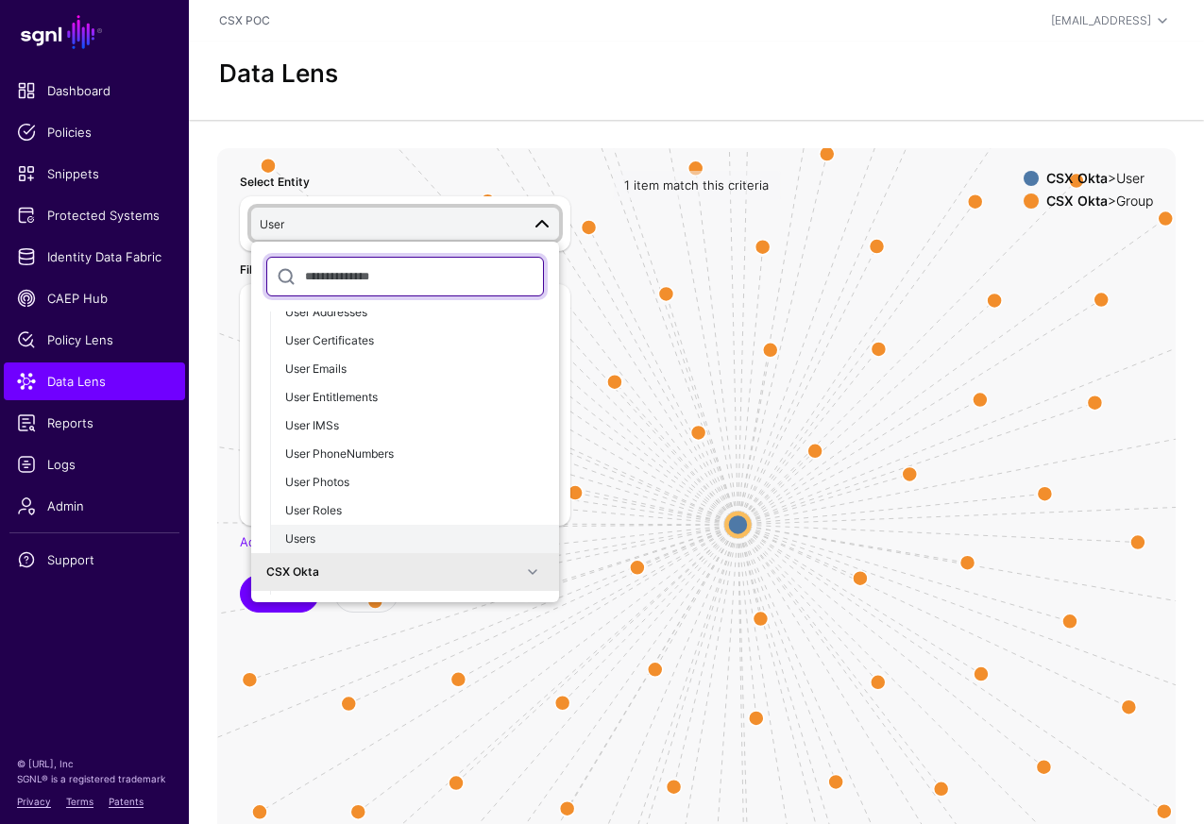
scroll to position [232, 0]
click at [417, 529] on div "Users" at bounding box center [414, 537] width 259 height 17
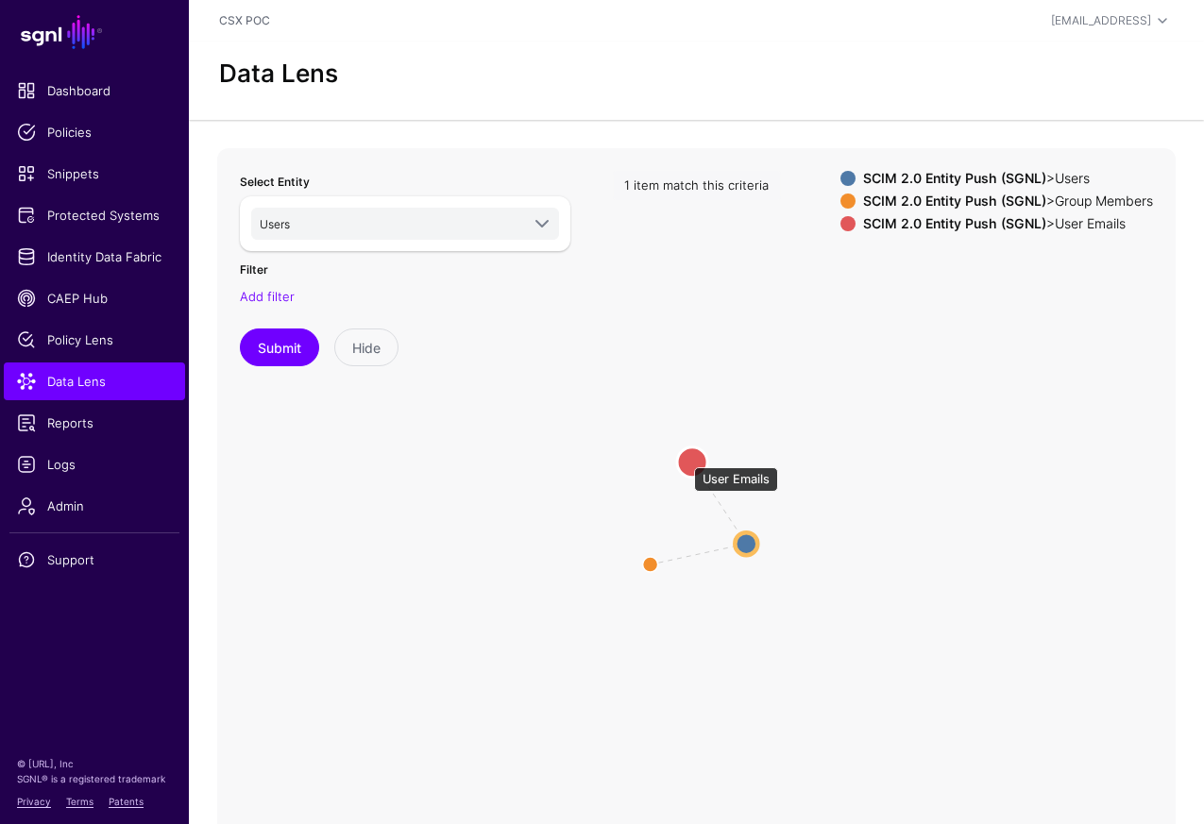
click at [685, 453] on circle at bounding box center [692, 462] width 30 height 30
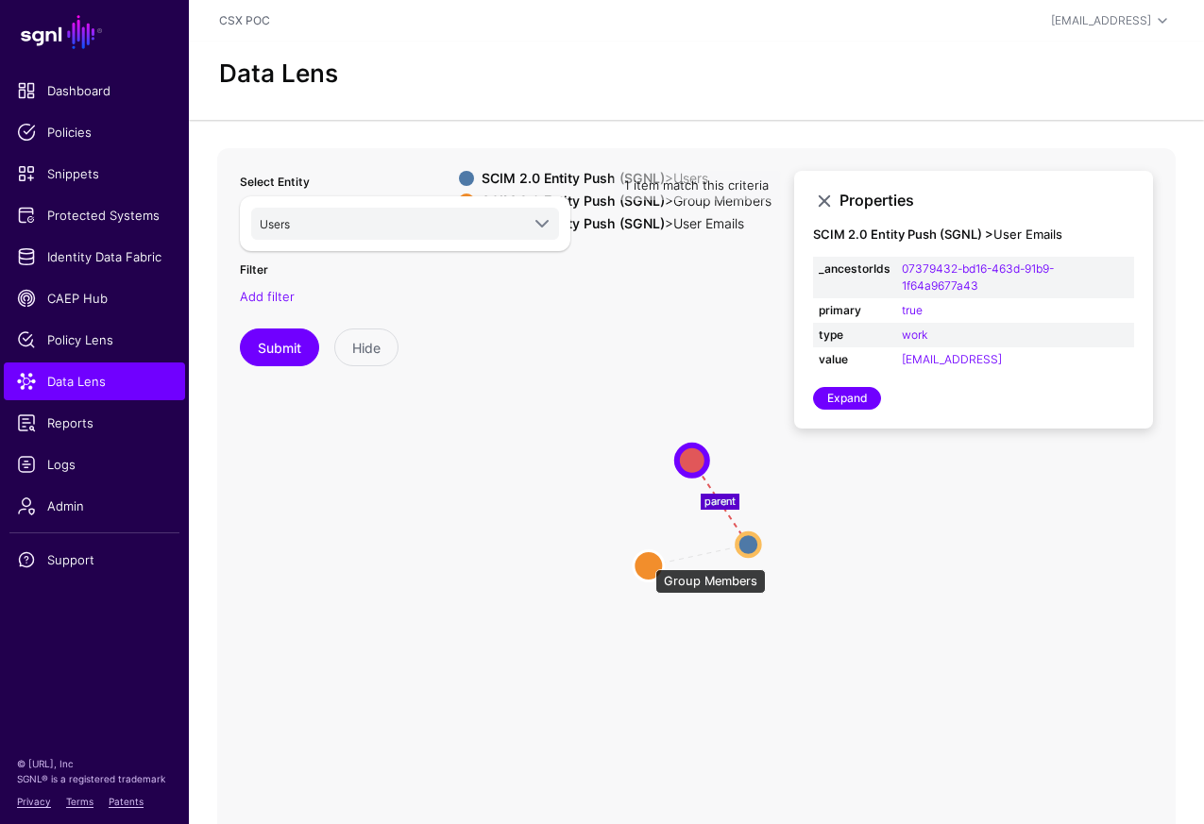
click at [647, 560] on circle at bounding box center [649, 565] width 30 height 30
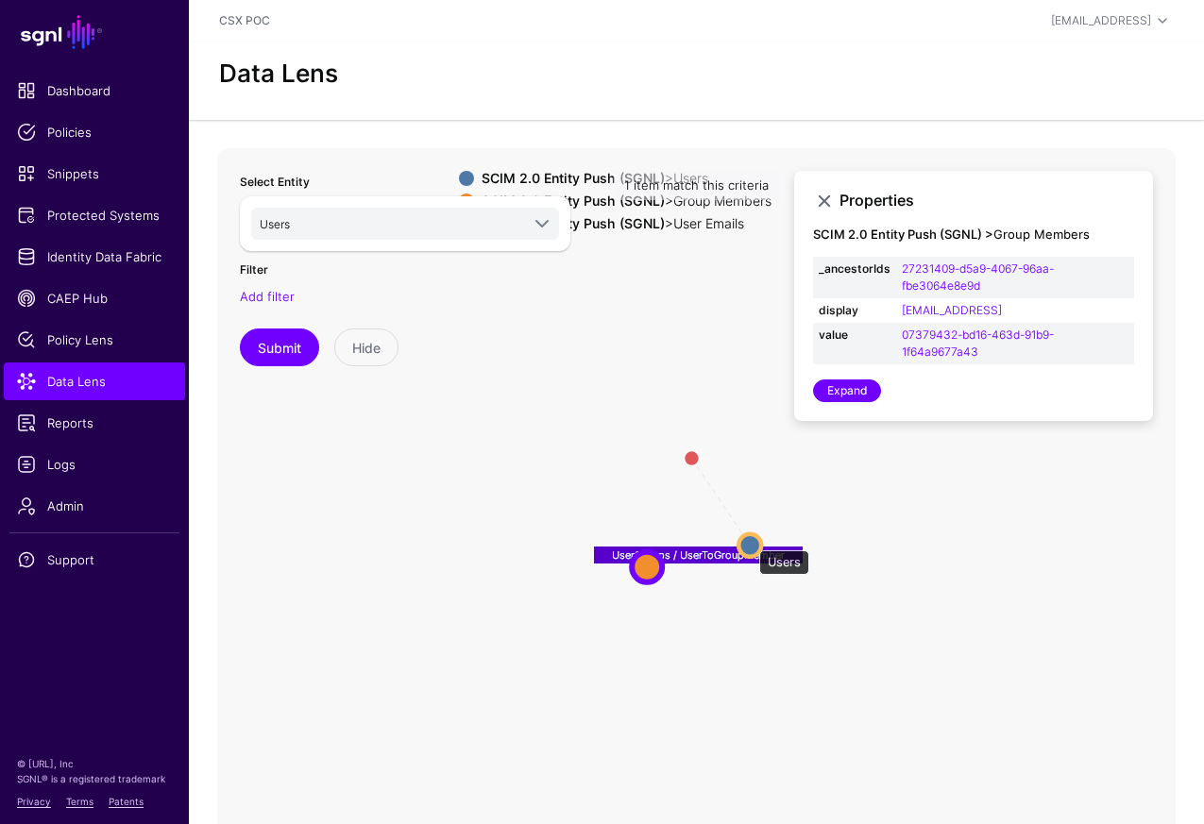
click at [750, 541] on circle at bounding box center [749, 544] width 23 height 23
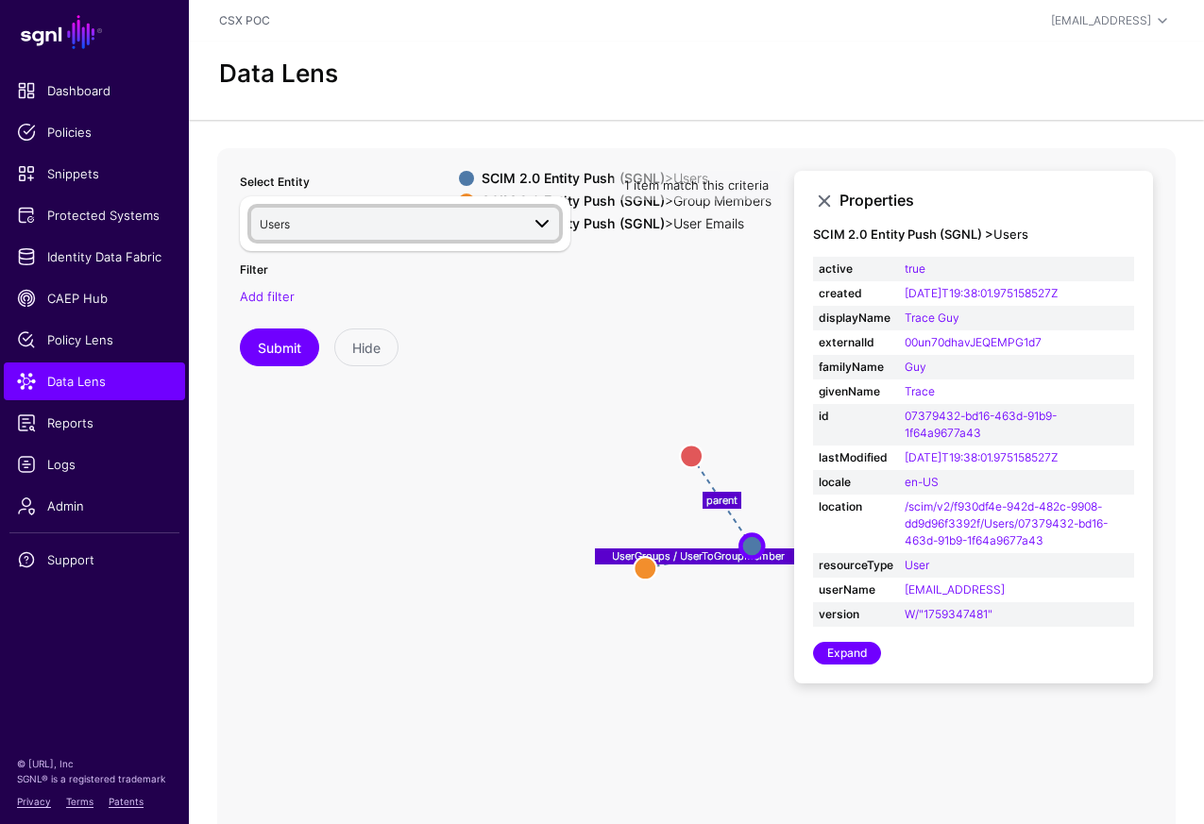
click at [490, 228] on span "Users" at bounding box center [390, 223] width 260 height 21
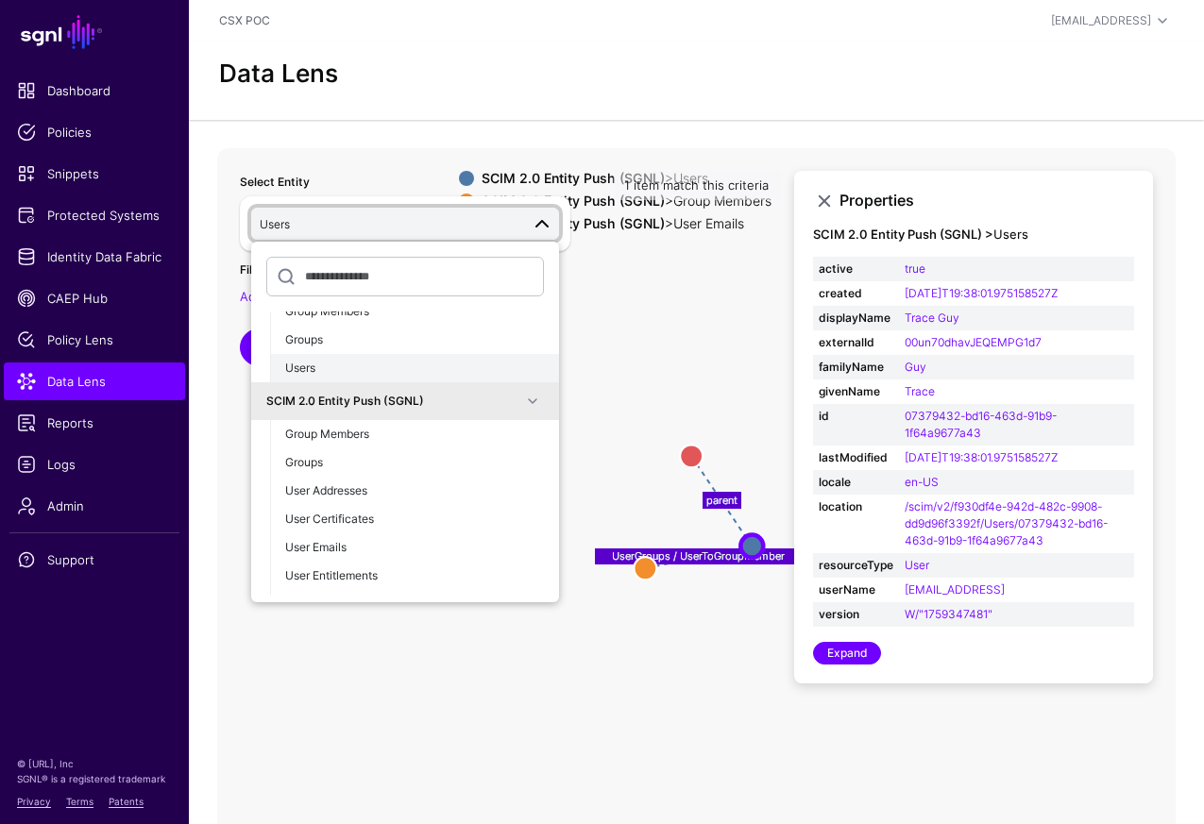
scroll to position [72, 0]
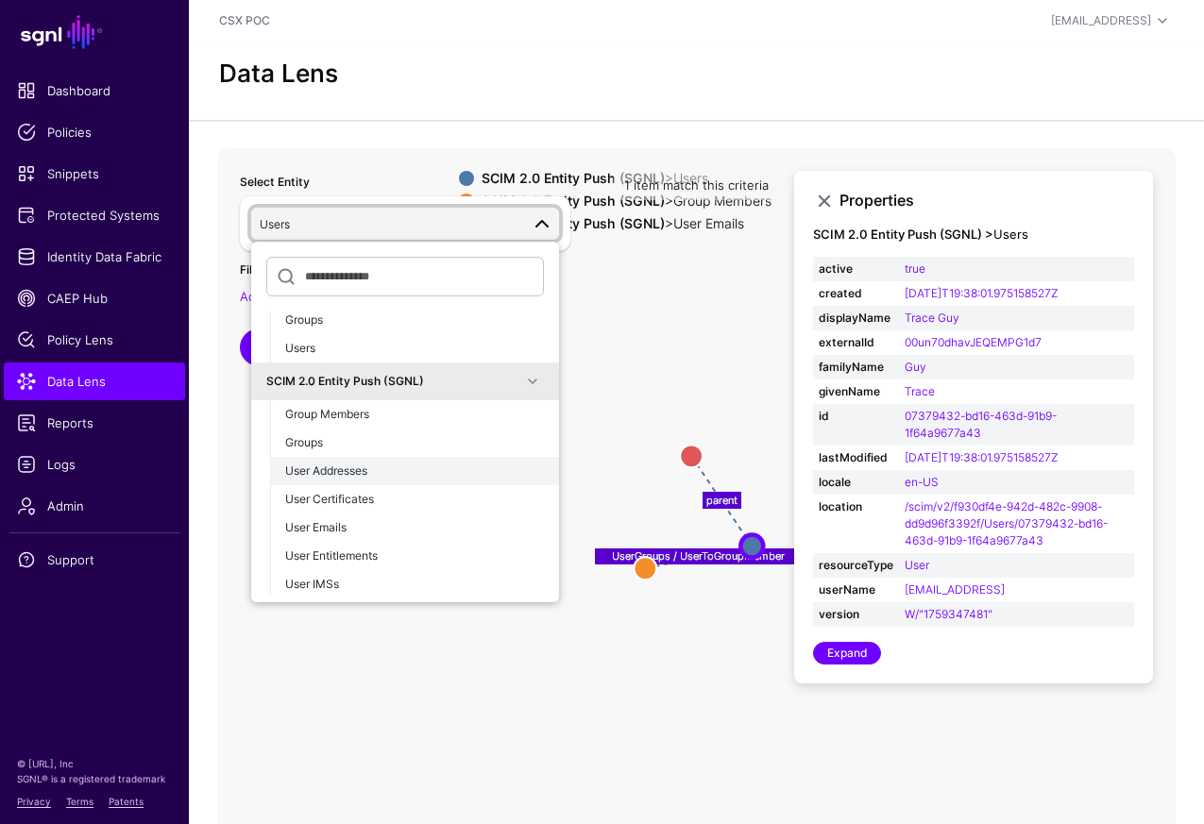
click at [424, 457] on button "User Addresses" at bounding box center [414, 471] width 289 height 28
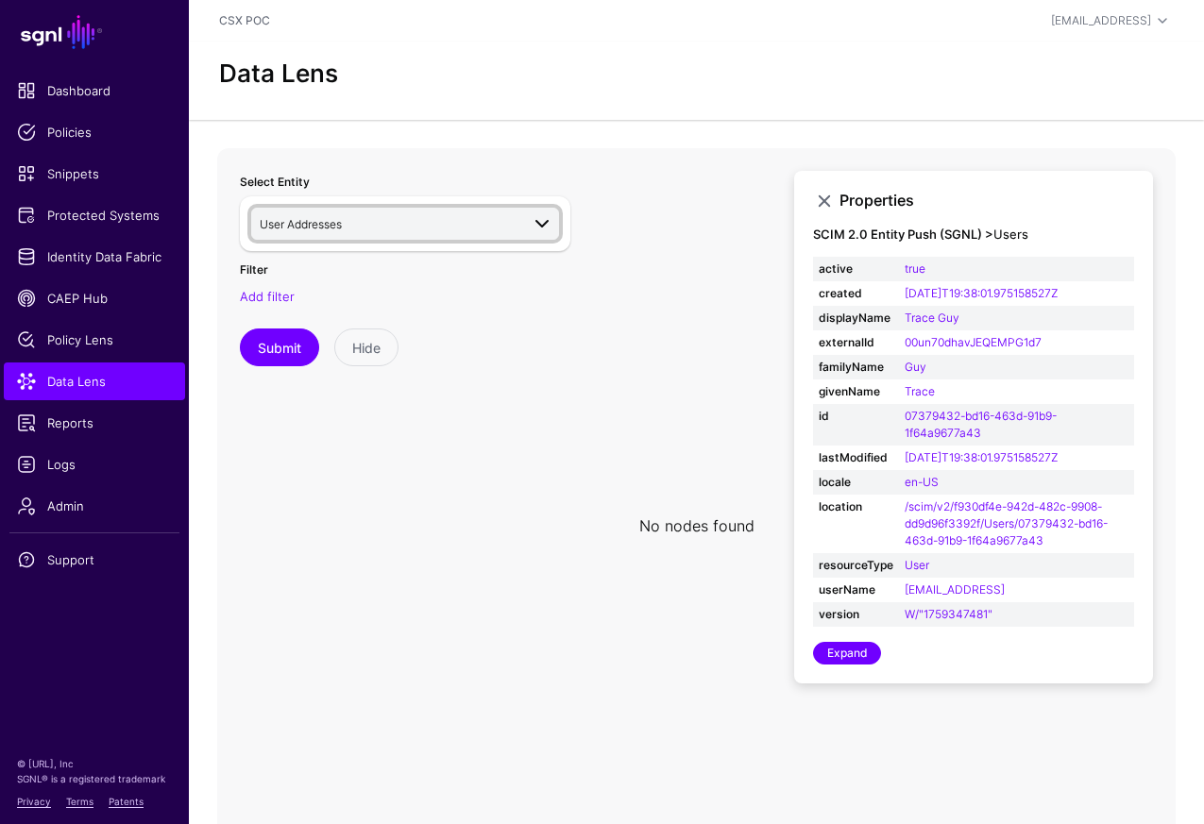
click at [453, 228] on span "User Addresses" at bounding box center [390, 223] width 260 height 21
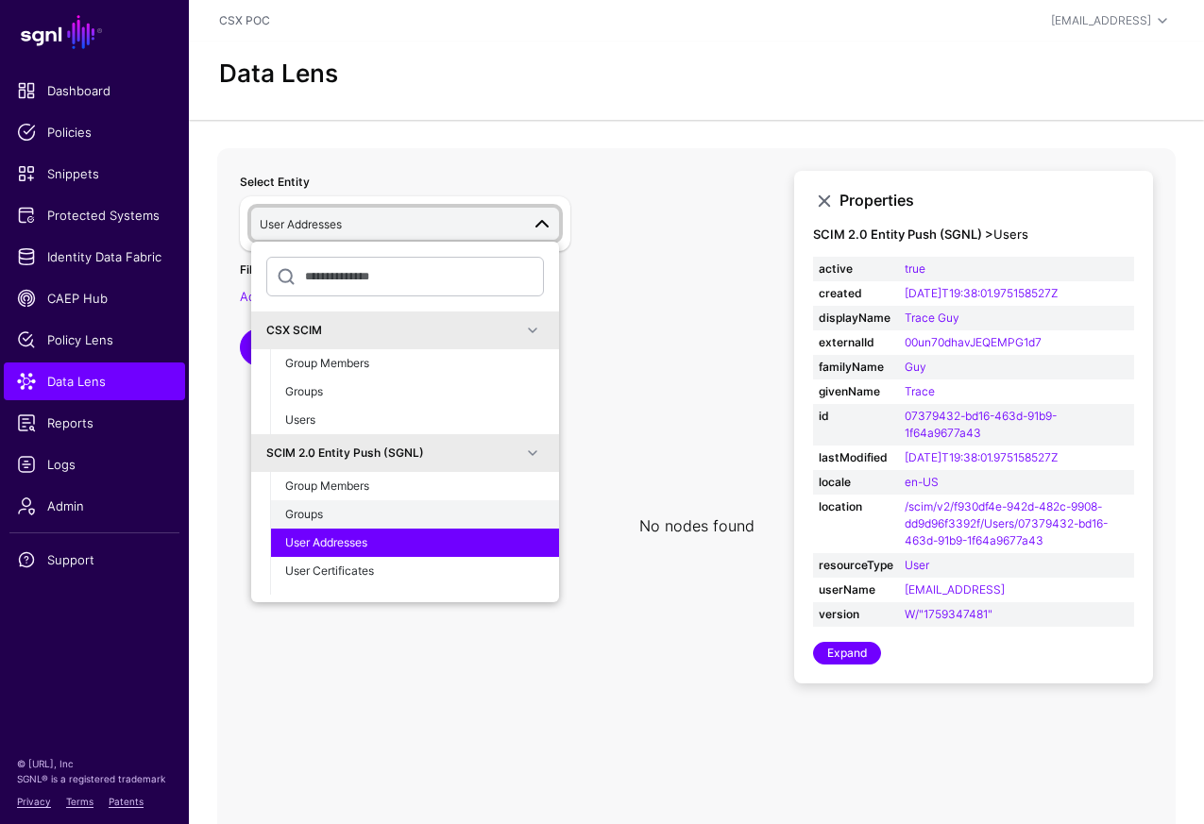
click at [436, 517] on div "Groups" at bounding box center [414, 514] width 259 height 17
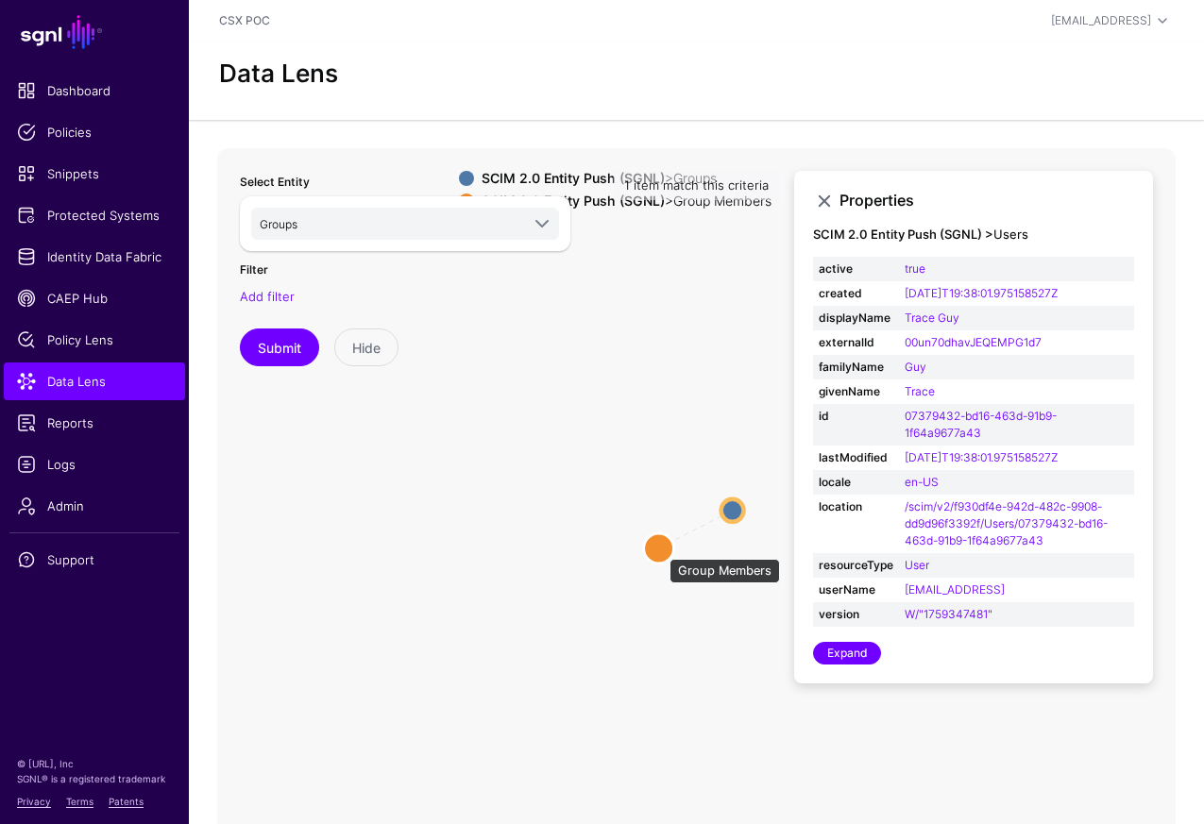
click at [660, 550] on circle at bounding box center [659, 548] width 30 height 30
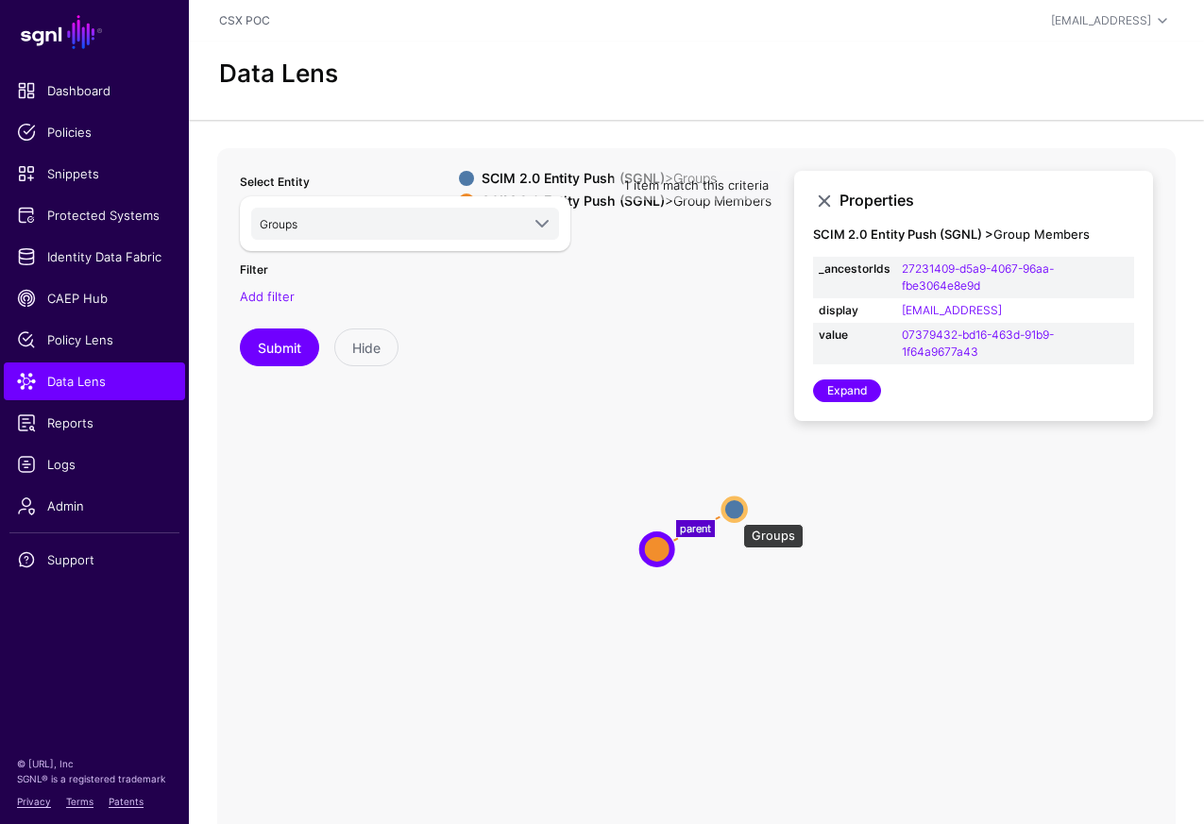
click at [734, 515] on circle at bounding box center [734, 509] width 23 height 23
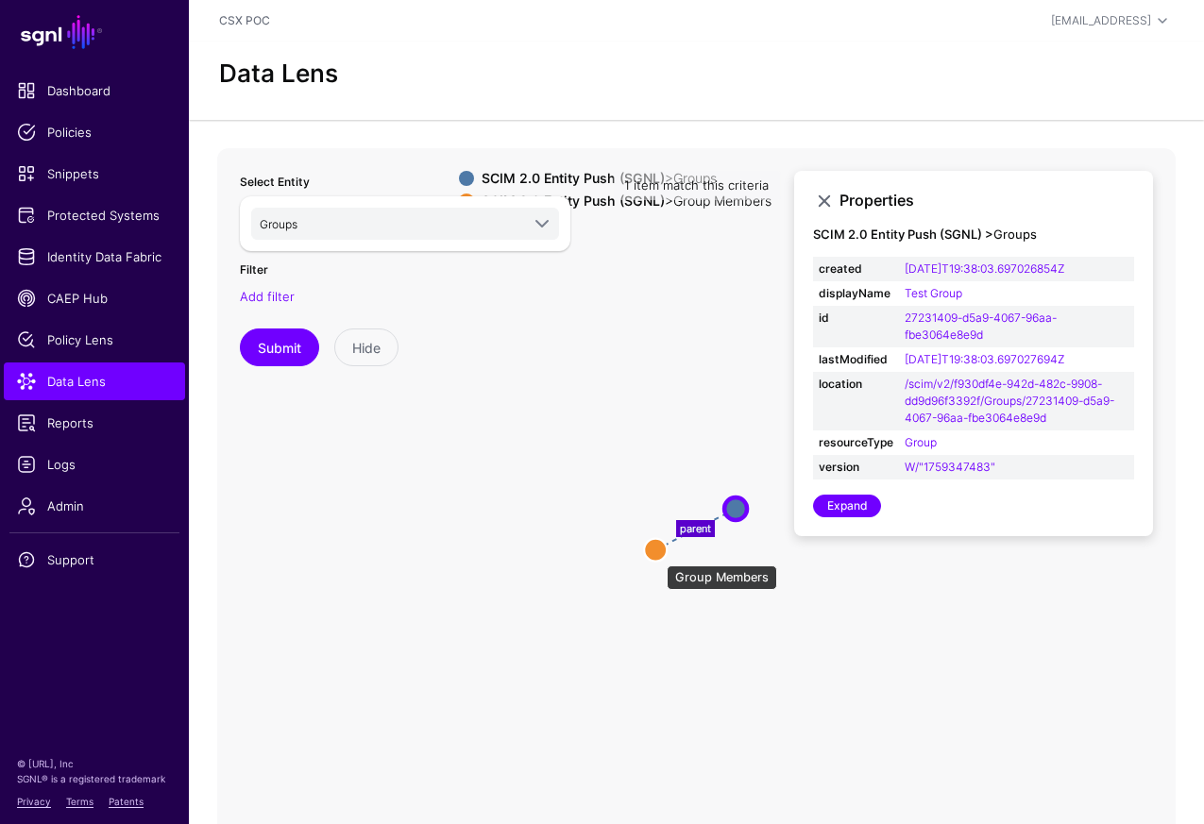
click at [656, 554] on circle at bounding box center [655, 549] width 23 height 23
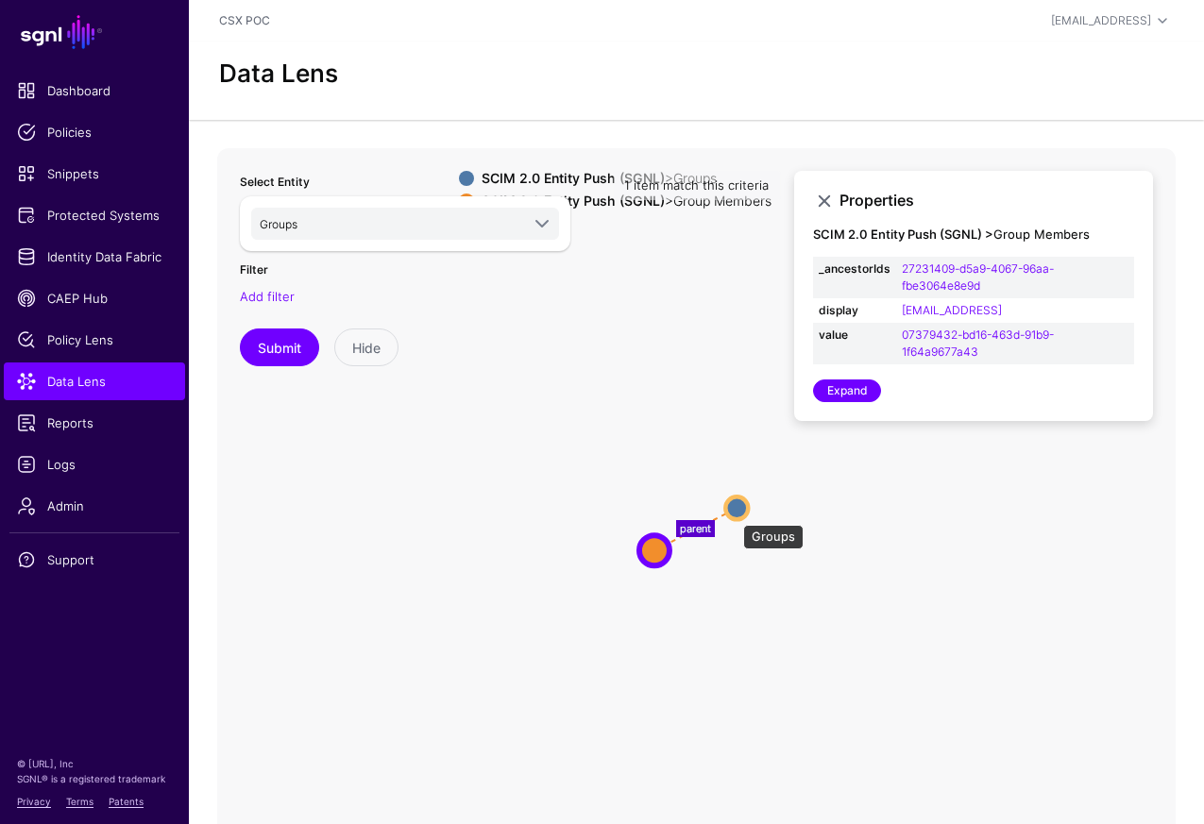
click at [734, 516] on circle at bounding box center [736, 508] width 23 height 23
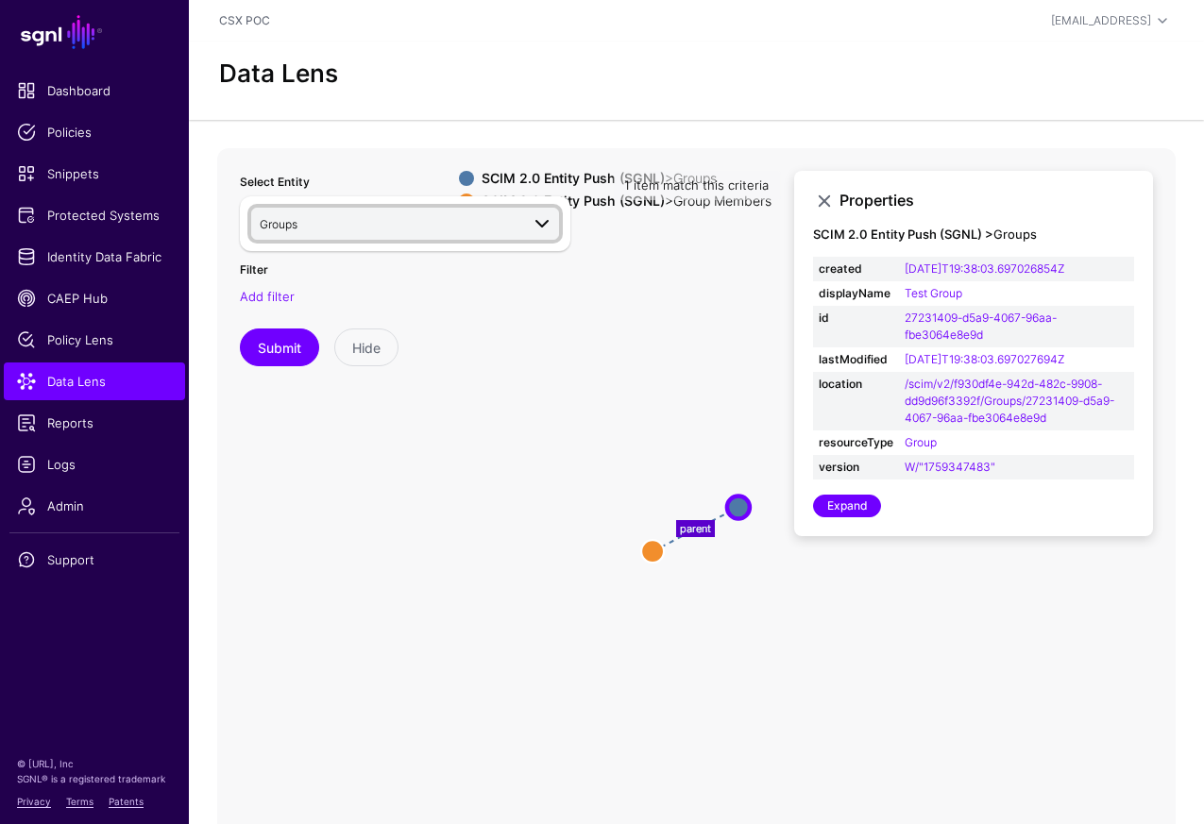
click at [522, 226] on span at bounding box center [536, 223] width 34 height 23
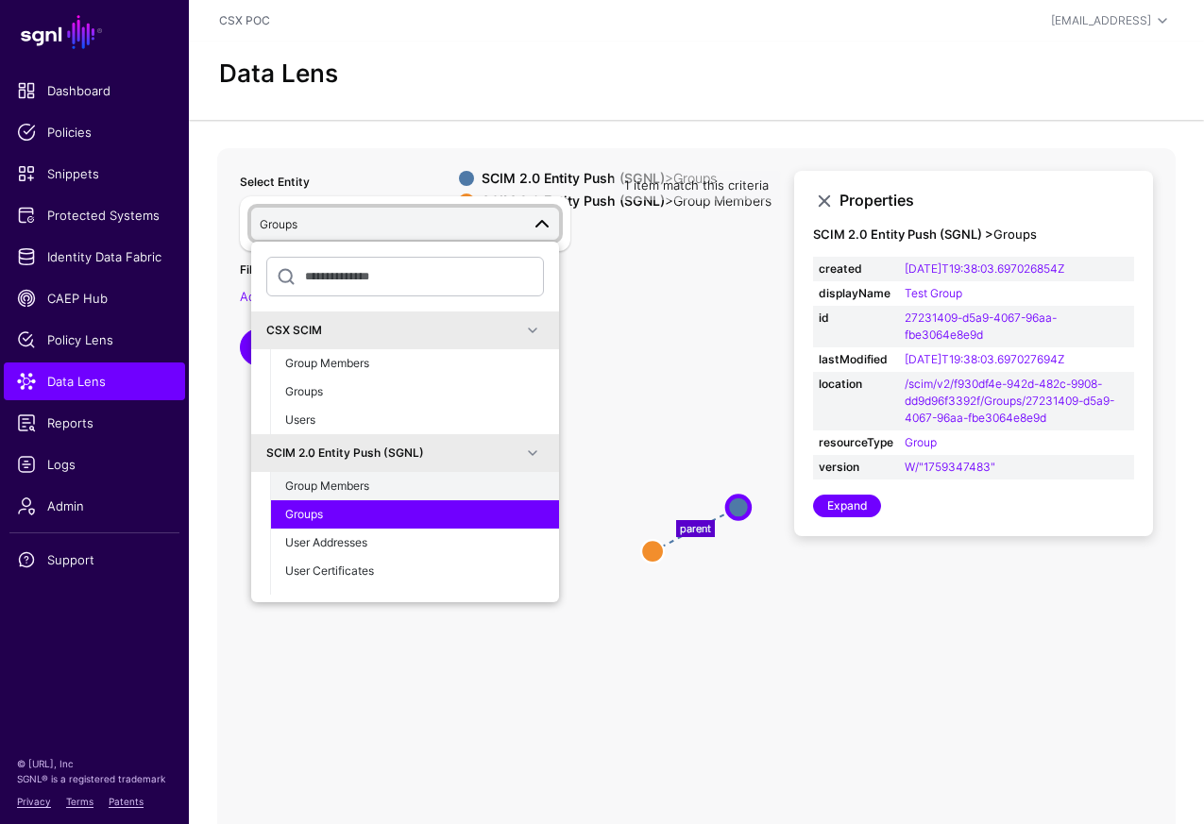
click at [385, 485] on div "Group Members" at bounding box center [414, 486] width 259 height 17
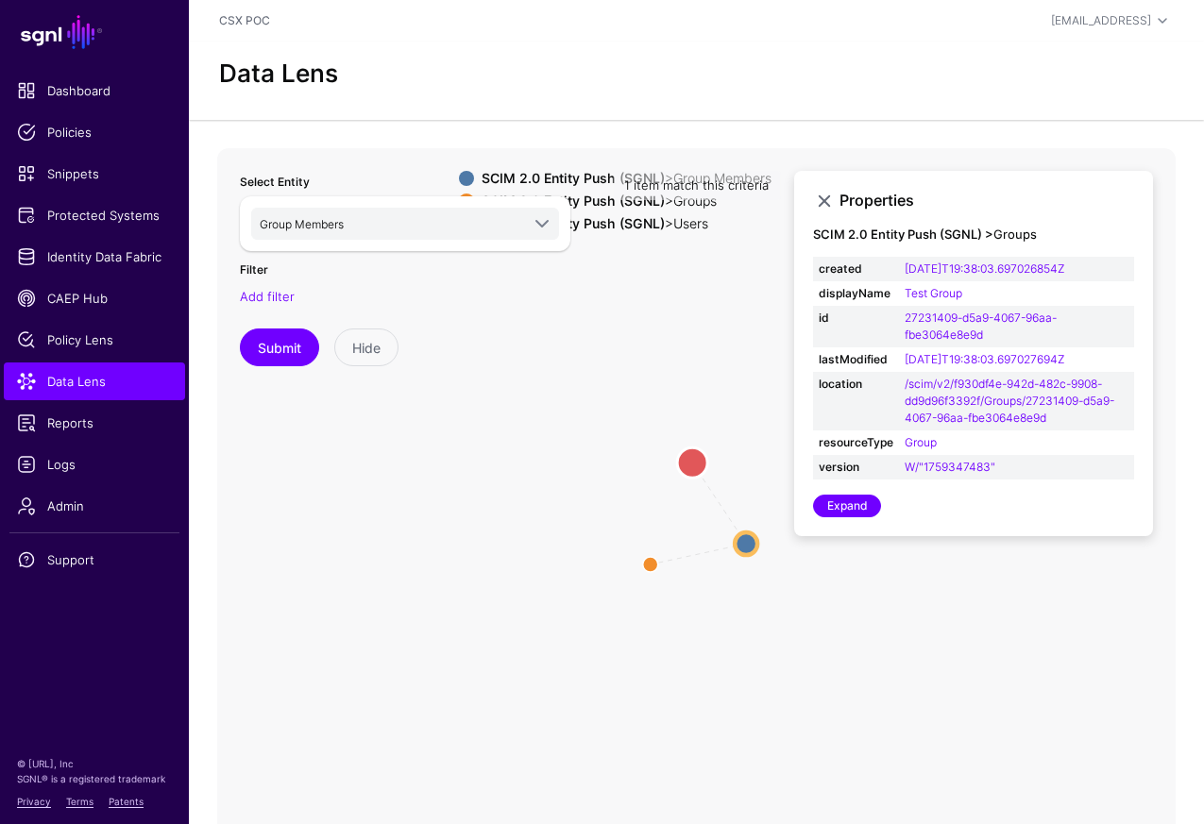
click at [693, 462] on circle at bounding box center [692, 463] width 30 height 30
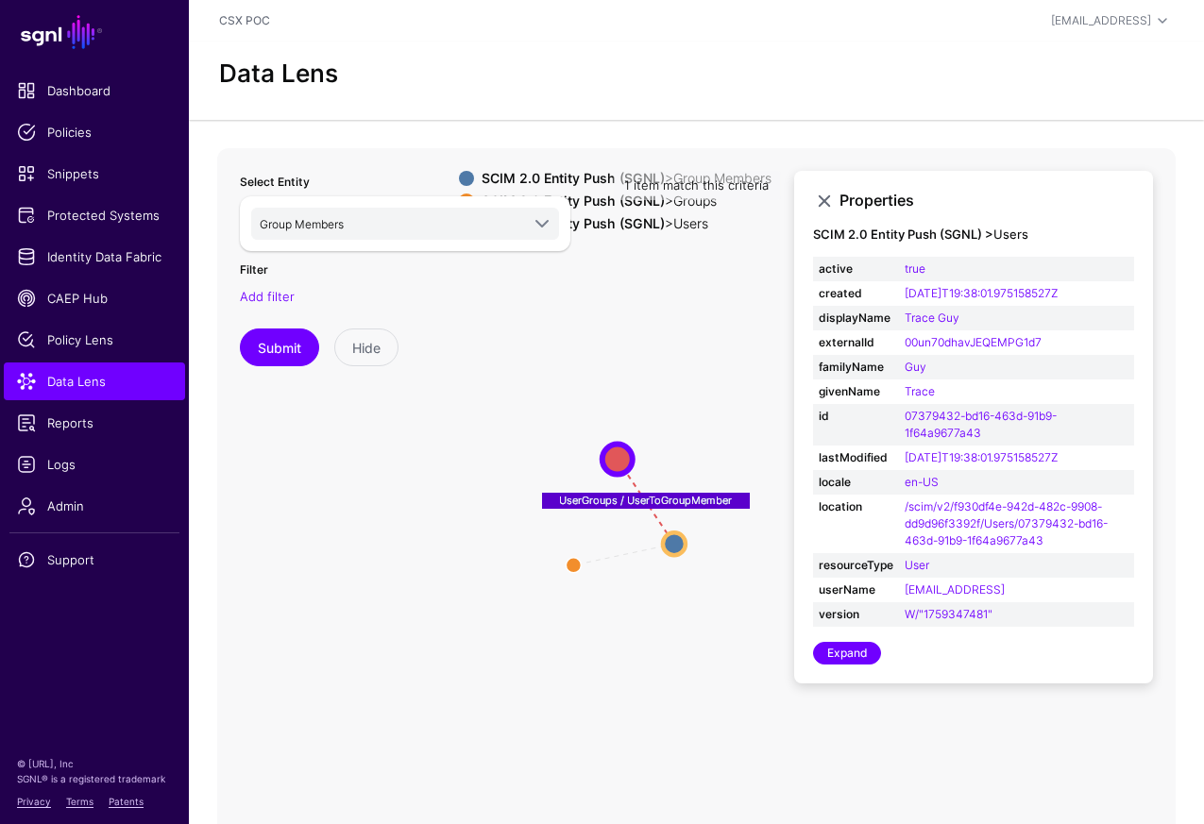
drag, startPoint x: 750, startPoint y: 572, endPoint x: 675, endPoint y: 571, distance: 74.6
click at [675, 571] on icon "parent UserGroups / UserToGroupMember Groups Groups Users Users Group Members G…" at bounding box center [696, 525] width 958 height 755
click at [669, 545] on circle at bounding box center [674, 544] width 23 height 23
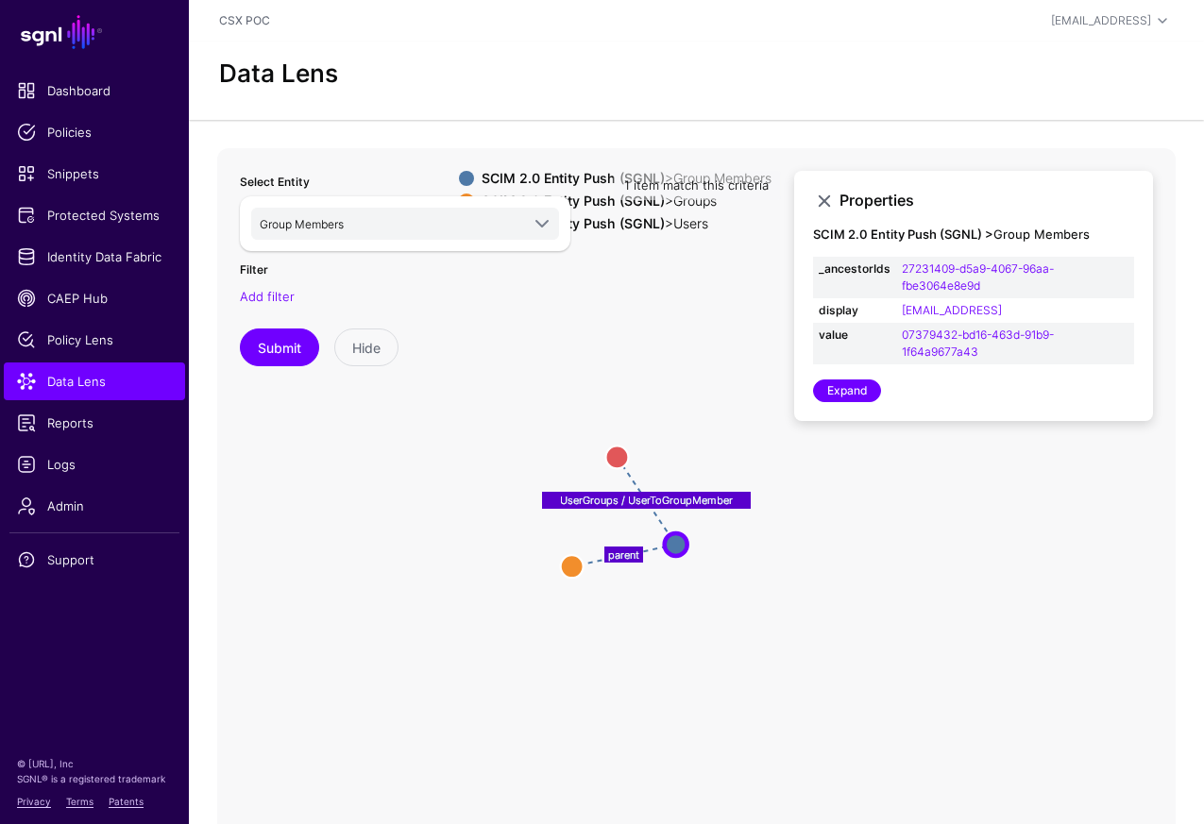
click at [578, 563] on div "Select Entity Group Members CSX SCIM Group Members Groups Users SCIM 2.0 Entity…" at bounding box center [404, 526] width 353 height 733
click at [571, 570] on div "Select Entity Group Members CSX SCIM Group Members Groups Users SCIM 2.0 Entity…" at bounding box center [404, 526] width 353 height 733
click at [620, 458] on circle at bounding box center [616, 457] width 23 height 23
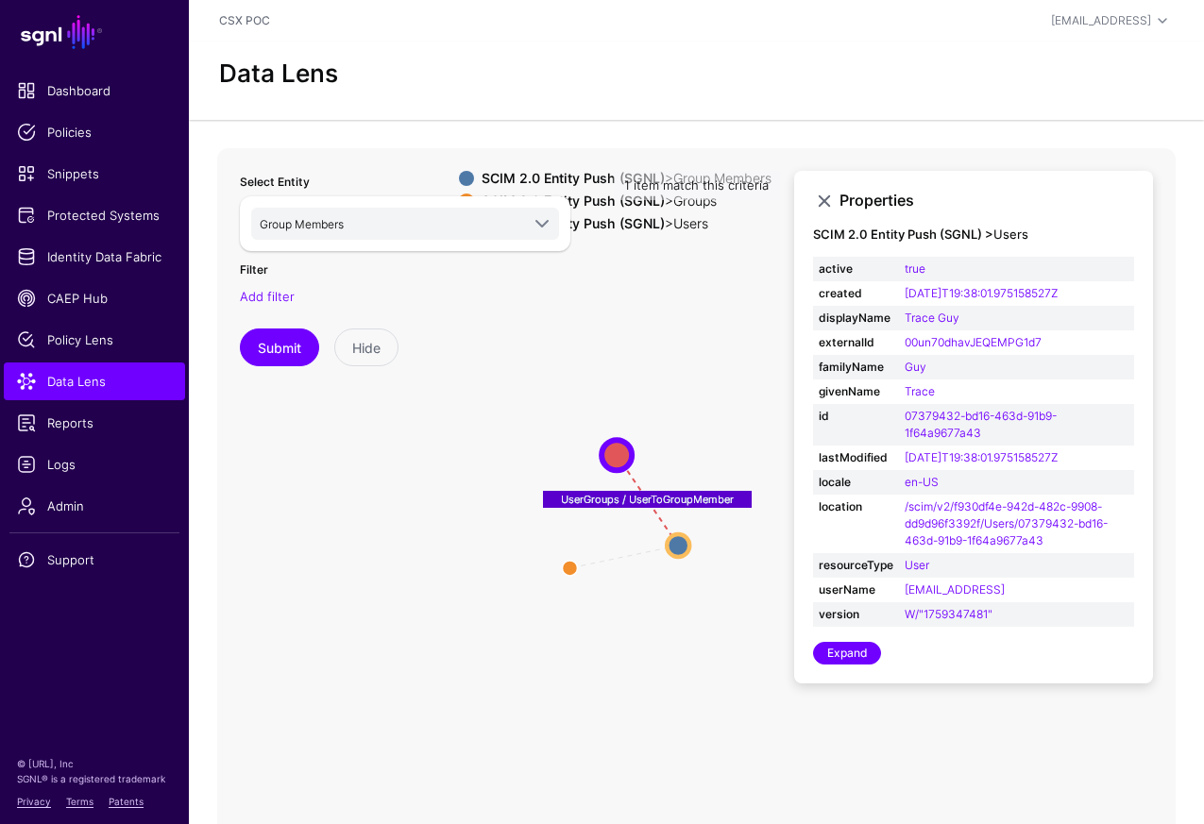
click at [567, 566] on div "Select Entity Group Members CSX SCIM Group Members Groups Users SCIM 2.0 Entity…" at bounding box center [404, 526] width 353 height 733
click at [676, 544] on circle at bounding box center [678, 545] width 23 height 23
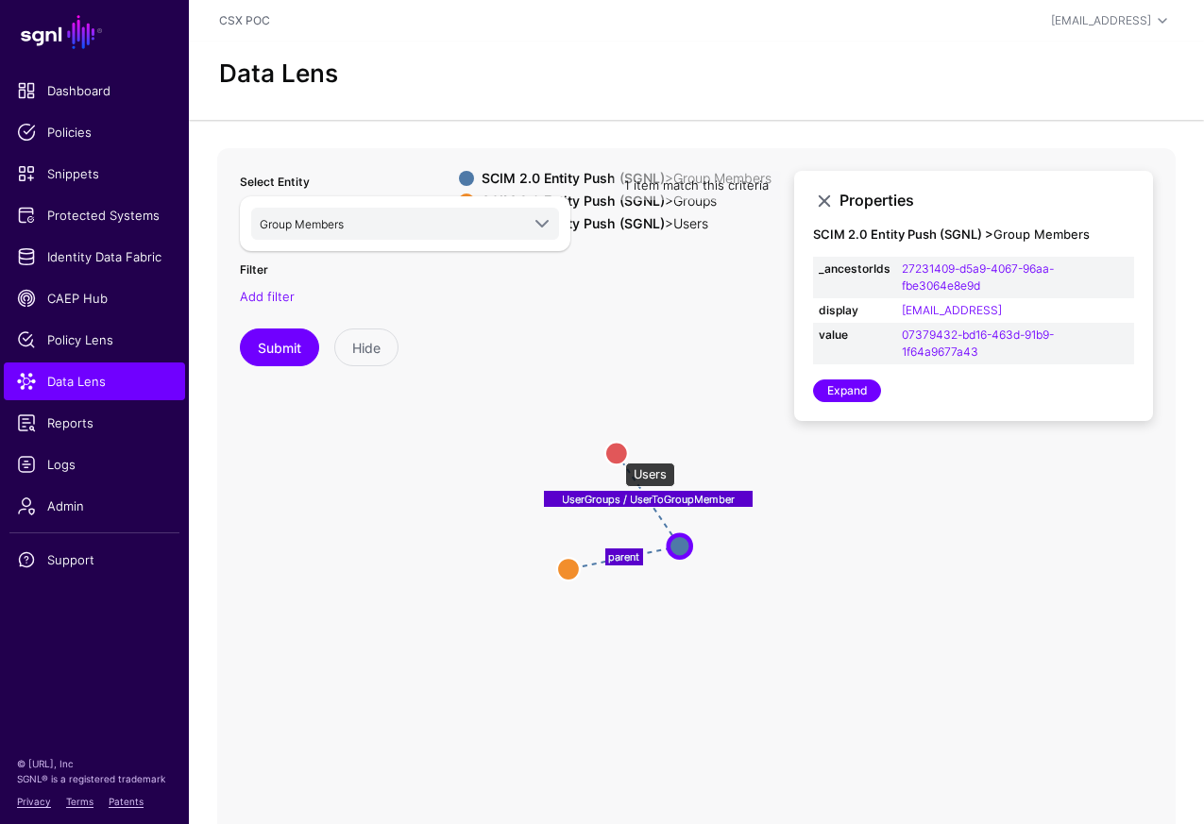
click at [616, 453] on circle at bounding box center [616, 453] width 23 height 23
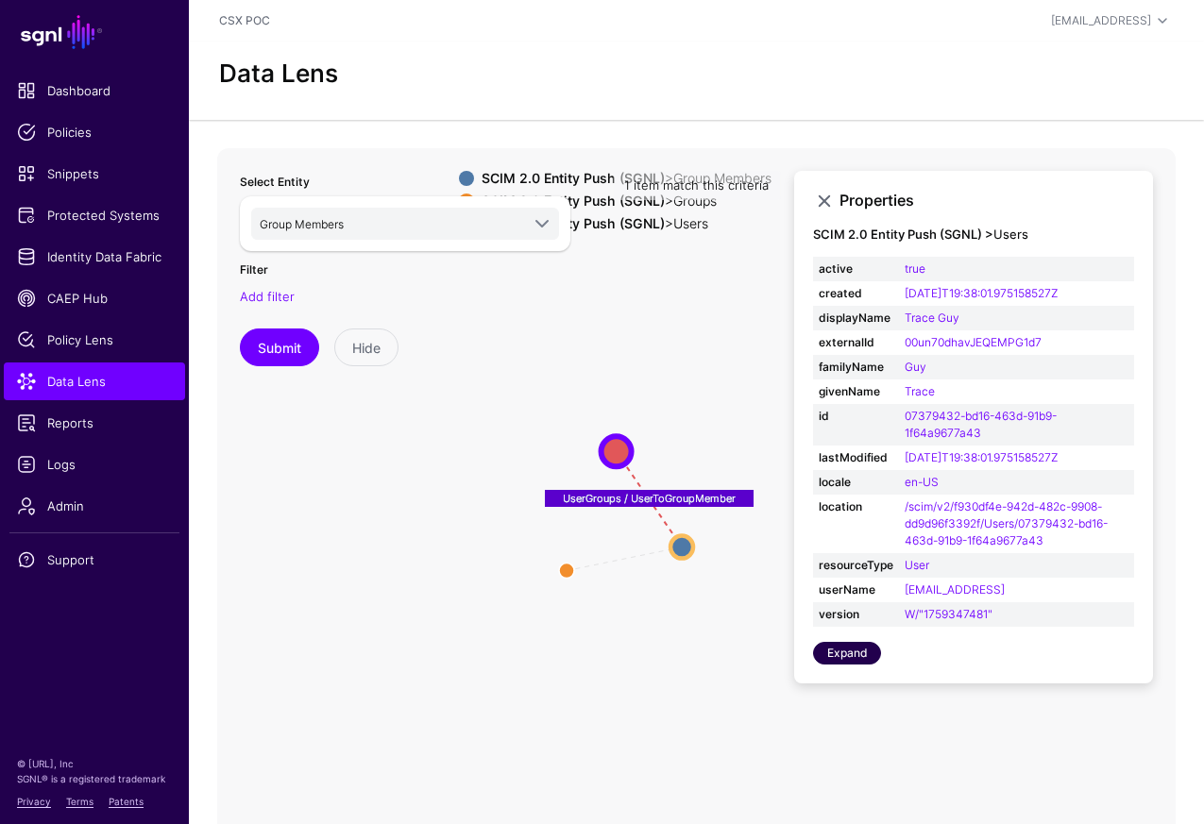
click at [830, 658] on link "Expand" at bounding box center [847, 653] width 68 height 23
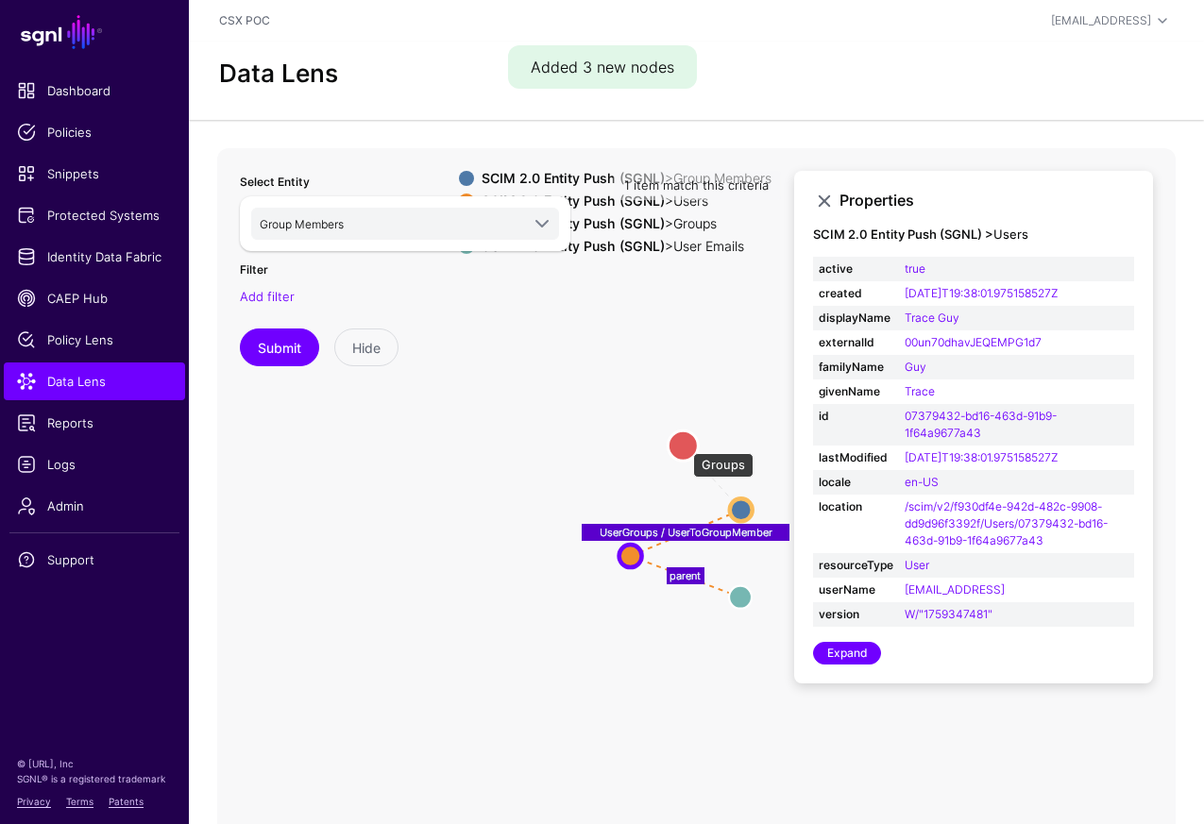
click at [684, 444] on circle at bounding box center [683, 446] width 30 height 30
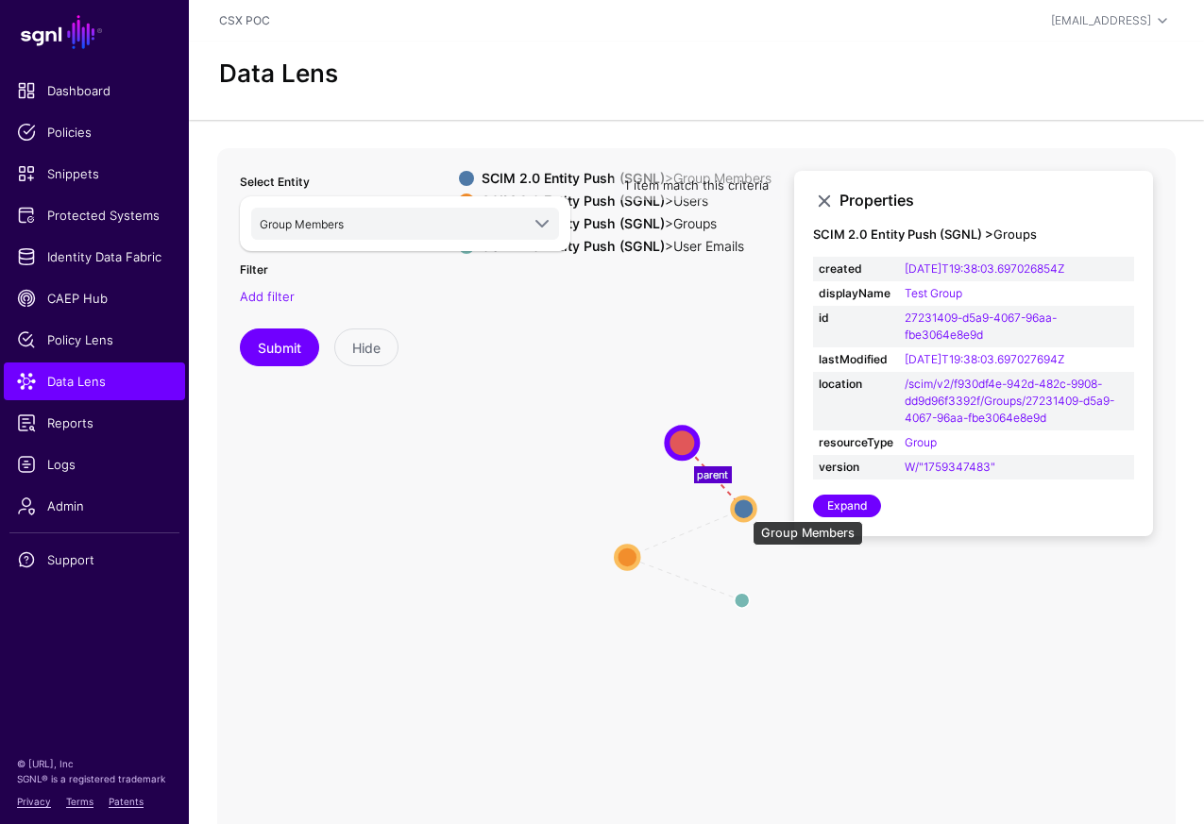
click at [743, 510] on circle at bounding box center [744, 509] width 23 height 23
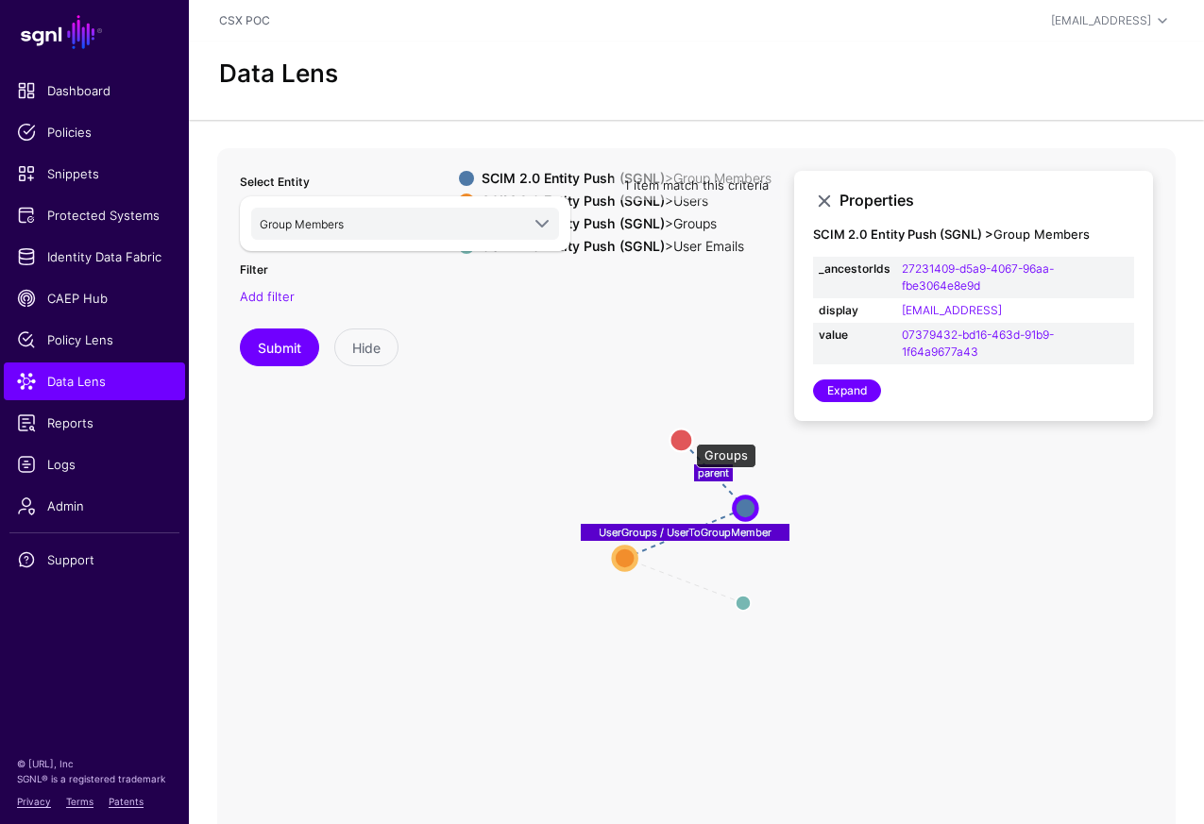
click at [686, 434] on circle at bounding box center [680, 440] width 23 height 23
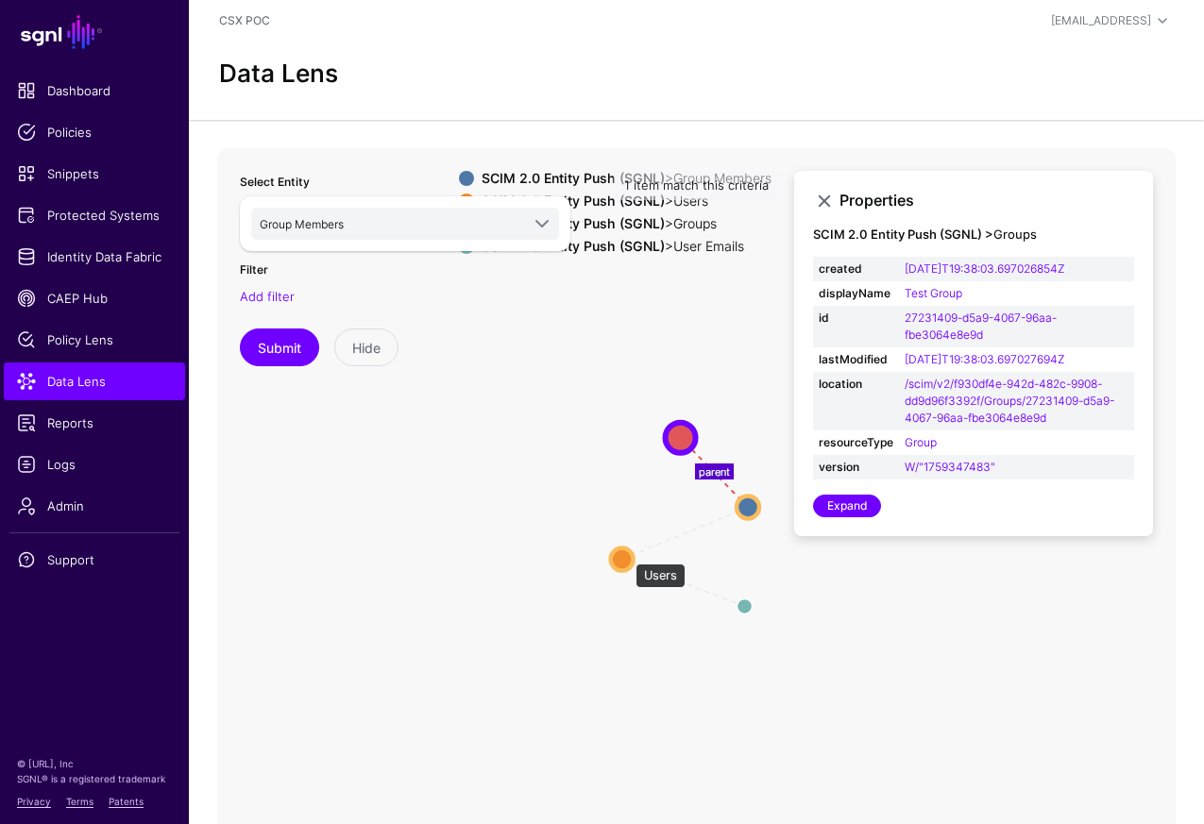
click at [624, 554] on circle at bounding box center [622, 559] width 23 height 23
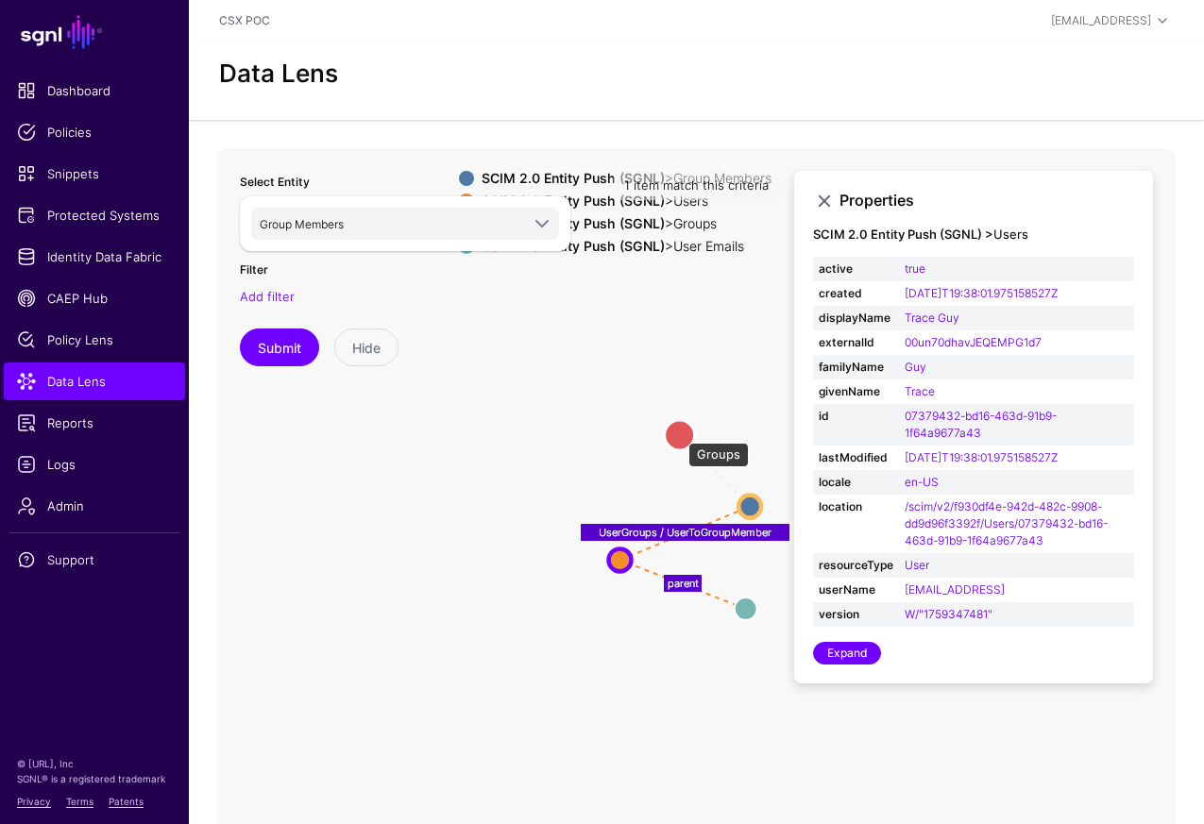
click at [679, 433] on circle at bounding box center [680, 435] width 30 height 30
